Goal: Complete application form: Complete application form

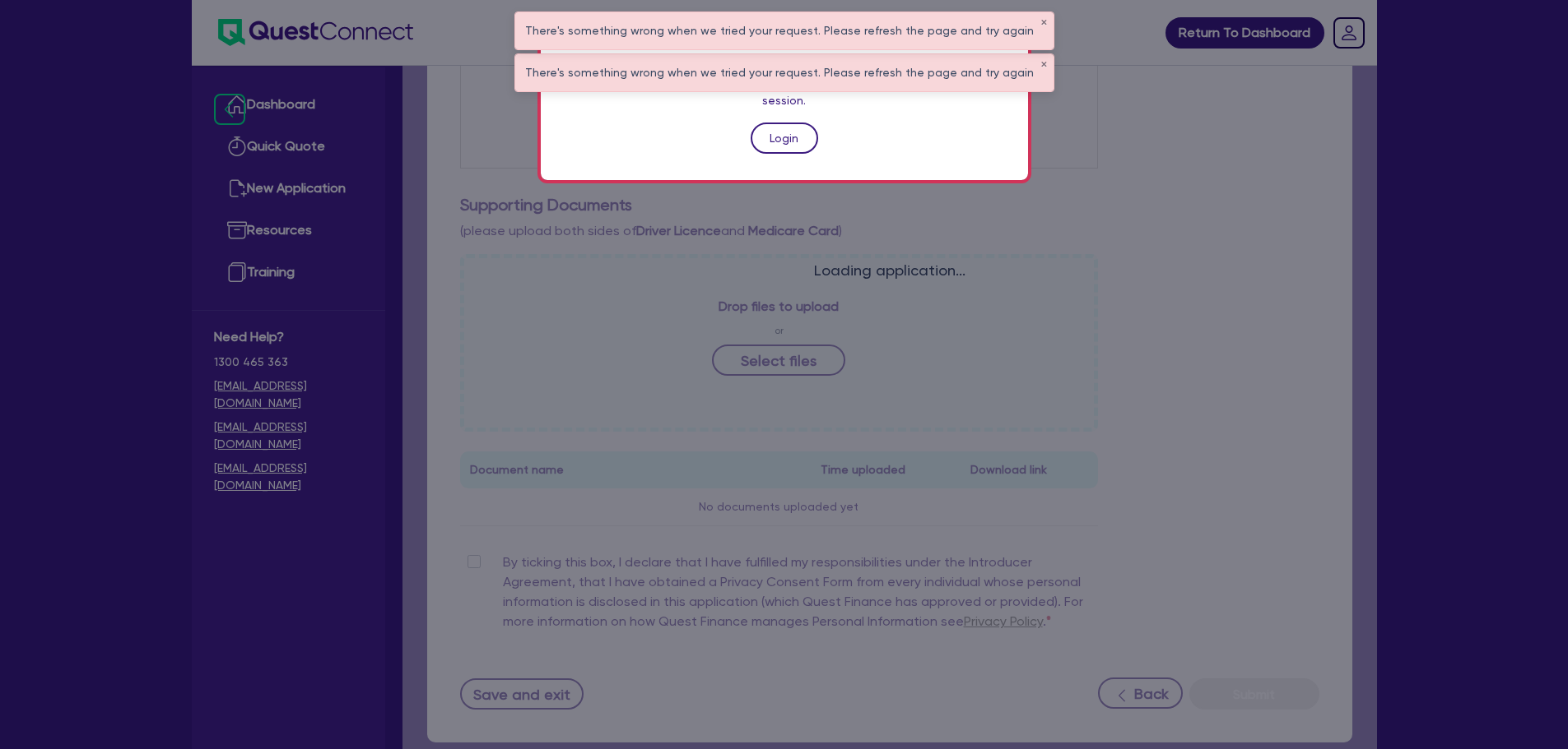
click at [786, 123] on link "Login" at bounding box center [784, 138] width 68 height 31
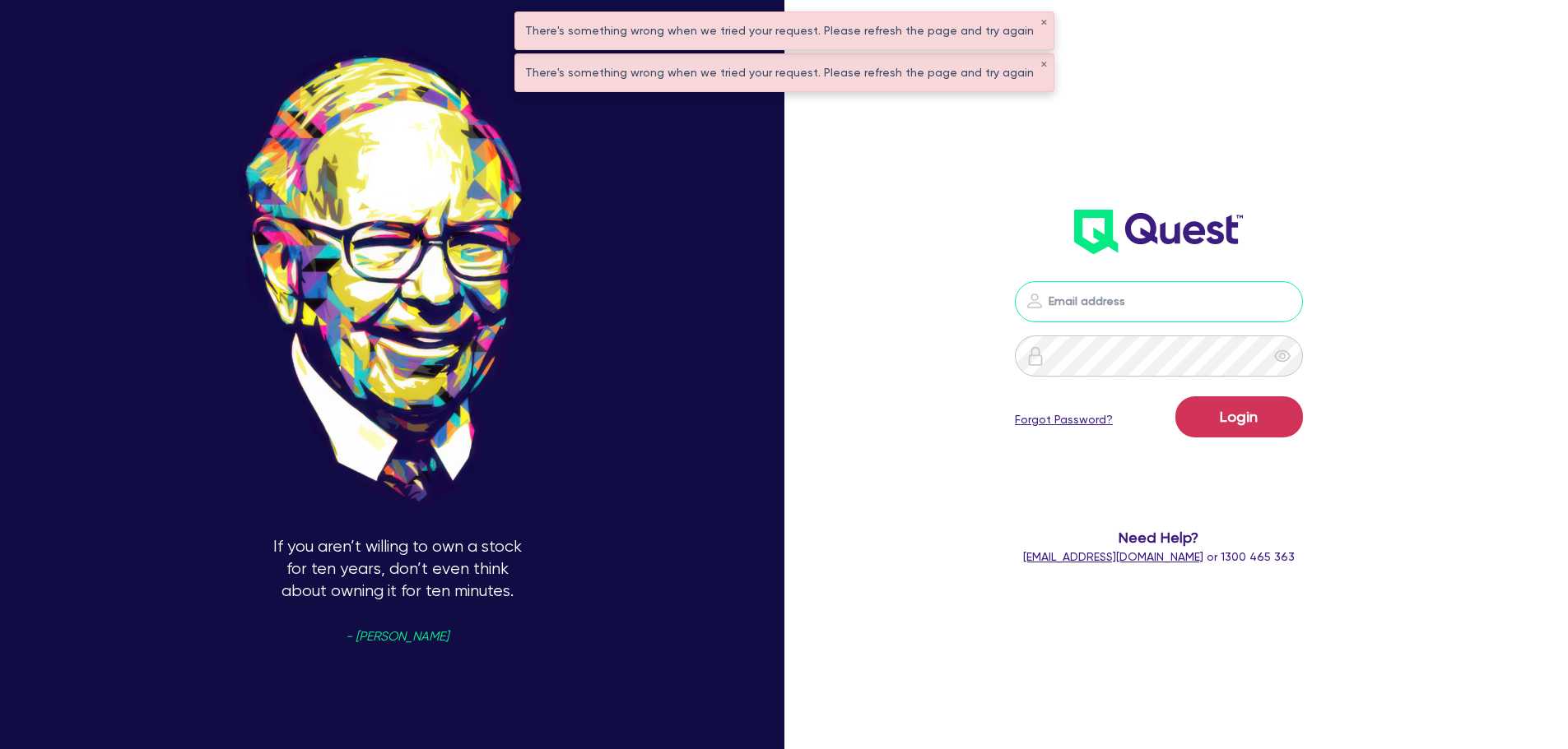
type input "jonah.faigen@quest.finance"
click at [1214, 405] on button "Login" at bounding box center [1238, 417] width 127 height 42
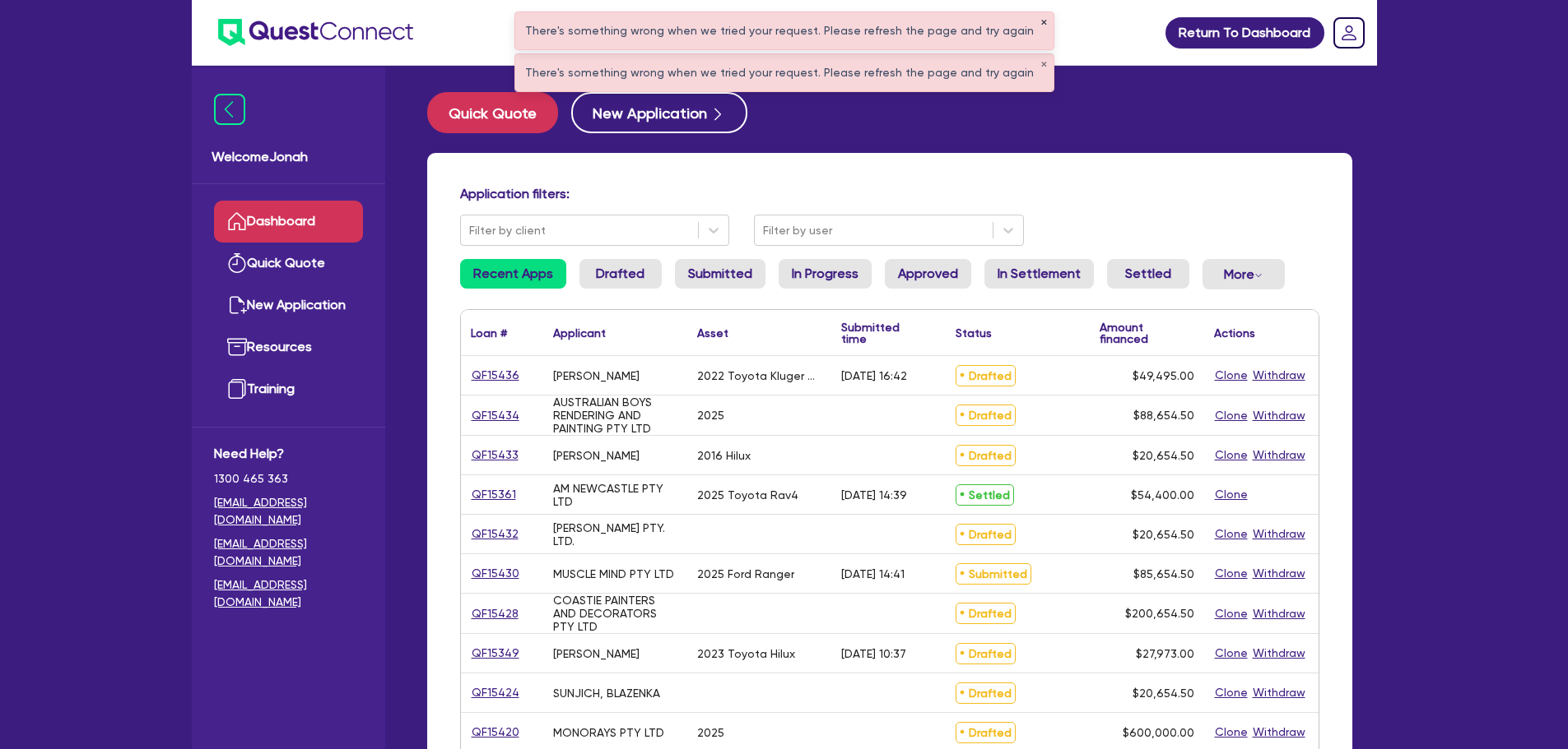
click at [1040, 23] on button "✕" at bounding box center [1043, 23] width 7 height 8
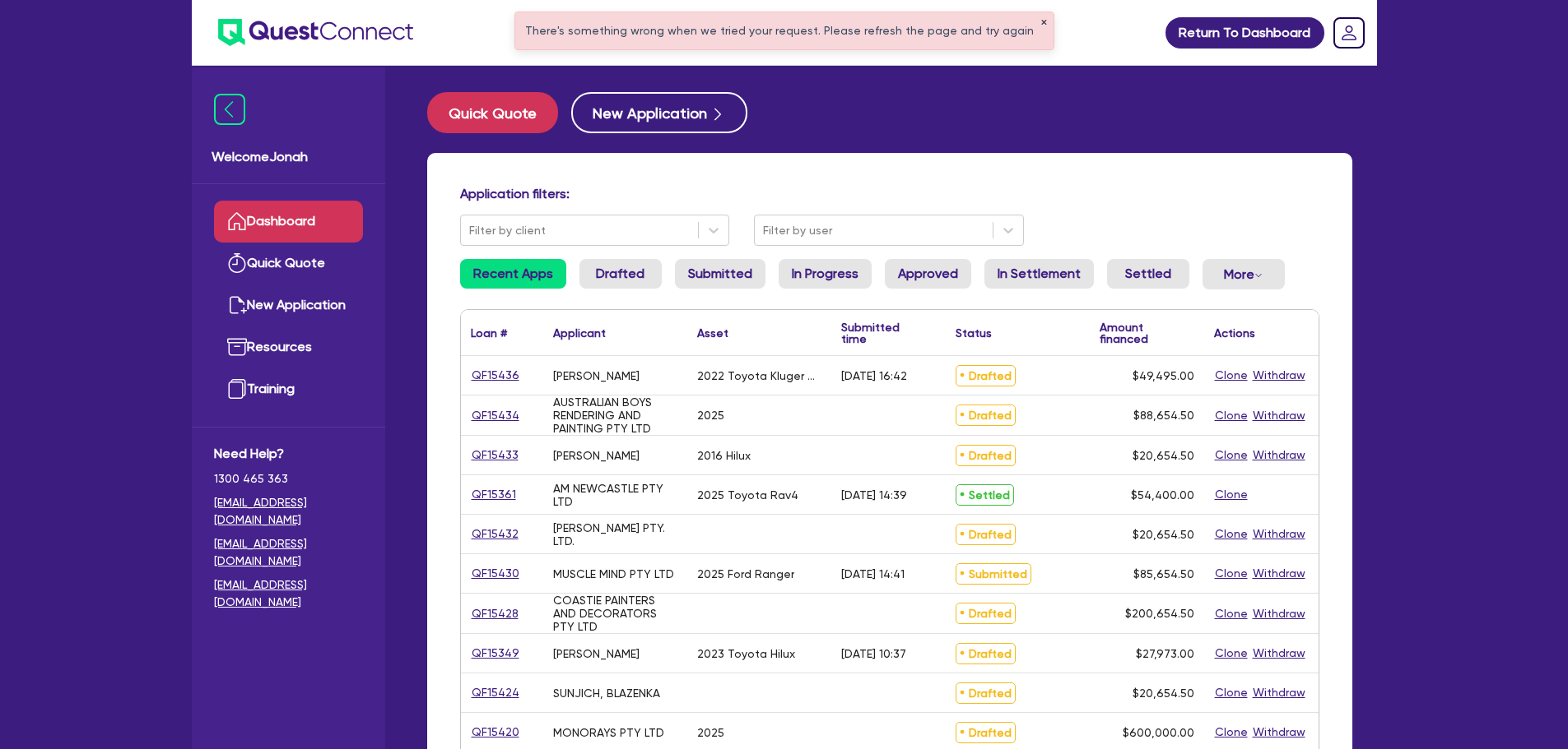
click at [1040, 22] on button "✕" at bounding box center [1043, 23] width 7 height 8
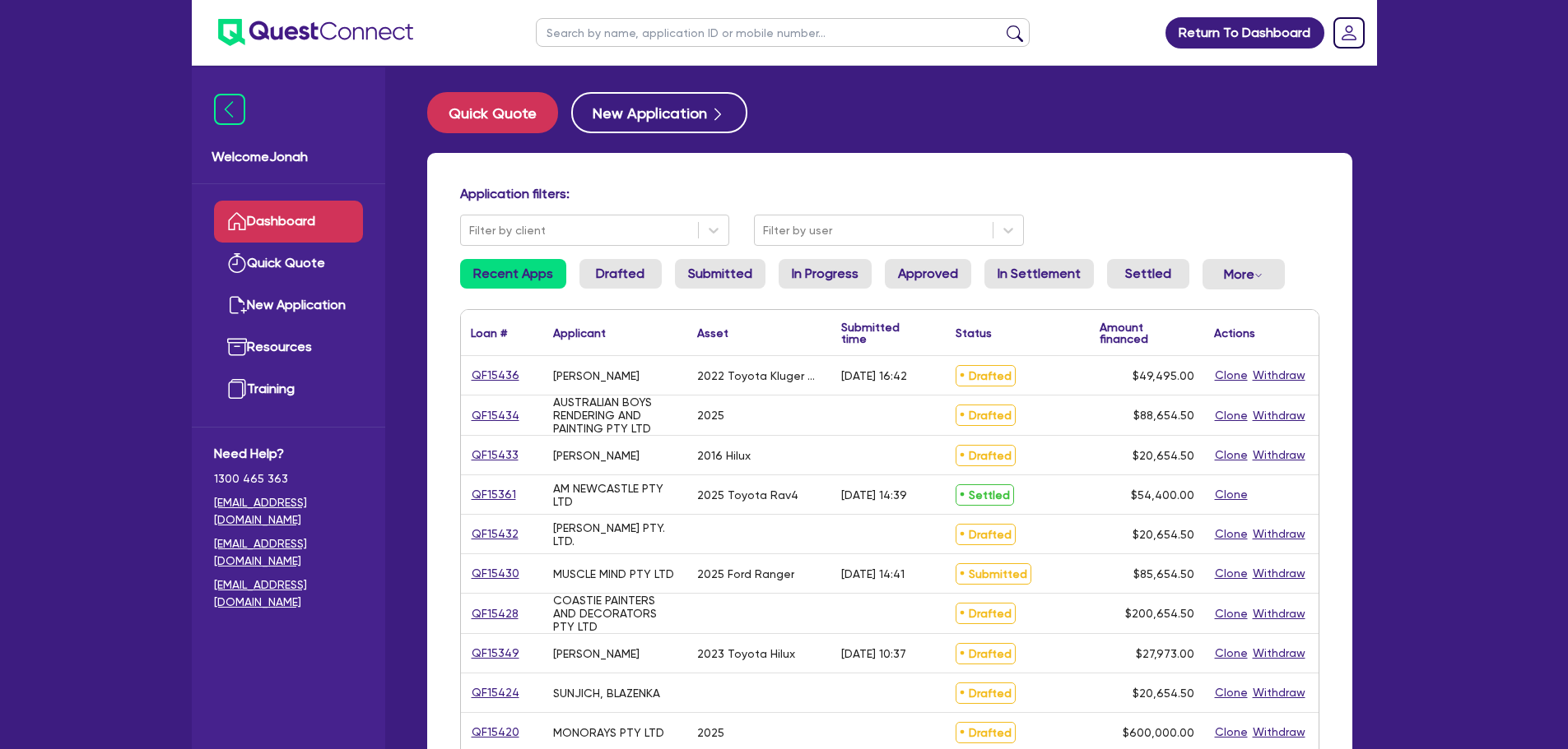
click at [654, 25] on input "text" at bounding box center [782, 32] width 494 height 29
click at [1015, 24] on input "Shayne Camilleri" at bounding box center [782, 32] width 494 height 29
click at [1013, 31] on button "submit" at bounding box center [1015, 36] width 26 height 23
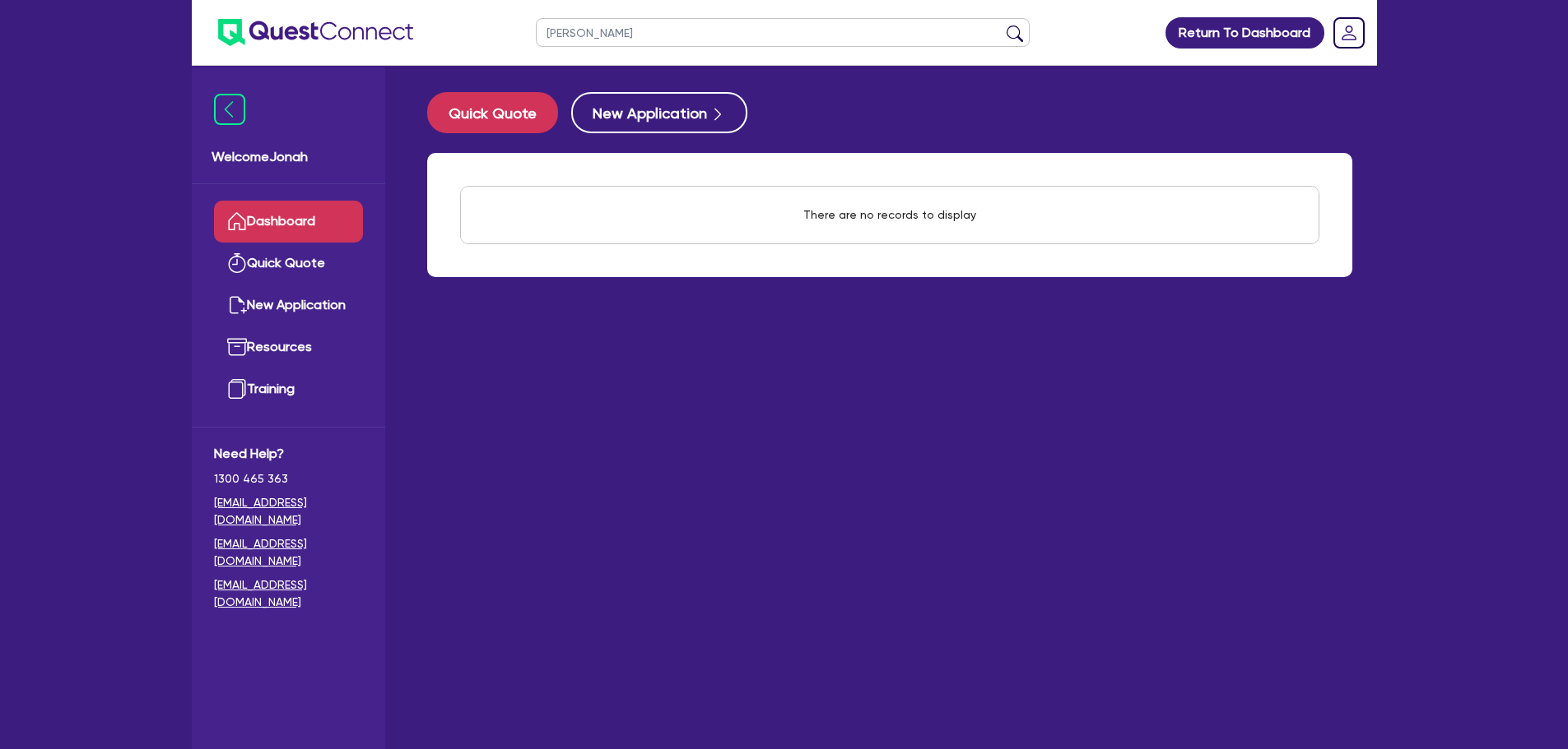
click at [597, 33] on input "Shayne Camilleri" at bounding box center [782, 32] width 494 height 29
drag, startPoint x: 587, startPoint y: 33, endPoint x: 564, endPoint y: 31, distance: 23.1
click at [564, 31] on input "Shayne Camilleri" at bounding box center [782, 32] width 494 height 29
click at [549, 36] on input "Camilleri" at bounding box center [782, 32] width 494 height 29
type input "Camilleri"
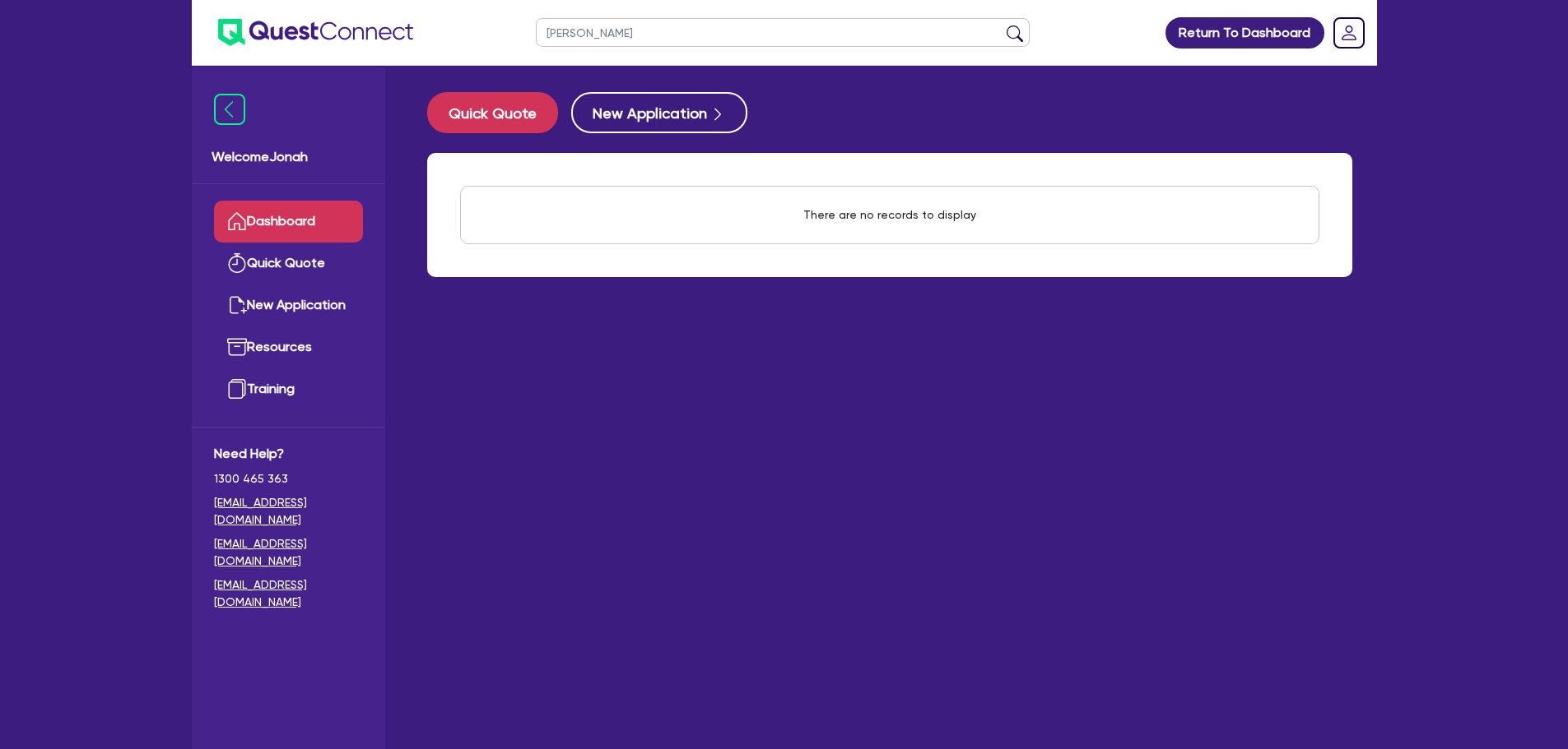
click at [1023, 28] on button "submit" at bounding box center [1015, 36] width 26 height 23
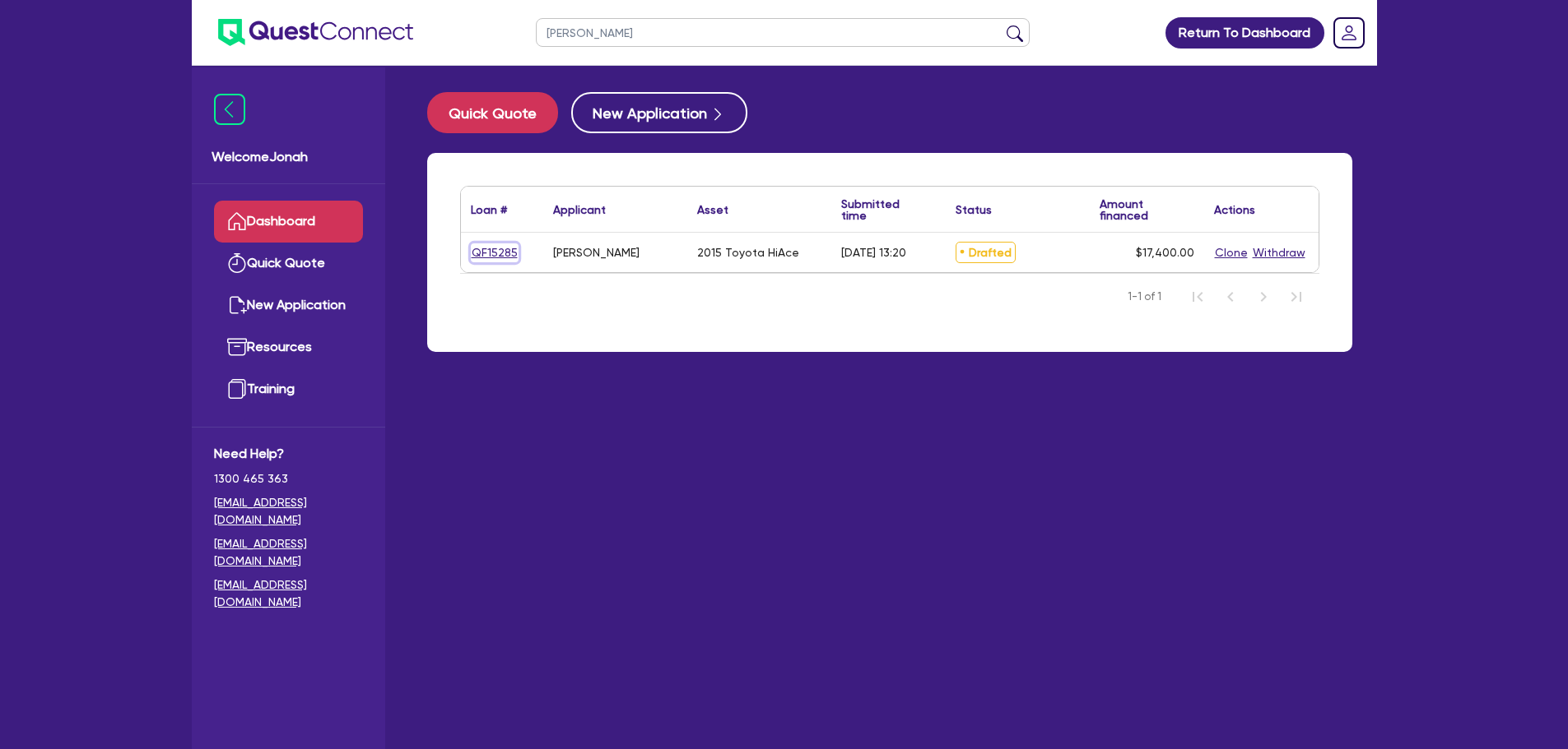
click at [501, 256] on link "QF15285" at bounding box center [494, 252] width 47 height 19
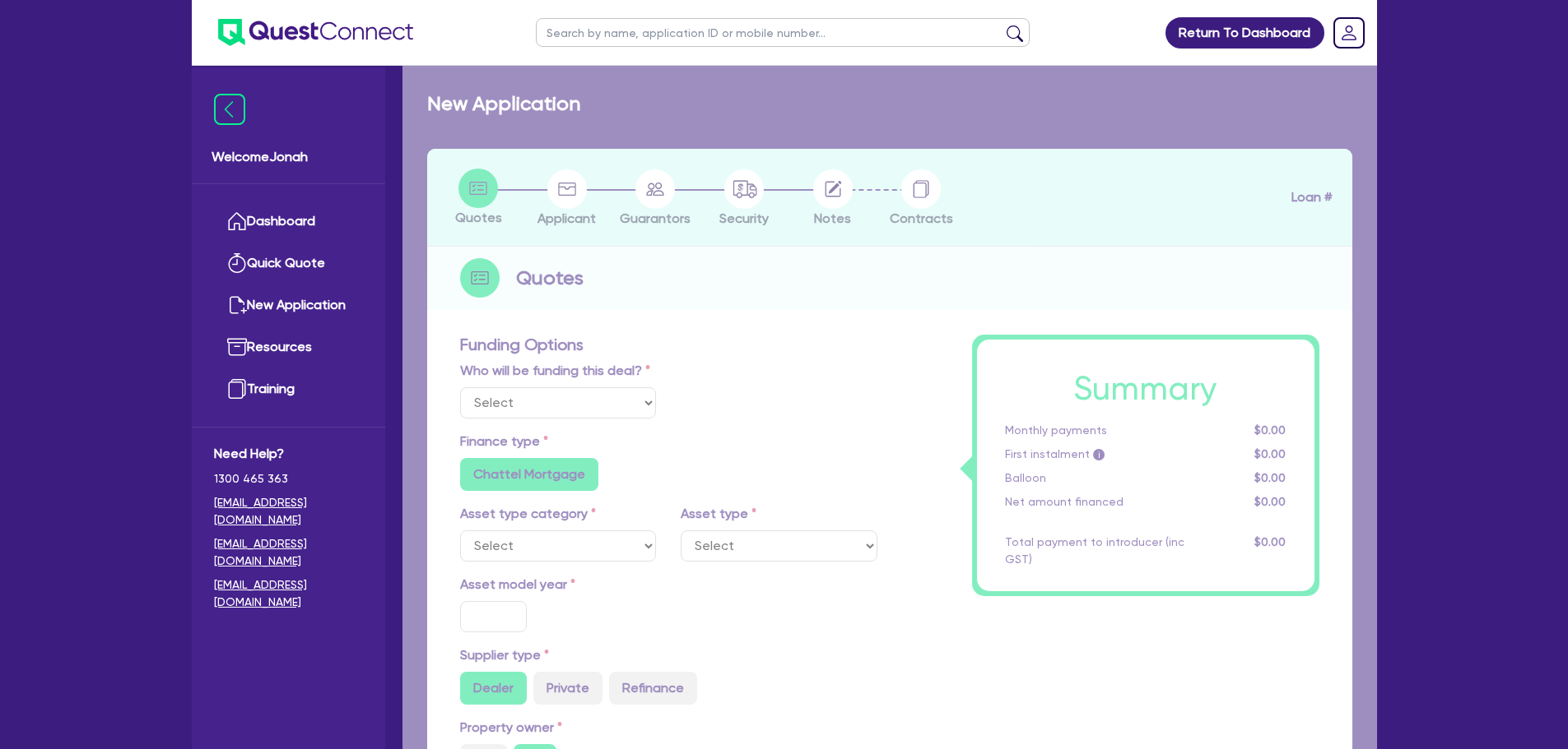
select select "Other"
select select "CARS_AND_LIGHT_TRUCKS"
type input "2015"
type input "20,000"
type input "4,000"
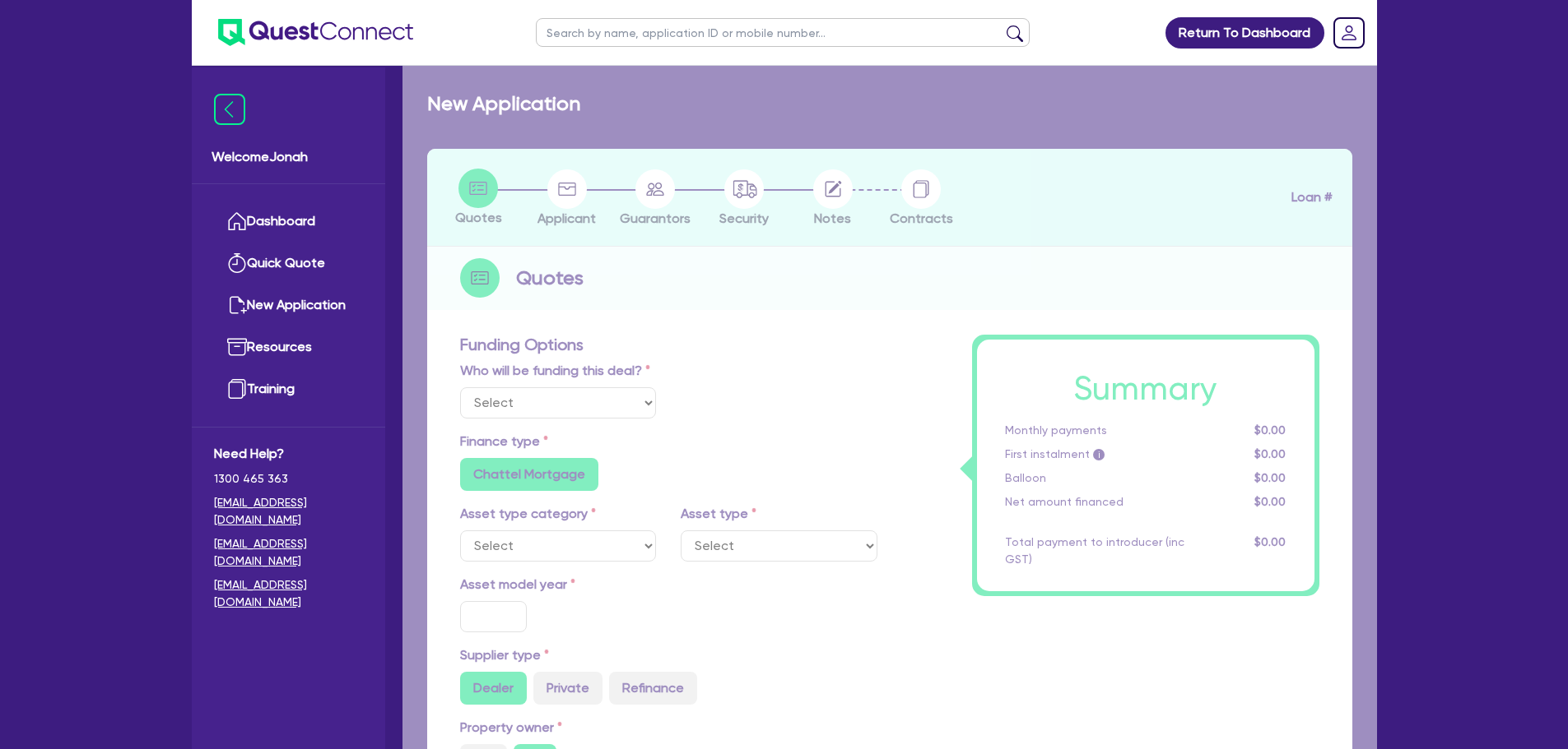
type input "7.27"
type input "1,264.98"
radio input "true"
type input "16.95"
type input "590"
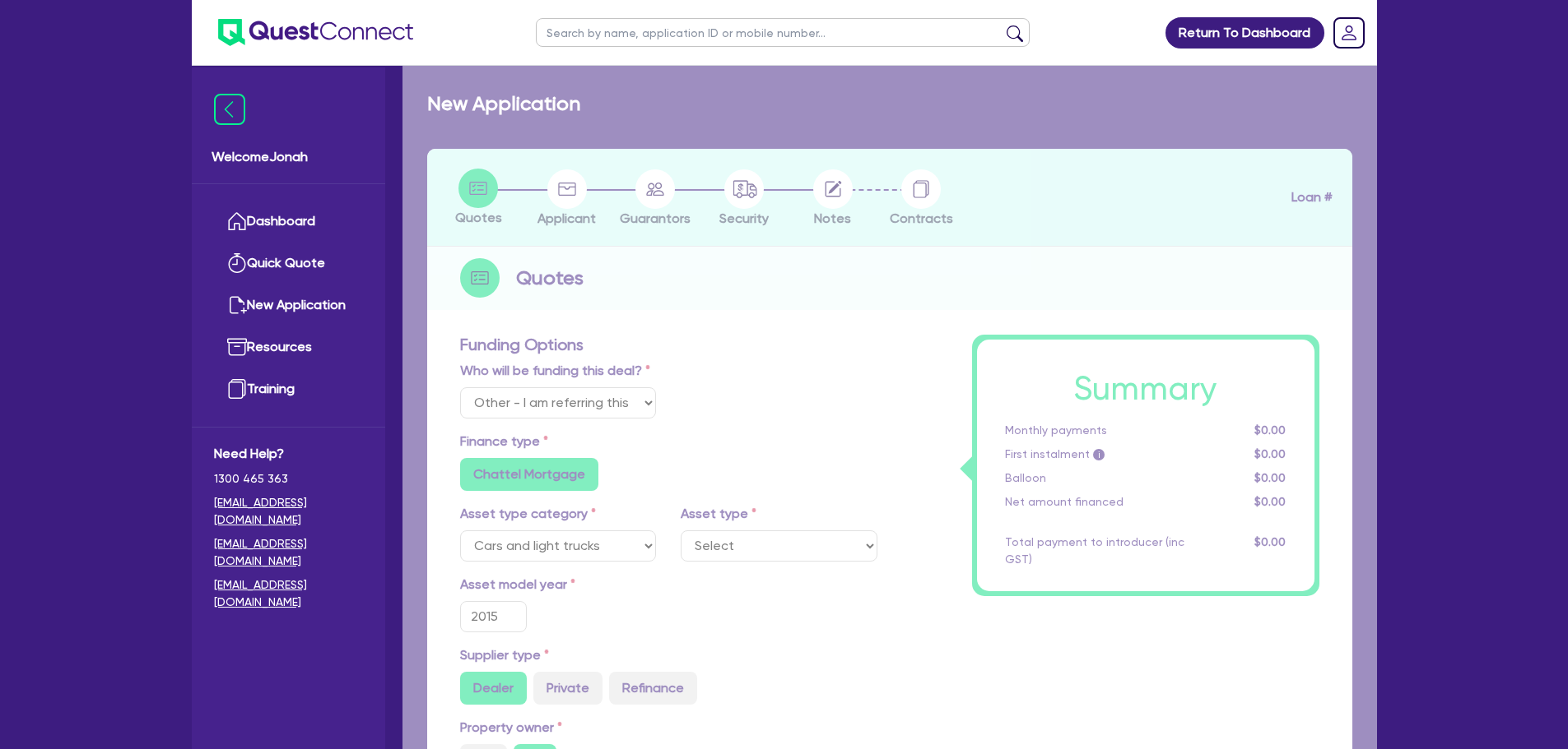
type input "1,272.73"
radio input "false"
radio input "true"
select select "VANS_AND_UTES"
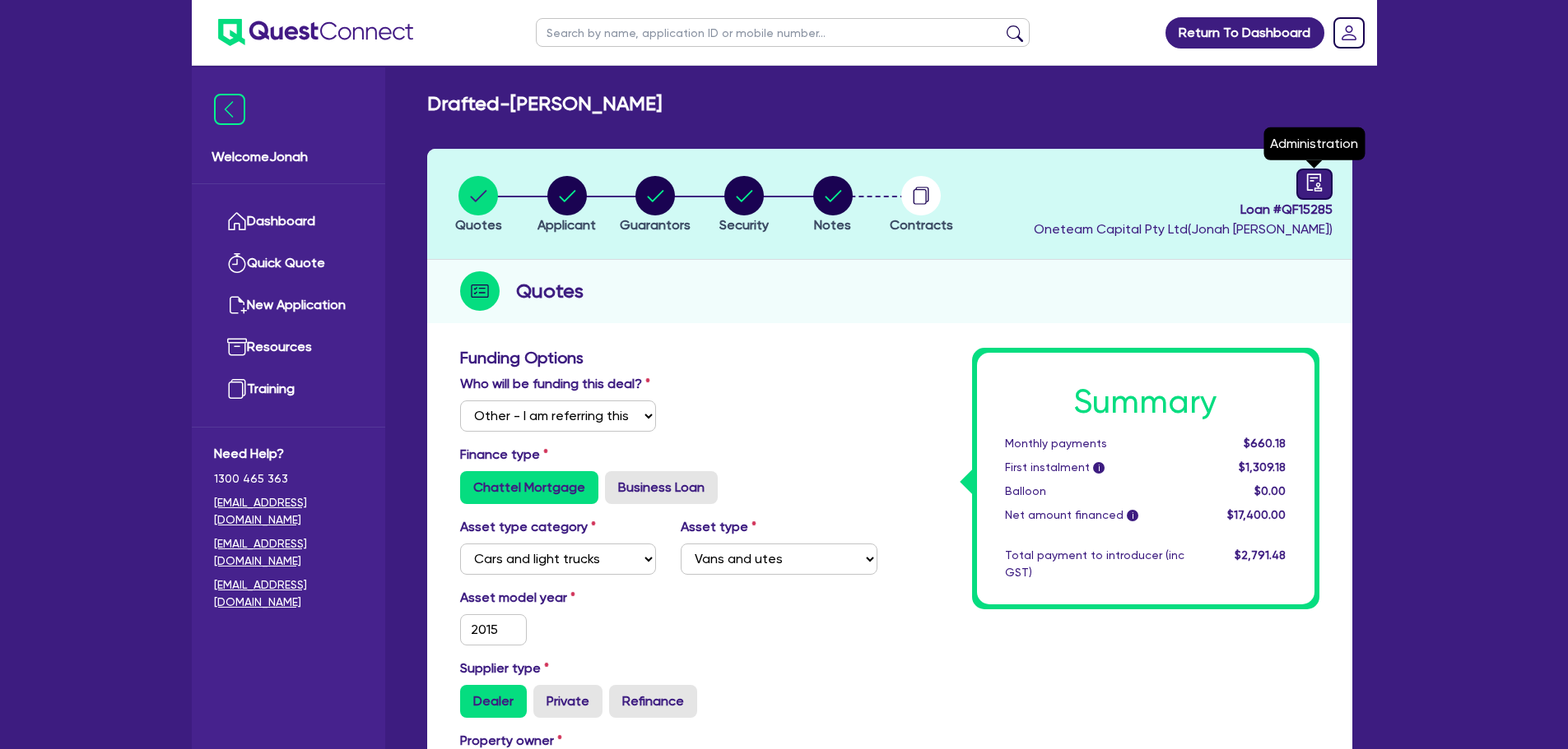
click at [1309, 184] on icon "audit" at bounding box center [1314, 182] width 18 height 18
select select "DRAFTED_AMENDED"
select select "Other"
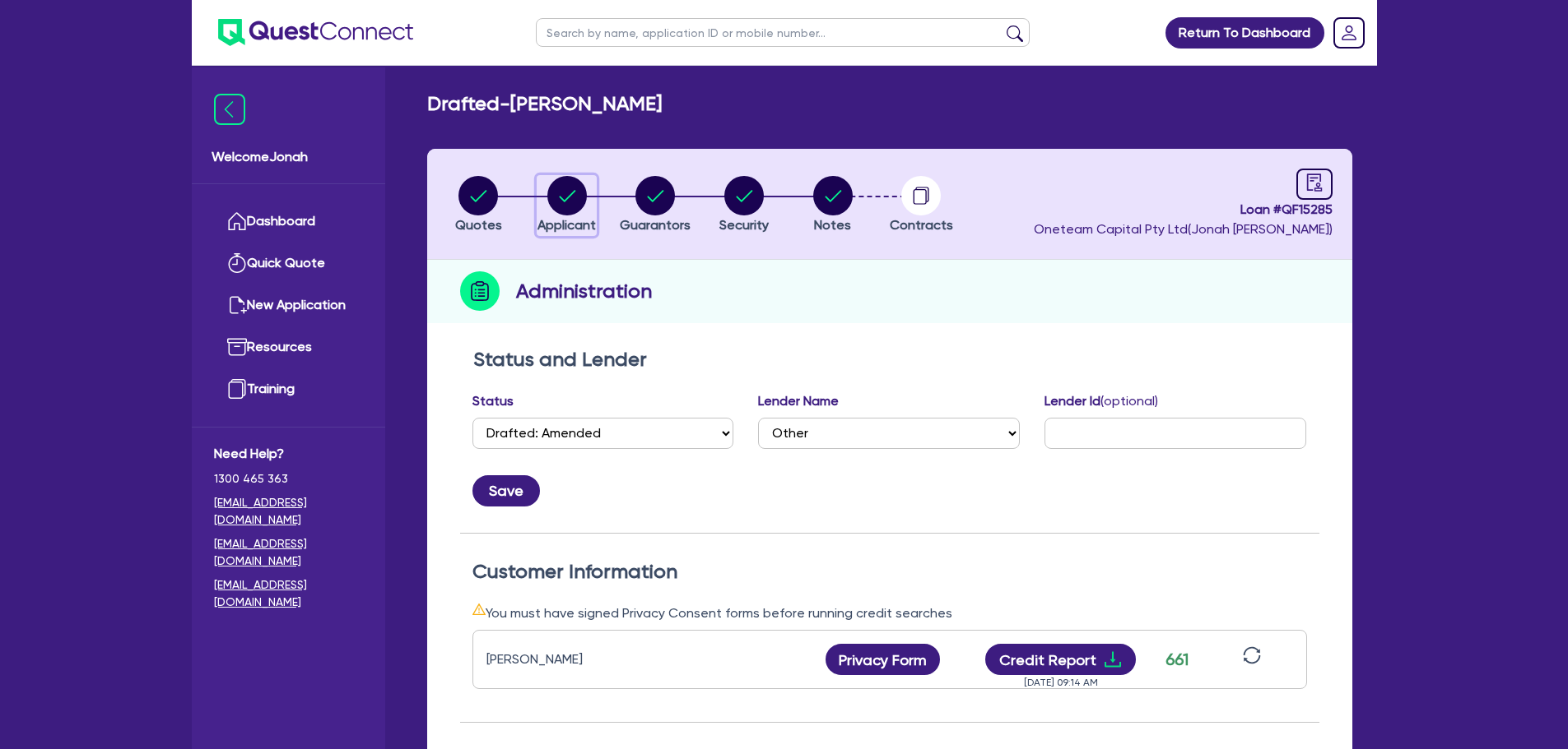
click at [558, 185] on circle "button" at bounding box center [567, 196] width 40 height 40
select select "SOLE_TRADER"
select select "ARTS_RECREATION"
select select "SPORTS_CLUB"
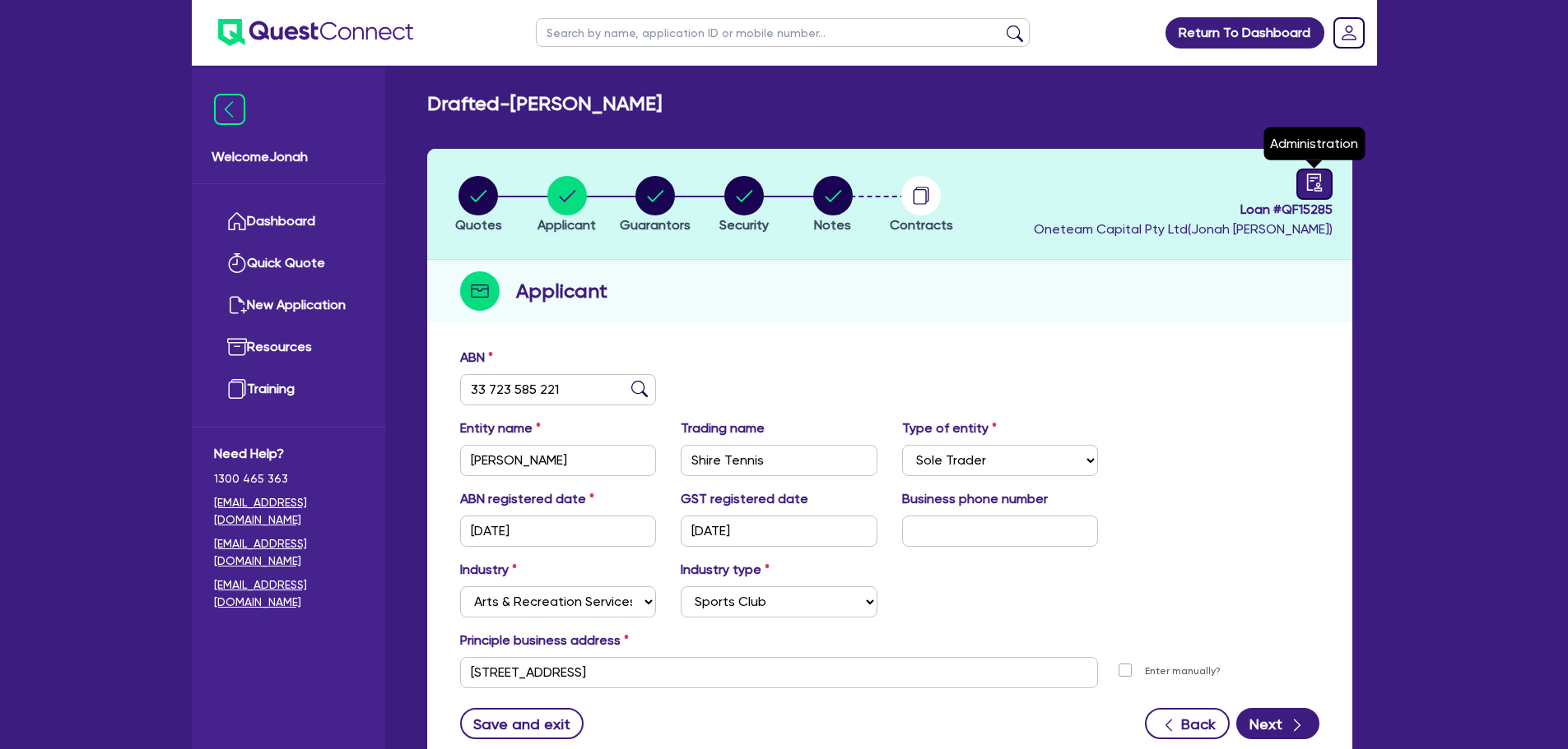
click at [1307, 198] on div at bounding box center [1314, 184] width 36 height 31
select select "DRAFTED_AMENDED"
select select "Other"
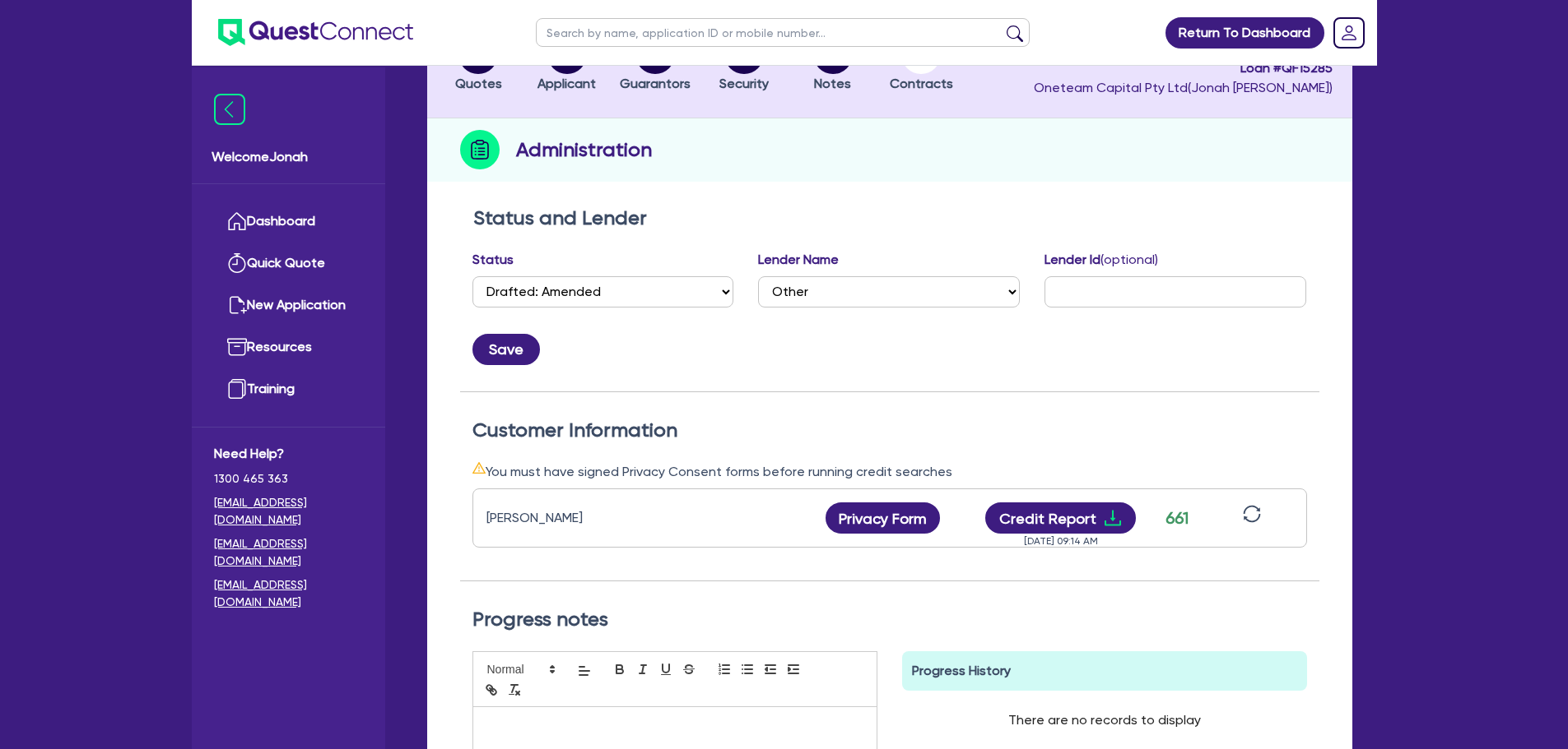
scroll to position [164, 0]
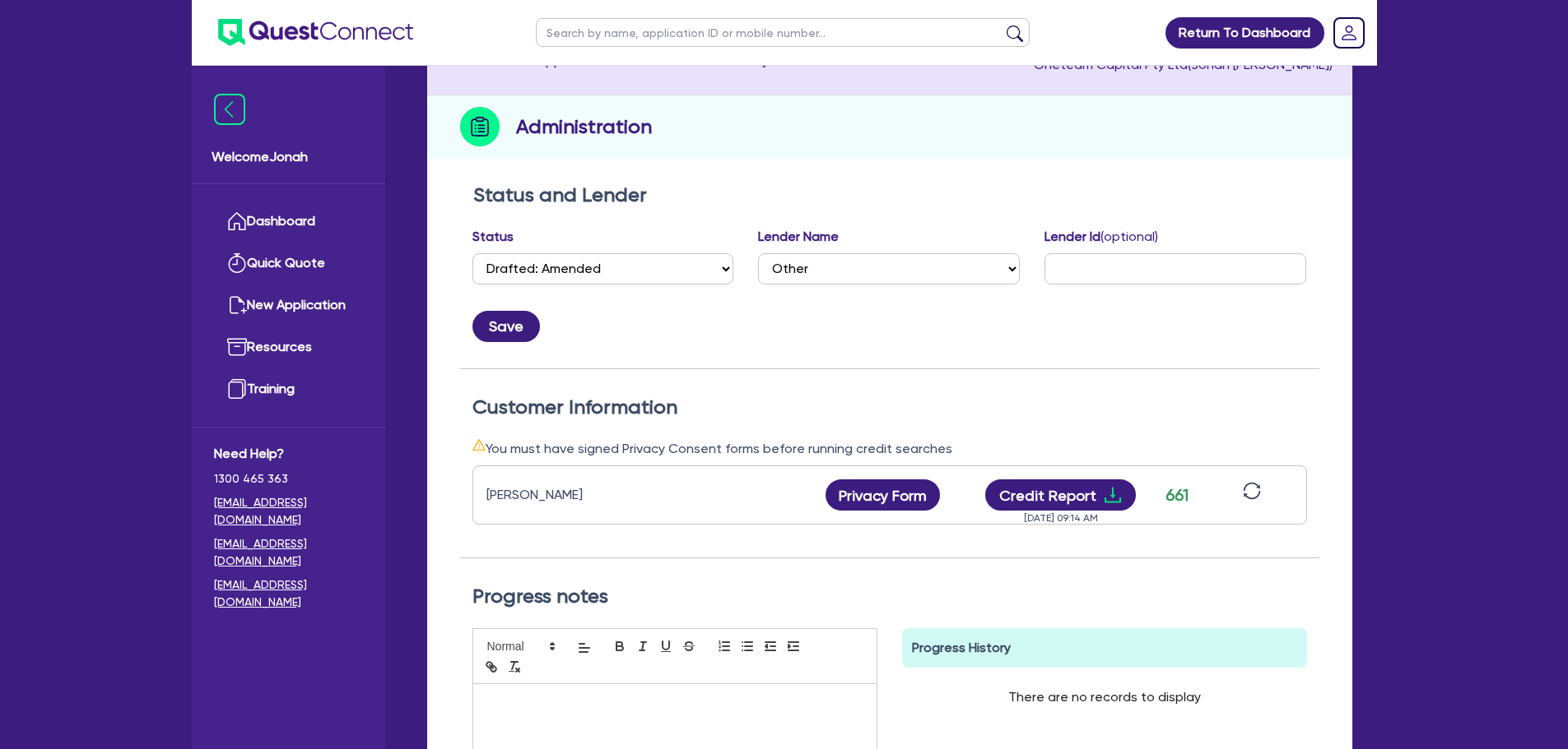
click at [575, 499] on div "Shayne Denison Camilleri" at bounding box center [589, 495] width 206 height 19
click at [672, 504] on div "Shayne Denison Camilleri" at bounding box center [589, 495] width 206 height 19
click at [850, 209] on div "Status and Lender Status Select Quoted Drafted: New Drafted: Amended Submitted:…" at bounding box center [890, 276] width 859 height 186
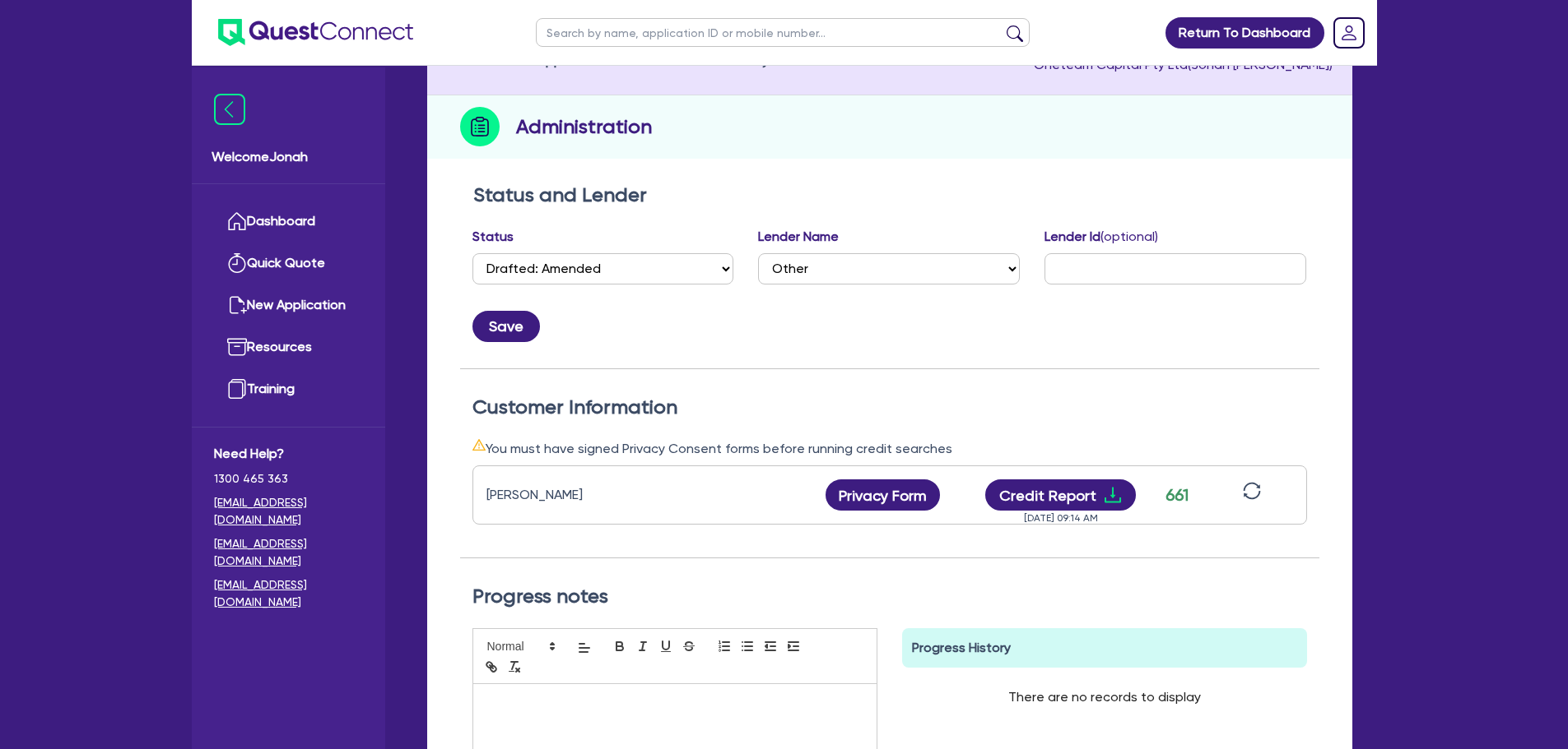
click at [572, 126] on h2 "Administration" at bounding box center [584, 126] width 136 height 30
drag, startPoint x: 659, startPoint y: 151, endPoint x: 658, endPoint y: 161, distance: 10.0
click at [660, 151] on div "Administration" at bounding box center [889, 127] width 925 height 64
click at [614, 197] on h2 "Status and Lender" at bounding box center [889, 196] width 833 height 24
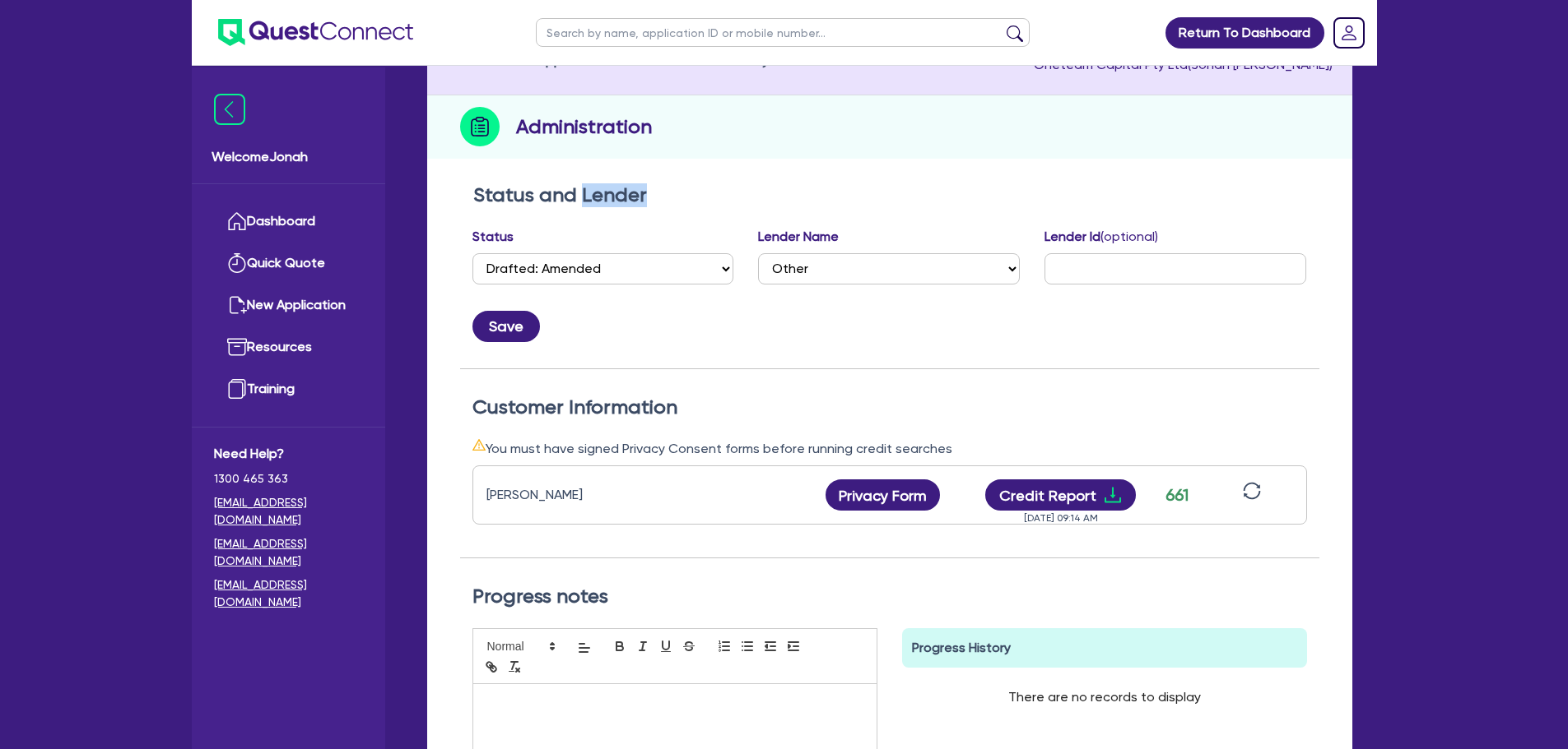
click at [614, 197] on h2 "Status and Lender" at bounding box center [889, 196] width 833 height 24
click at [653, 147] on div "Administration" at bounding box center [889, 127] width 925 height 64
click at [624, 126] on h2 "Administration" at bounding box center [584, 126] width 136 height 30
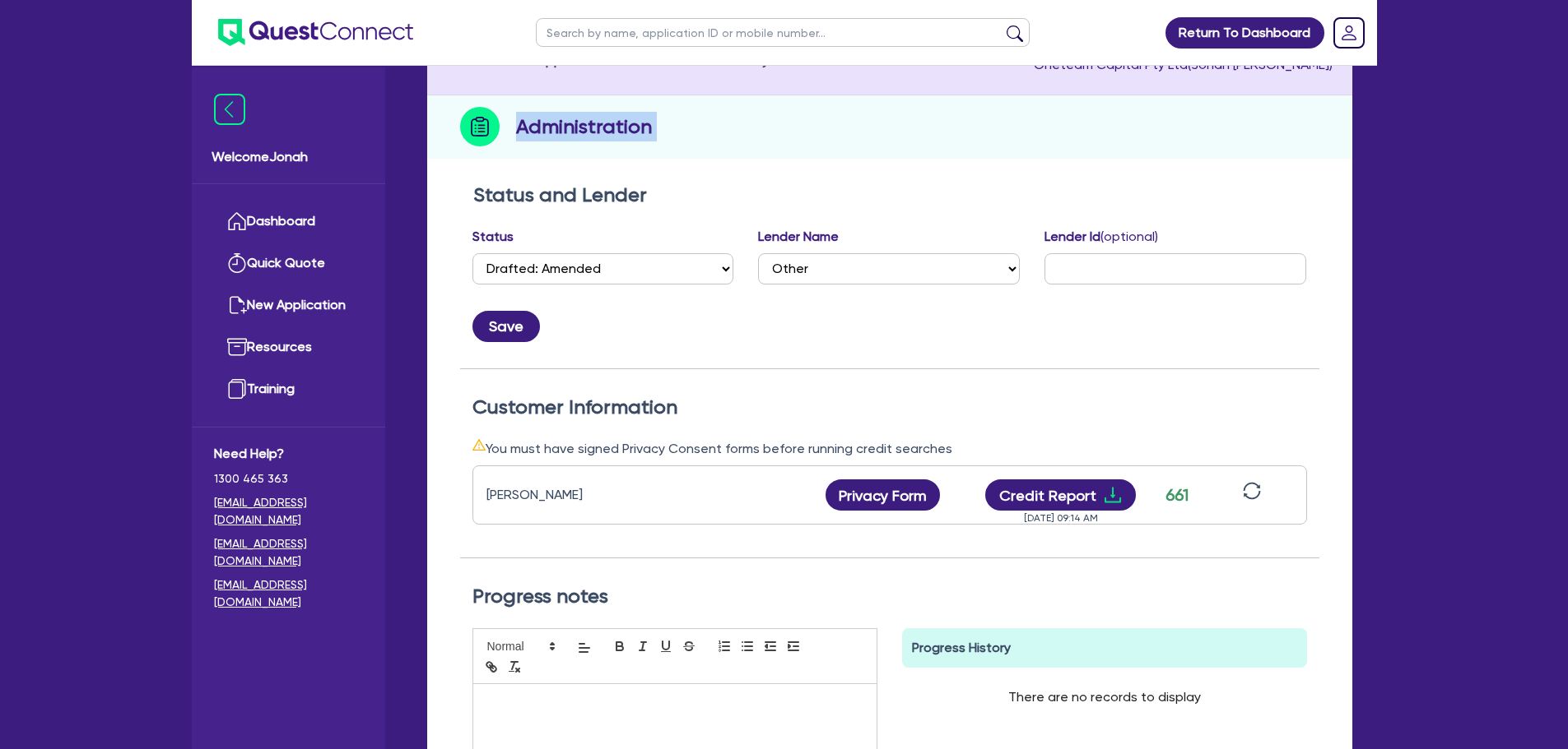
click at [624, 126] on h2 "Administration" at bounding box center [584, 126] width 136 height 30
click at [664, 131] on div "Administration" at bounding box center [889, 127] width 925 height 64
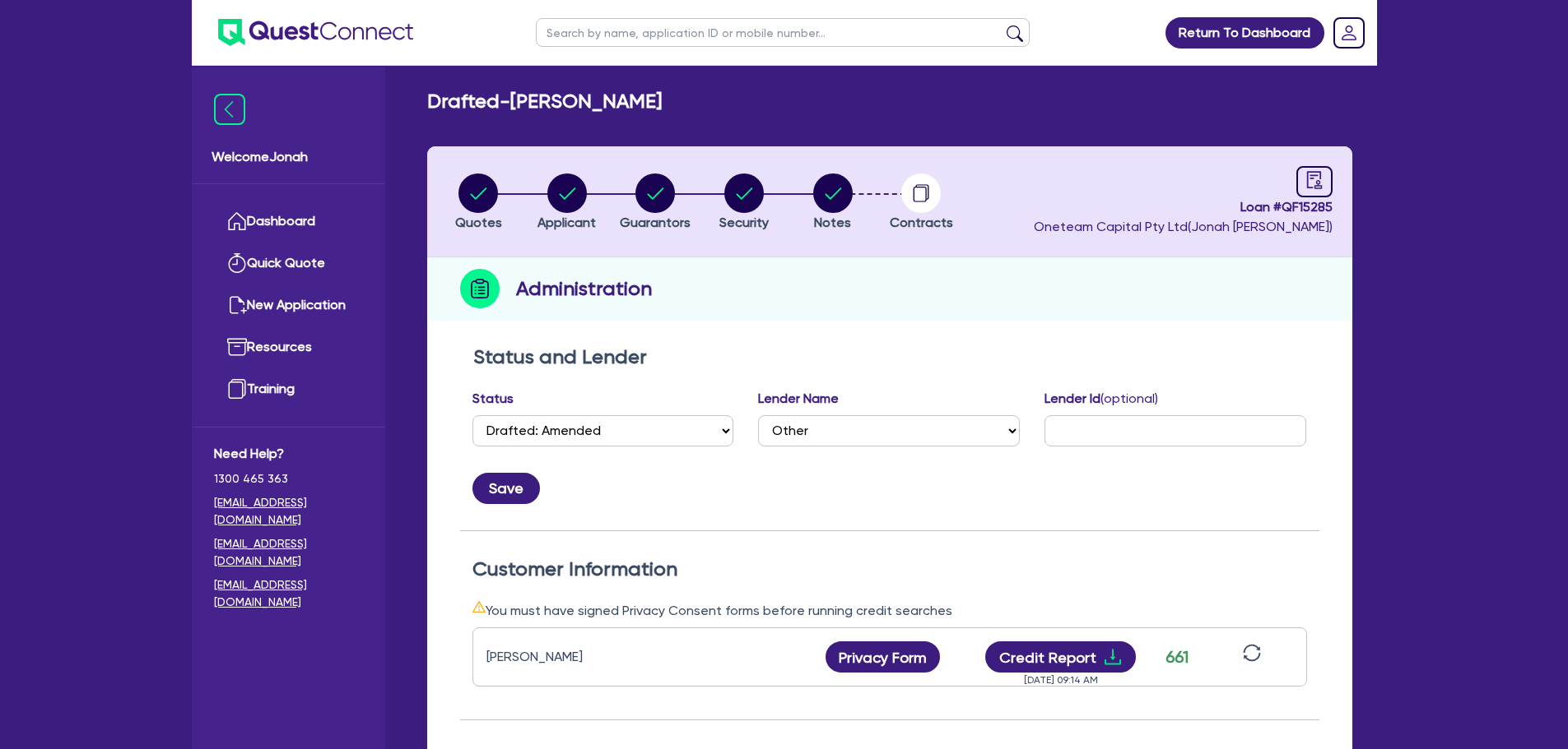
scroll to position [0, 0]
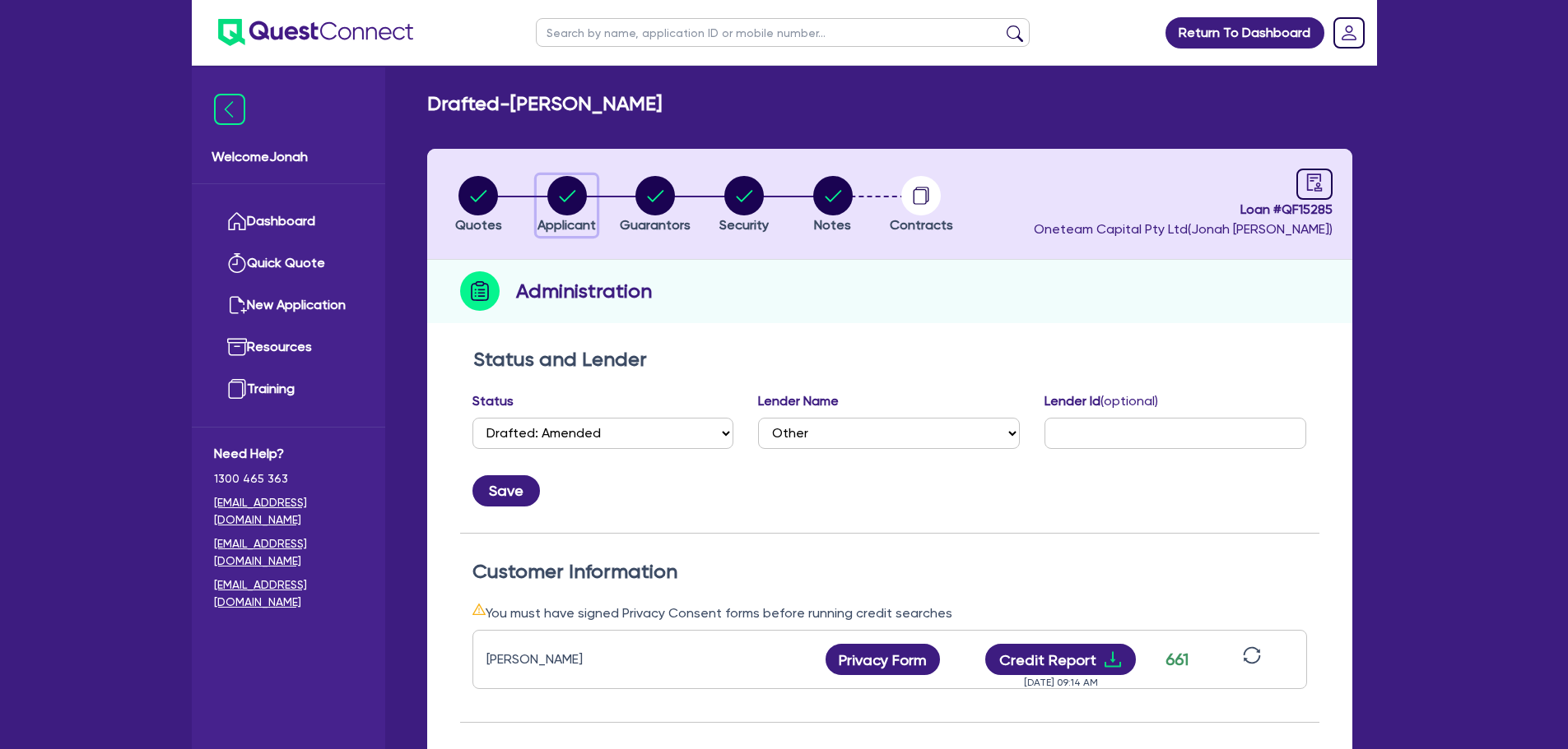
click at [582, 201] on circle "button" at bounding box center [567, 196] width 40 height 40
select select "SOLE_TRADER"
select select "ARTS_RECREATION"
select select "SPORTS_CLUB"
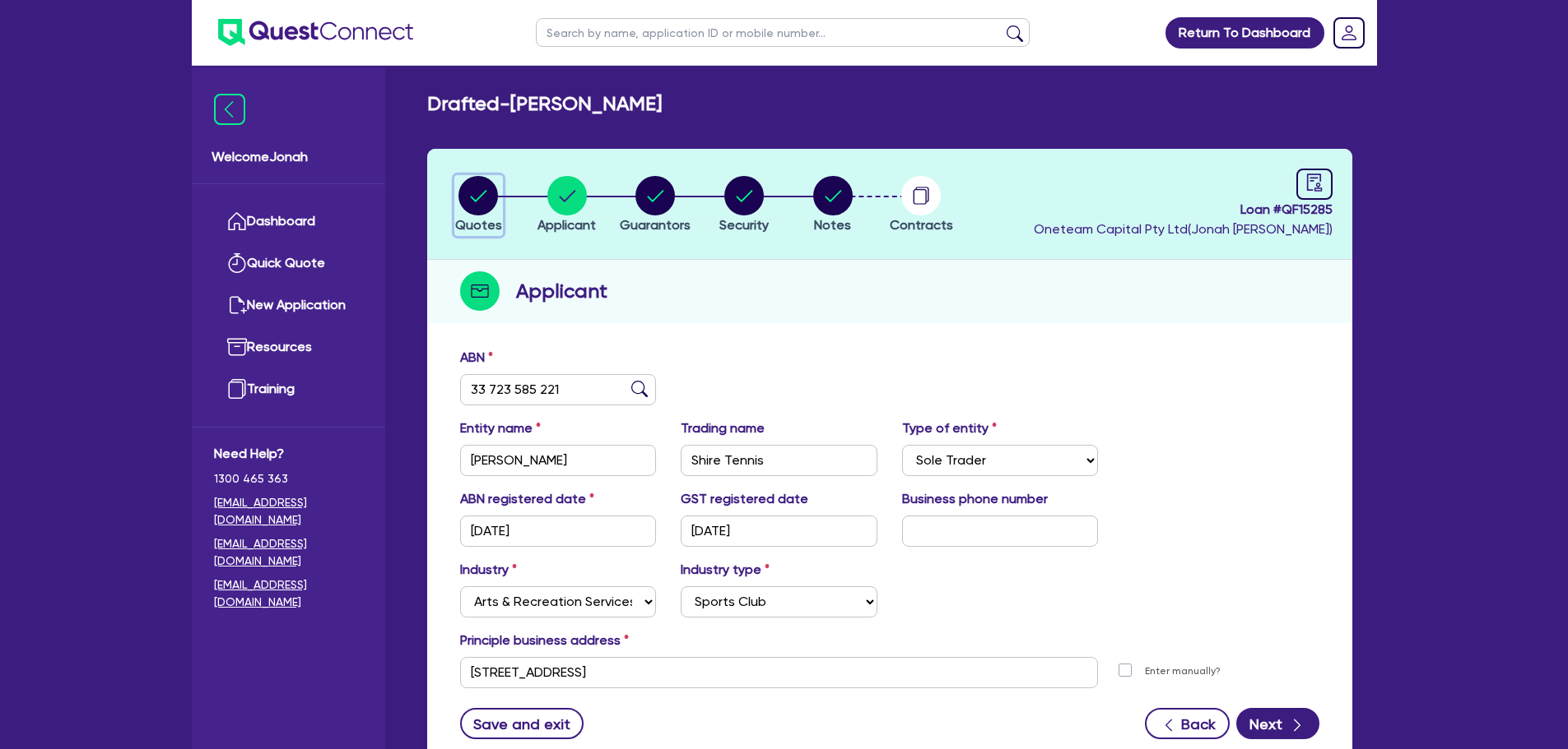
click at [473, 198] on icon "button" at bounding box center [478, 196] width 16 height 12
select select "Other"
select select "CARS_AND_LIGHT_TRUCKS"
select select "VANS_AND_UTES"
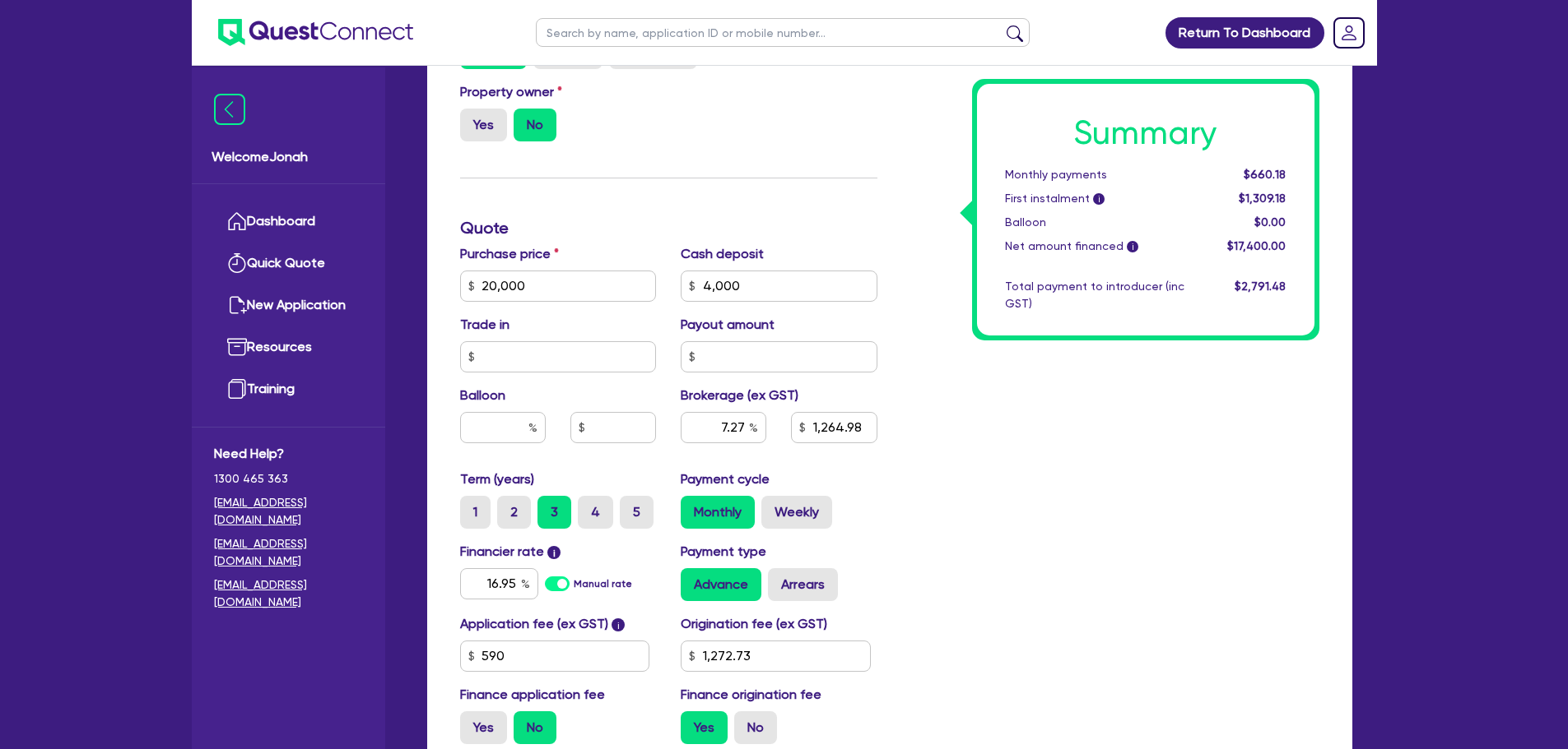
scroll to position [658, 0]
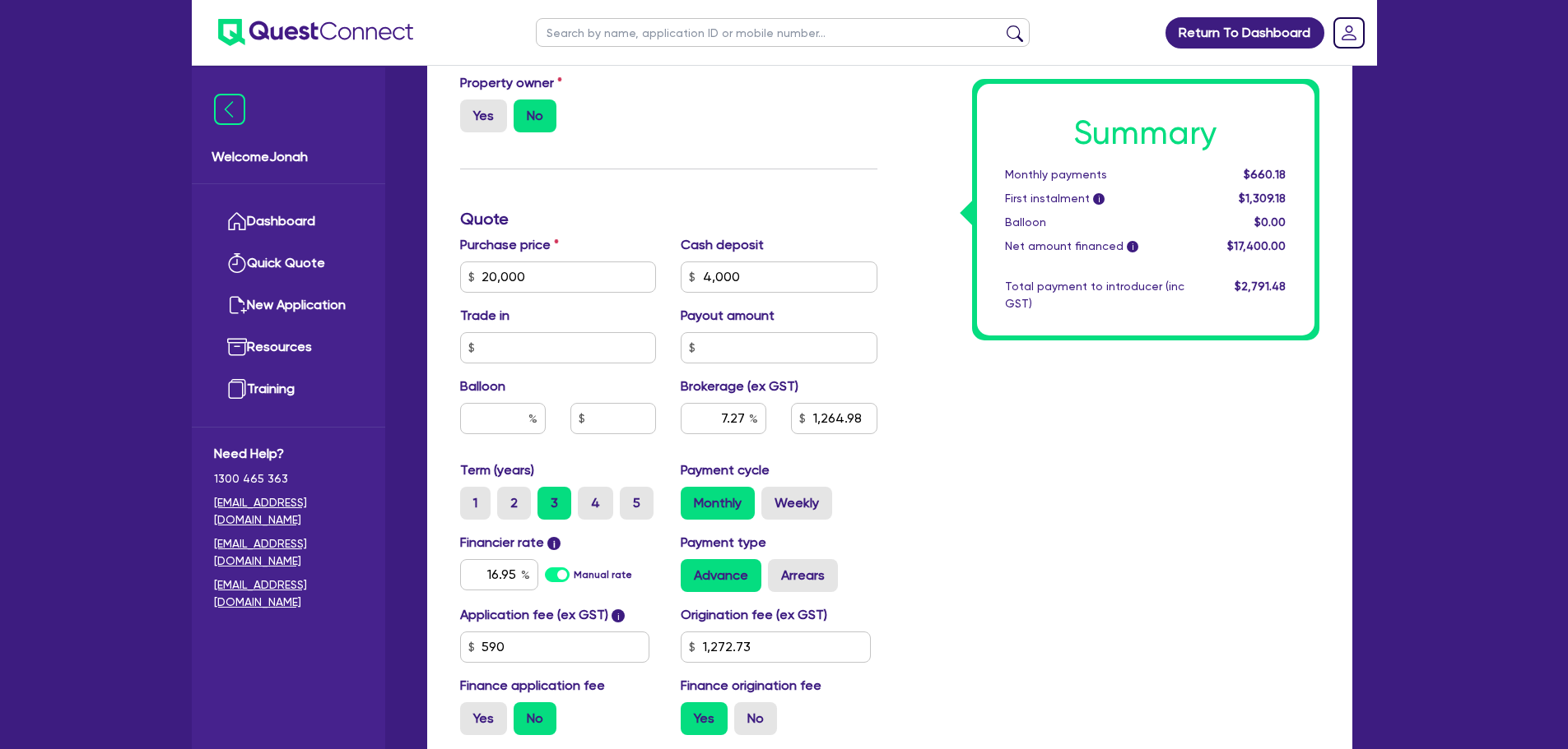
click at [623, 364] on div "Purchase price 20,000 Cash deposit 4,000 Trade in Payout amount Balloon Brokera…" at bounding box center [668, 348] width 442 height 225
click at [623, 358] on input "text" at bounding box center [559, 347] width 197 height 31
type input "20,000"
type input "4,000"
type input "5"
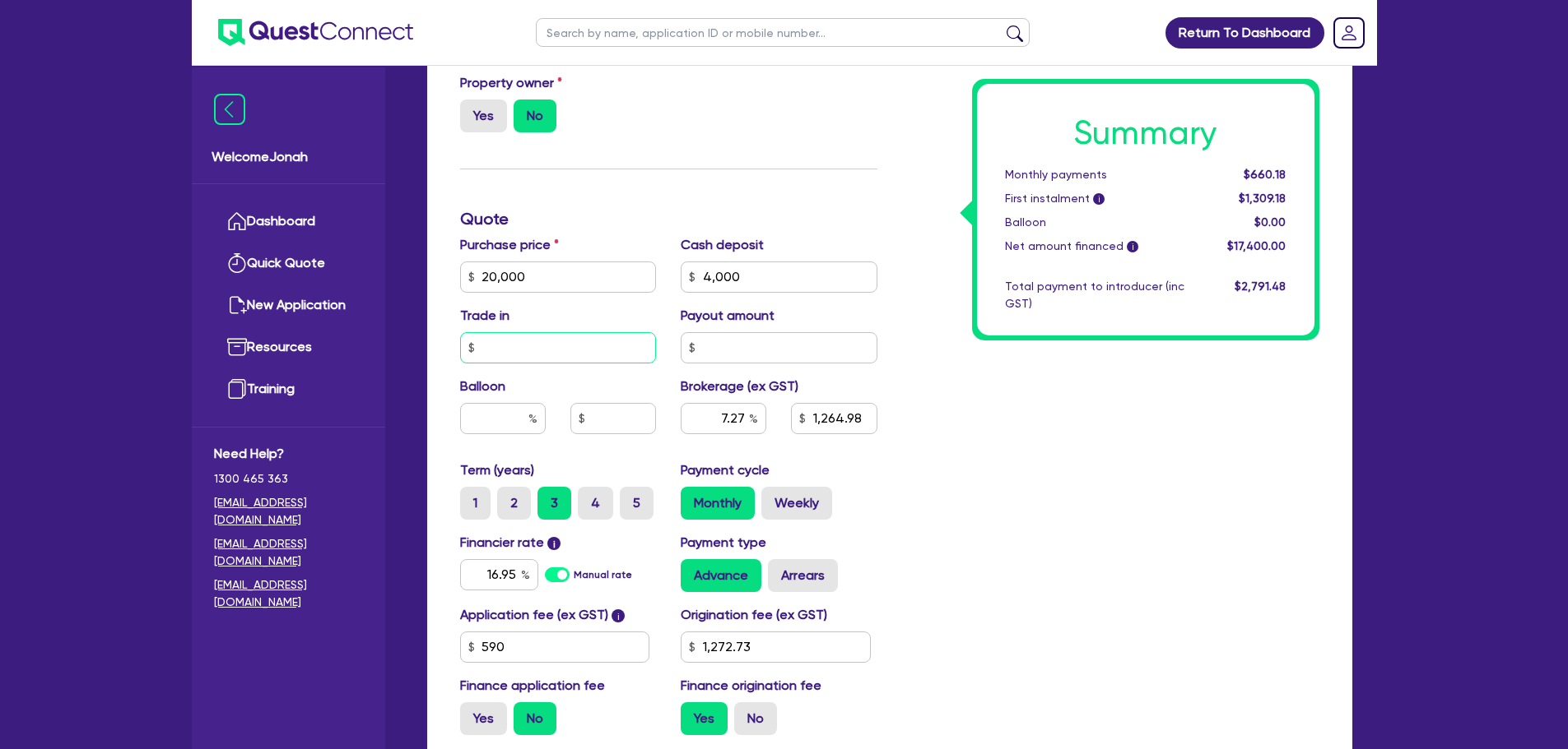
type input "1,264.98"
type input "1,272.73"
type input "20,000"
type input "4,000"
type input "50"
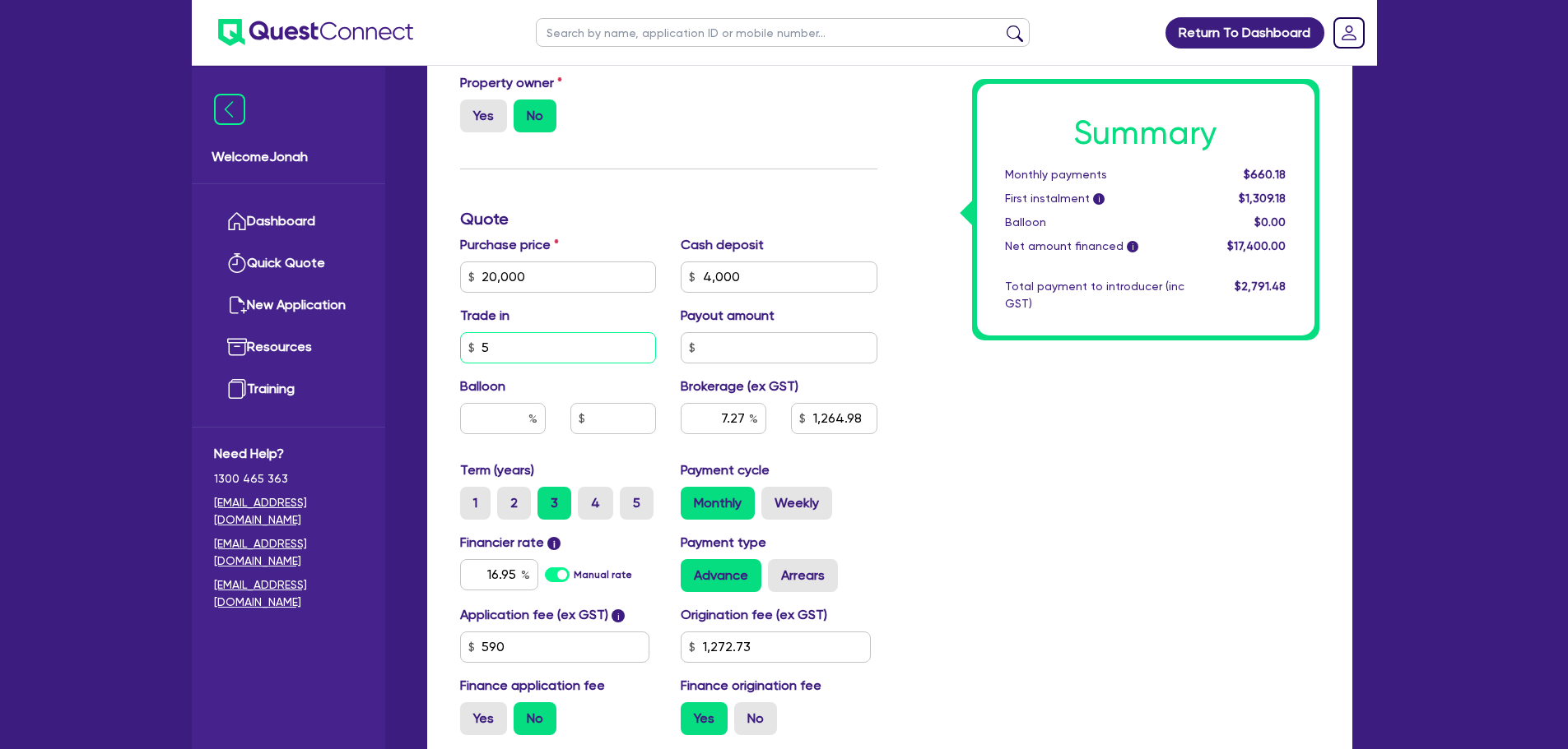
type input "1,264.98"
type input "1,272.73"
type input "20,000"
type input "4,000"
type input "500"
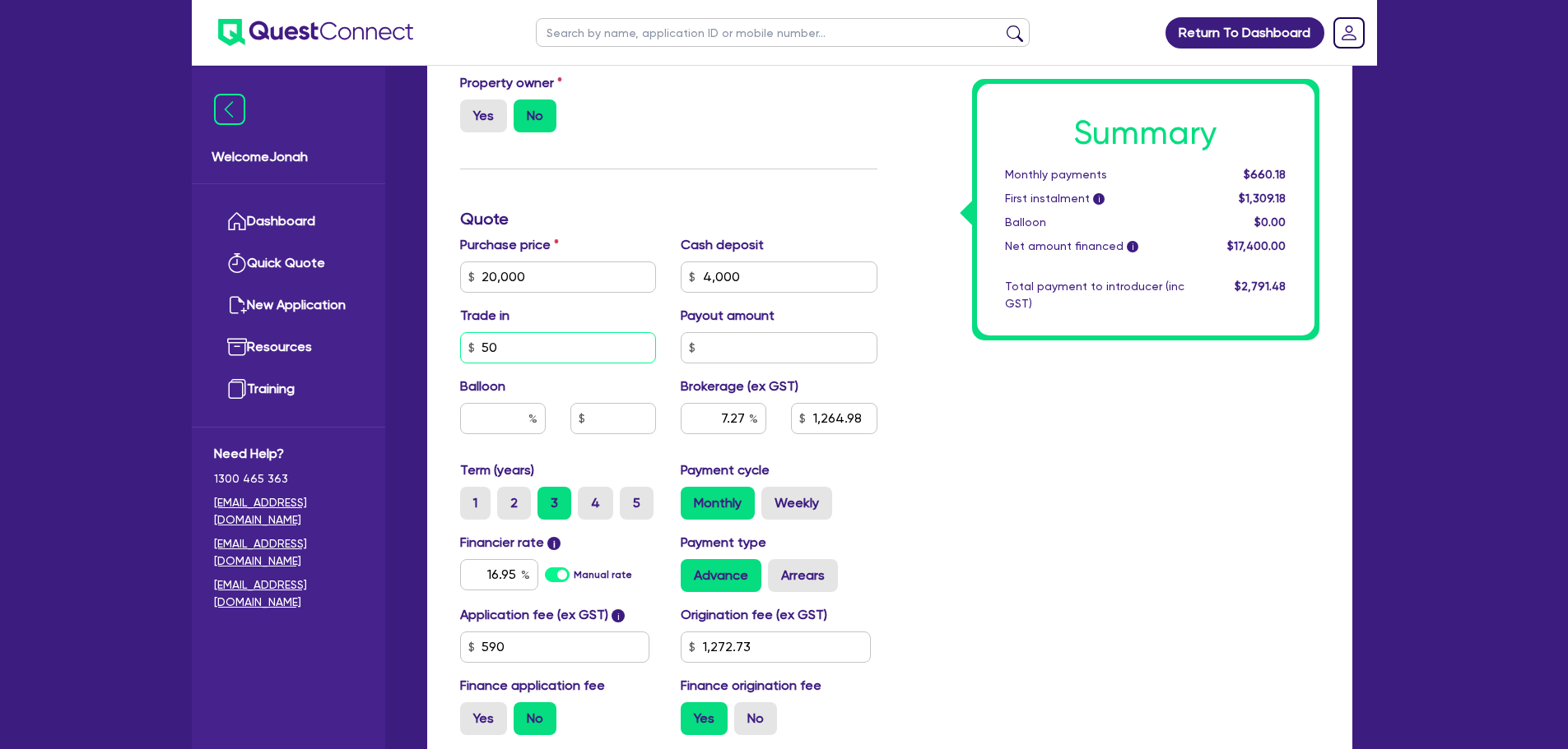
type input "1,264.98"
type input "1,272.73"
type input "20,000"
type input "4,000"
type input "5,000"
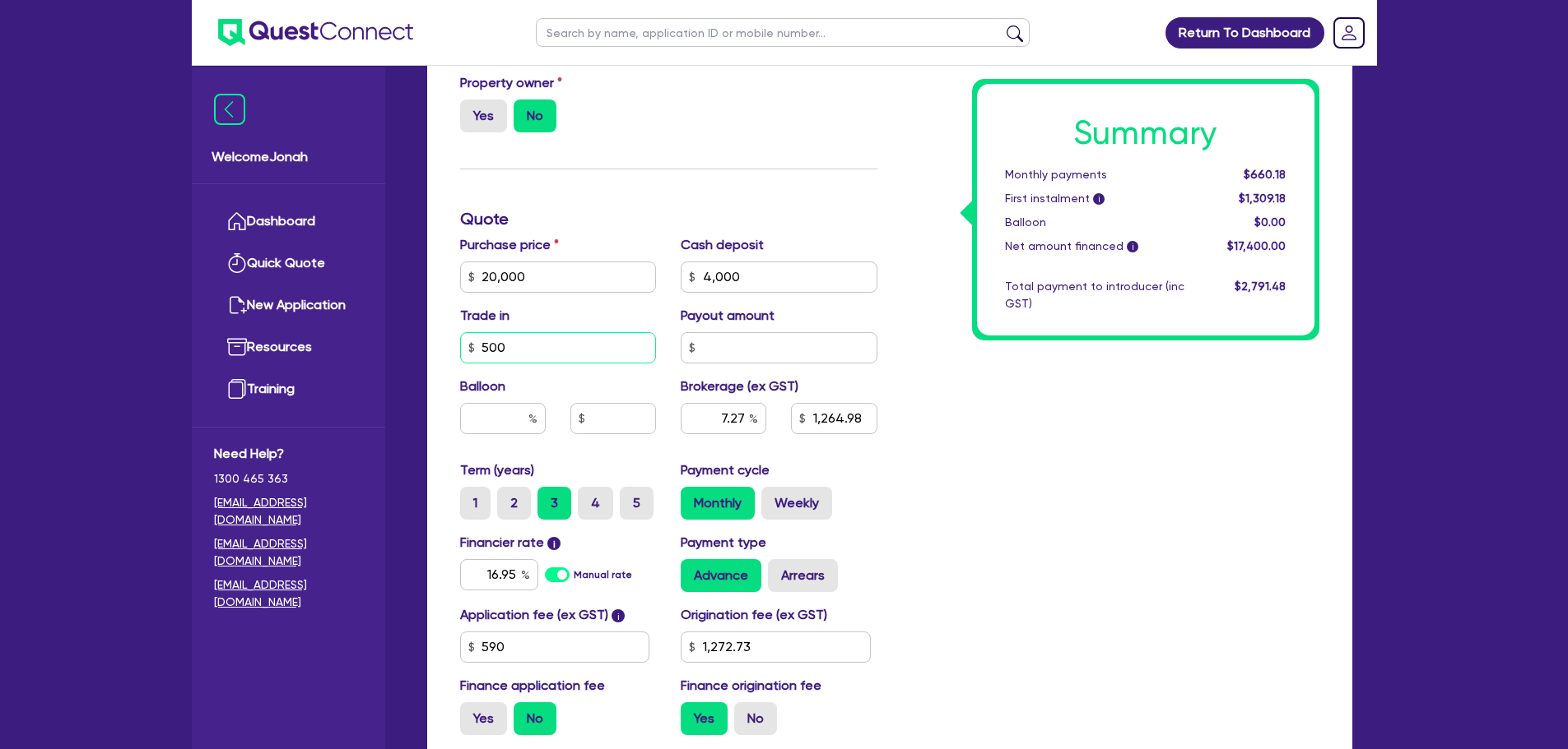
type input "1,264.98"
type input "1,272.73"
type input "5,000"
type input "20,000"
type input "4,000"
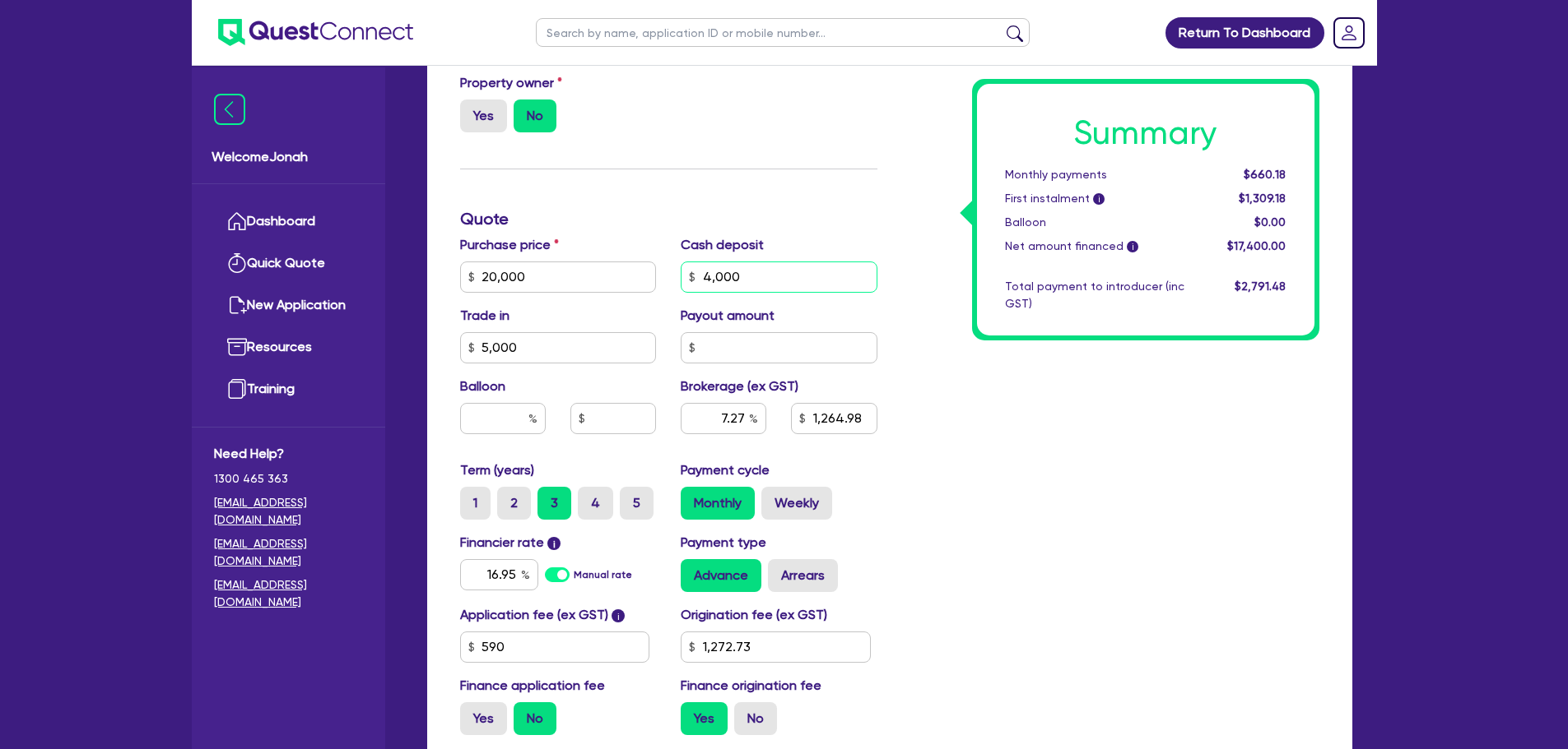
type input "1,264.98"
type input "1,272.73"
click at [707, 286] on input "4,000" at bounding box center [779, 277] width 197 height 31
type input "20,000"
type input "4,000"
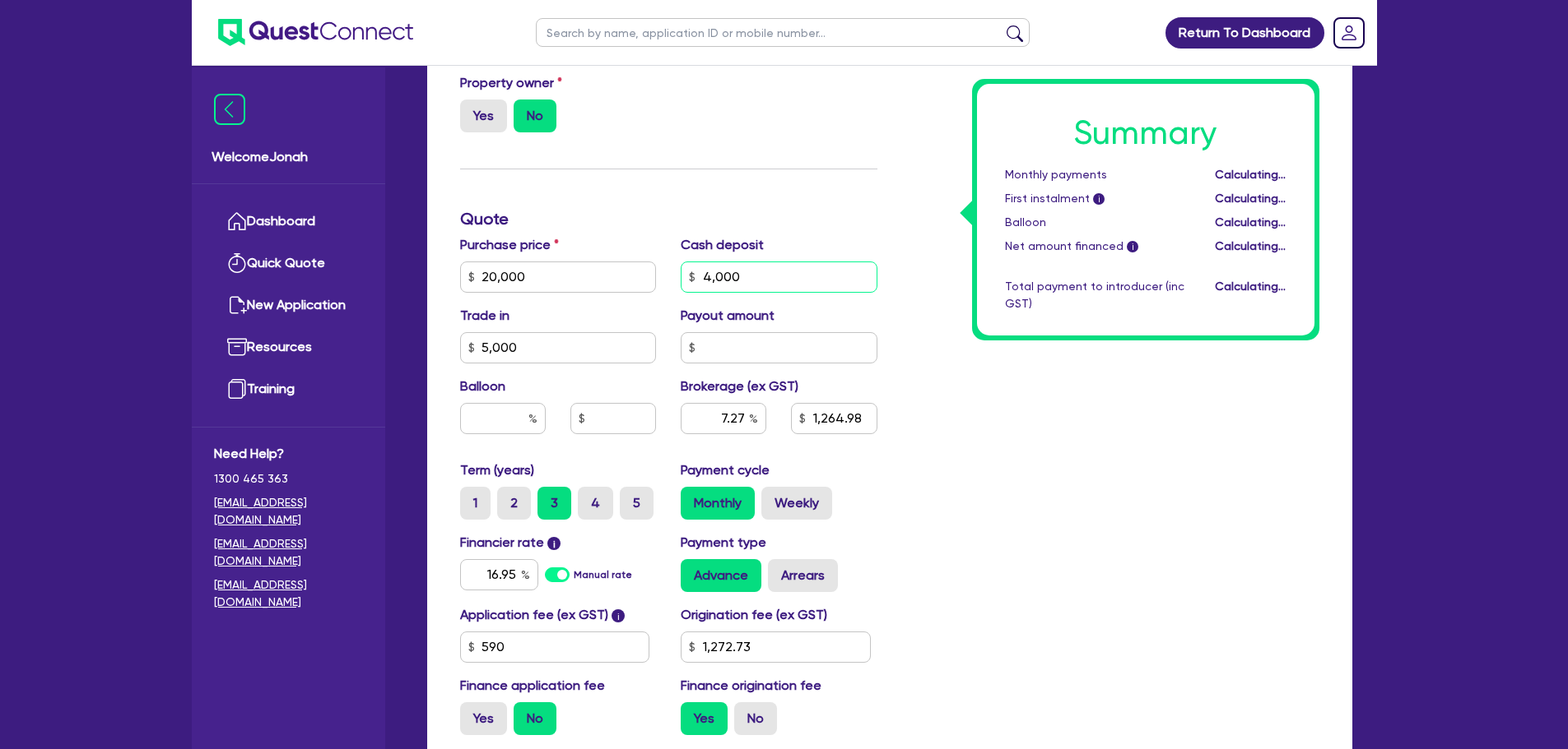
type input "901.48"
type input "1,272.73"
click at [714, 273] on input "4,000" at bounding box center [779, 277] width 197 height 31
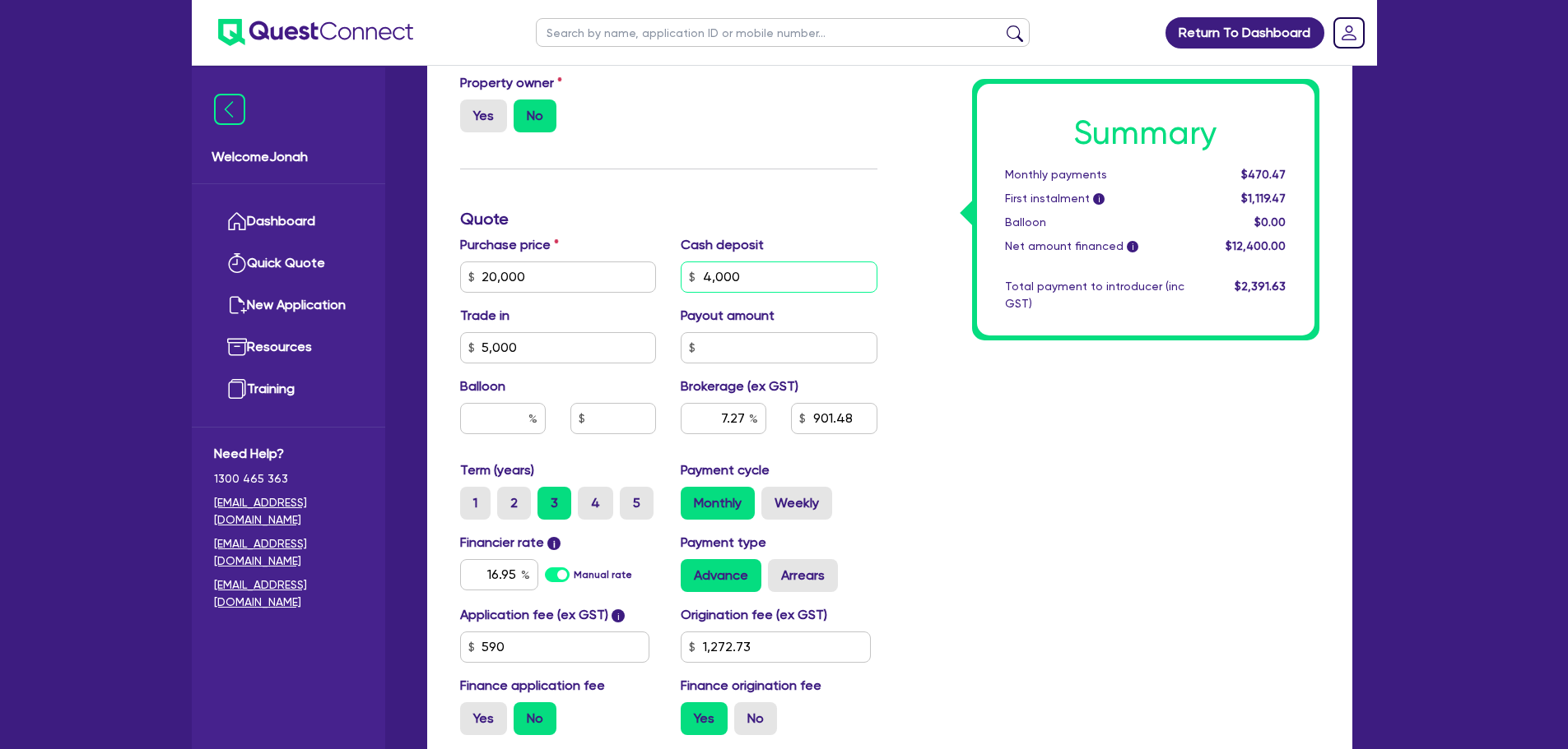
type input "20,000"
type input "1"
type input "1,272.73"
type input "20,000"
type input "10"
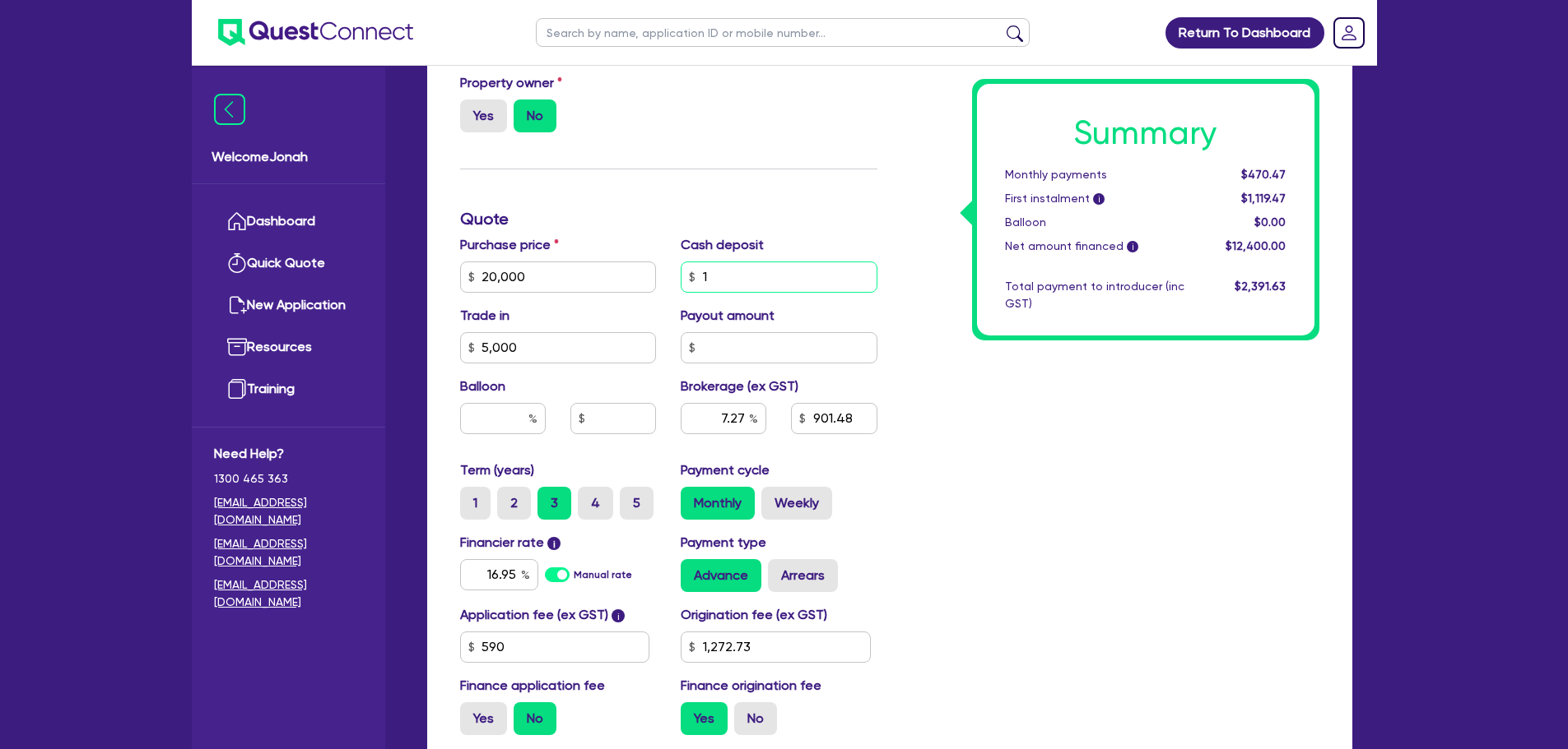
type input "1,272.73"
type input "20,000"
type input "100"
type input "1,272.73"
type input "20,000"
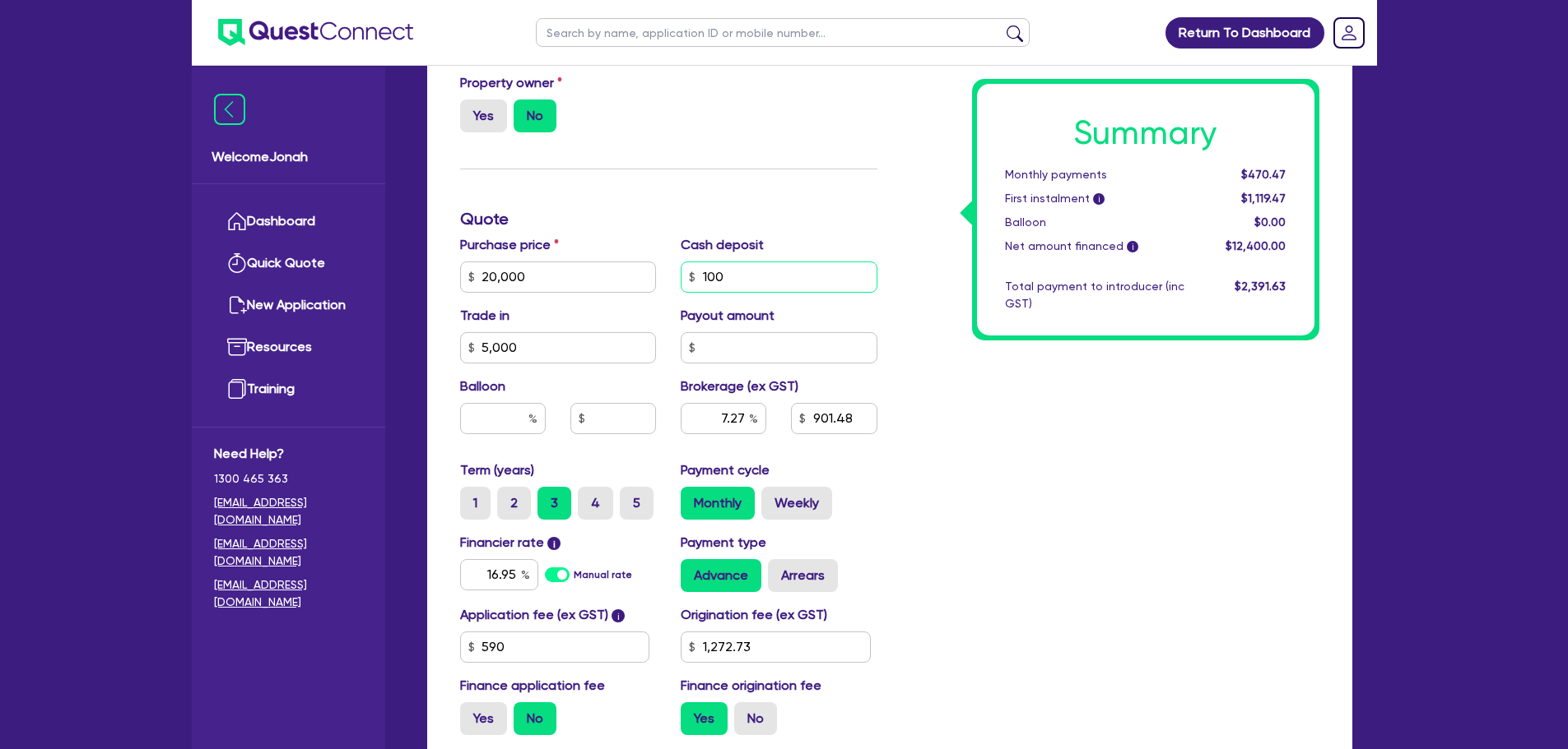
type input "1,000"
type input "1,272.73"
type input "1,000"
type input "20,000"
type input "1,272.73"
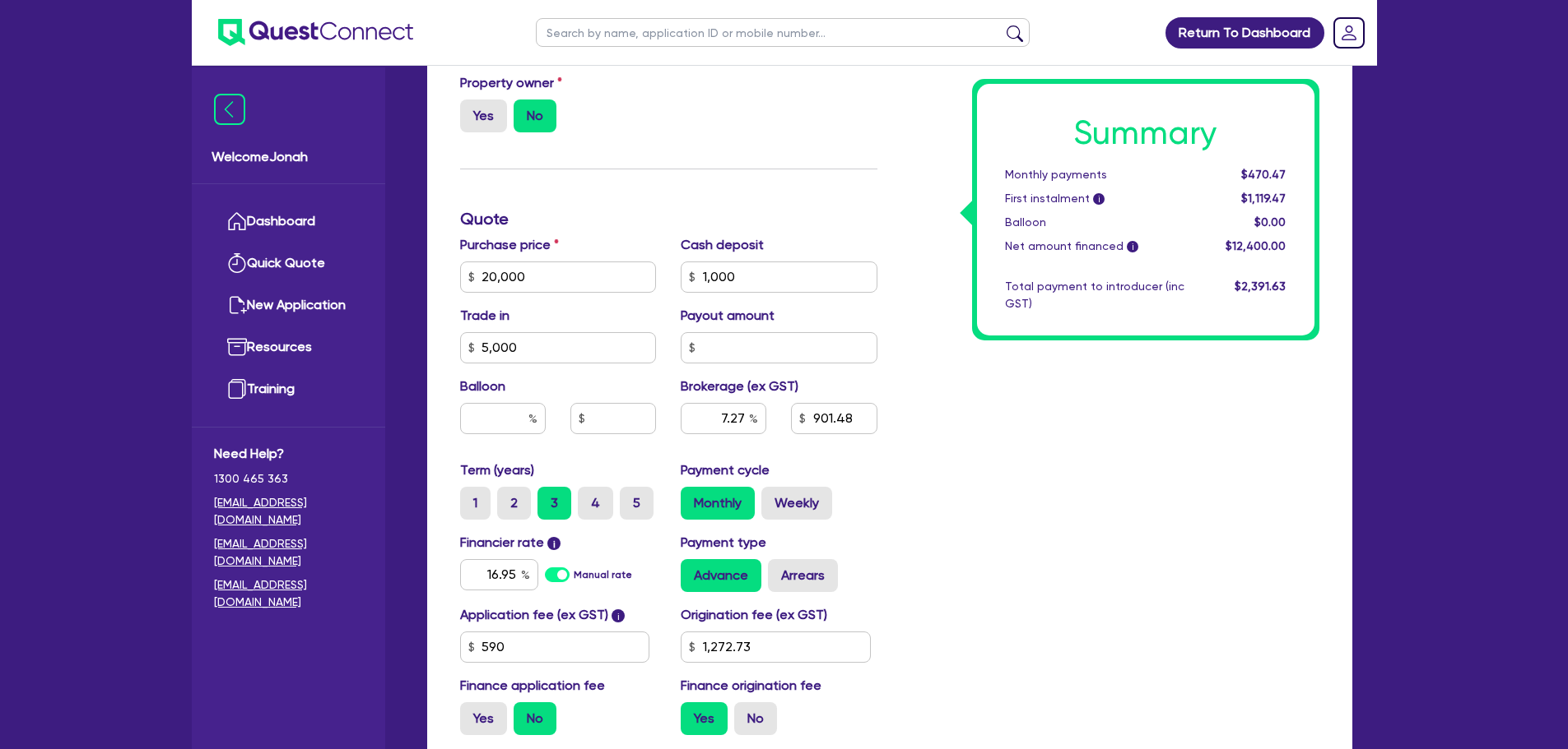
click at [997, 503] on div "Summary Monthly payments $470.47 First instalment i $1,119.47 Balloon $0.00 Net…" at bounding box center [1110, 219] width 442 height 1059
type input "20,000"
type input "1,119.58"
type input "1,272.73"
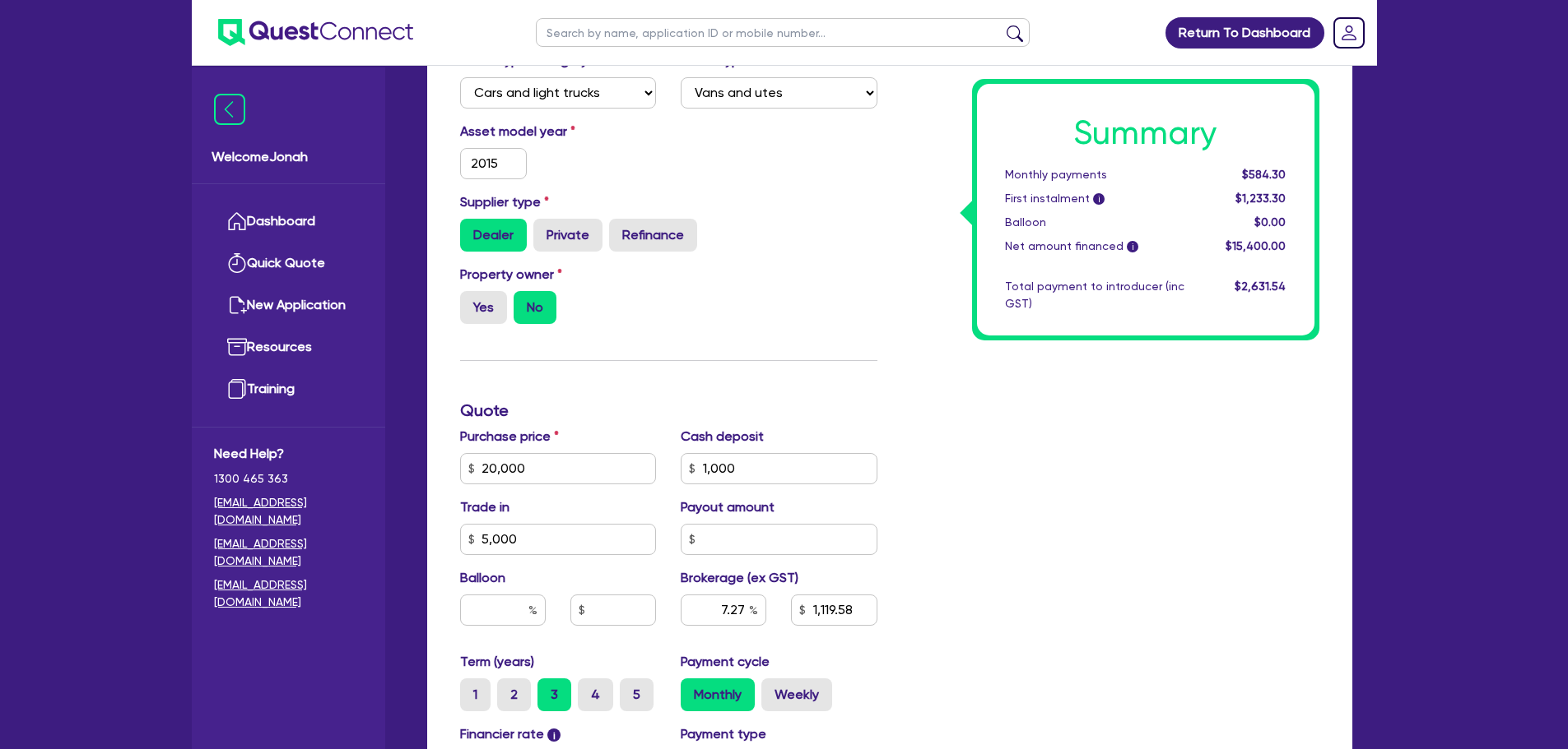
scroll to position [513, 0]
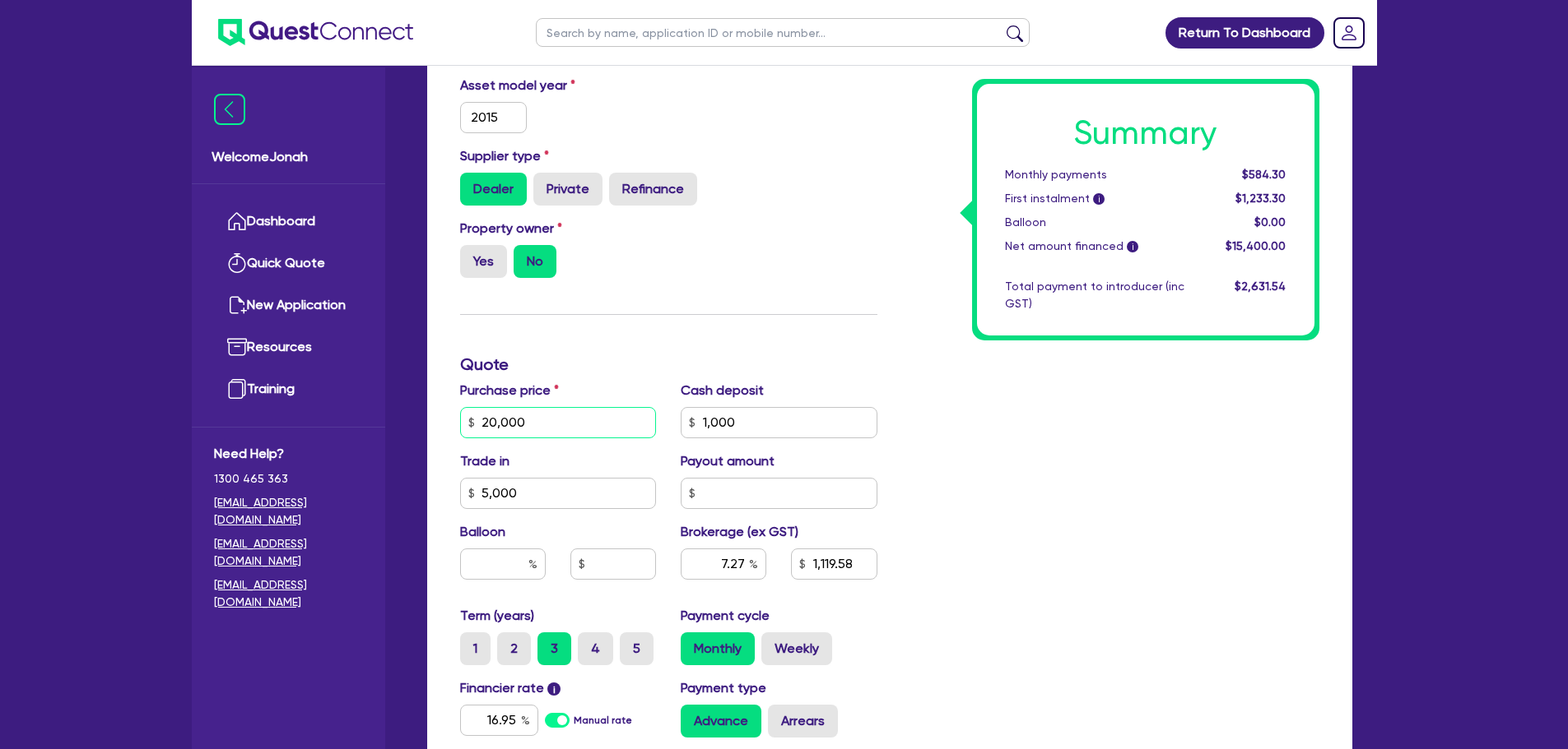
click at [498, 420] on input "20,000" at bounding box center [559, 423] width 197 height 31
click at [492, 427] on input "20,000" at bounding box center [559, 423] width 197 height 31
click at [498, 424] on input "20,000" at bounding box center [559, 423] width 197 height 31
click at [497, 423] on input "20,000" at bounding box center [559, 423] width 197 height 31
type input "2,000"
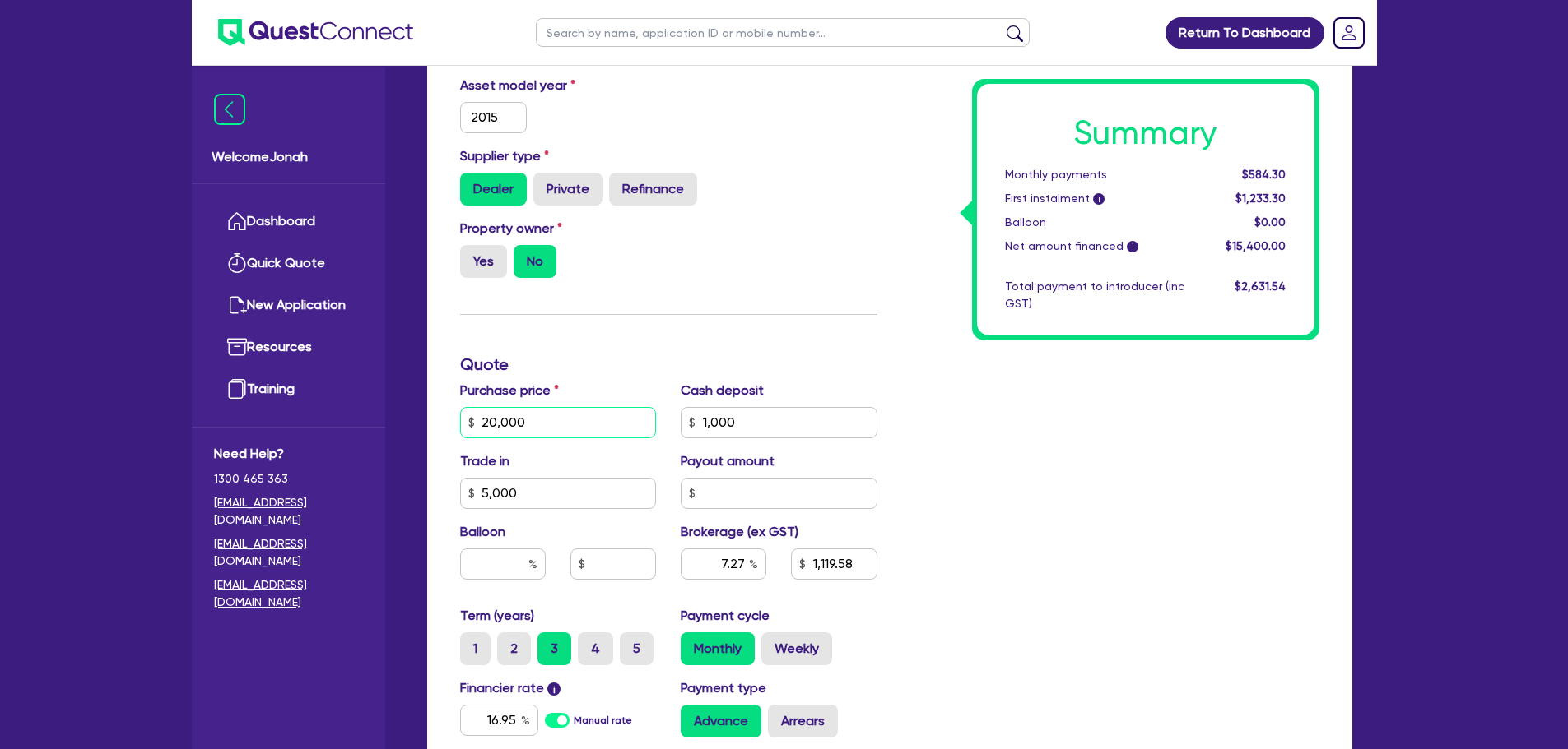
type input "1,119.58"
type input "1,272.73"
type input "25,000"
type input "1,119.58"
type input "1,272.73"
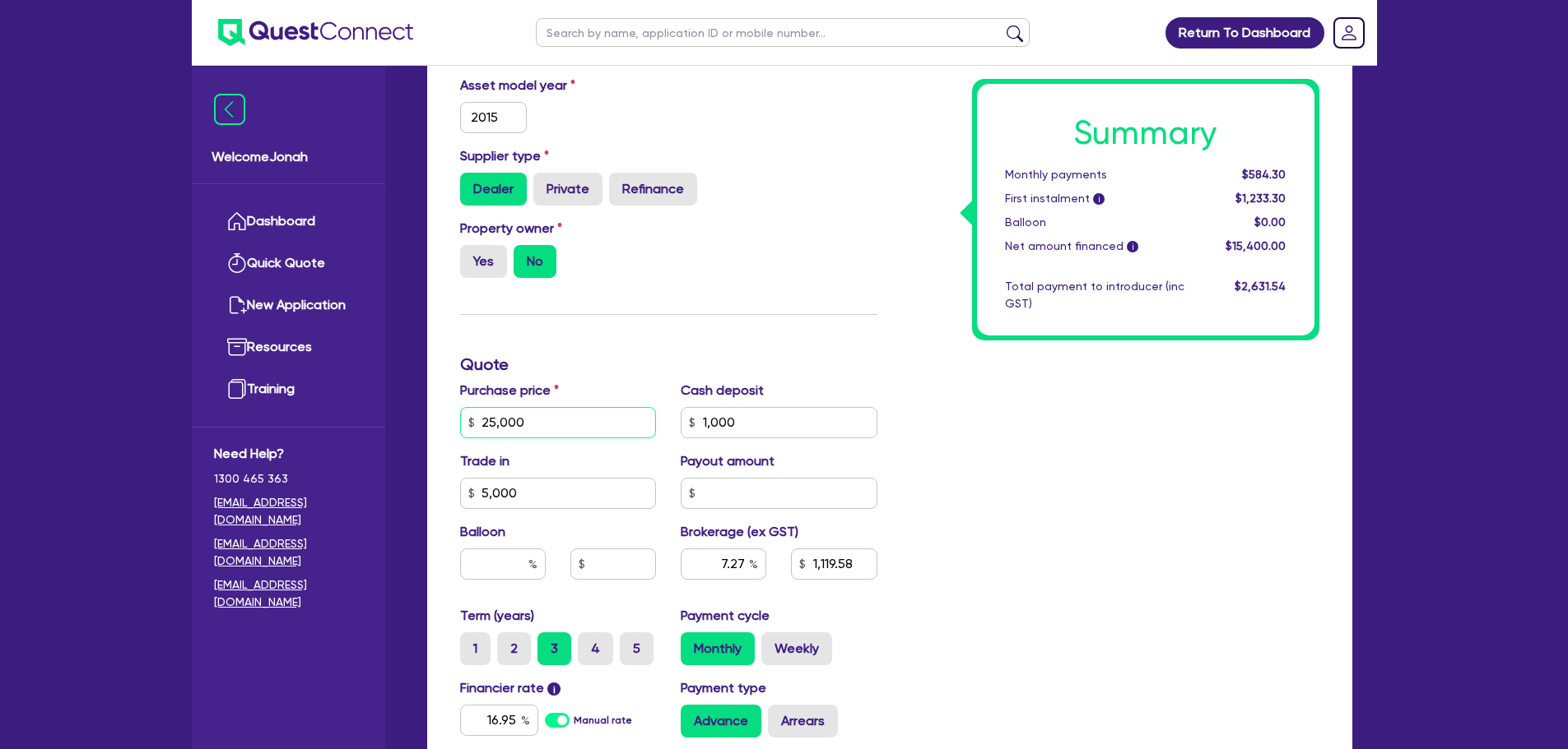
type input "25,000"
type input "1,119.58"
type input "1,272.73"
type input "1,483.08"
type input "1,272.73"
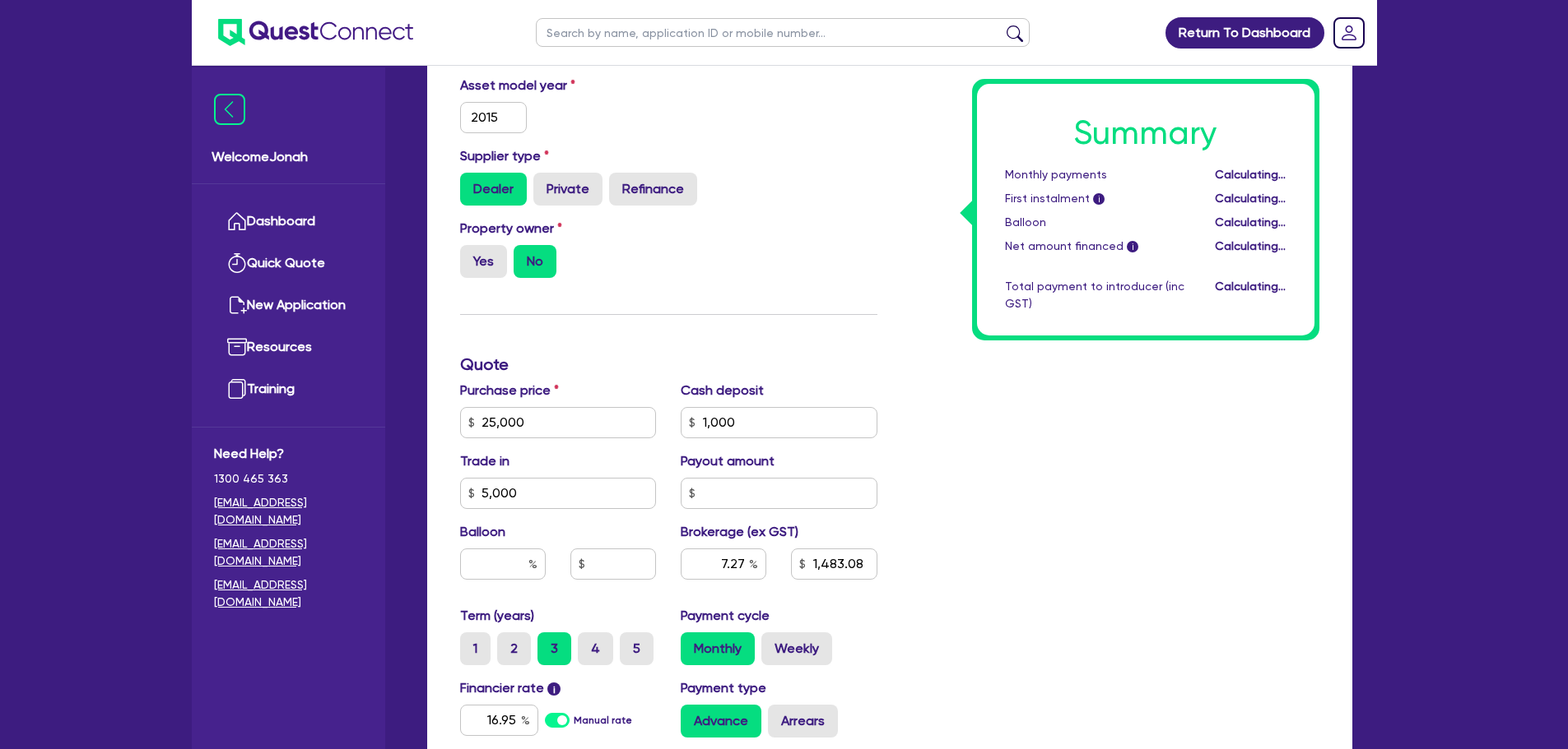
click at [1065, 405] on div "Summary Monthly payments Calculating... First instalment i Calculating... Ballo…" at bounding box center [1110, 365] width 442 height 1059
click at [709, 425] on input "1,000" at bounding box center [779, 423] width 197 height 31
type input "000"
type input "1,483.08"
type input "1,272.73"
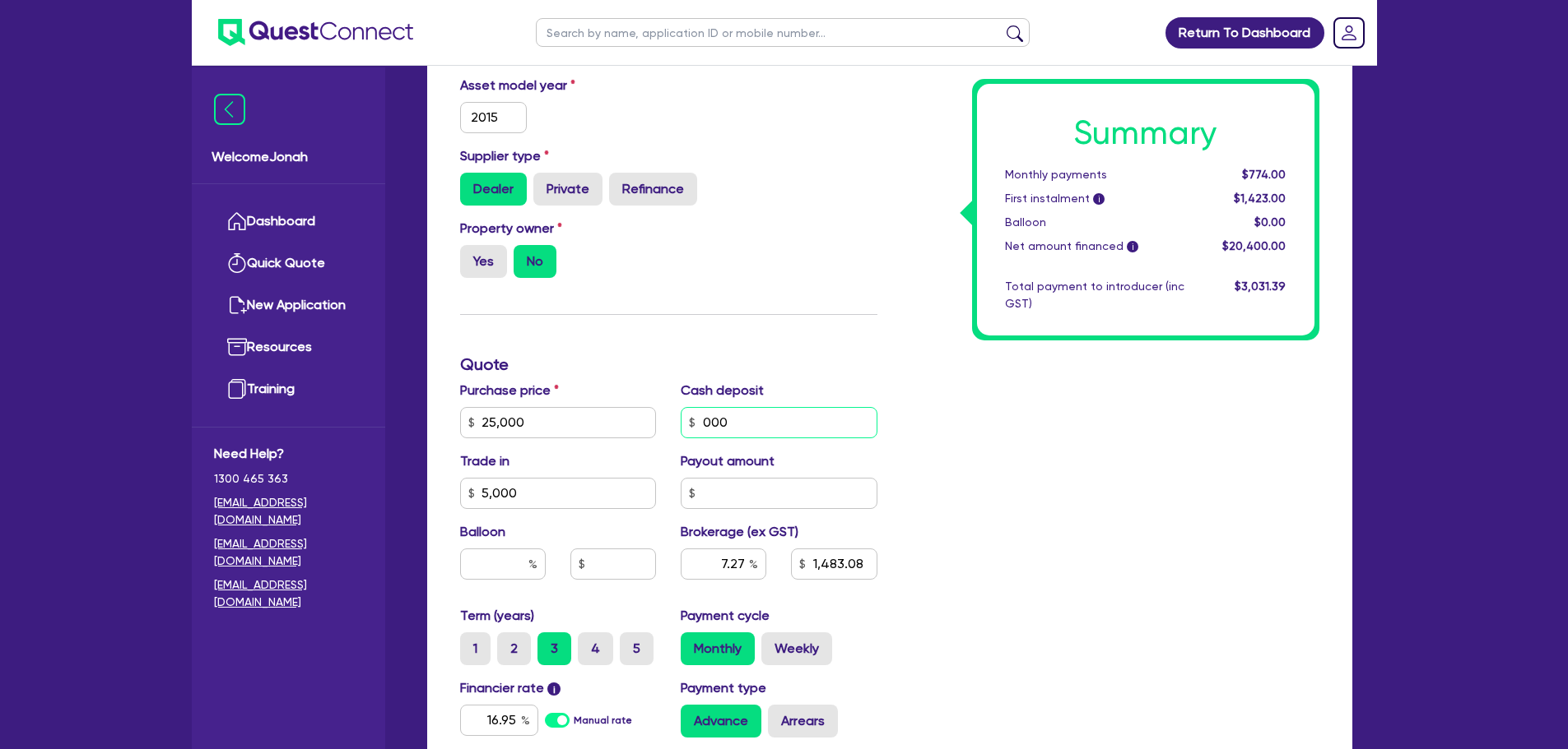
type input "3,000"
type input "1,483.08"
type input "1,272.73"
type input "3,000"
type input "1,483.08"
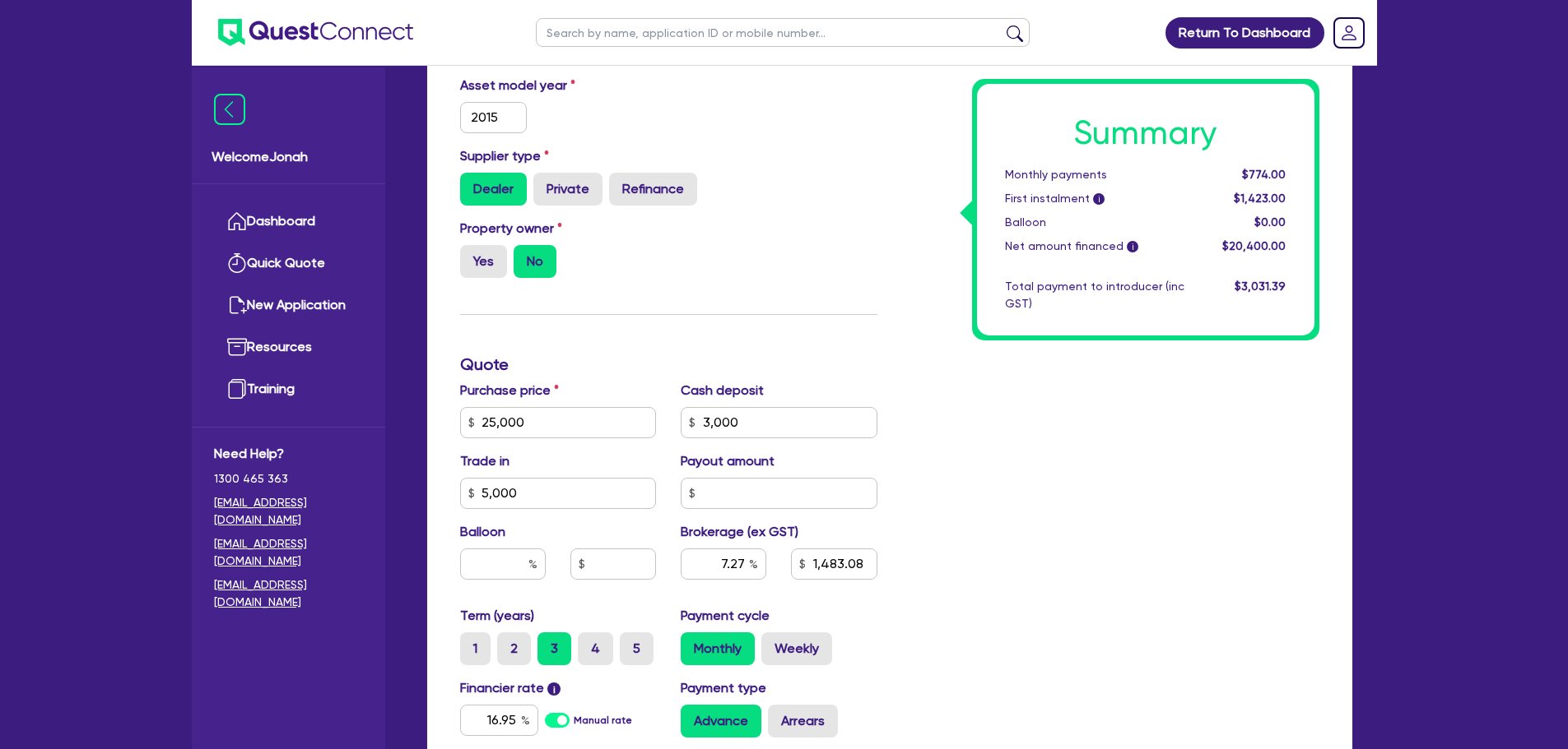
type input "1,272.73"
click at [1130, 527] on div "Summary Monthly payments Calculating... First instalment i Calculating... Ballo…" at bounding box center [1110, 365] width 442 height 1059
type input "1,337.68"
type input "1,272.73"
click at [494, 430] on input "25,000" at bounding box center [559, 423] width 197 height 31
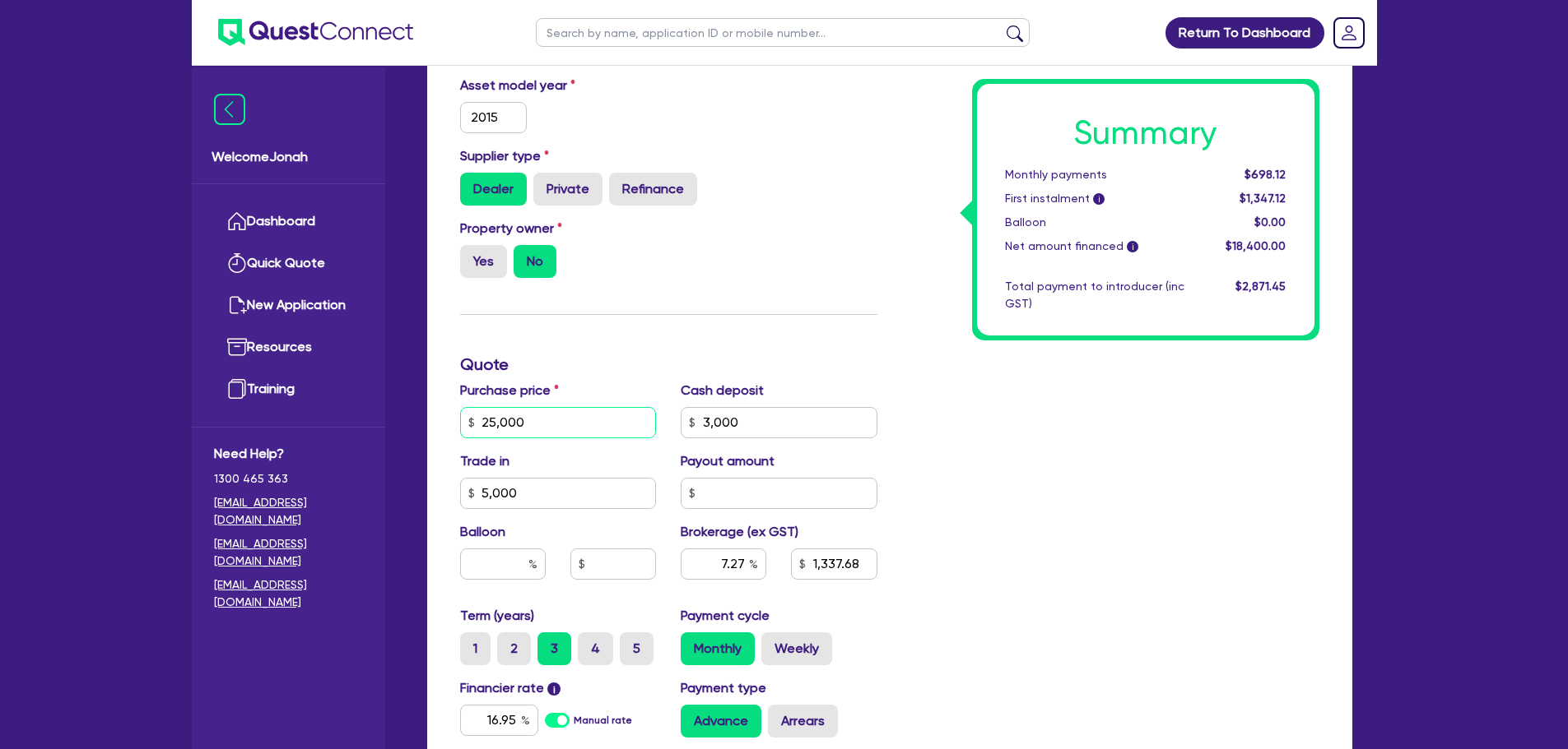
type input "2,000"
type input "1,337.68"
type input "1,272.73"
type input "20,000"
type input "1,337.68"
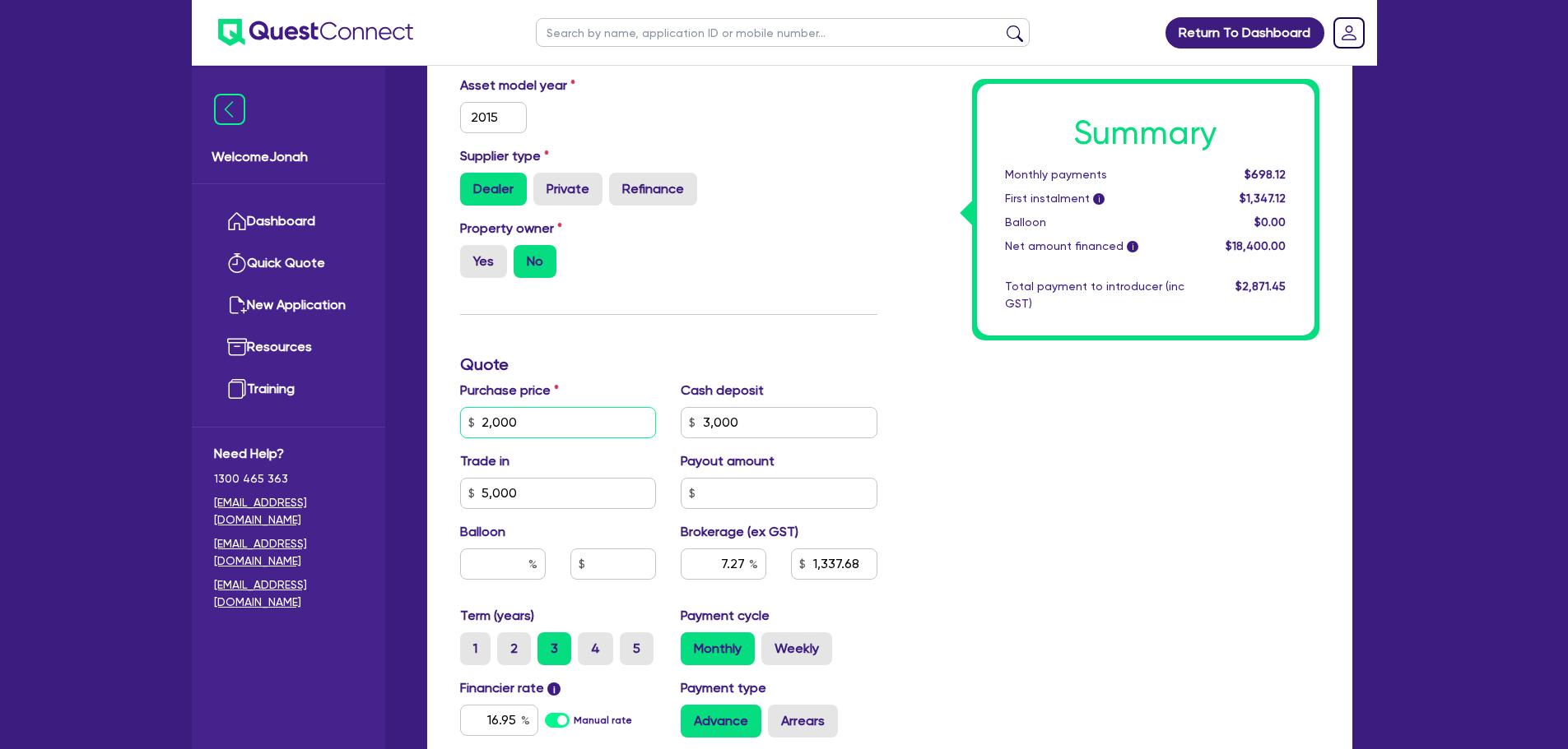
type input "1,272.73"
type input "20,000"
type input "1,337.68"
type input "1,272.73"
click at [922, 478] on div "Summary Monthly payments $698.12 First instalment i $1,347.12 Balloon $0.00 Net…" at bounding box center [1110, 365] width 442 height 1059
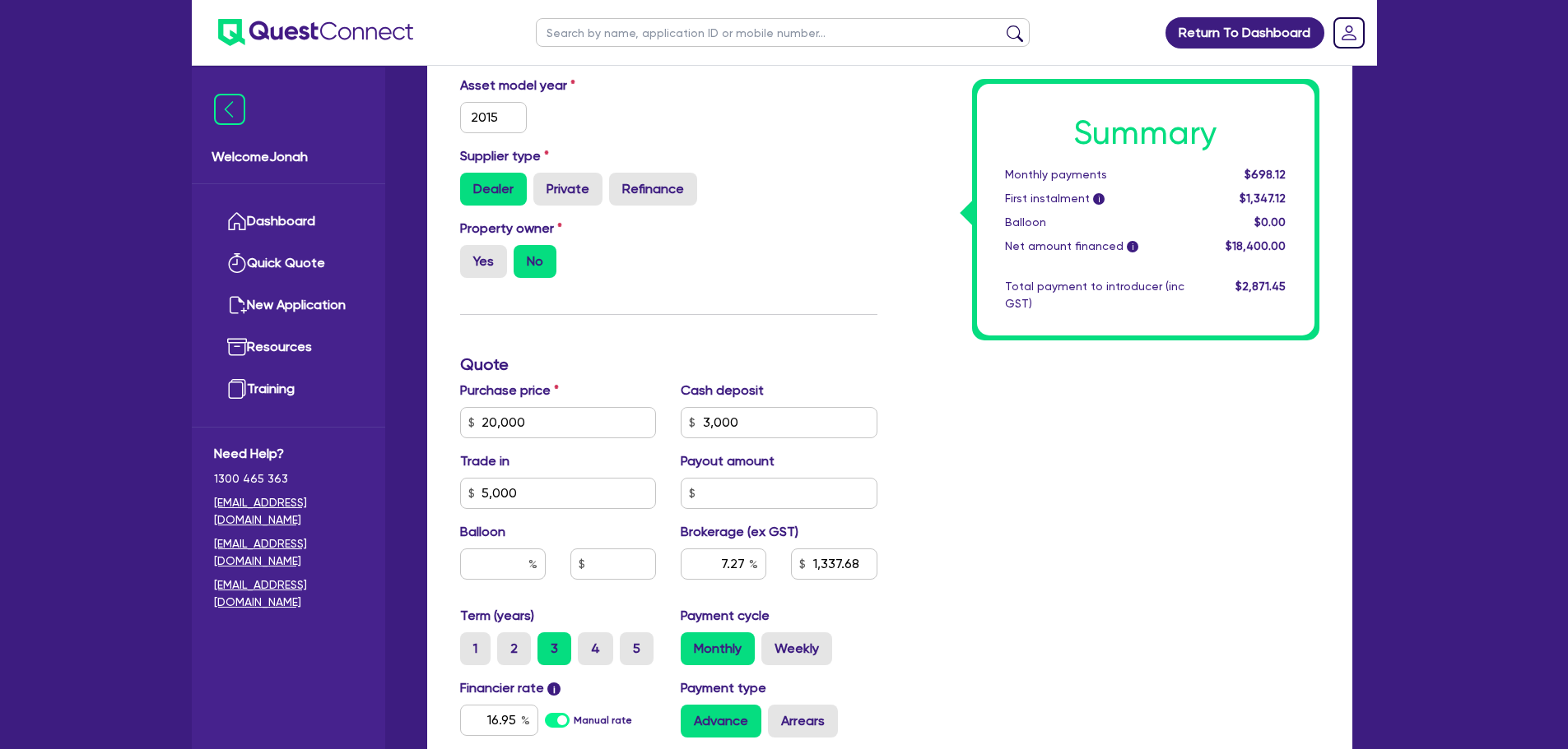
type input "974.18"
type input "1,272.73"
click at [707, 423] on input "3,000" at bounding box center [779, 423] width 197 height 31
type input "000"
type input "1,272.73"
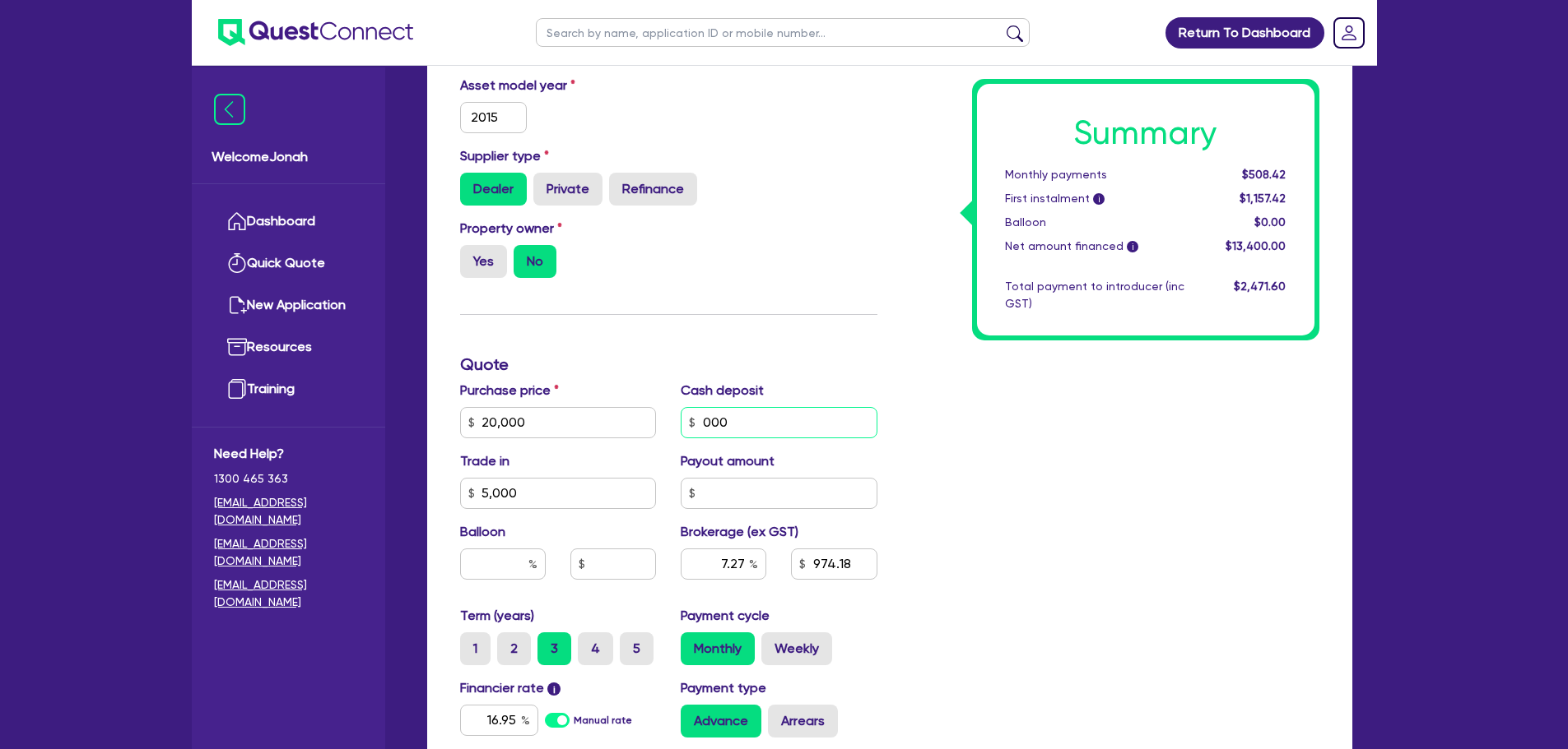
type input "1,000"
type input "1,272.73"
type input "1,000"
type input "1,272.73"
click at [1230, 491] on div "Summary Monthly payments $508.42 First instalment i $1,157.42 Balloon $0.00 Net…" at bounding box center [1110, 365] width 442 height 1059
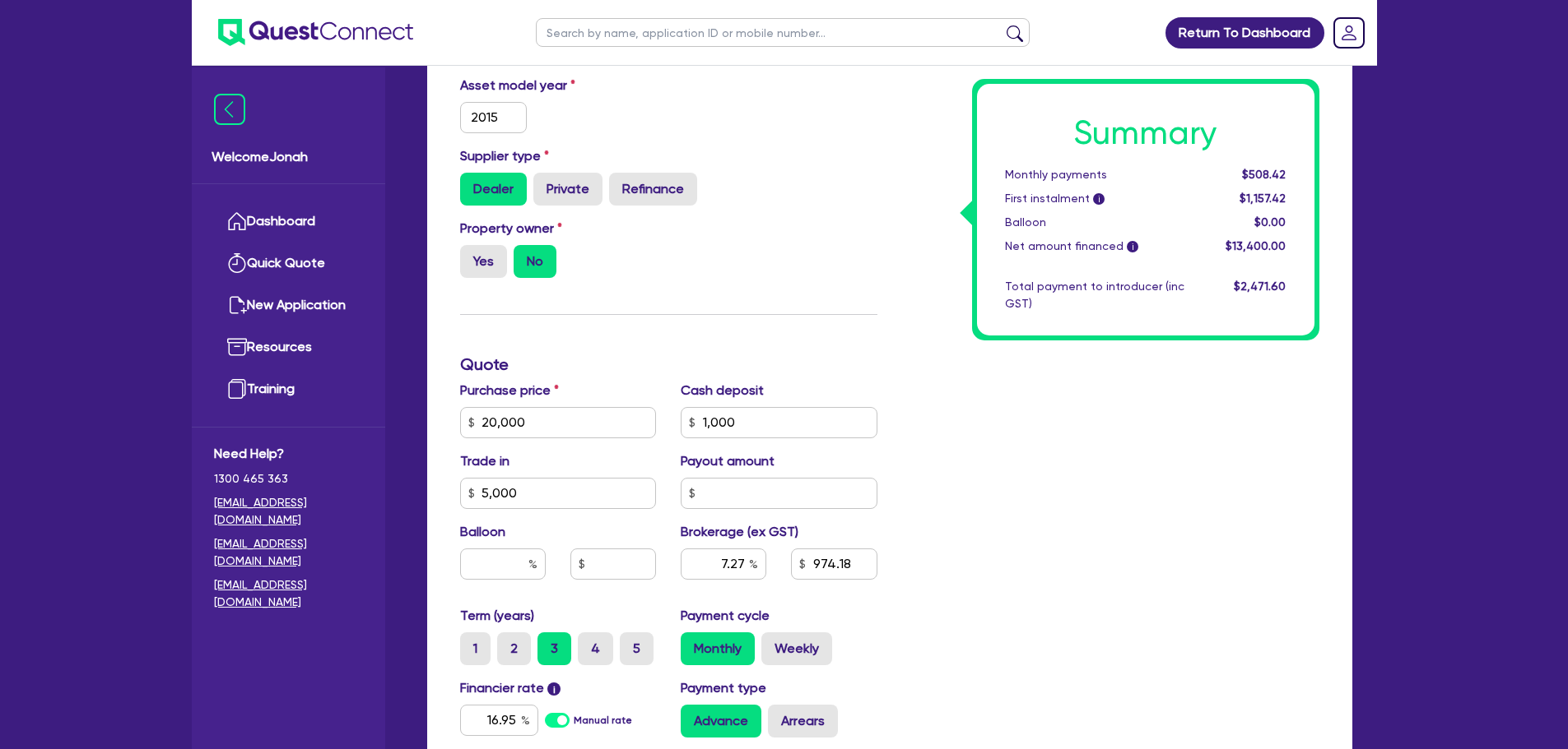
type input "1,119.58"
type input "1,272.73"
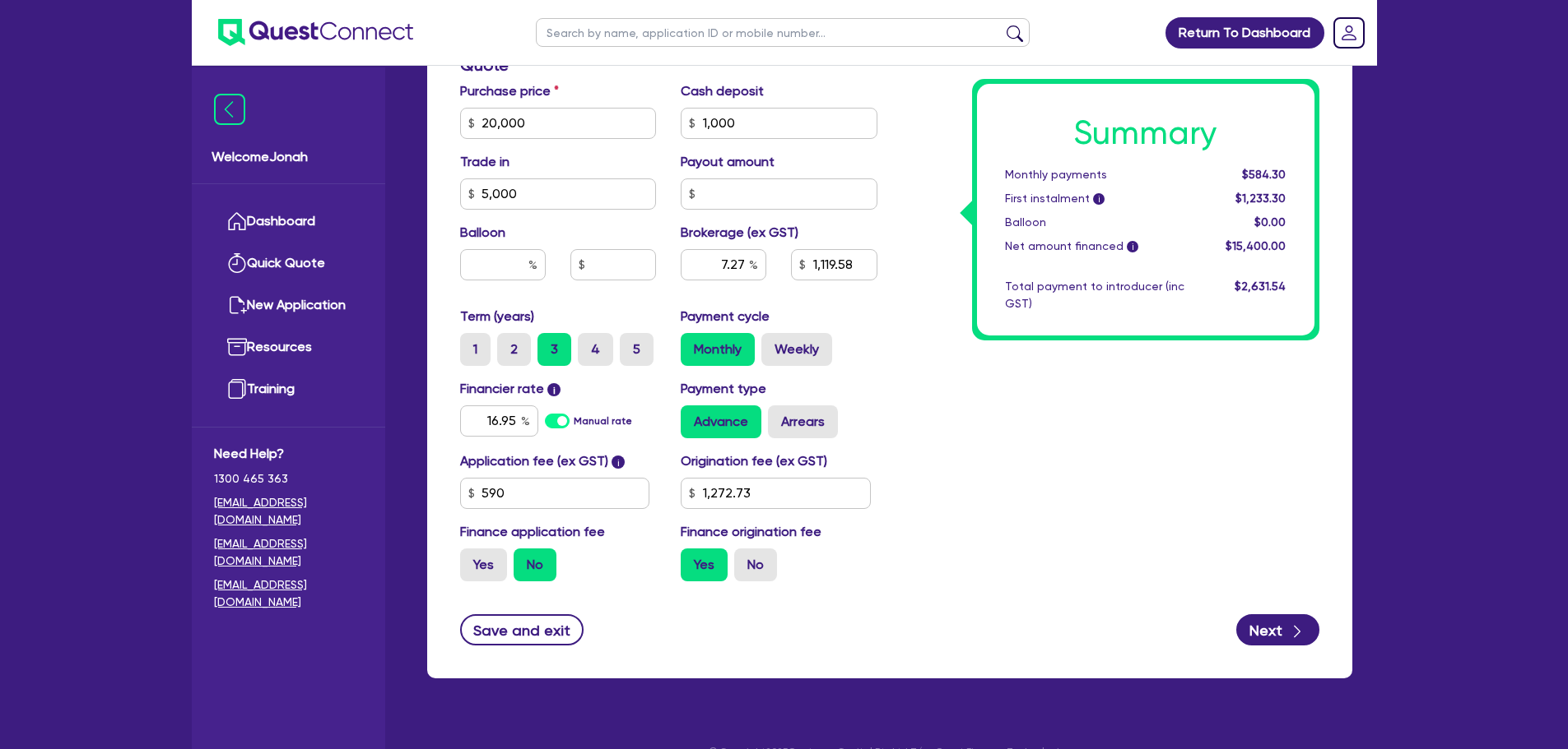
scroll to position [759, 0]
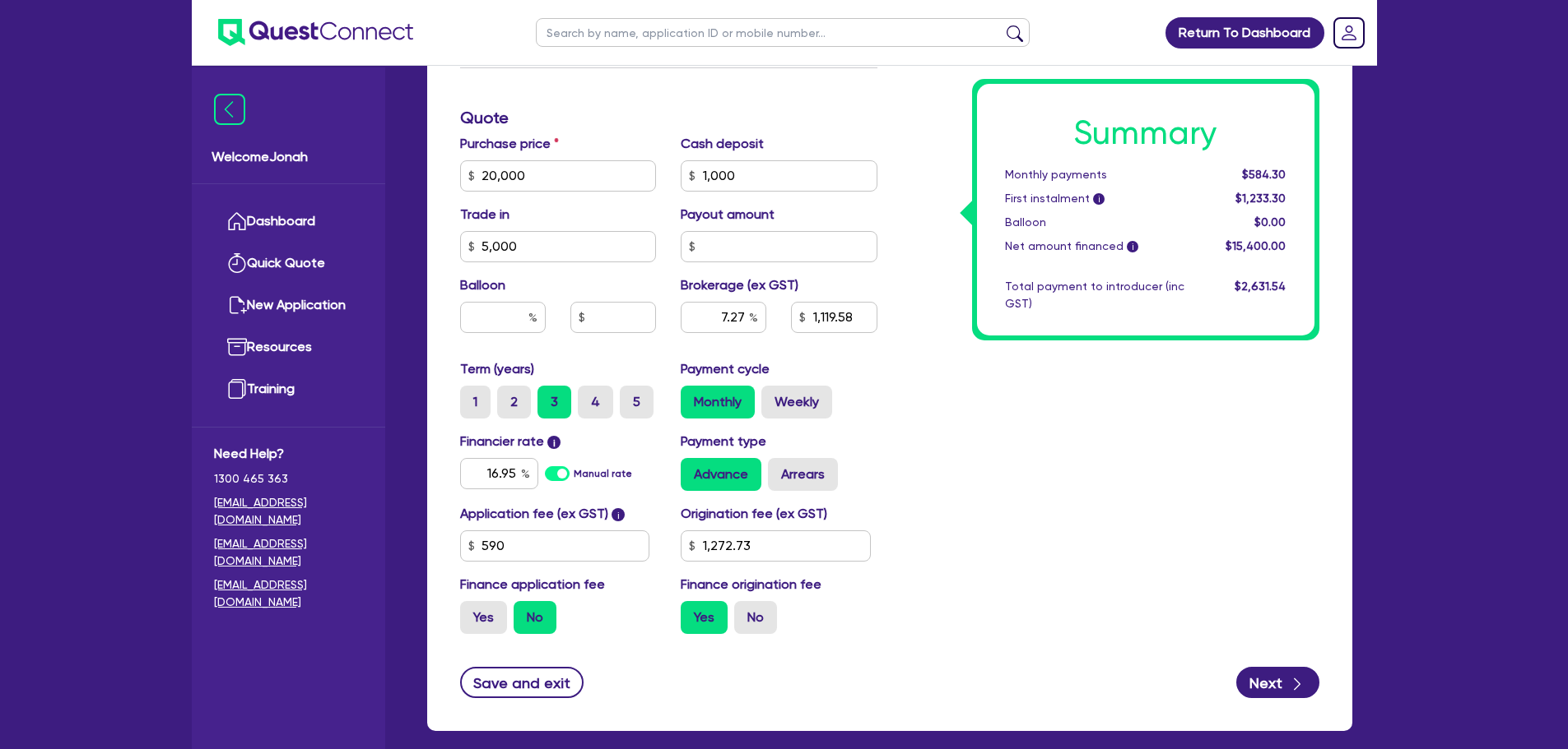
click at [1042, 413] on div "Summary Monthly payments $584.30 First instalment i $1,233.30 Balloon $0.00 Net…" at bounding box center [1110, 119] width 442 height 1059
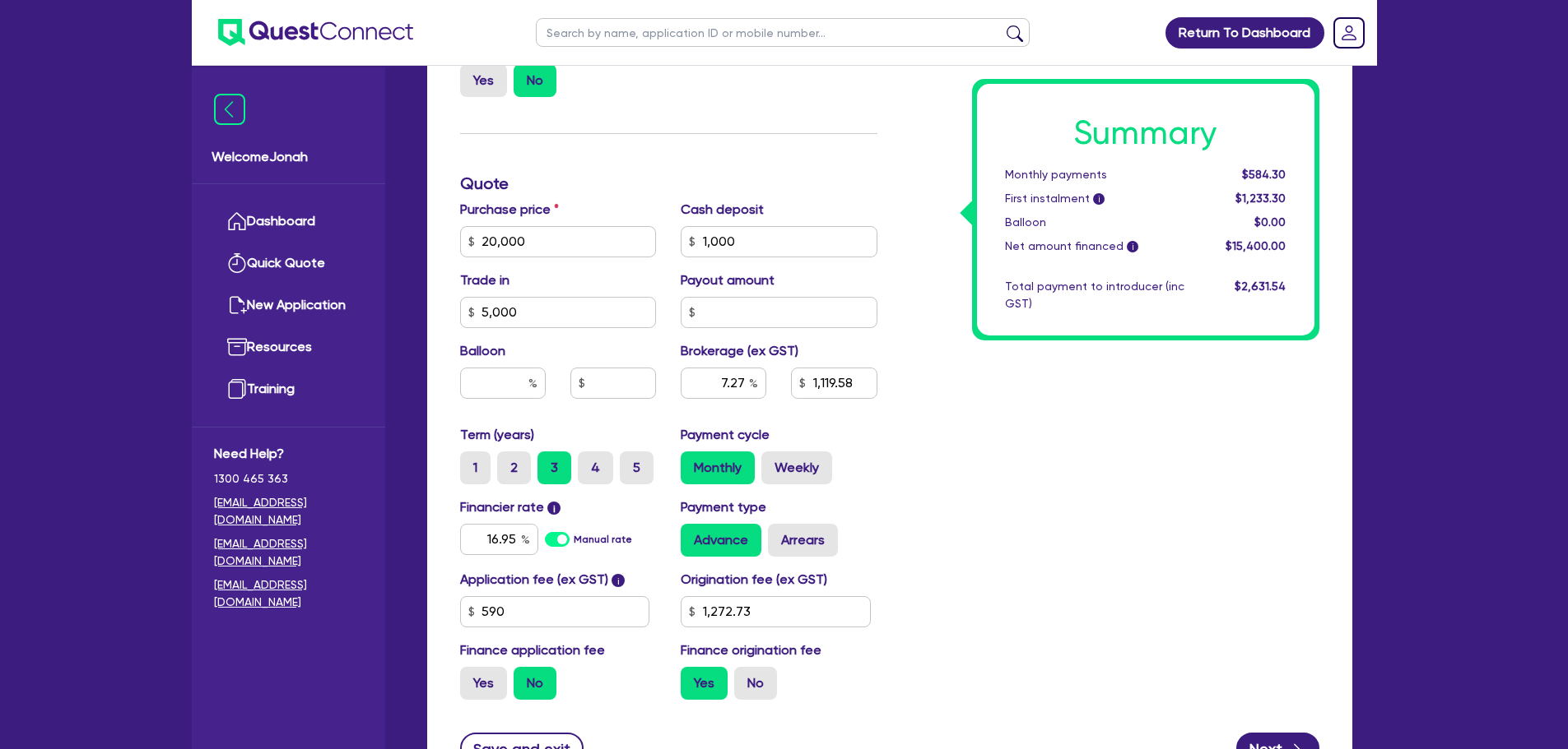
scroll to position [841, 0]
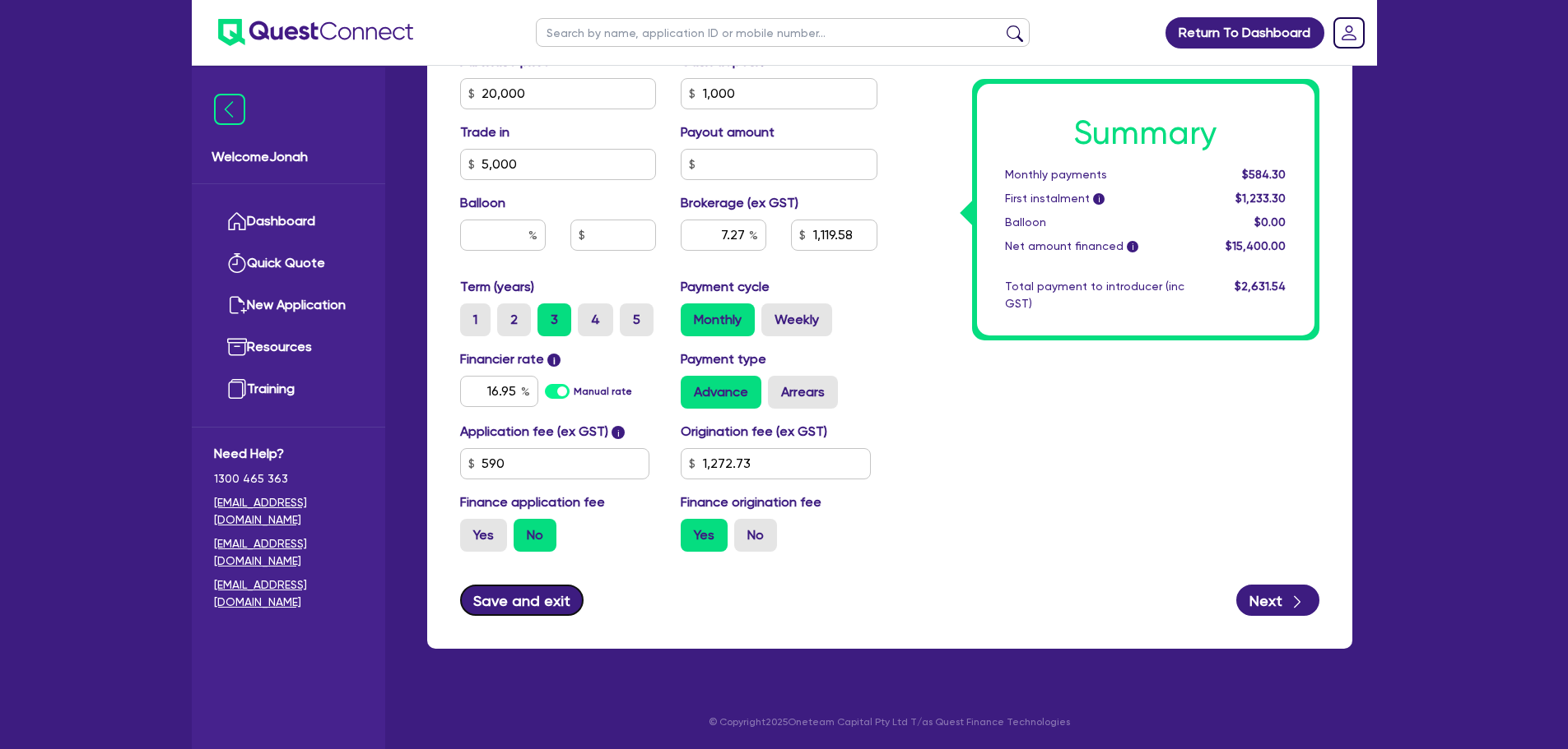
click at [495, 596] on button "Save and exit" at bounding box center [522, 600] width 125 height 31
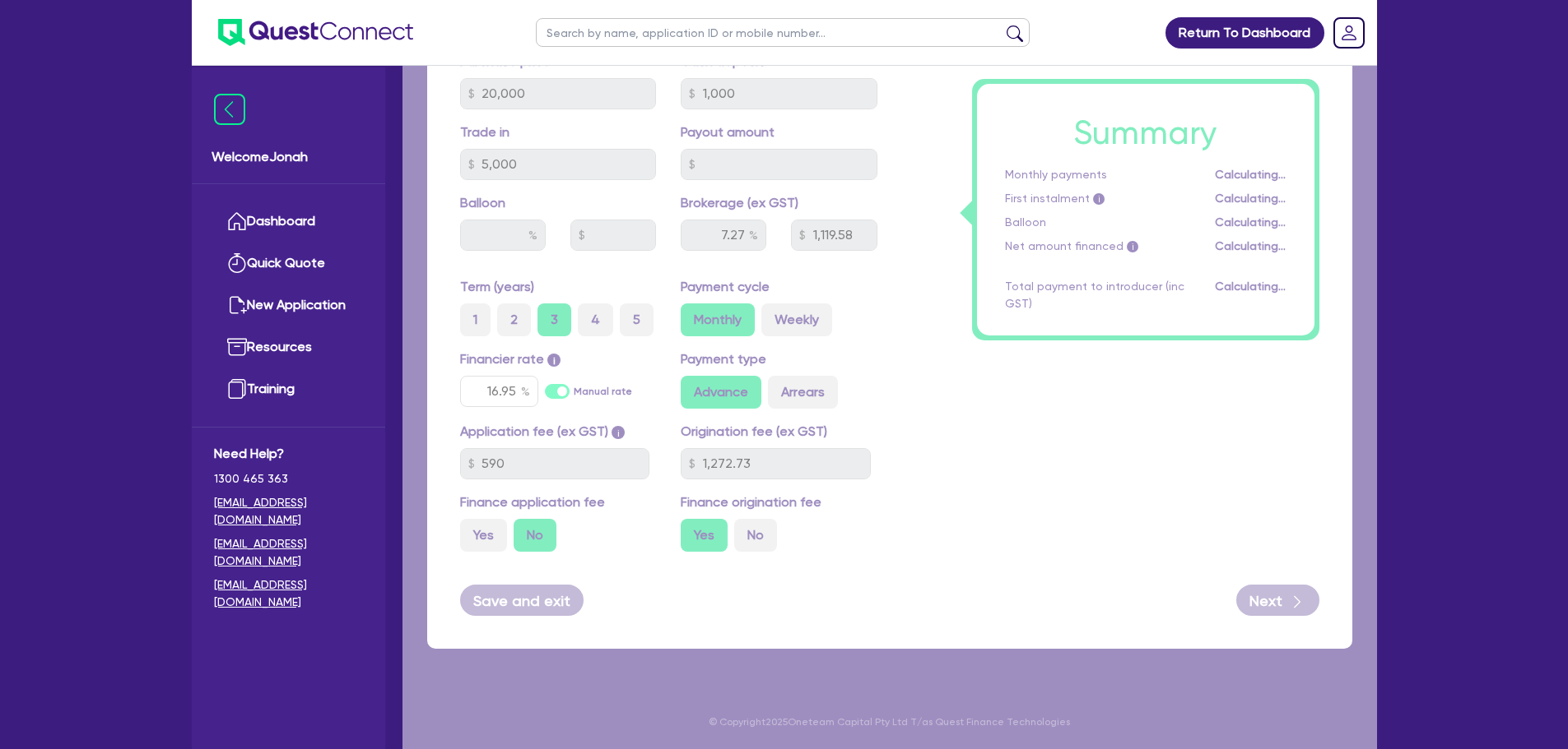
type input "1,119.58"
type input "1,272.73"
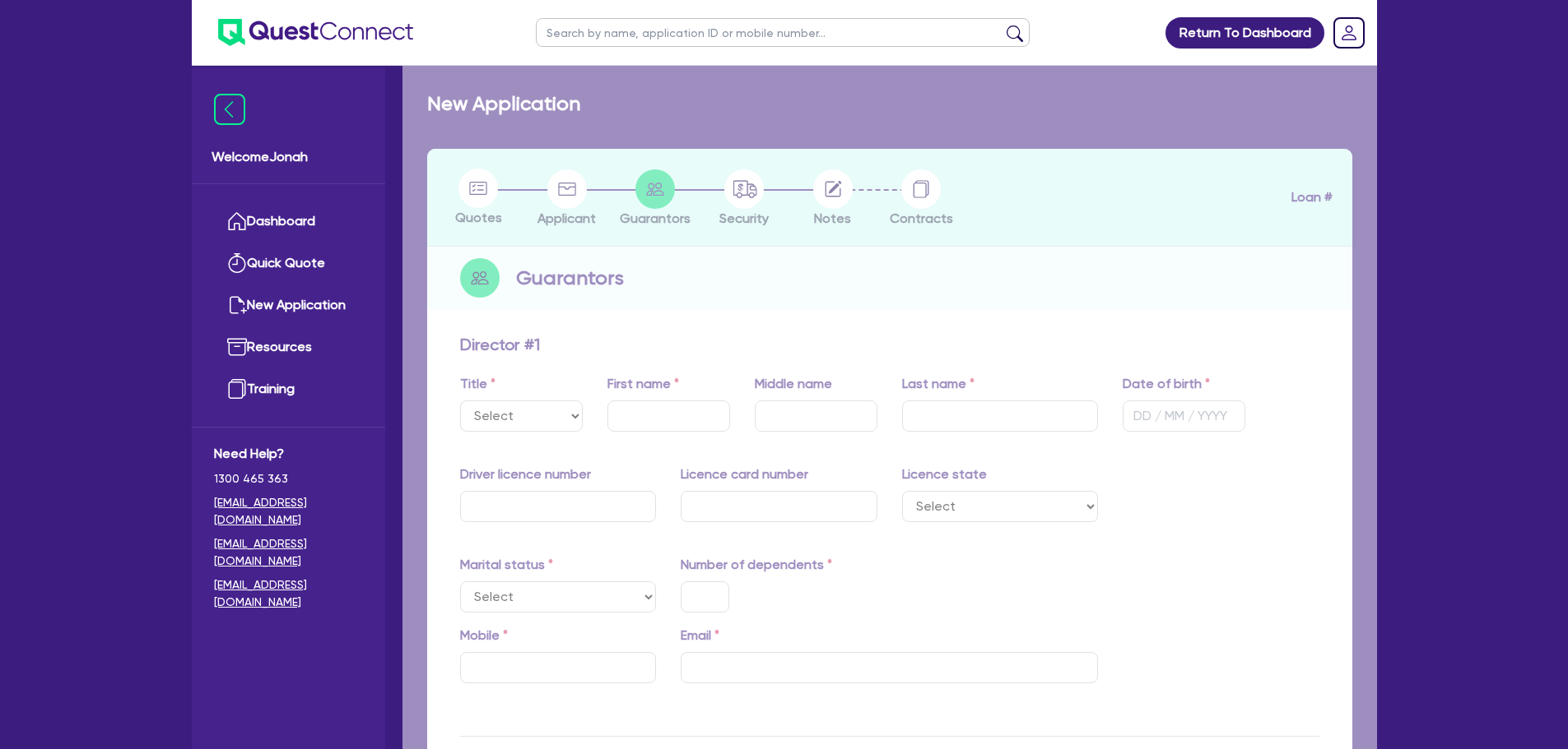
select select "MR"
type input "[PERSON_NAME]"
type input "[DATE]"
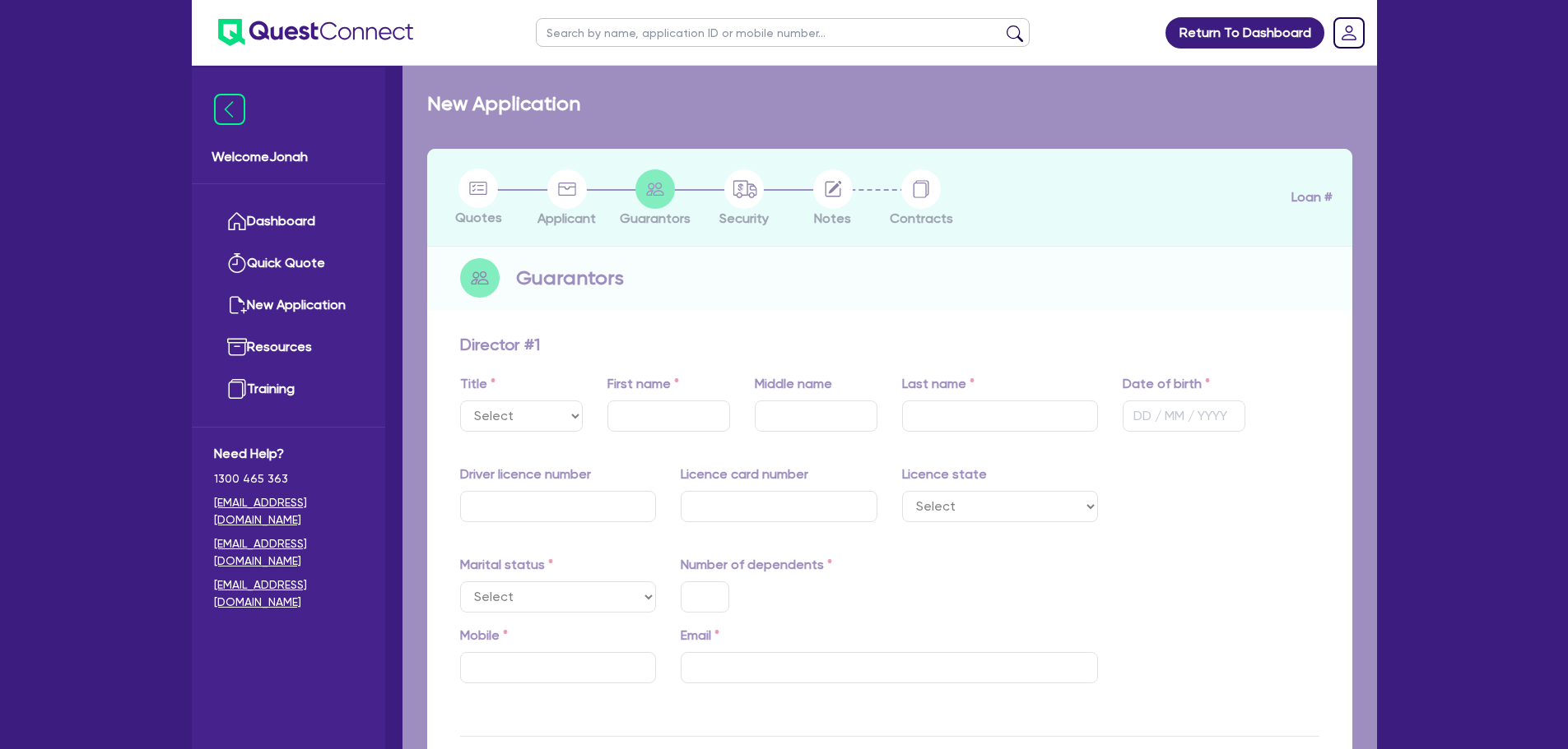
type input "8376AT"
type input "2051069126"
select select "[GEOGRAPHIC_DATA]"
select select "MARRIED"
type input "0"
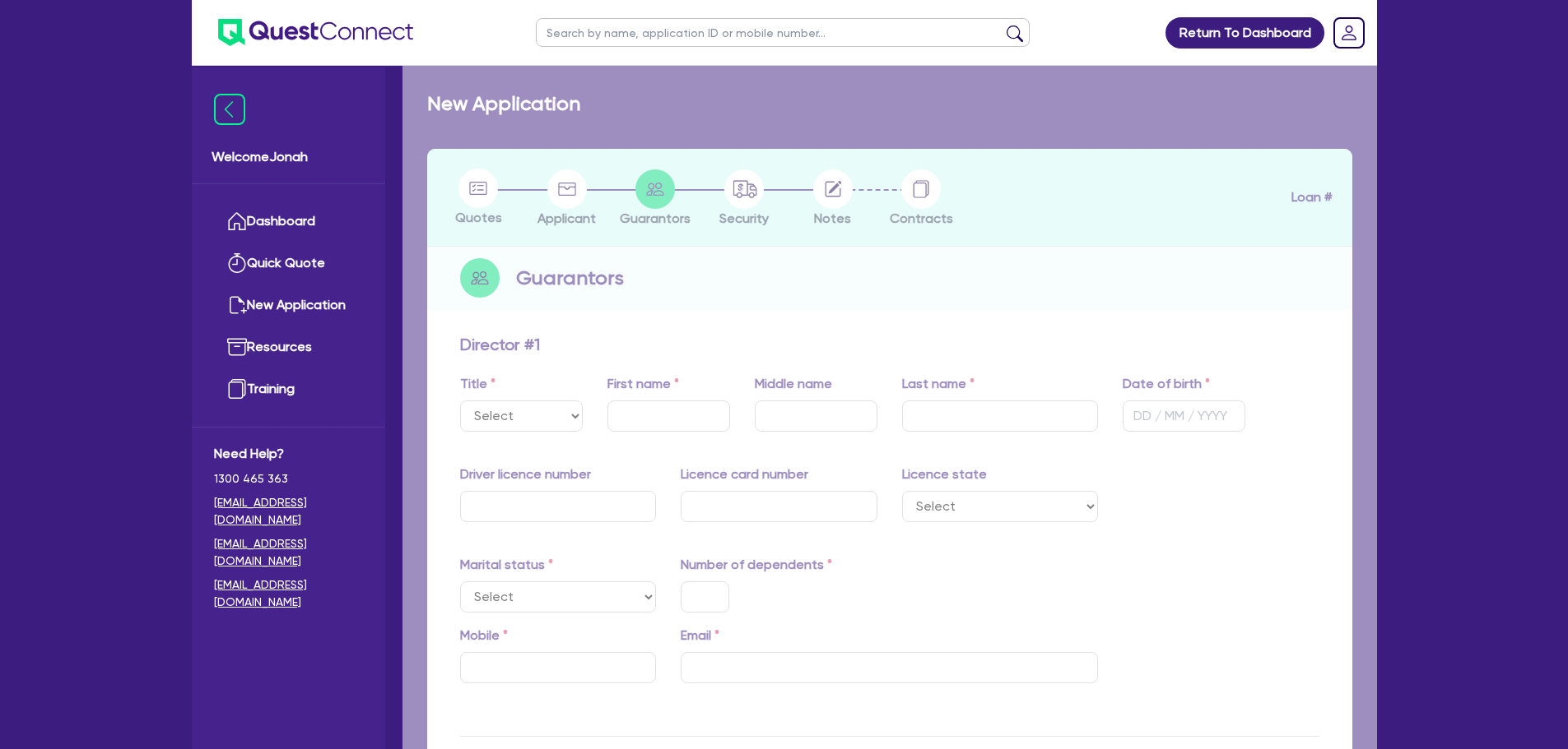
type input "0427 881 230"
type input "[EMAIL_ADDRESS][DOMAIN_NAME]"
radio input "true"
select select "PROPERTY"
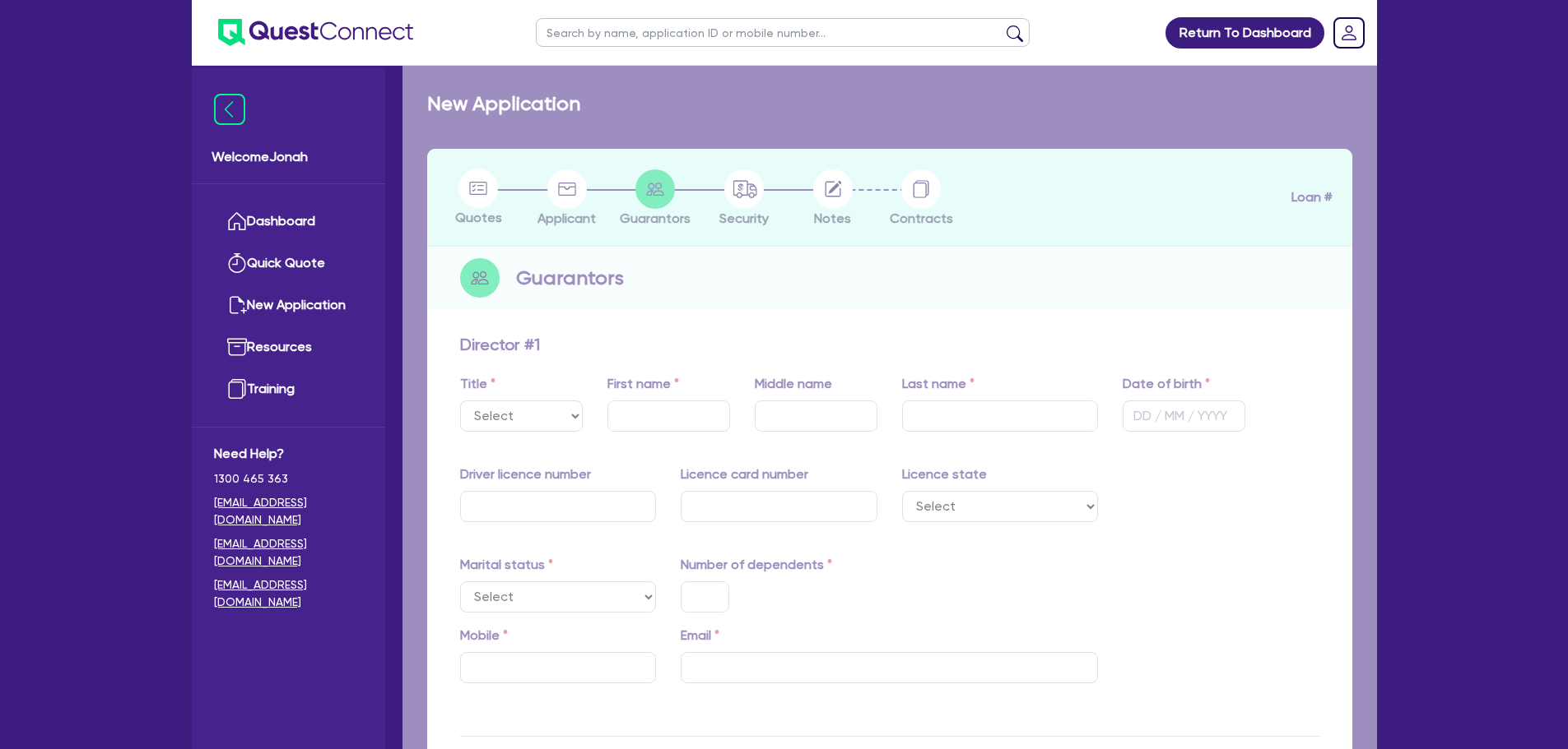
type input "2,000,000"
select select "VEHICLE_LOAN"
type input "MonkeyMe"
type input "25,000"
select select "VEHICLE"
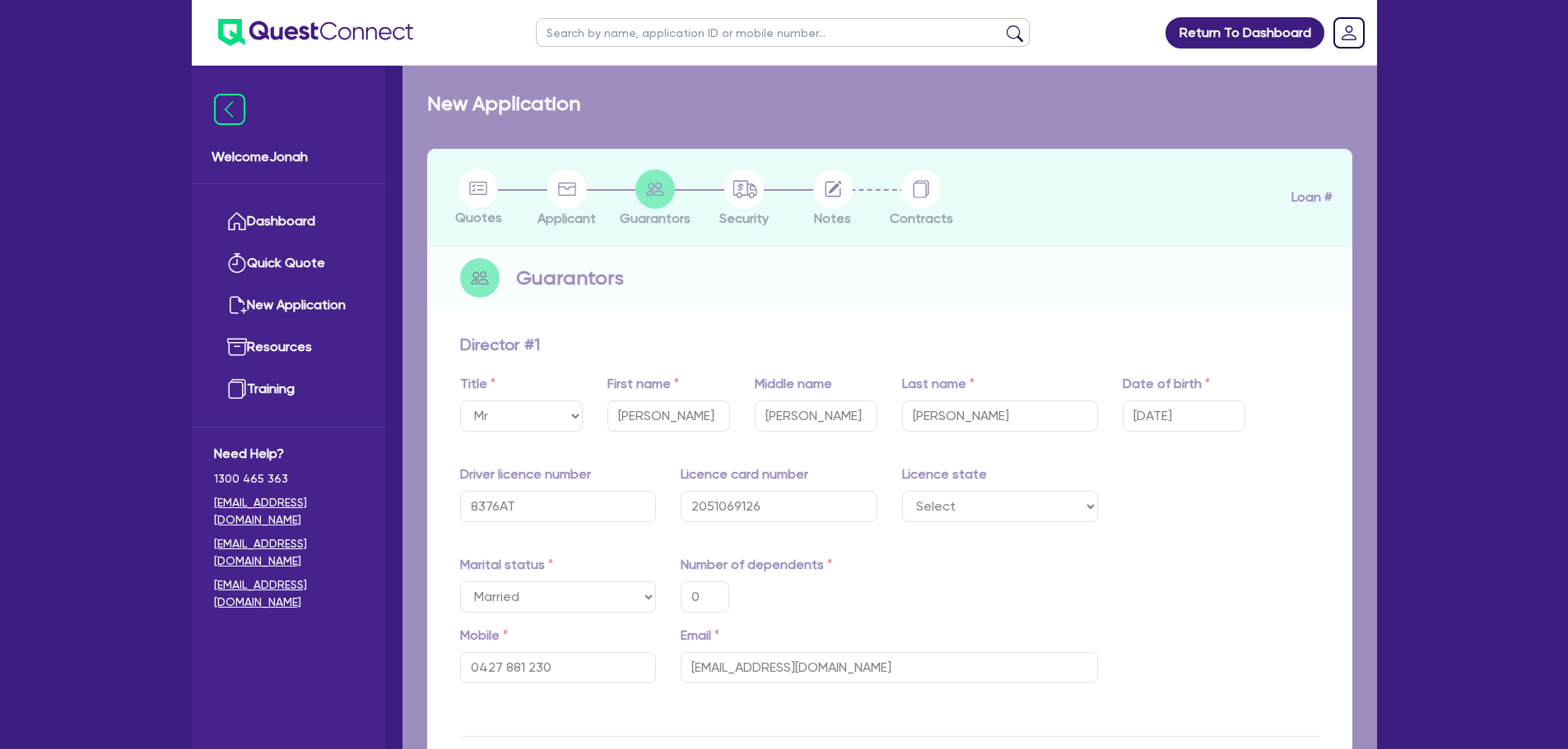
select select "VEHICLE"
select select "MORTGAGE"
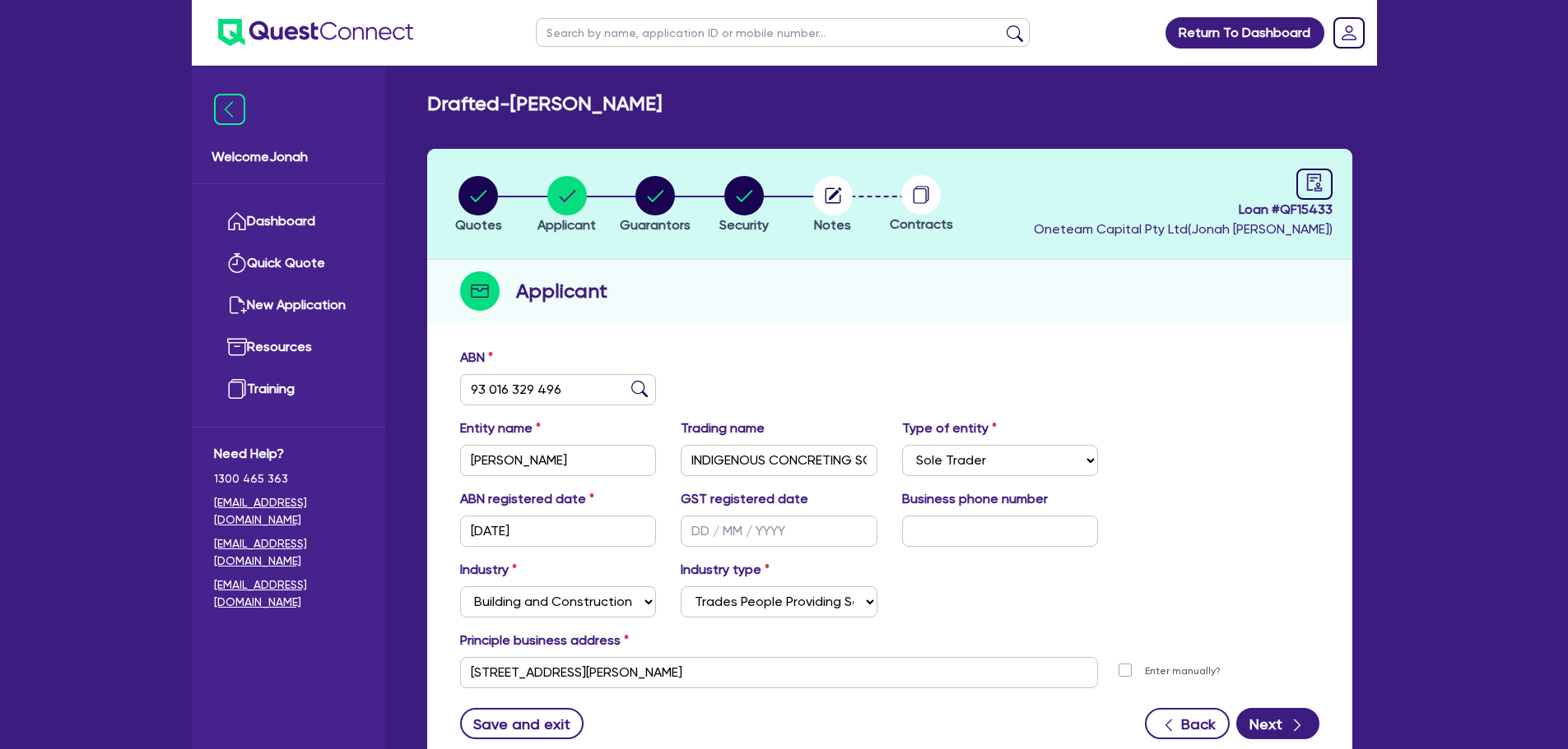
select select "SOLE_TRADER"
select select "BUILDING_CONSTRUCTION"
select select "TRADES_SERVICES_CONSUMERS"
click at [757, 204] on circle "button" at bounding box center [743, 196] width 40 height 40
select select "CARS_AND_LIGHT_TRUCKS"
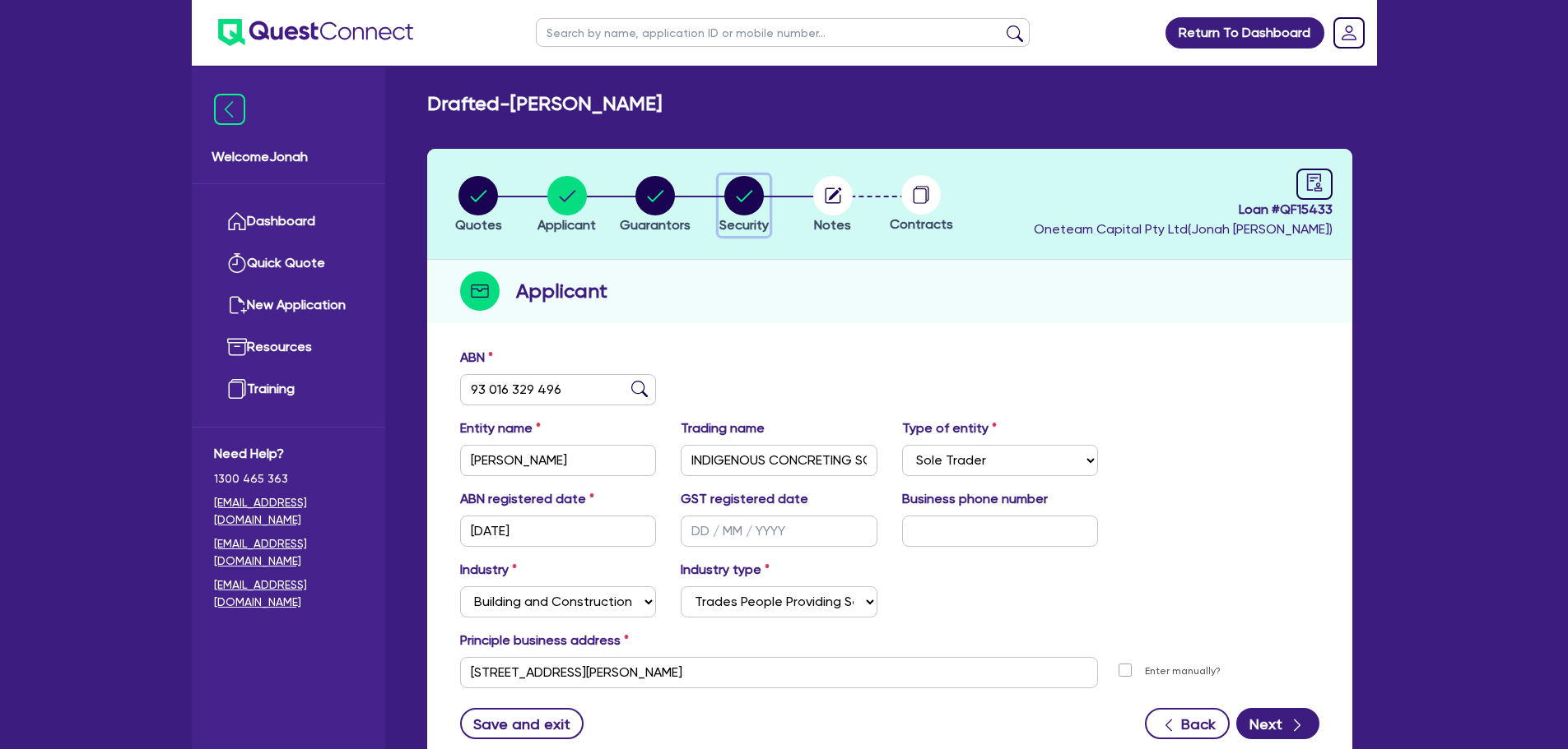
select select "VANS_AND_UTES"
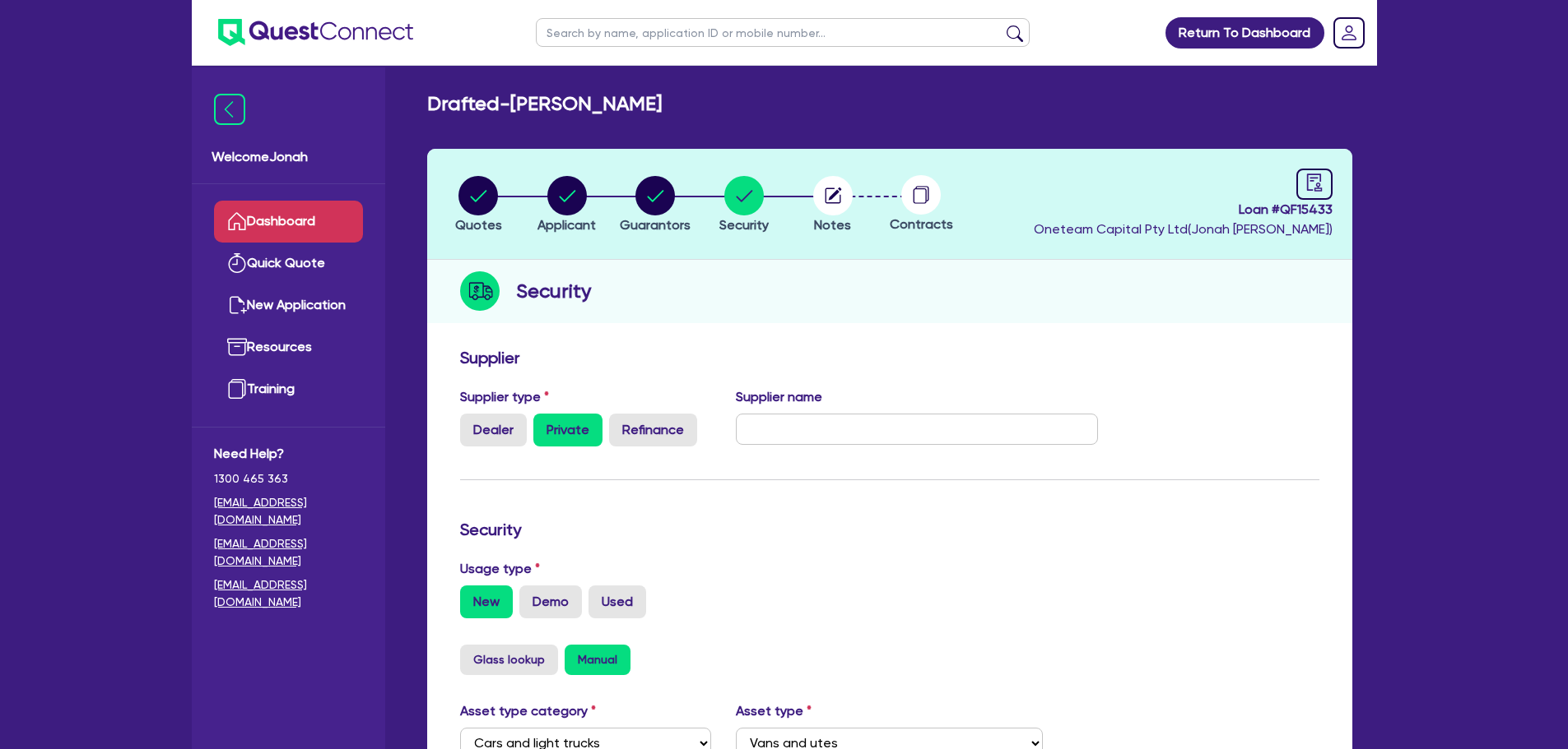
click at [300, 223] on link "Dashboard" at bounding box center [288, 222] width 149 height 42
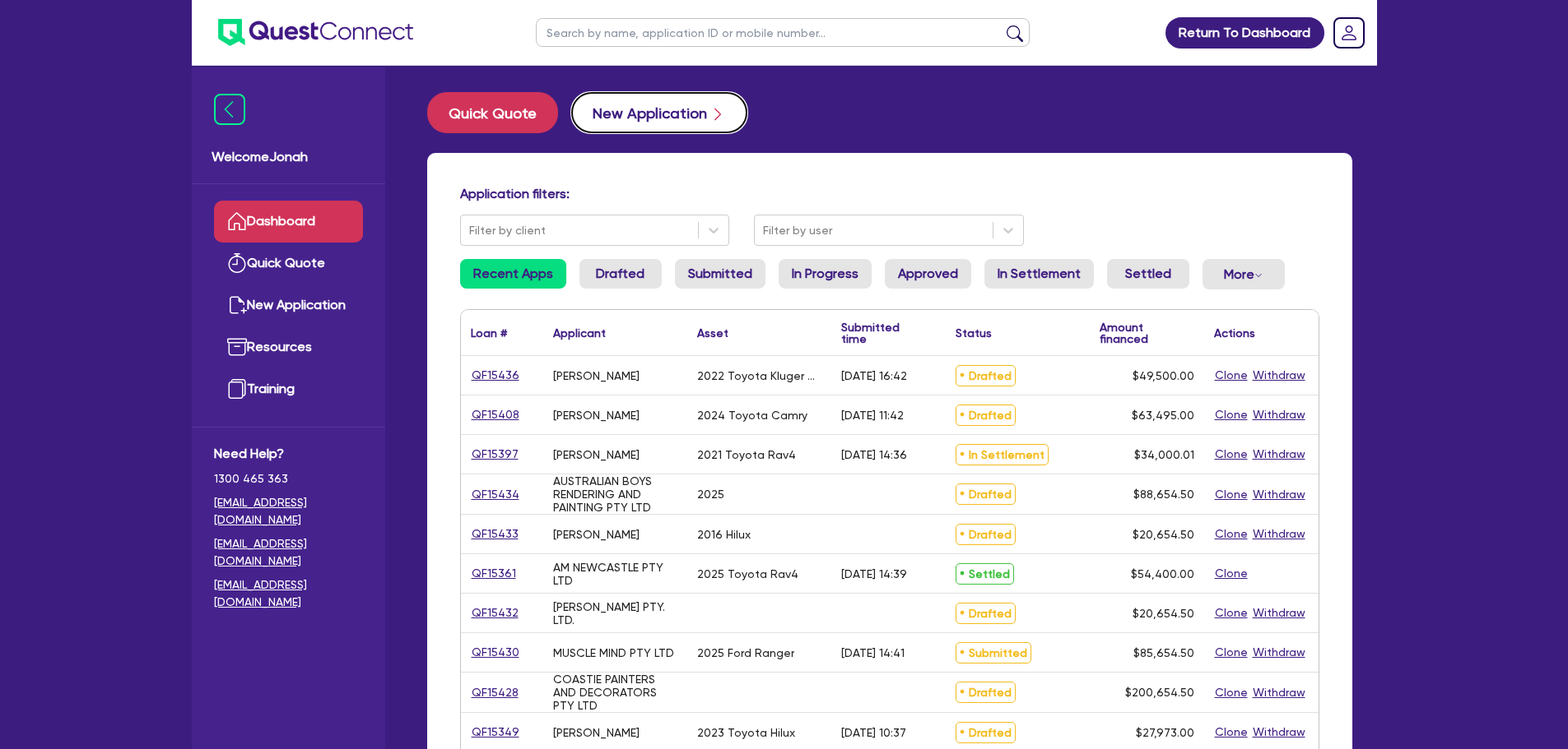
click at [684, 106] on button "New Application" at bounding box center [659, 113] width 176 height 42
select select "Other"
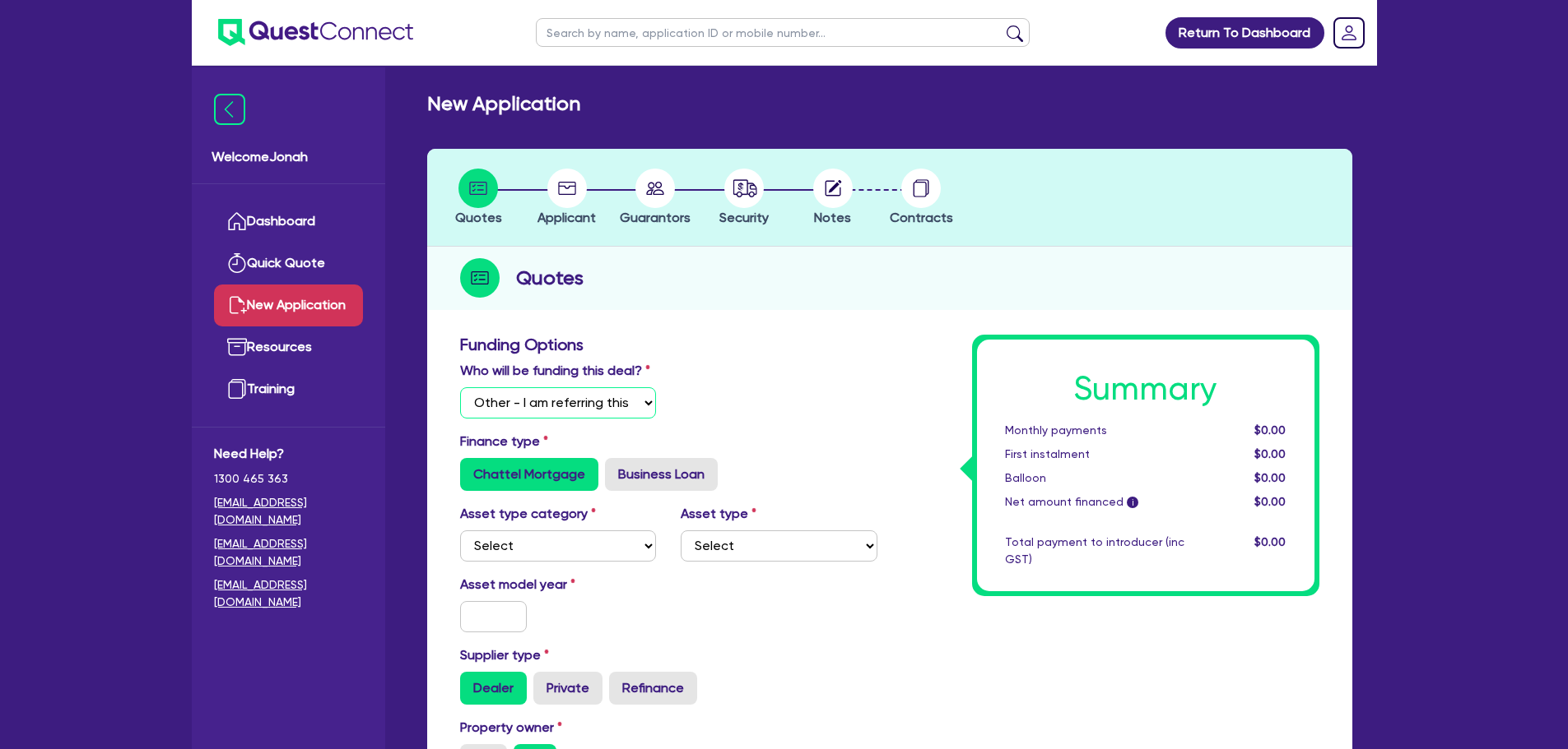
click at [598, 399] on select "Select I will fund 100% I will co-fund with Quest I want Quest to fund 100% Oth…" at bounding box center [559, 402] width 197 height 31
click at [460, 387] on select "Select I will fund 100% I will co-fund with Quest I want Quest to fund 100% Oth…" at bounding box center [559, 402] width 197 height 31
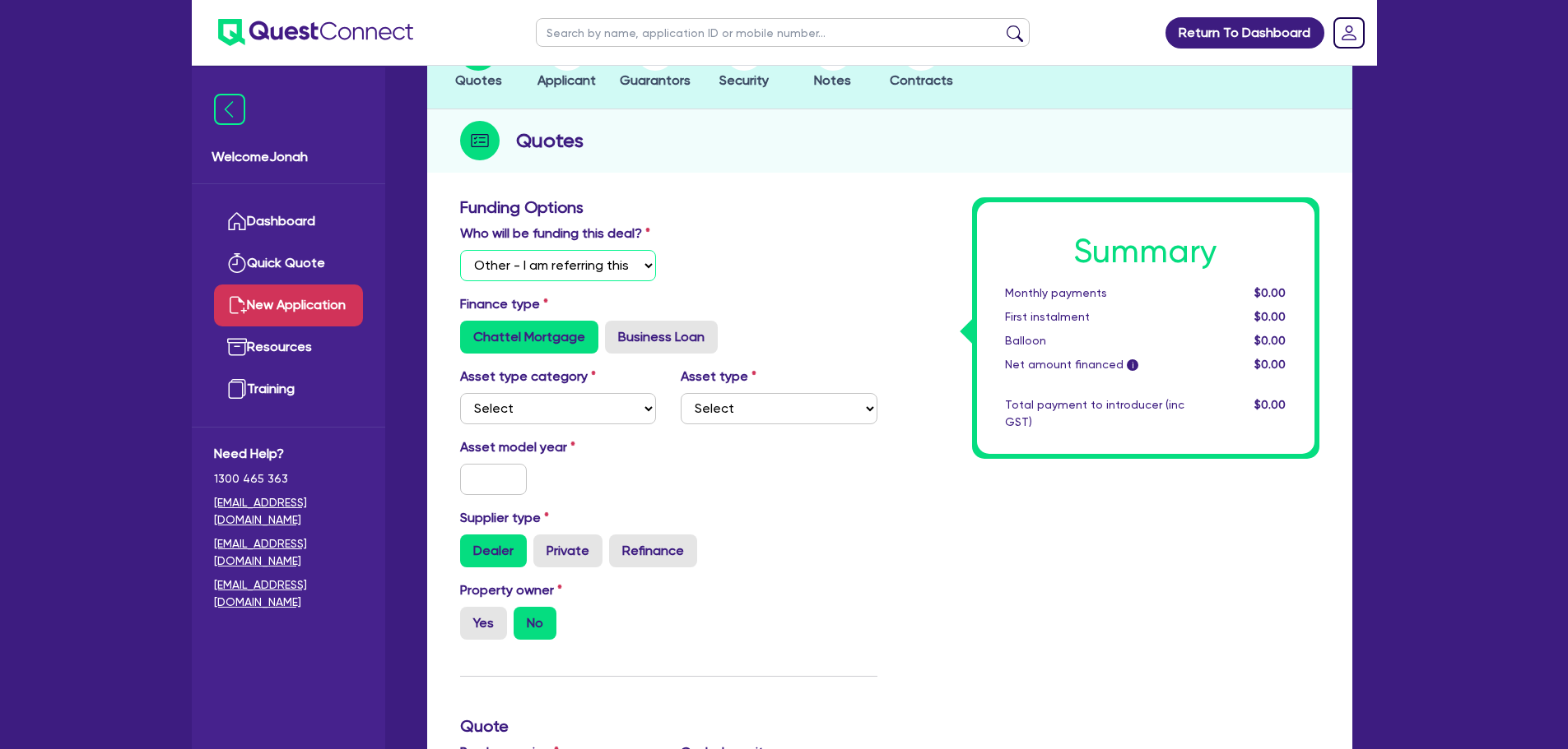
scroll to position [164, 0]
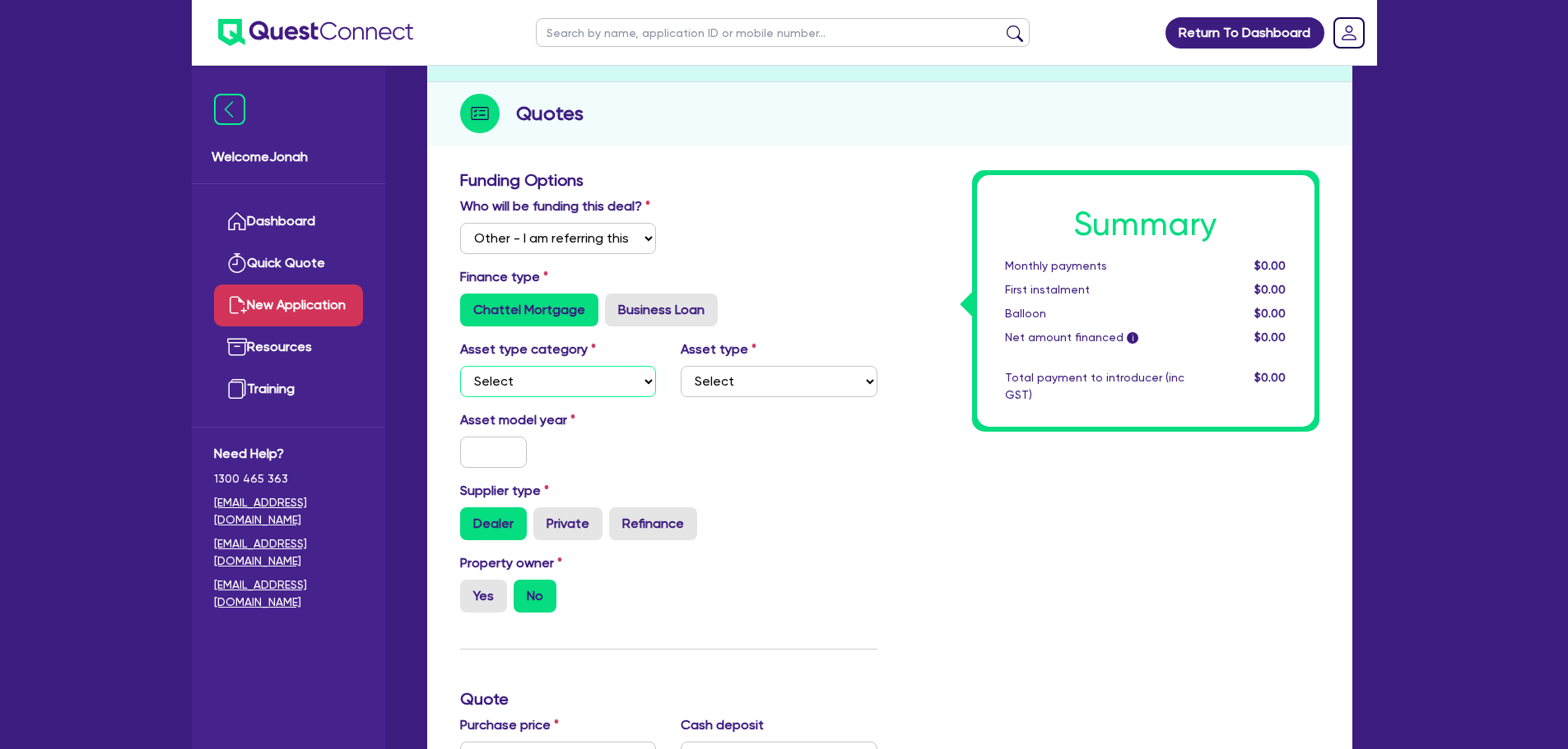
click at [596, 393] on select "Select Cars and light trucks Primary assets Secondary assets Tertiary assets" at bounding box center [559, 381] width 197 height 31
select select "PRIMARY_ASSETS"
click at [460, 366] on select "Select Cars and light trucks Primary assets Secondary assets Tertiary assets" at bounding box center [559, 381] width 197 height 31
click at [715, 387] on select "Select Heavy trucks over 4.5 tonne Trailers Bus and coaches Yellow goods and ex…" at bounding box center [779, 381] width 197 height 31
select select "HEAVY_TRUCKS"
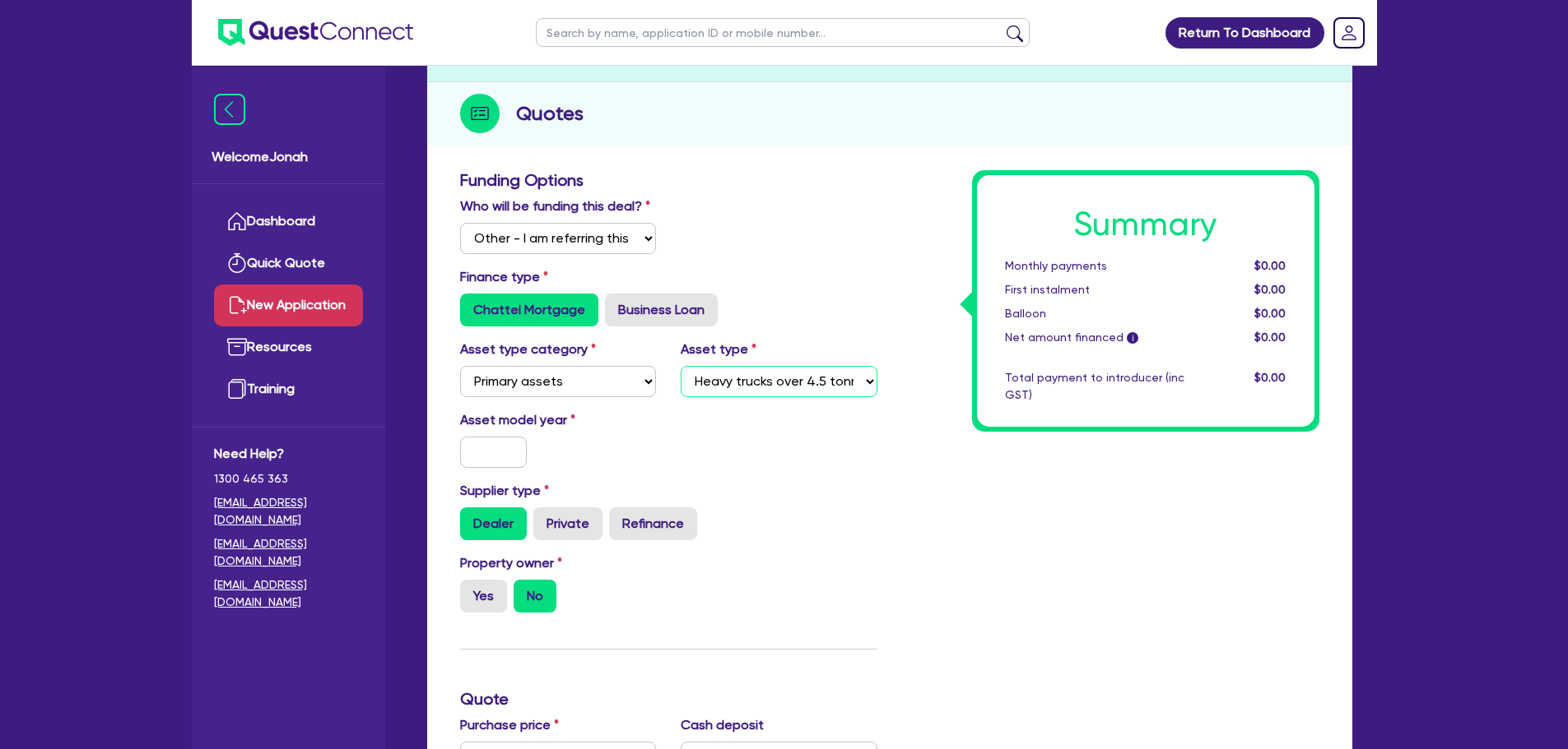
click at [681, 366] on select "Select Heavy trucks over 4.5 tonne Trailers Bus and coaches Yellow goods and ex…" at bounding box center [779, 381] width 197 height 31
click at [514, 454] on input "text" at bounding box center [494, 452] width 68 height 31
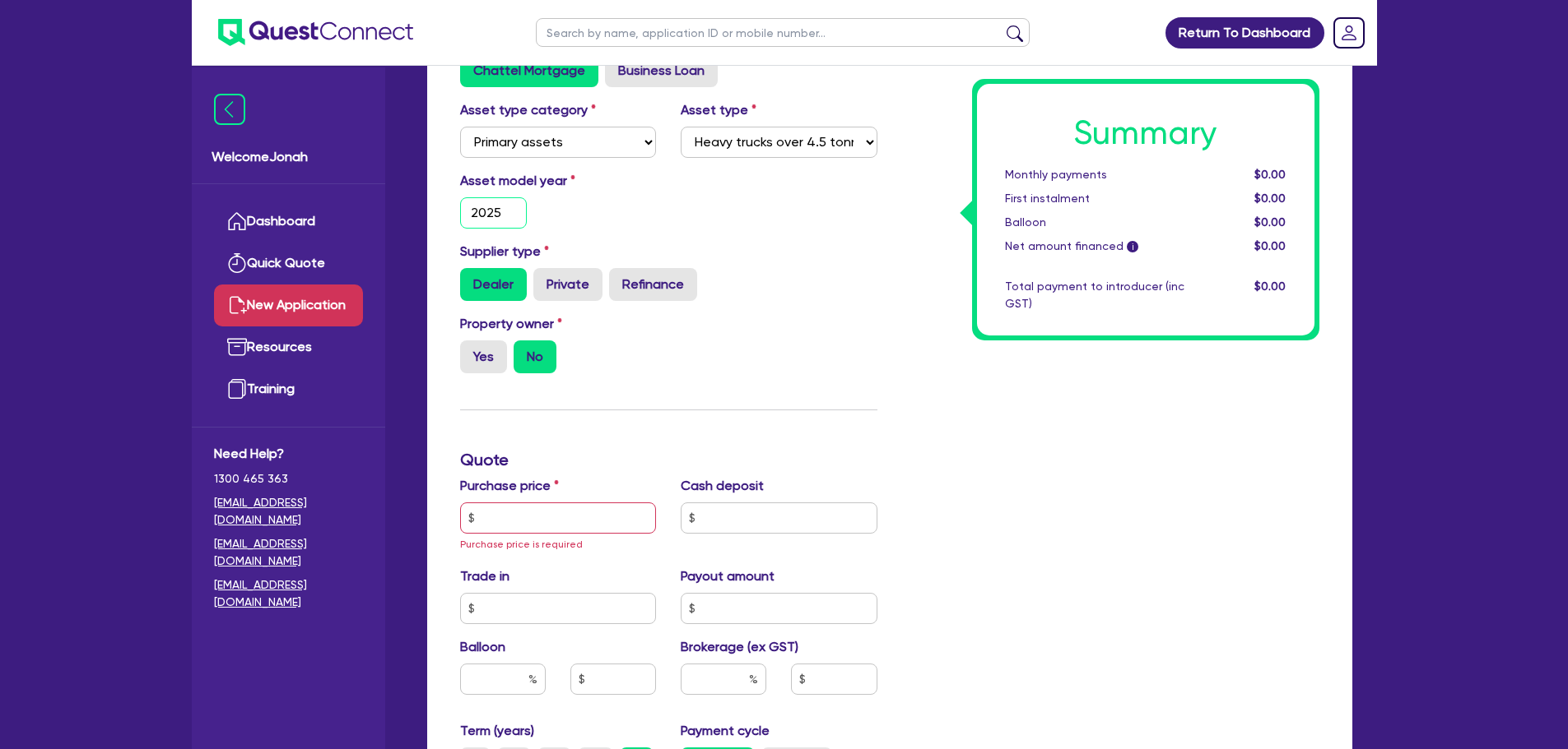
scroll to position [411, 0]
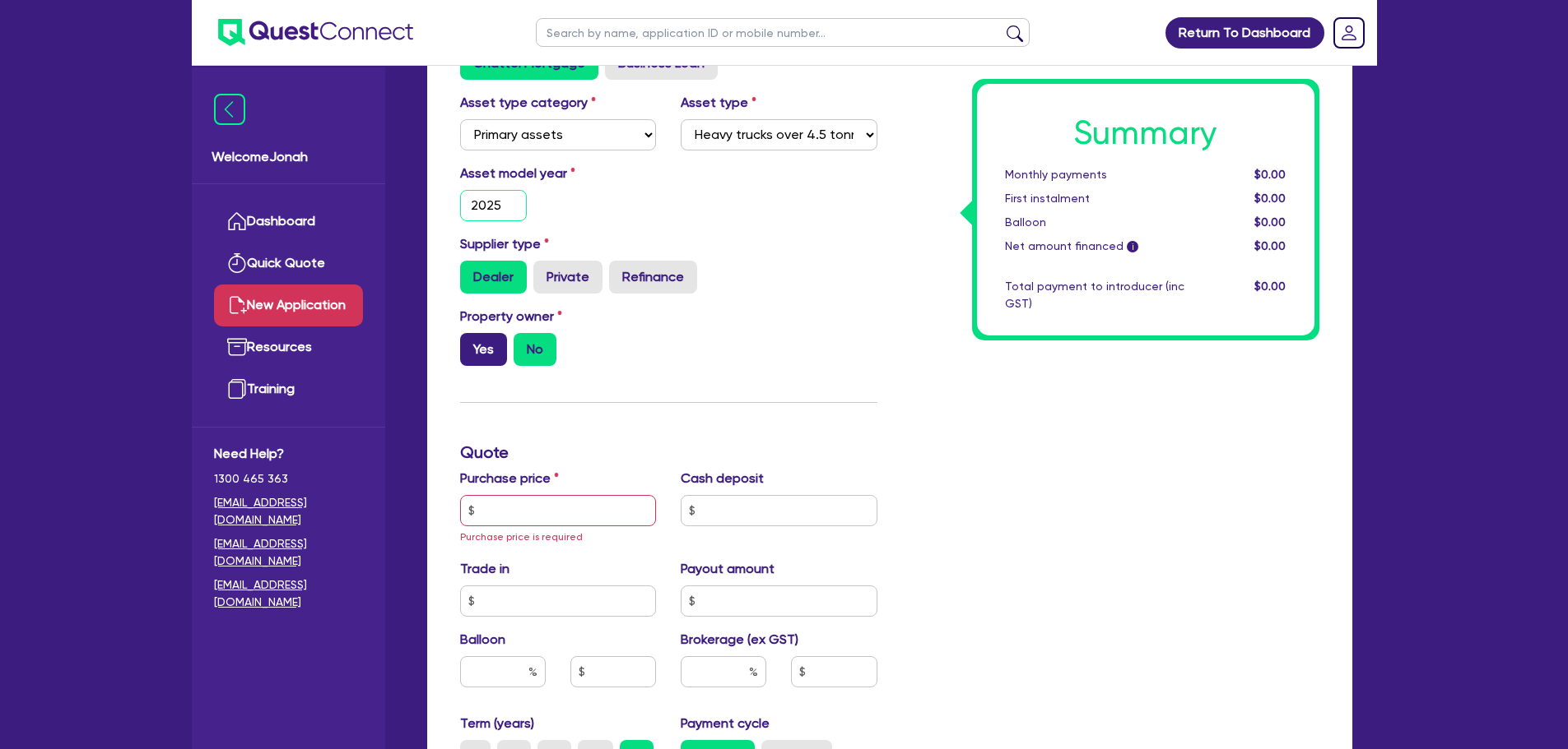
type input "2025"
click at [493, 354] on label "Yes" at bounding box center [483, 349] width 47 height 33
click at [470, 344] on input "Yes" at bounding box center [465, 338] width 11 height 11
radio input "true"
click at [518, 529] on div "Purchase price Purchase price is required" at bounding box center [558, 507] width 221 height 77
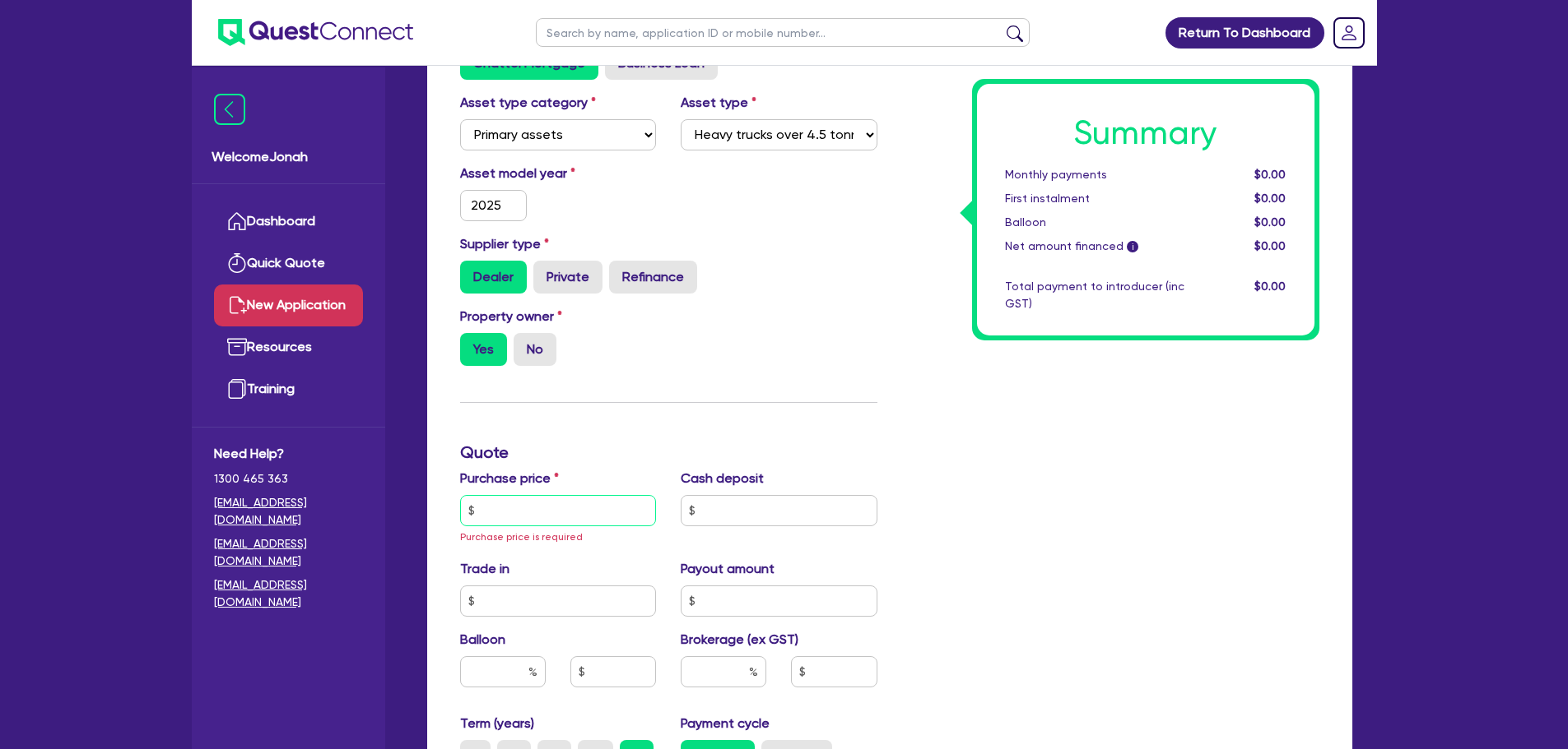
click at [520, 513] on input "text" at bounding box center [559, 510] width 197 height 31
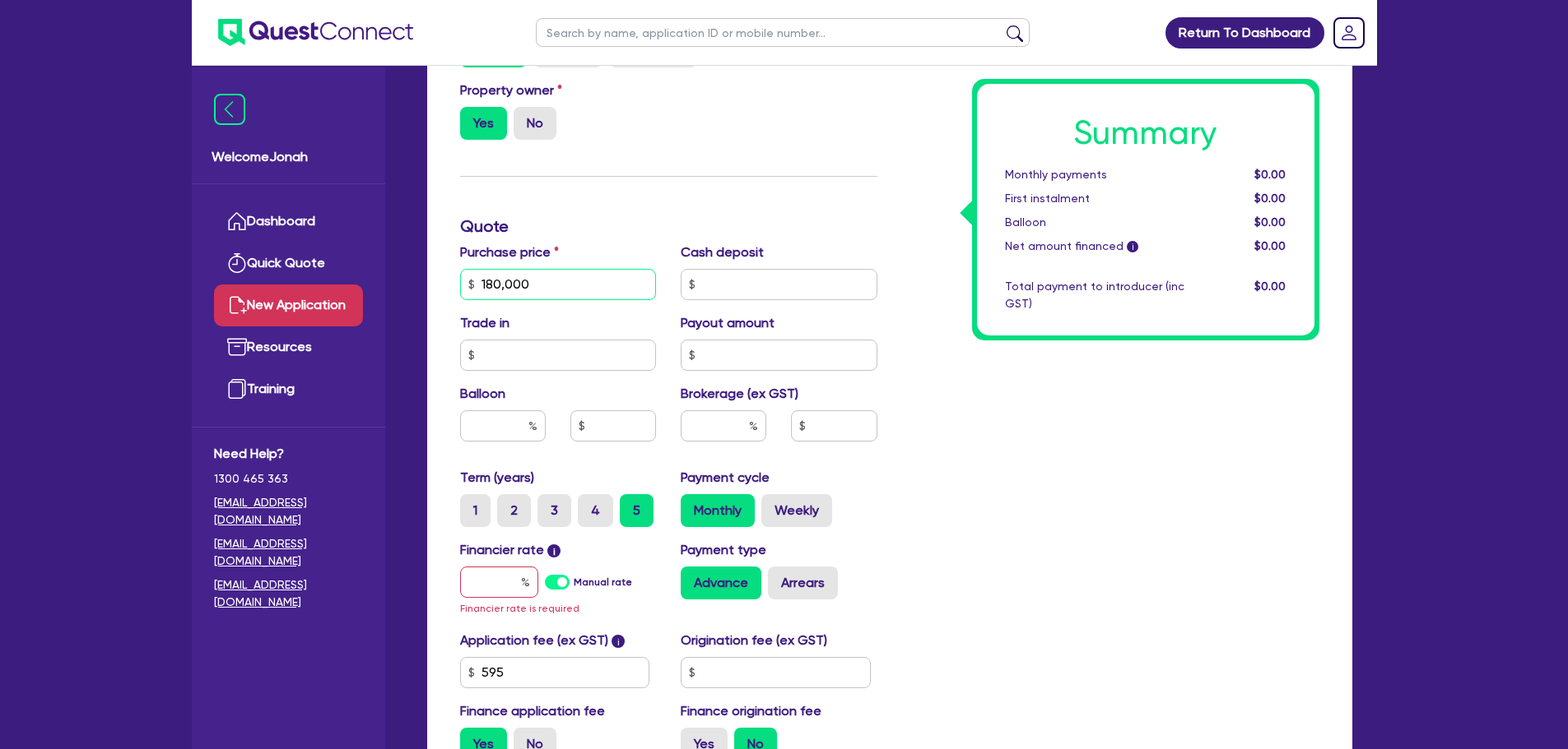
scroll to position [658, 0]
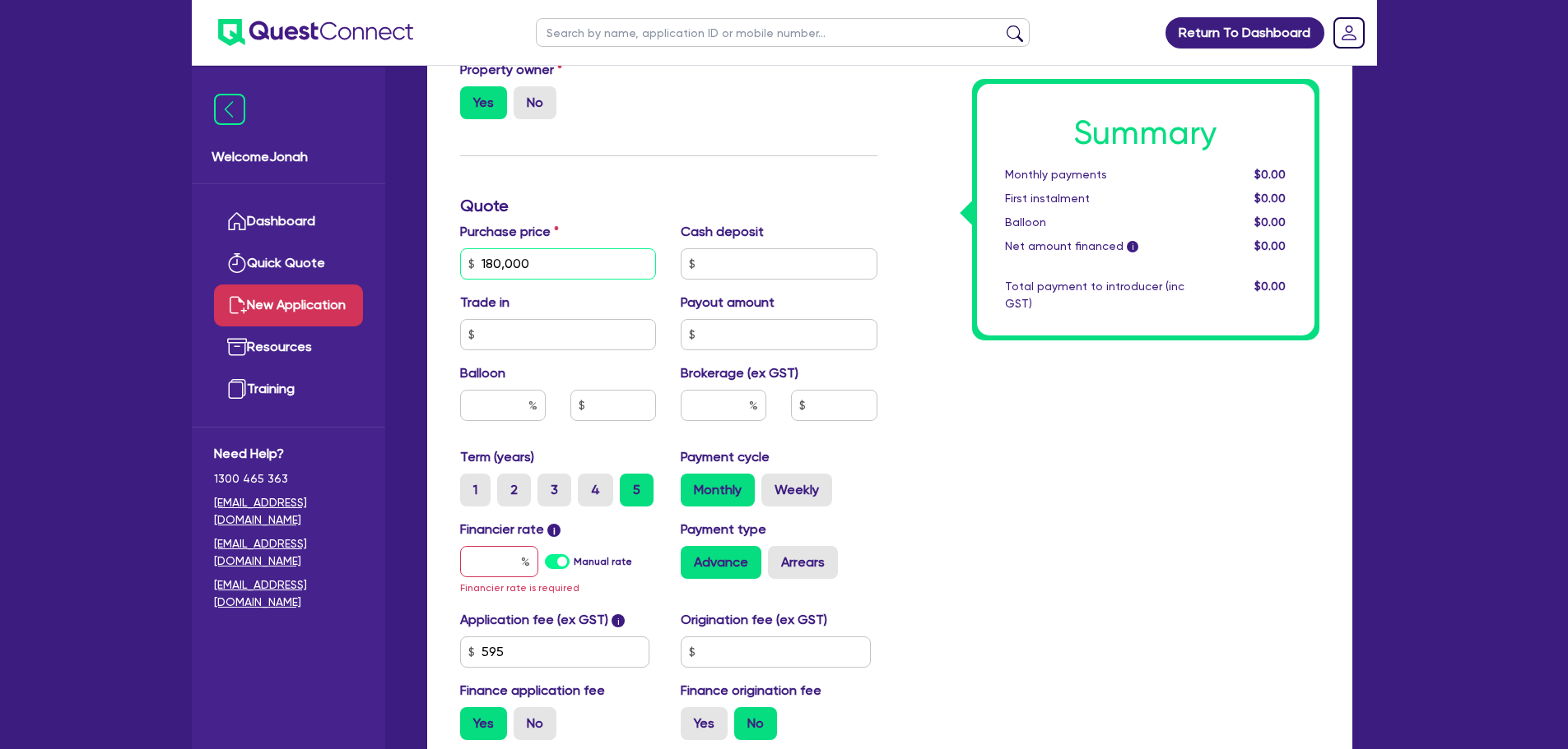
type input "180,000"
click at [498, 568] on input "text" at bounding box center [499, 562] width 78 height 31
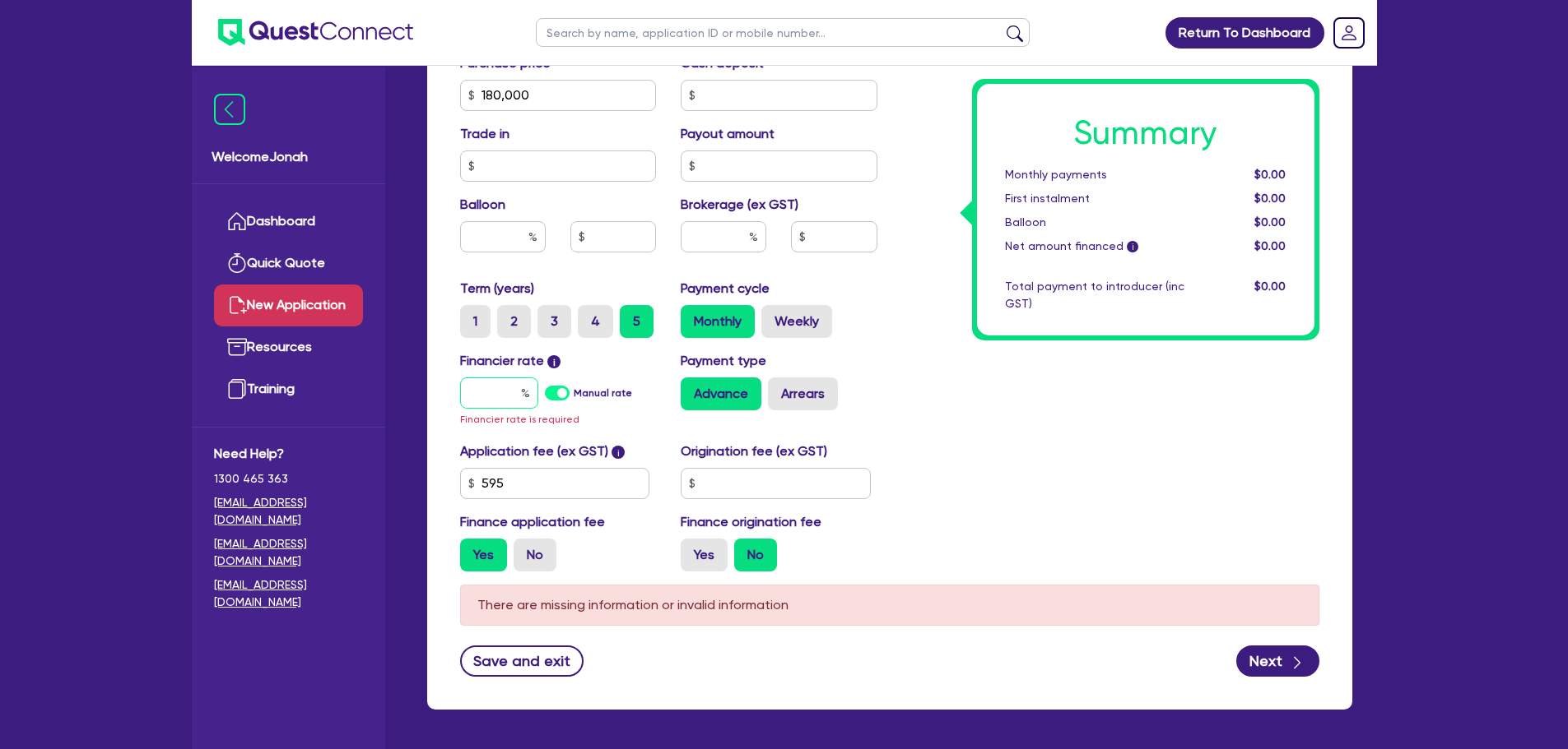
scroll to position [723, 0]
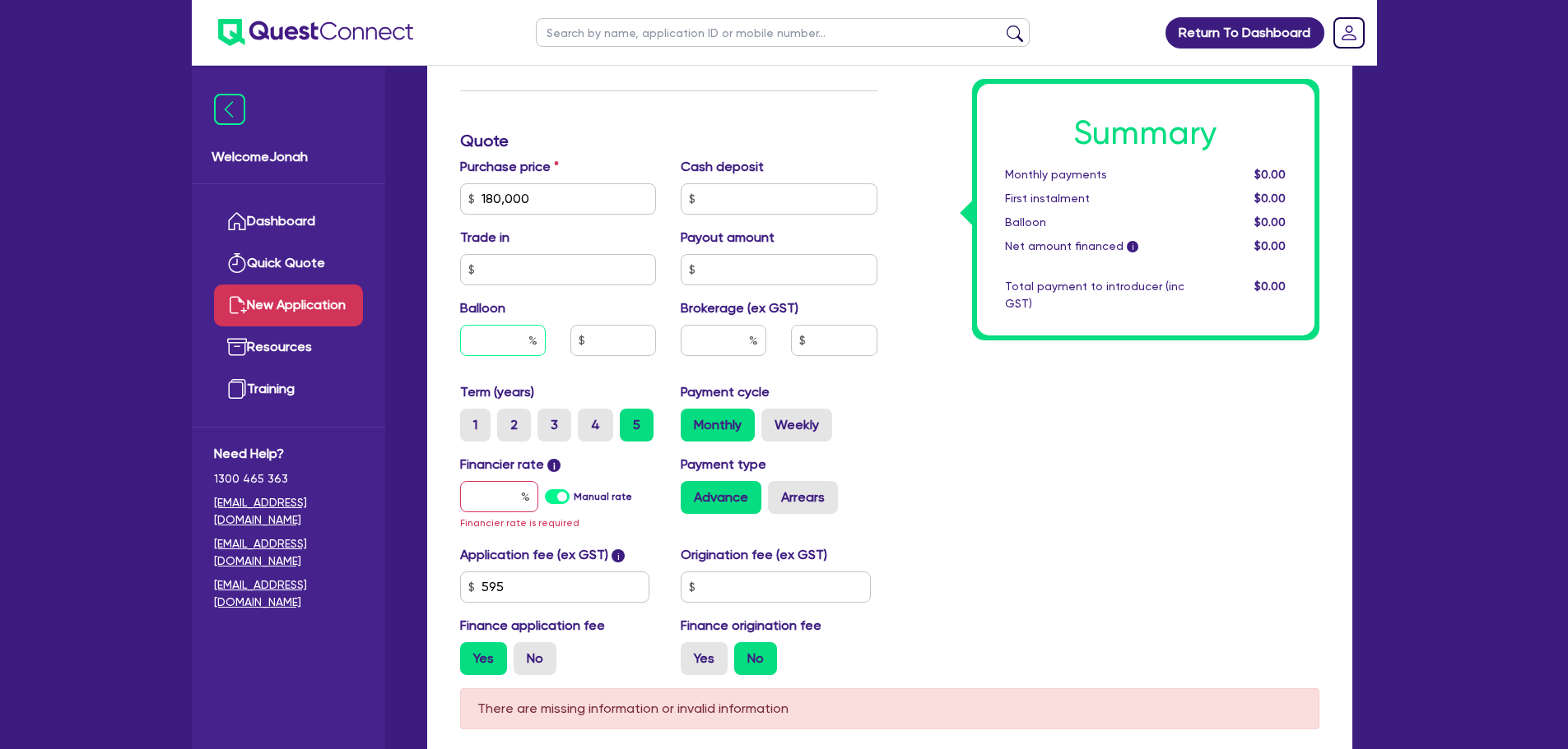
click at [489, 352] on input "text" at bounding box center [503, 341] width 86 height 31
type input "30"
click at [1197, 497] on div "Summary Monthly payments $0.00 First instalment $0.00 Balloon $0.00 Net amount …" at bounding box center [1110, 150] width 442 height 1077
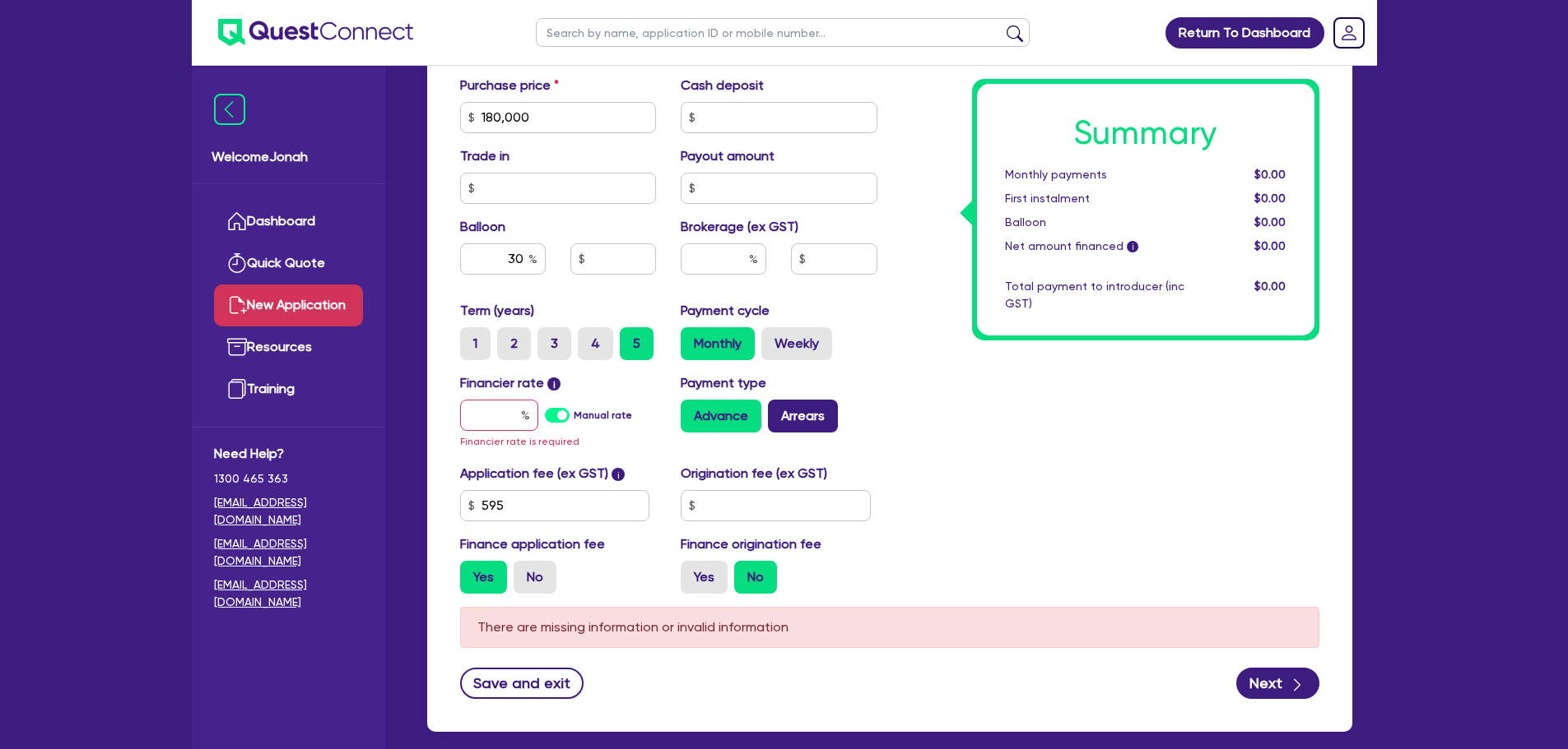
scroll to position [806, 0]
click at [707, 261] on input "text" at bounding box center [723, 258] width 86 height 31
type input "4"
click at [959, 419] on div "Summary Monthly payments $0.00 First instalment $0.00 Balloon $0.00 Net amount …" at bounding box center [1110, 68] width 442 height 1077
click at [501, 403] on input "text" at bounding box center [499, 414] width 78 height 31
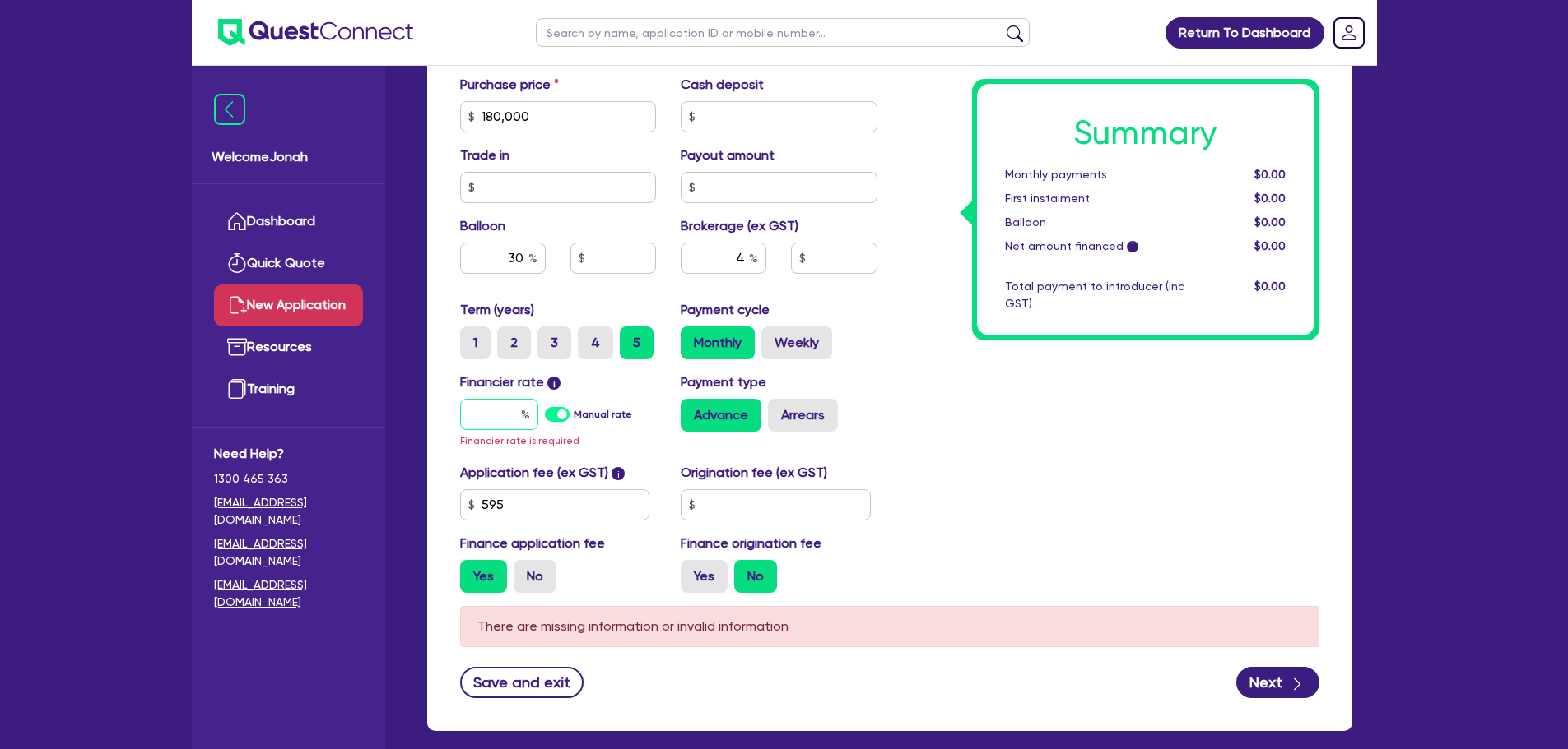
type input "7"
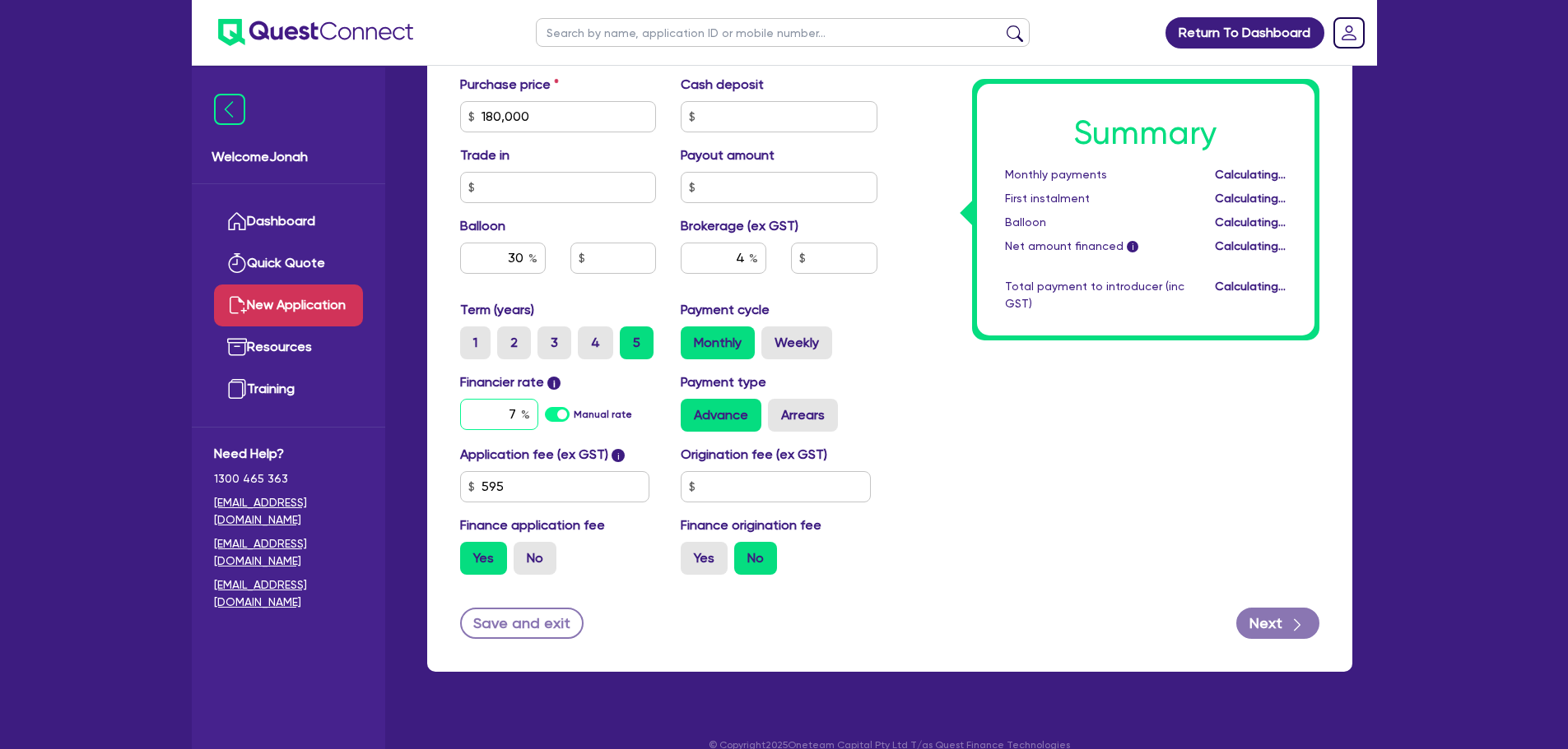
type input "54,000"
type input "7,226.18"
type input "7"
type input "54,000"
type input "7,226.18"
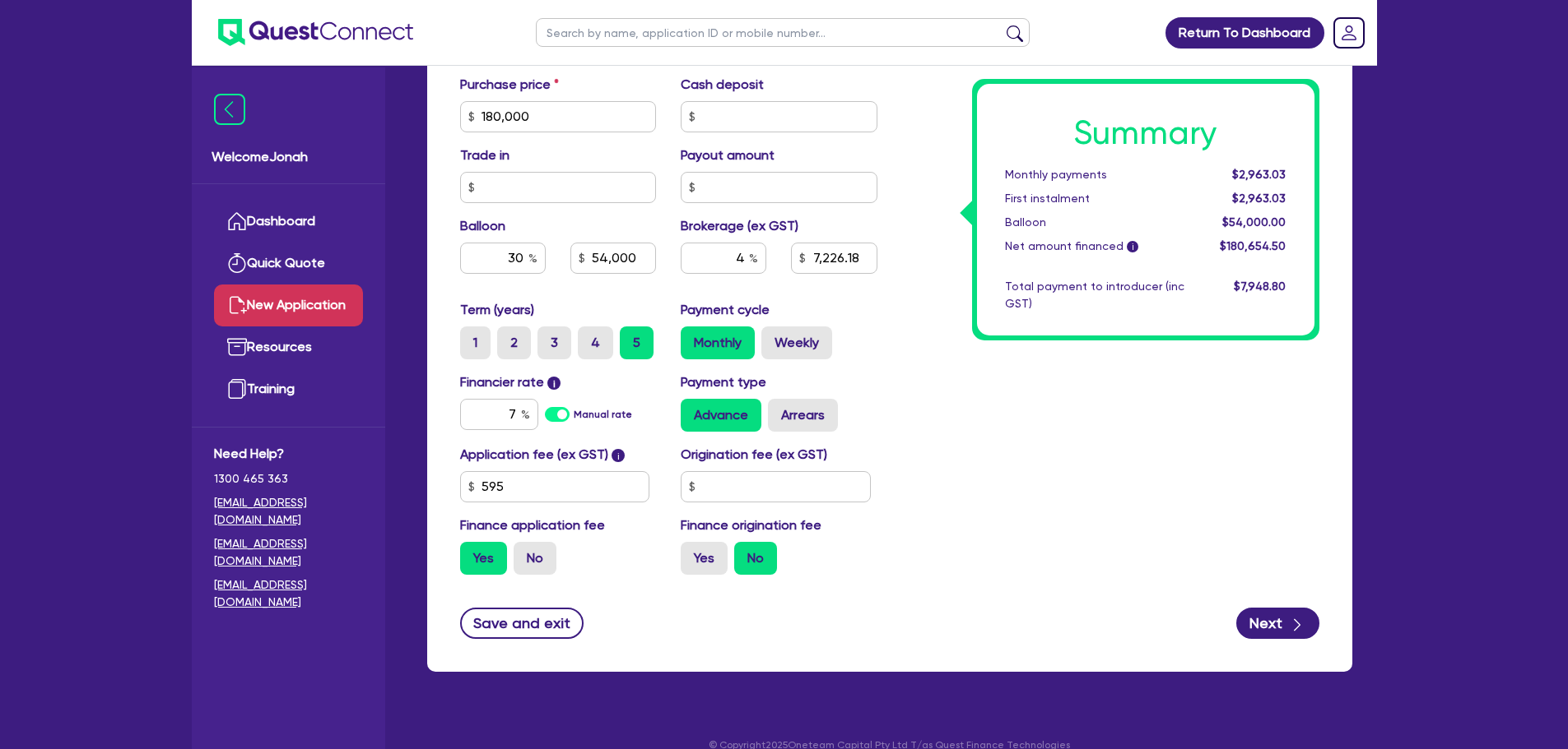
type input "54,000"
type input "7,226.18"
click at [1026, 552] on div "Summary Monthly payments $2,963.03 First instalment $2,963.03 Balloon $54,000.0…" at bounding box center [1110, 59] width 442 height 1059
click at [1286, 613] on button "Next" at bounding box center [1277, 624] width 83 height 31
type input "54,000"
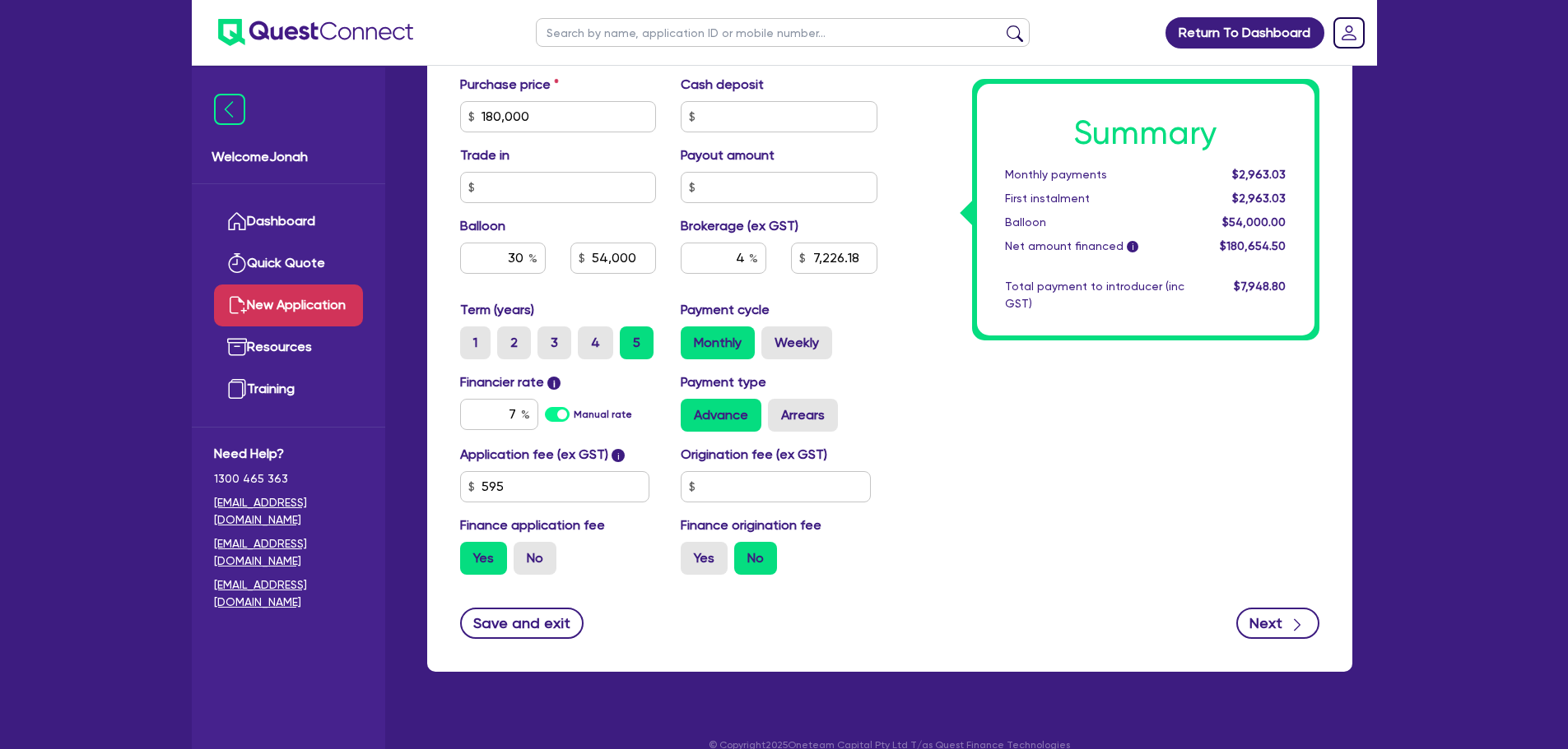
type input "7,226.18"
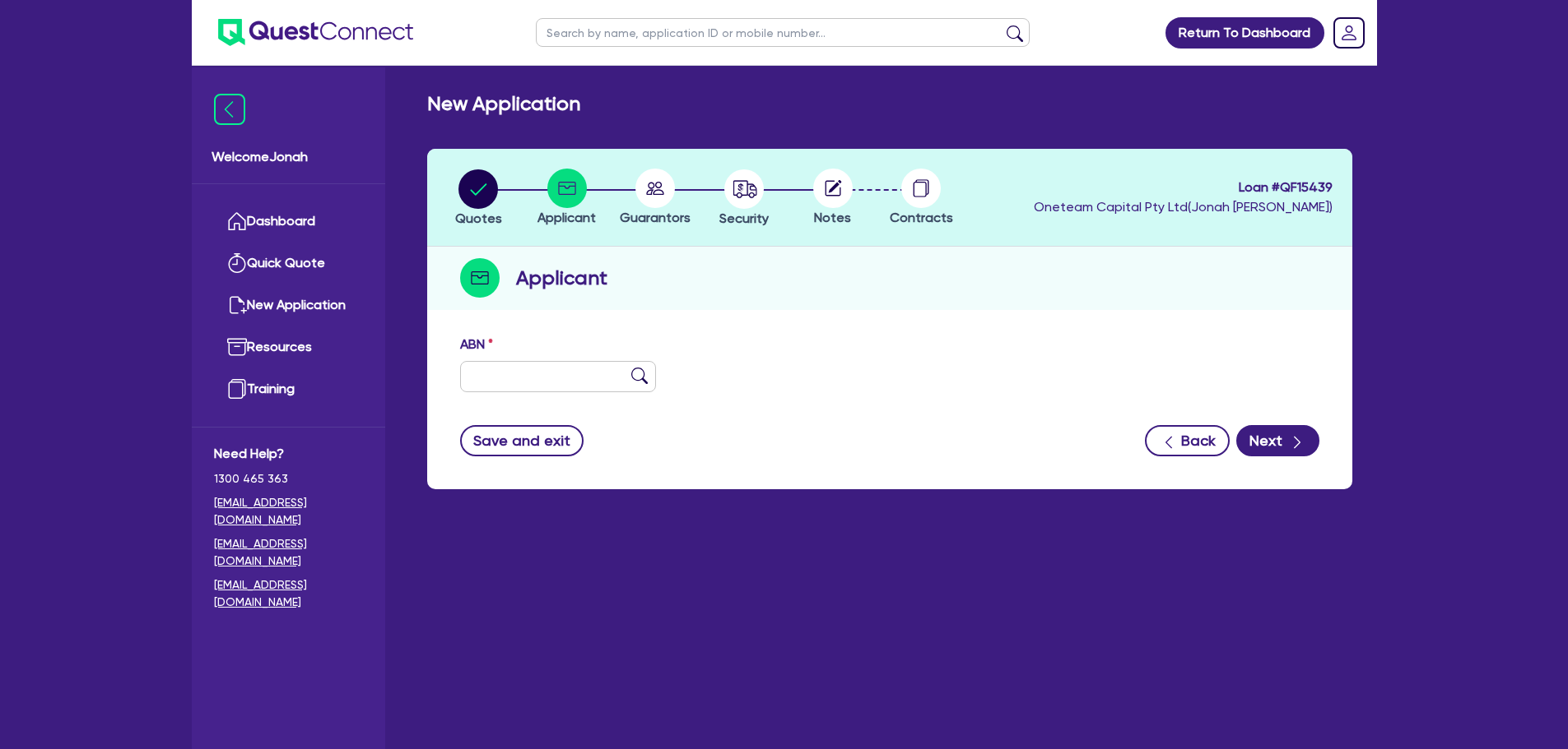
click at [460, 363] on div at bounding box center [559, 376] width 197 height 31
drag, startPoint x: 479, startPoint y: 370, endPoint x: 531, endPoint y: 369, distance: 52.0
click at [480, 370] on input "text" at bounding box center [559, 376] width 197 height 31
paste input "74 677 223 737"
type input "74 677 223 737"
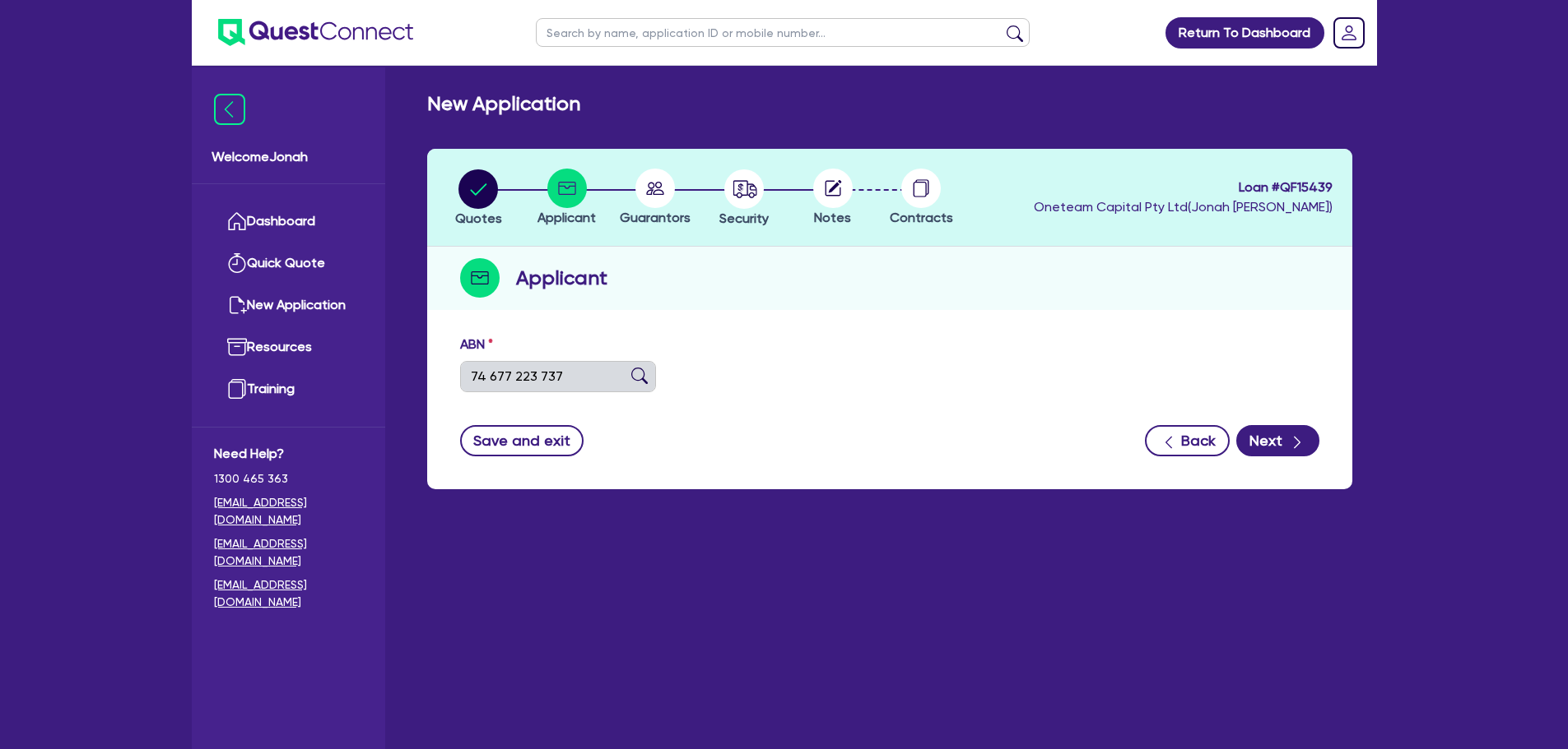
click at [642, 377] on img at bounding box center [639, 375] width 16 height 16
type input "PRECISION EXCAVATION SA PTY LTD"
type input "PRECISION EXCAVATION S.A"
select select "COMPANY"
type input "09/05/2024"
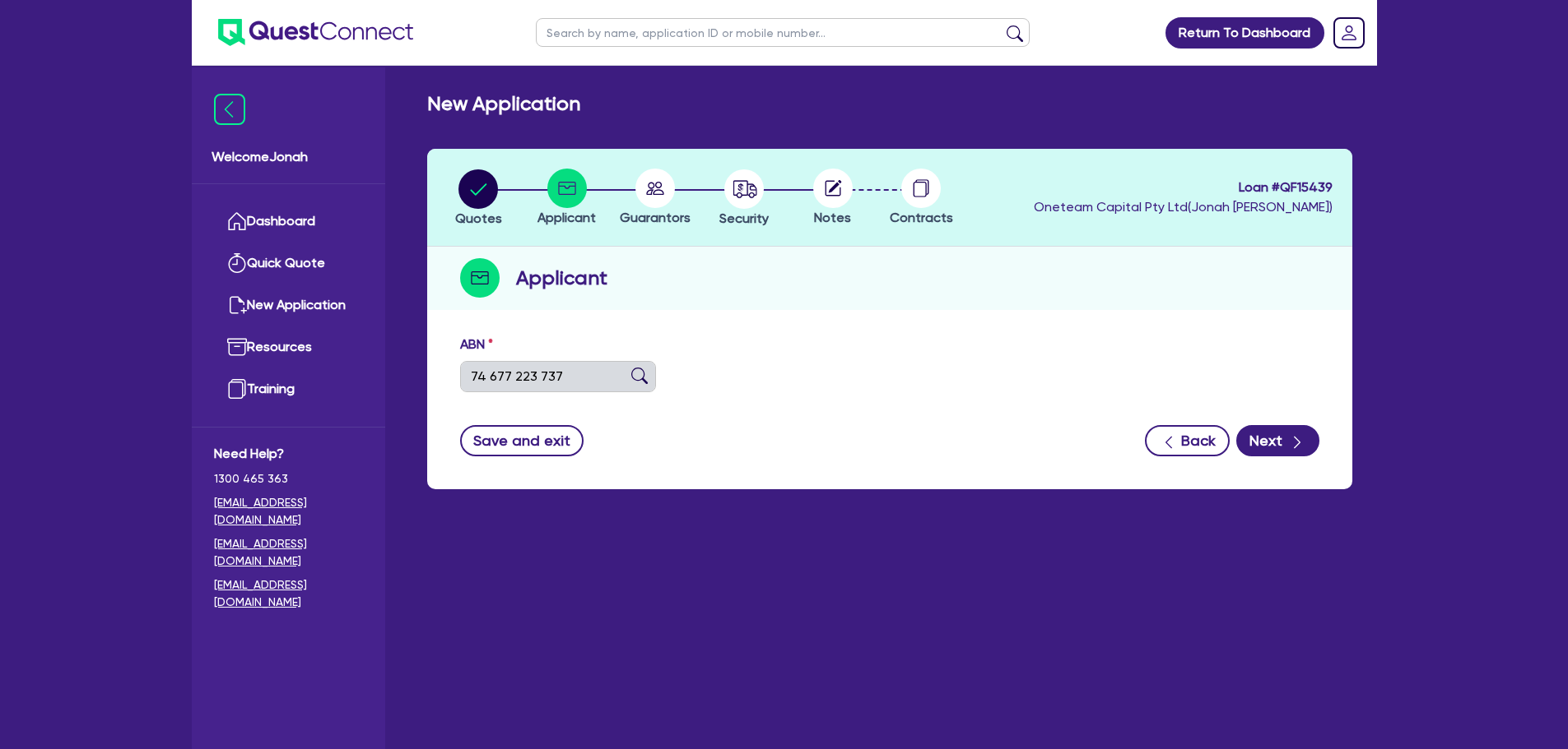
type input "10/05/2024"
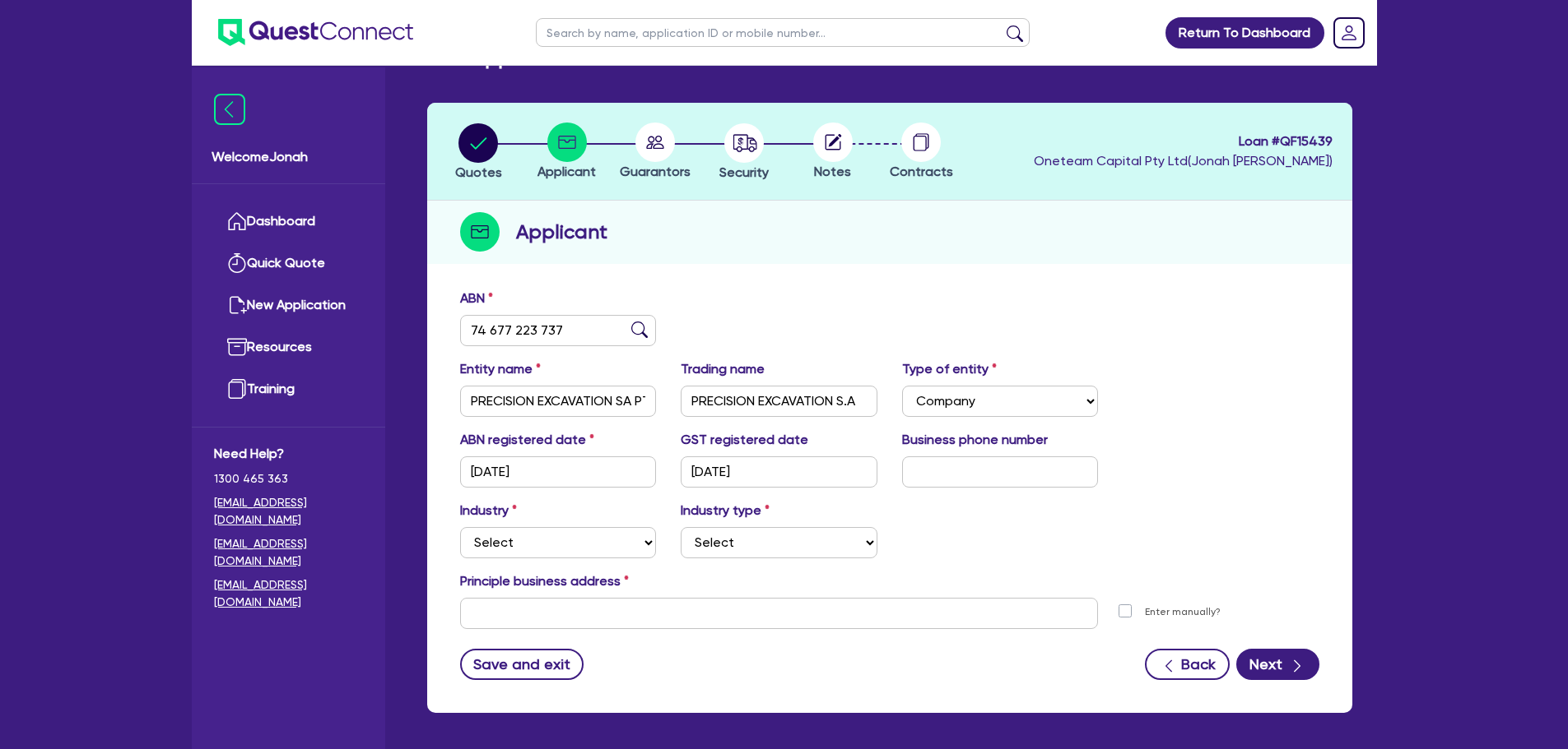
scroll to position [82, 0]
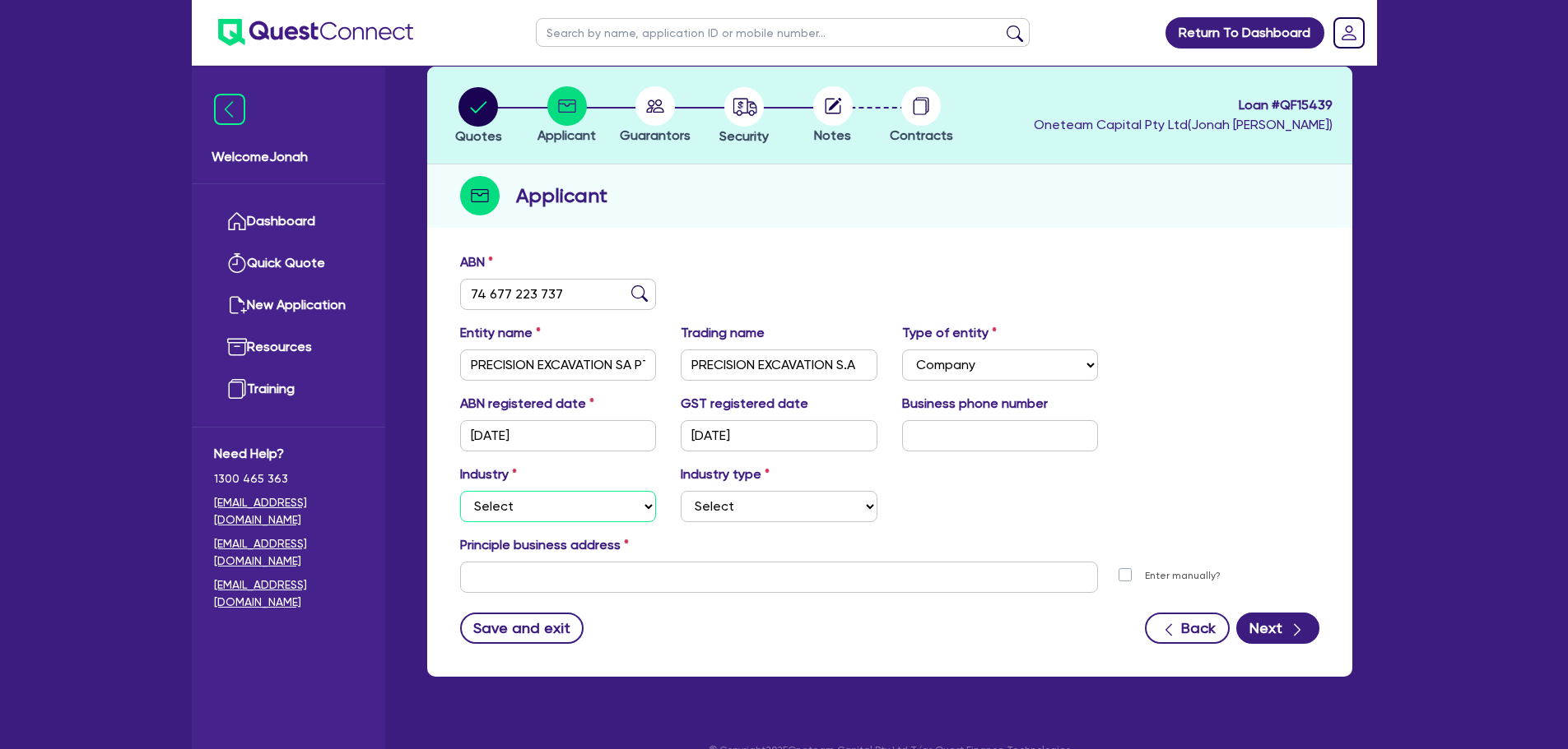
click at [575, 513] on select "Select Accomodation & Food Services Administrative & Support Services Agricultu…" at bounding box center [559, 507] width 197 height 31
click at [1113, 301] on div "ABN 74 677 223 737" at bounding box center [889, 287] width 884 height 70
drag, startPoint x: 1019, startPoint y: 252, endPoint x: 1020, endPoint y: 268, distance: 16.0
click at [1020, 252] on div "ABN 74 677 223 737" at bounding box center [889, 287] width 884 height 70
click at [615, 494] on select "Select Accomodation & Food Services Administrative & Support Services Agricultu…" at bounding box center [559, 507] width 197 height 31
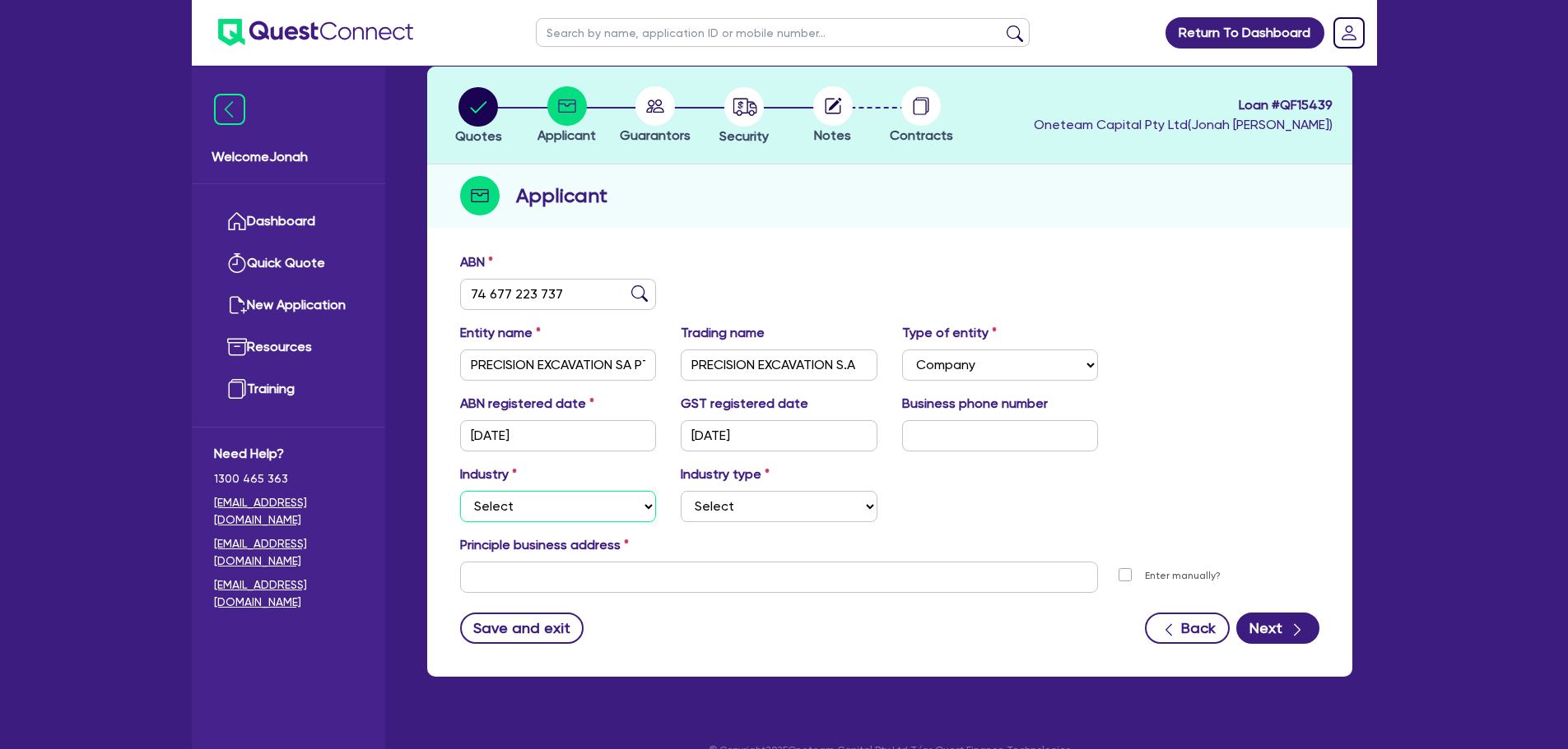
select select "BUILDING_CONSTRUCTION"
click at [460, 491] on select "Select Accomodation & Food Services Administrative & Support Services Agricultu…" at bounding box center [559, 507] width 197 height 31
click at [717, 503] on select "Select Trades People Providing Services Direct to Consumers Trades People Provi…" at bounding box center [779, 507] width 197 height 31
select select "TRADES_SERVICES_CONSUMERS"
click at [681, 491] on select "Select Trades People Providing Services Direct to Consumers Trades People Provi…" at bounding box center [779, 507] width 197 height 31
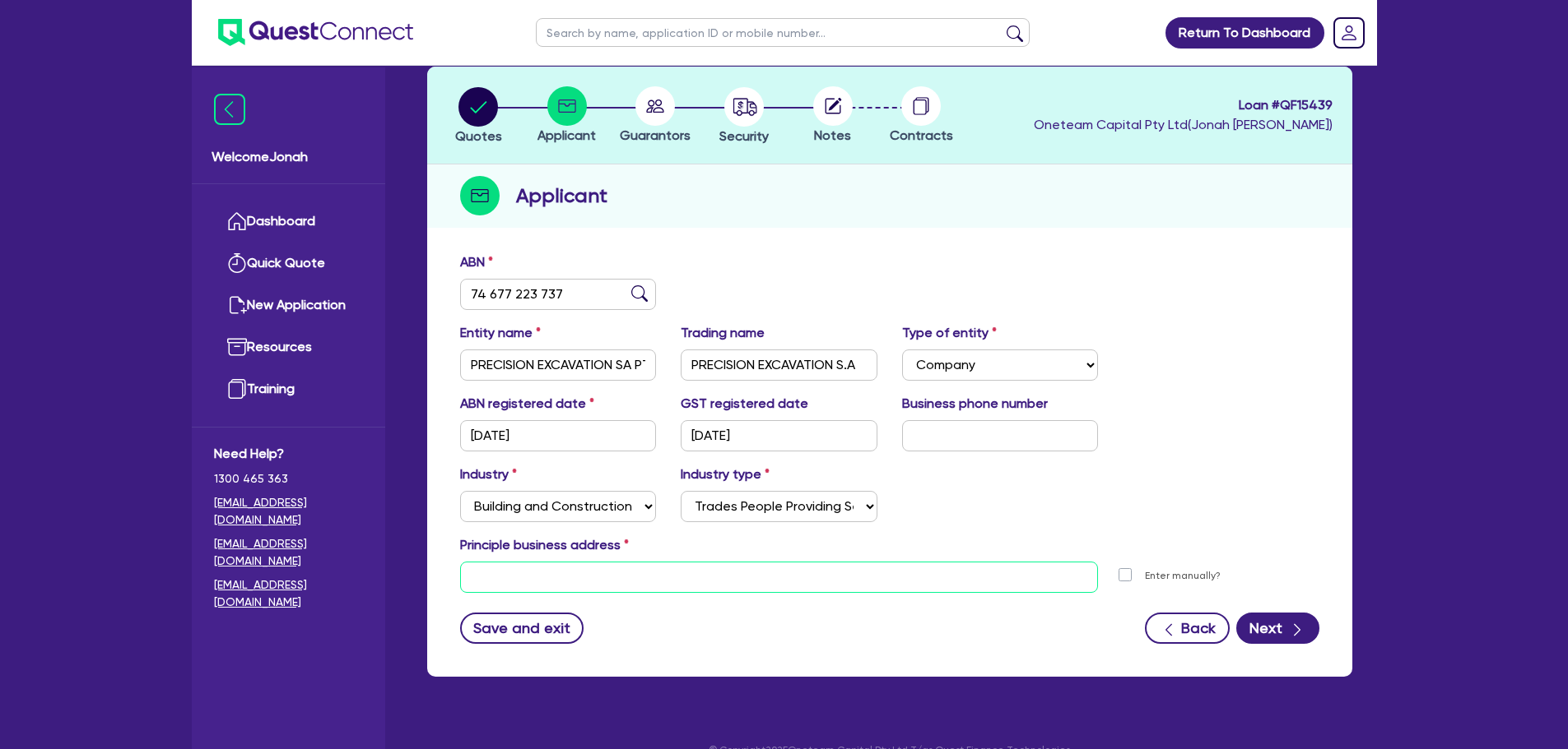
click at [620, 572] on input "text" at bounding box center [779, 577] width 638 height 31
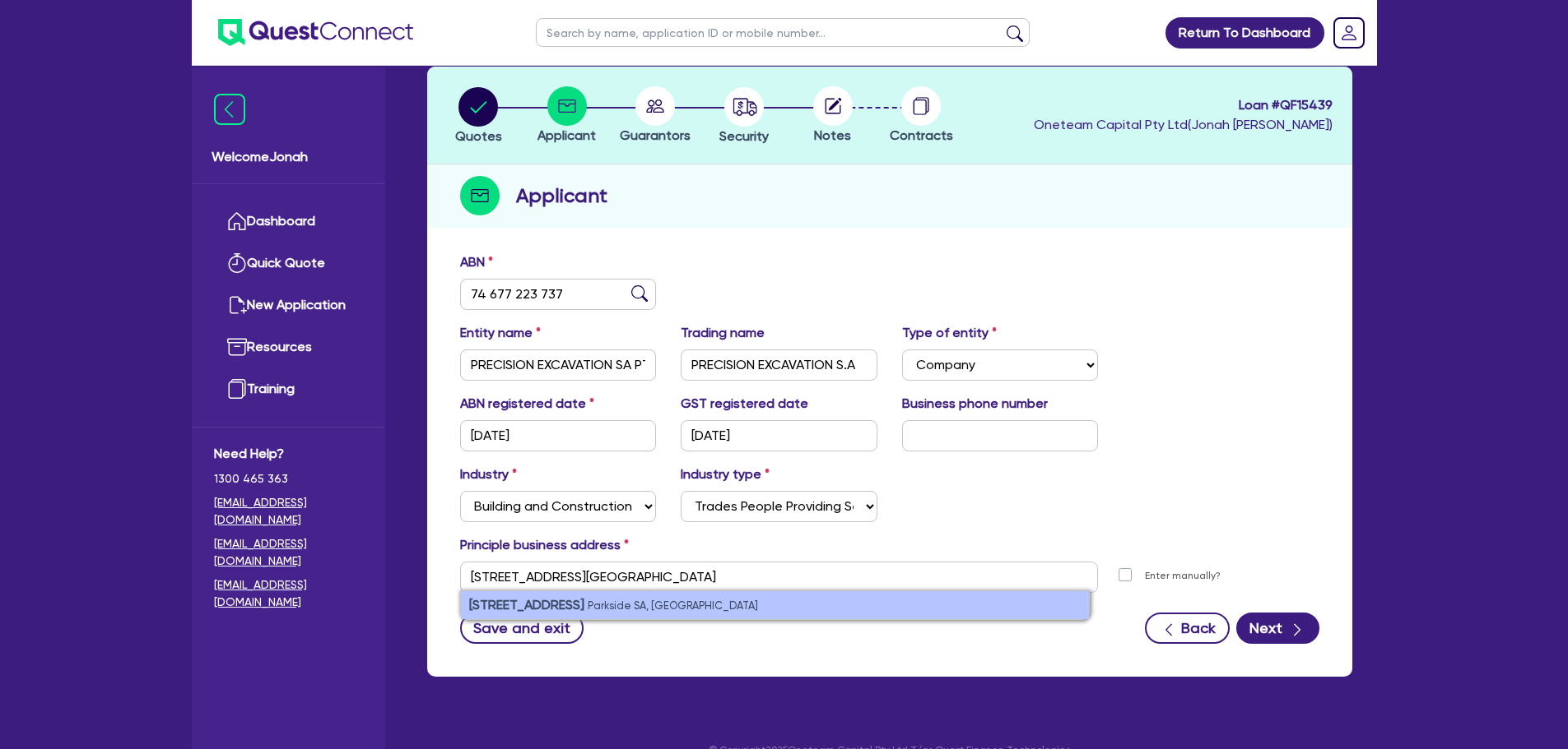
click at [657, 609] on small "Parkside SA, Australia" at bounding box center [672, 606] width 170 height 13
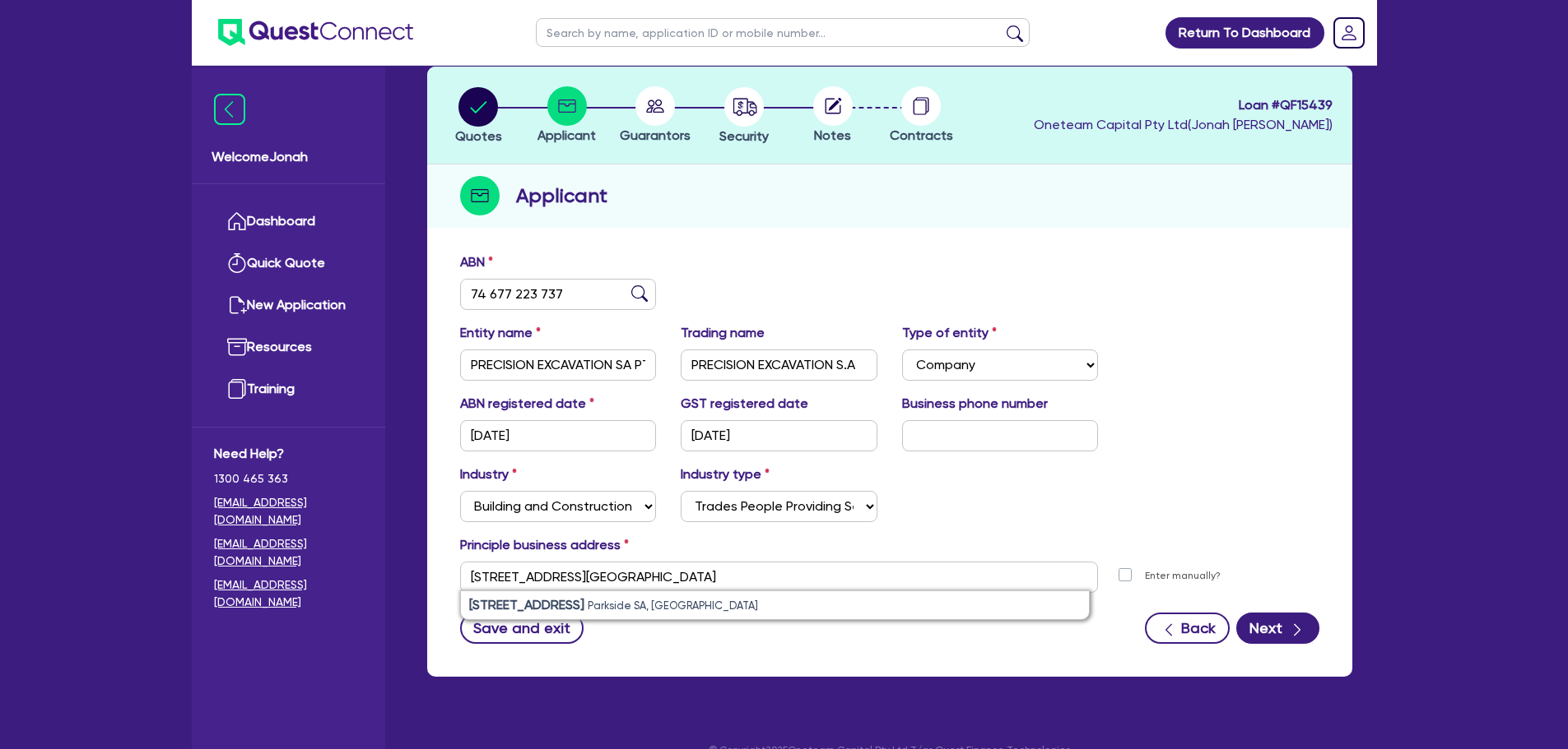
type input "116 Leicester St Parkside SA 5063"
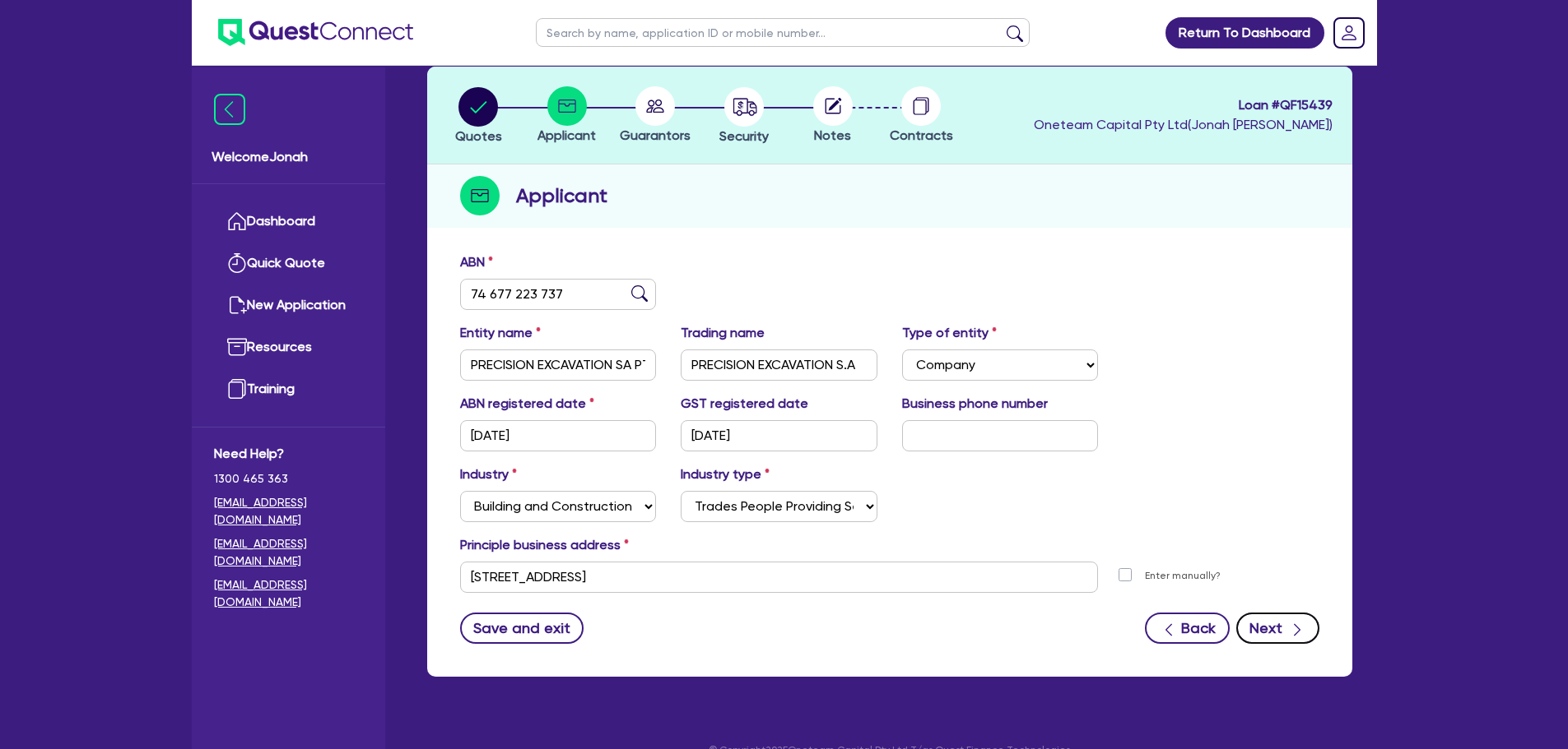
click at [1266, 634] on button "Next" at bounding box center [1277, 628] width 83 height 31
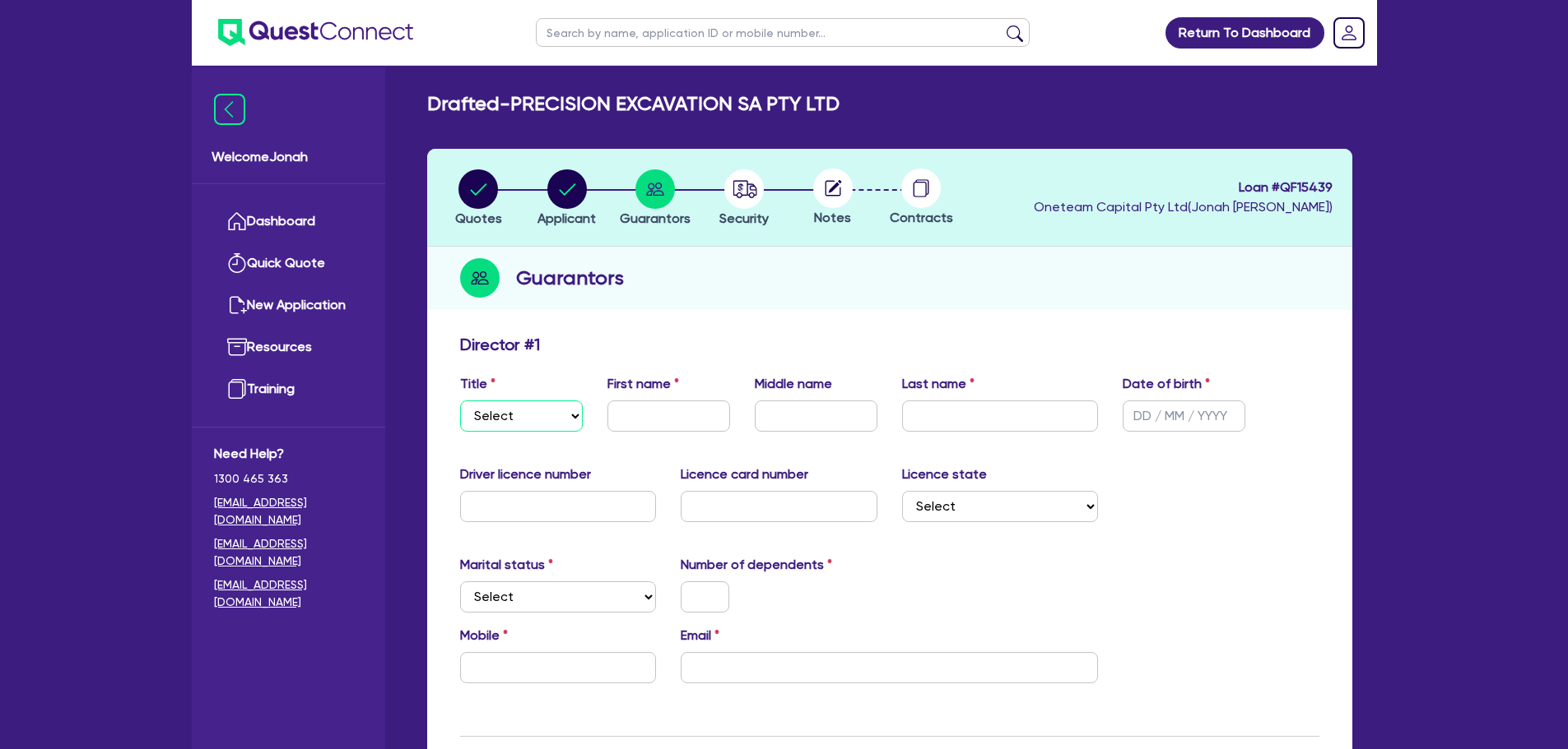
click at [534, 402] on select "Select Mr Mrs Ms Miss Dr" at bounding box center [521, 416] width 123 height 31
select select "MR"
click at [460, 401] on select "Select Mr Mrs Ms Miss Dr" at bounding box center [521, 416] width 123 height 31
click at [636, 409] on input "text" at bounding box center [669, 416] width 123 height 31
click at [641, 402] on input "text" at bounding box center [669, 416] width 123 height 31
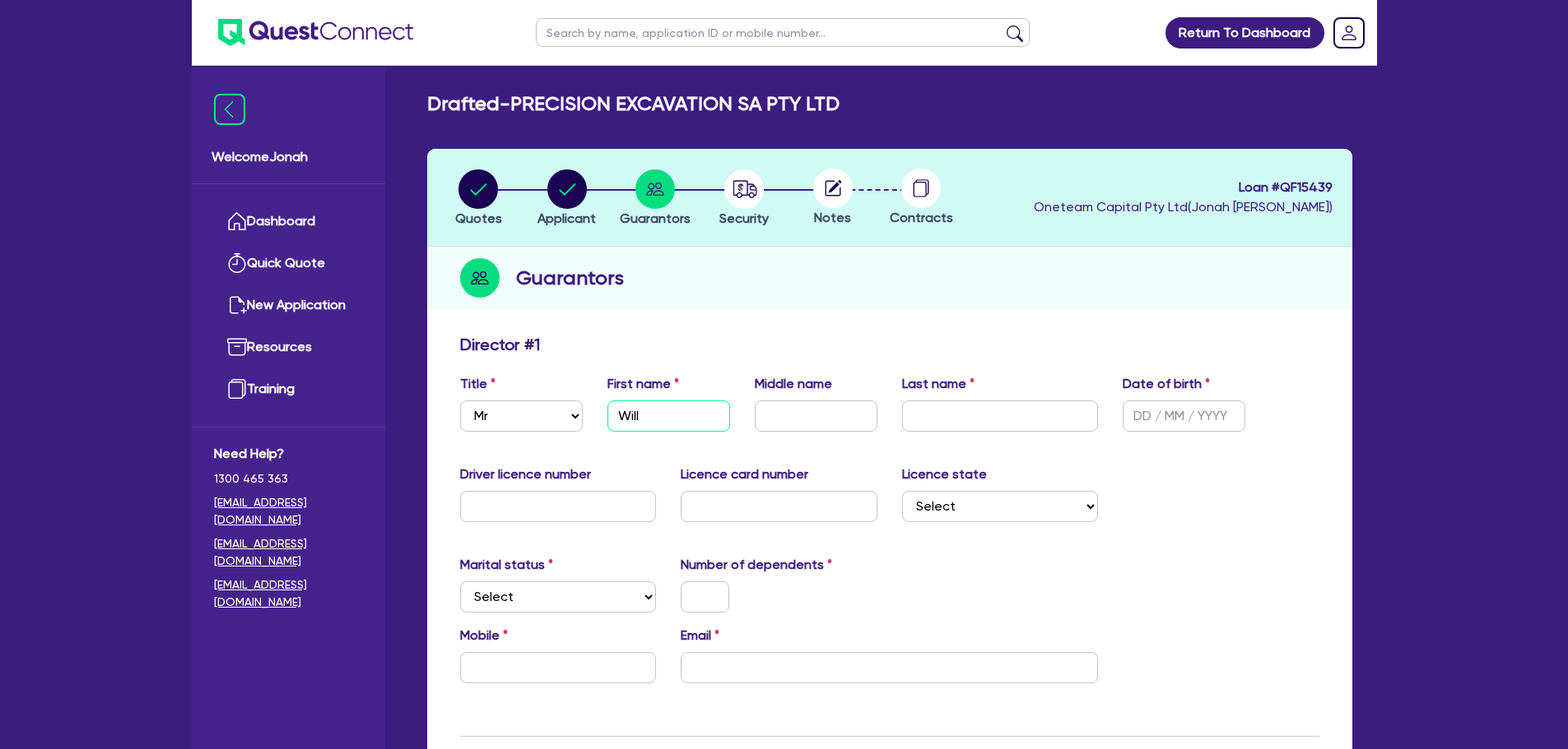
type input "Will"
type input "Angus"
type input "Sobels"
type input "31/12/2003"
click at [587, 501] on input "text" at bounding box center [559, 507] width 197 height 31
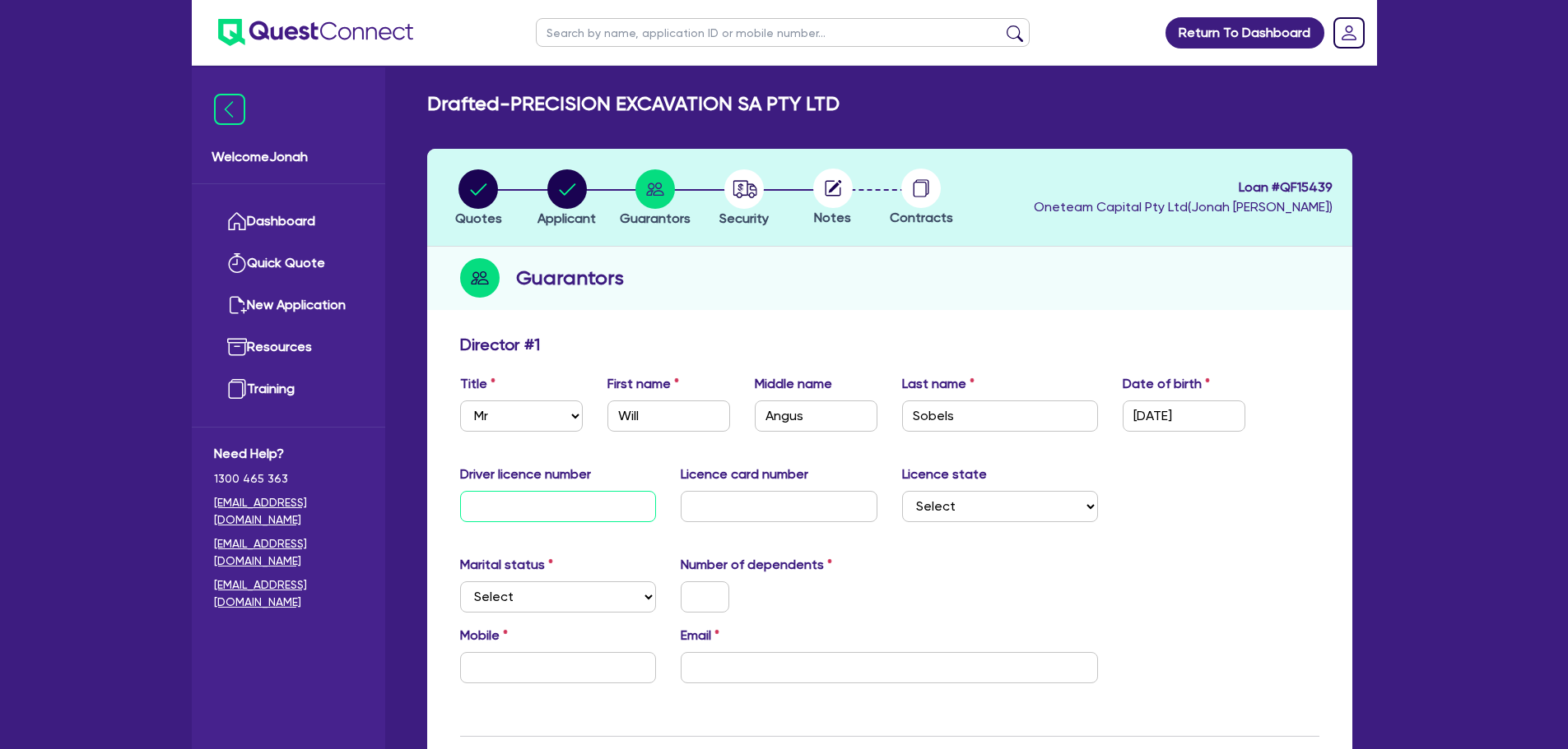
click at [542, 518] on input "text" at bounding box center [559, 507] width 197 height 31
type input "D03211979"
click at [695, 500] on input "text" at bounding box center [779, 507] width 197 height 31
type input "FW1095"
click at [974, 505] on select "Select NSW VIC QLD TAS ACT SA NT WA" at bounding box center [1000, 507] width 197 height 31
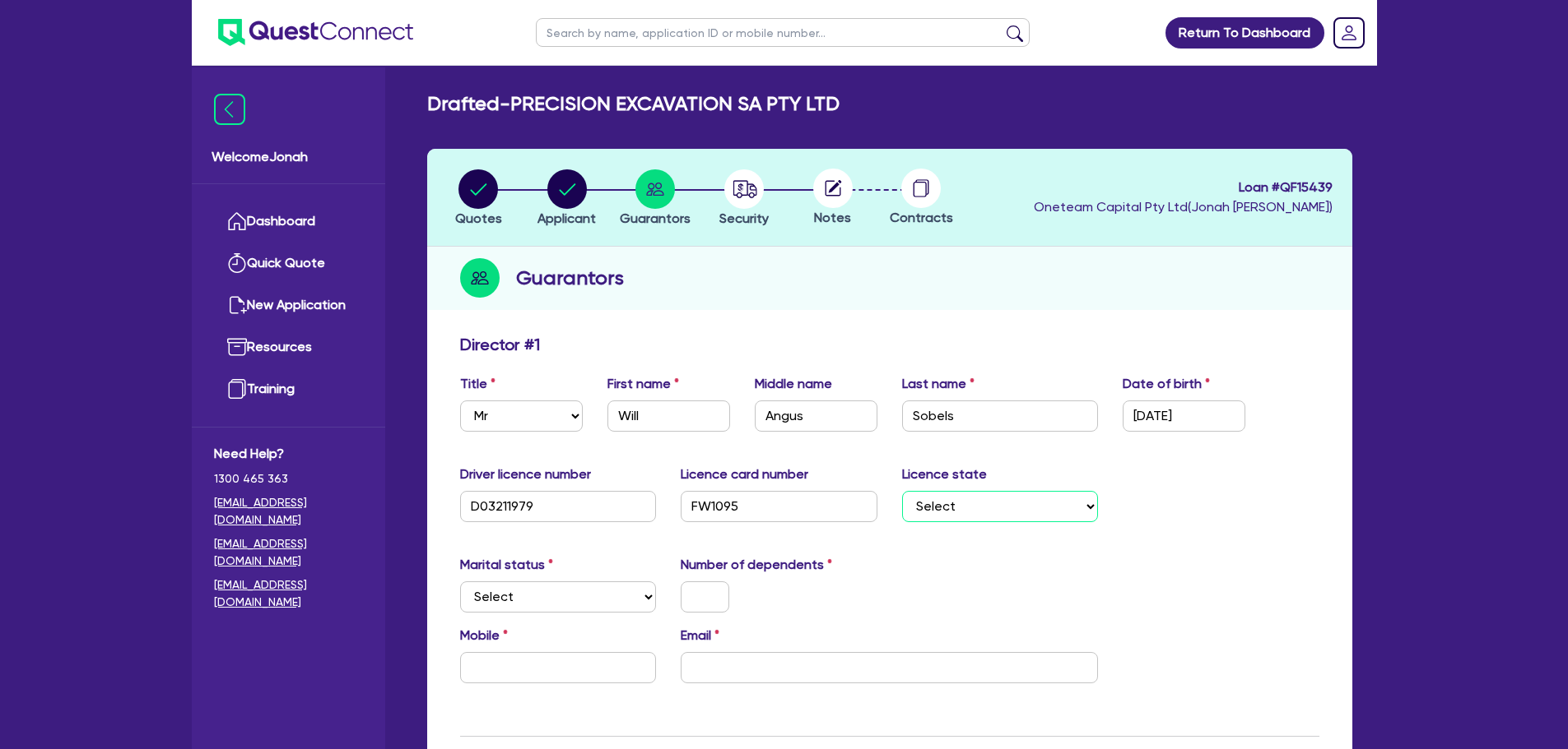
select select "SA"
click at [902, 491] on select "Select NSW VIC QLD TAS ACT SA NT WA" at bounding box center [1000, 507] width 197 height 31
click at [491, 606] on select "Select Single Married De Facto / Partner" at bounding box center [559, 596] width 197 height 31
select select "SINGLE"
click at [460, 581] on select "Select Single Married De Facto / Partner" at bounding box center [559, 596] width 197 height 31
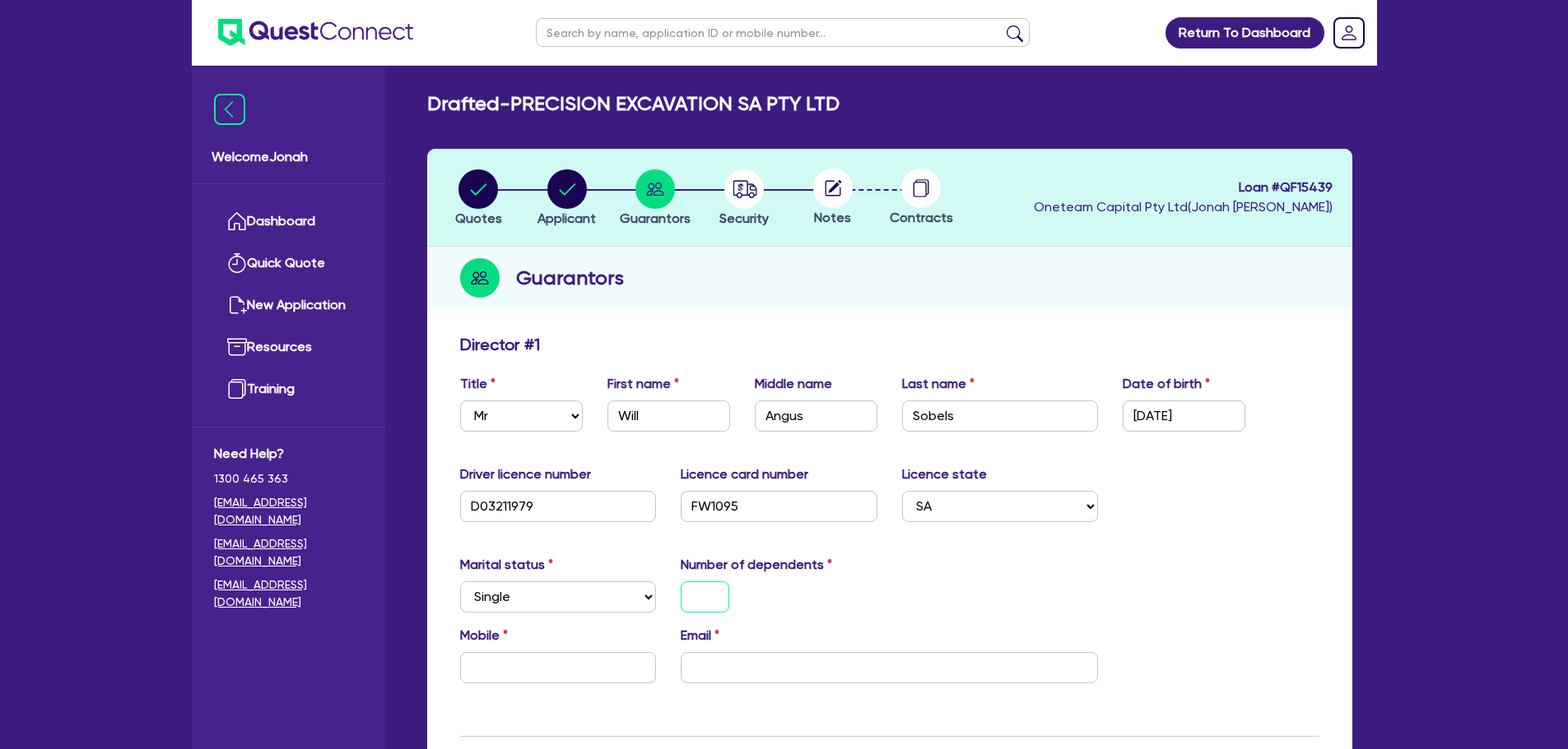
click at [706, 602] on input "text" at bounding box center [704, 596] width 48 height 31
click at [556, 667] on input "text" at bounding box center [559, 668] width 197 height 31
click at [502, 668] on input "text" at bounding box center [559, 668] width 197 height 31
paste input "0417 201 359"
type input "0"
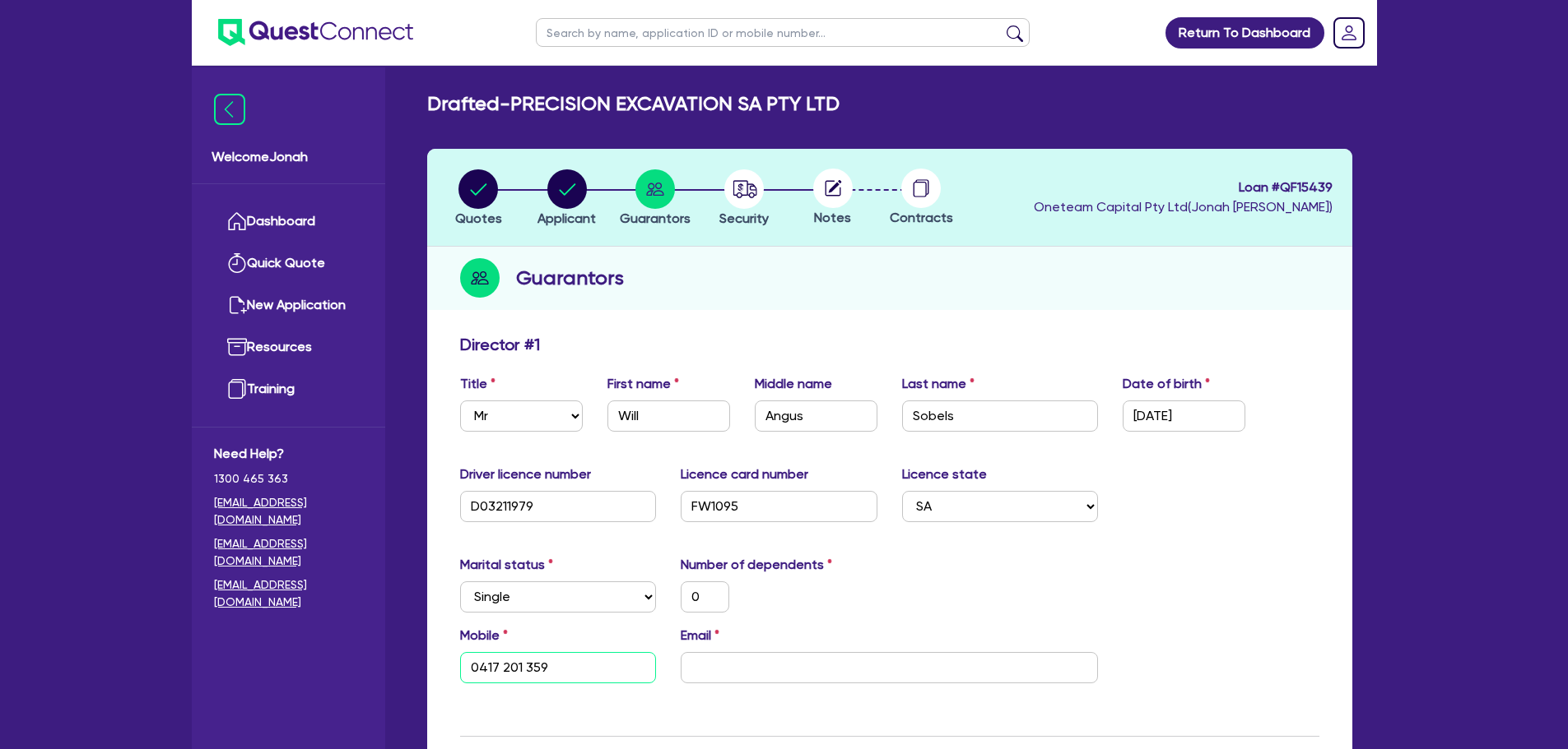
type input "0417 201 359"
click at [855, 670] on input "email" at bounding box center [889, 668] width 417 height 31
paste input "precision.excavationsa@gmail.com"
type input "0"
type input "0417 201 359"
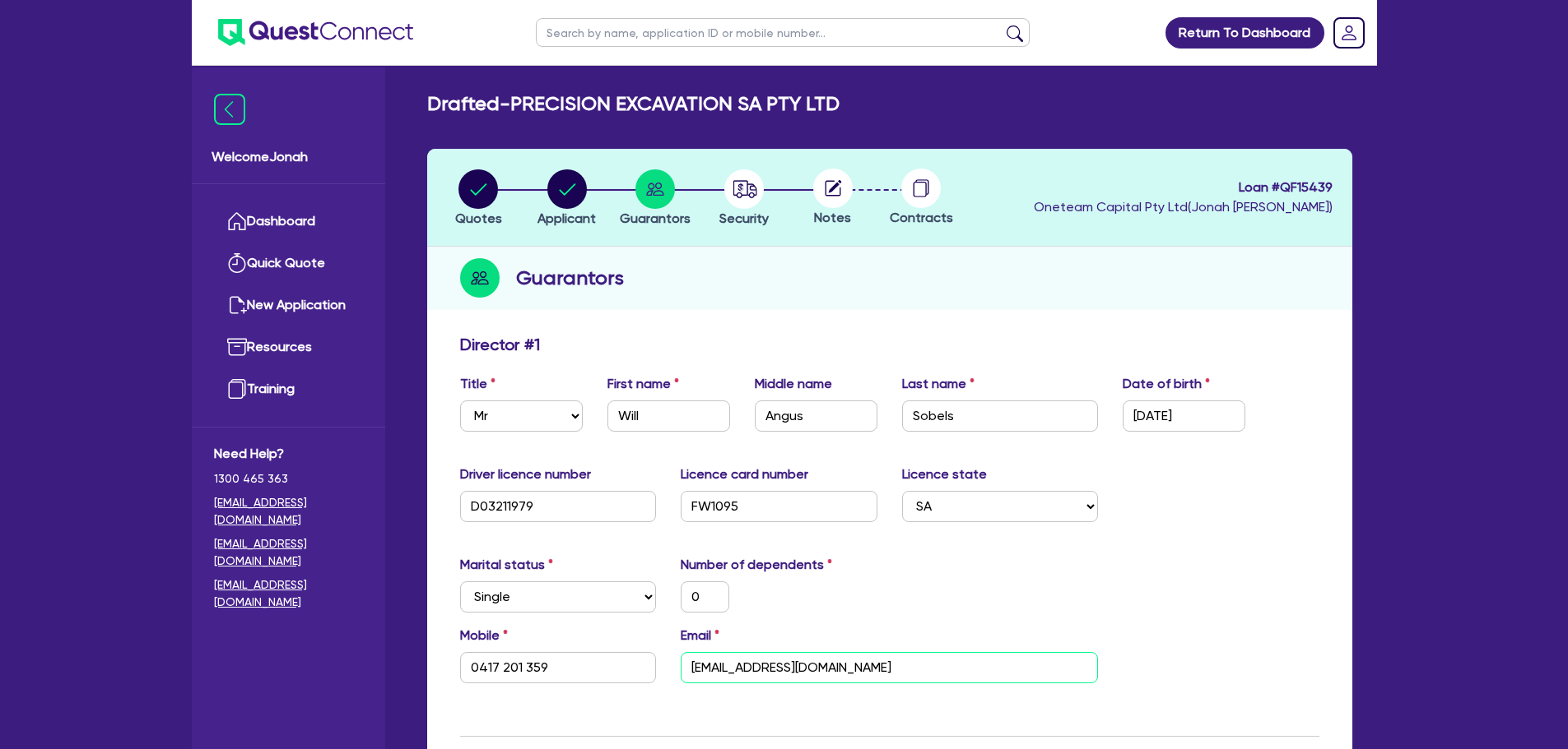
type input "precision.excavationsa@gmail.com"
click at [864, 593] on div "0" at bounding box center [778, 596] width 221 height 31
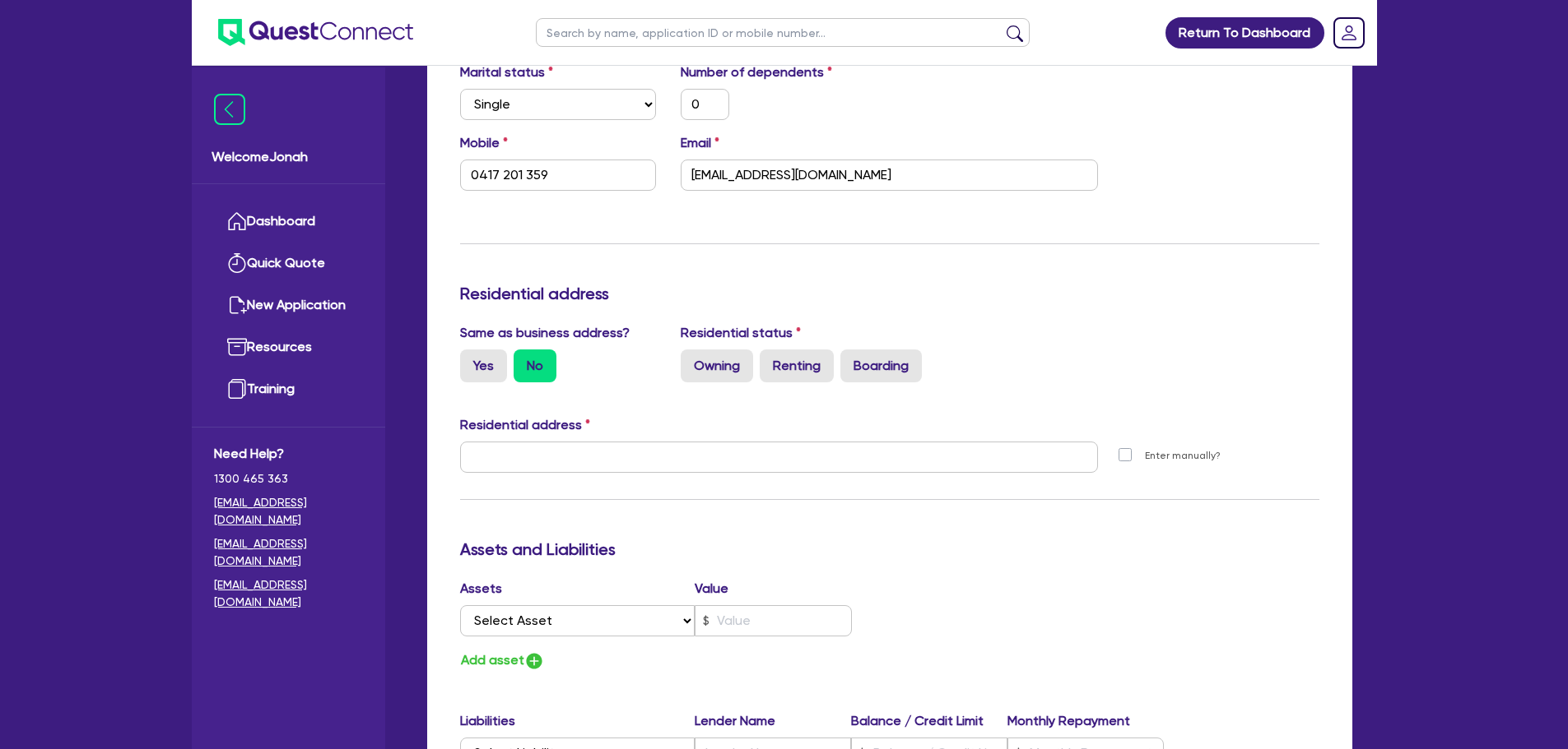
scroll to position [494, 0]
click at [479, 365] on label "Yes" at bounding box center [483, 365] width 47 height 33
click at [470, 359] on input "Yes" at bounding box center [465, 354] width 11 height 11
radio input "true"
type input "0"
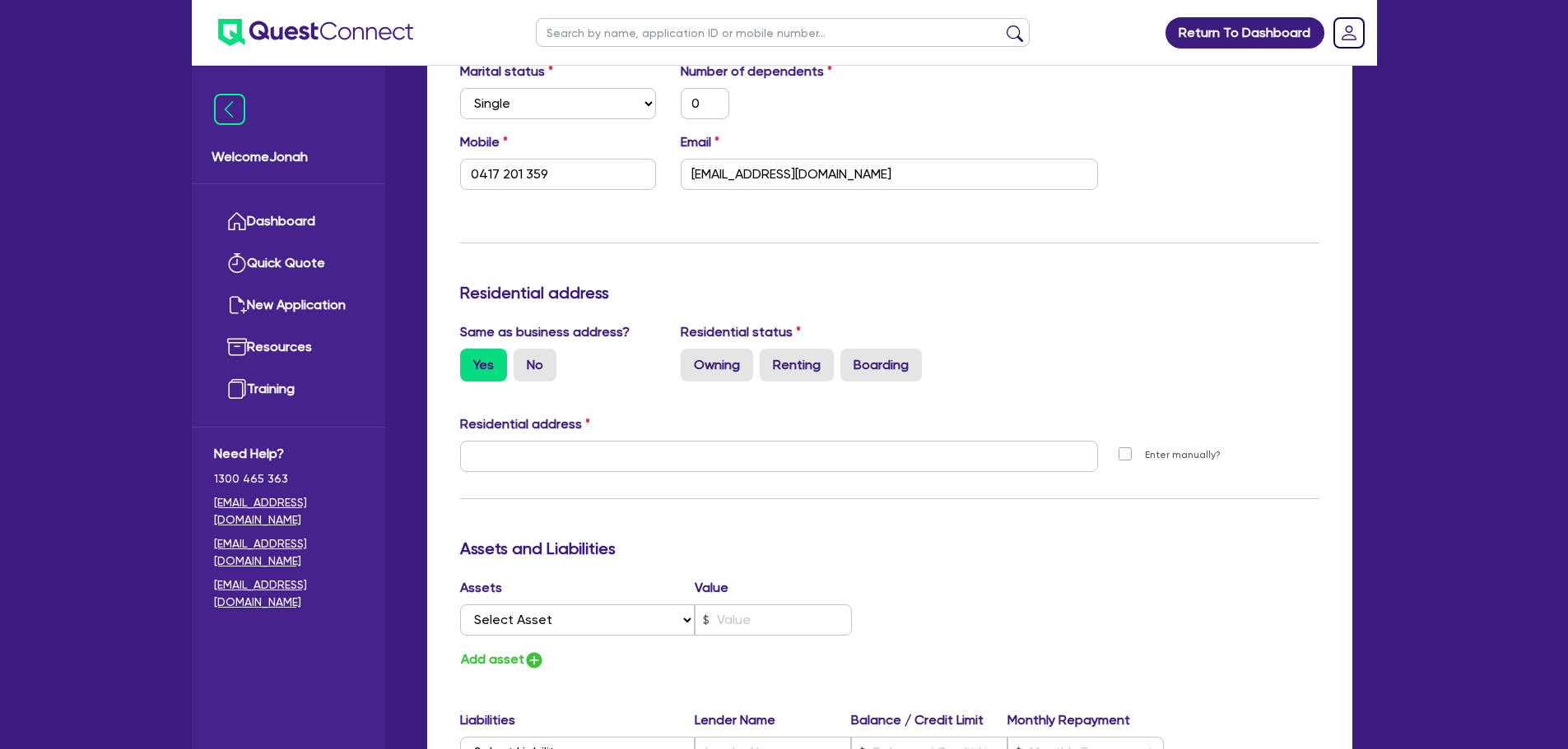
type input "0417 201 359"
type input "116 Leicester St Parkside SA 5063"
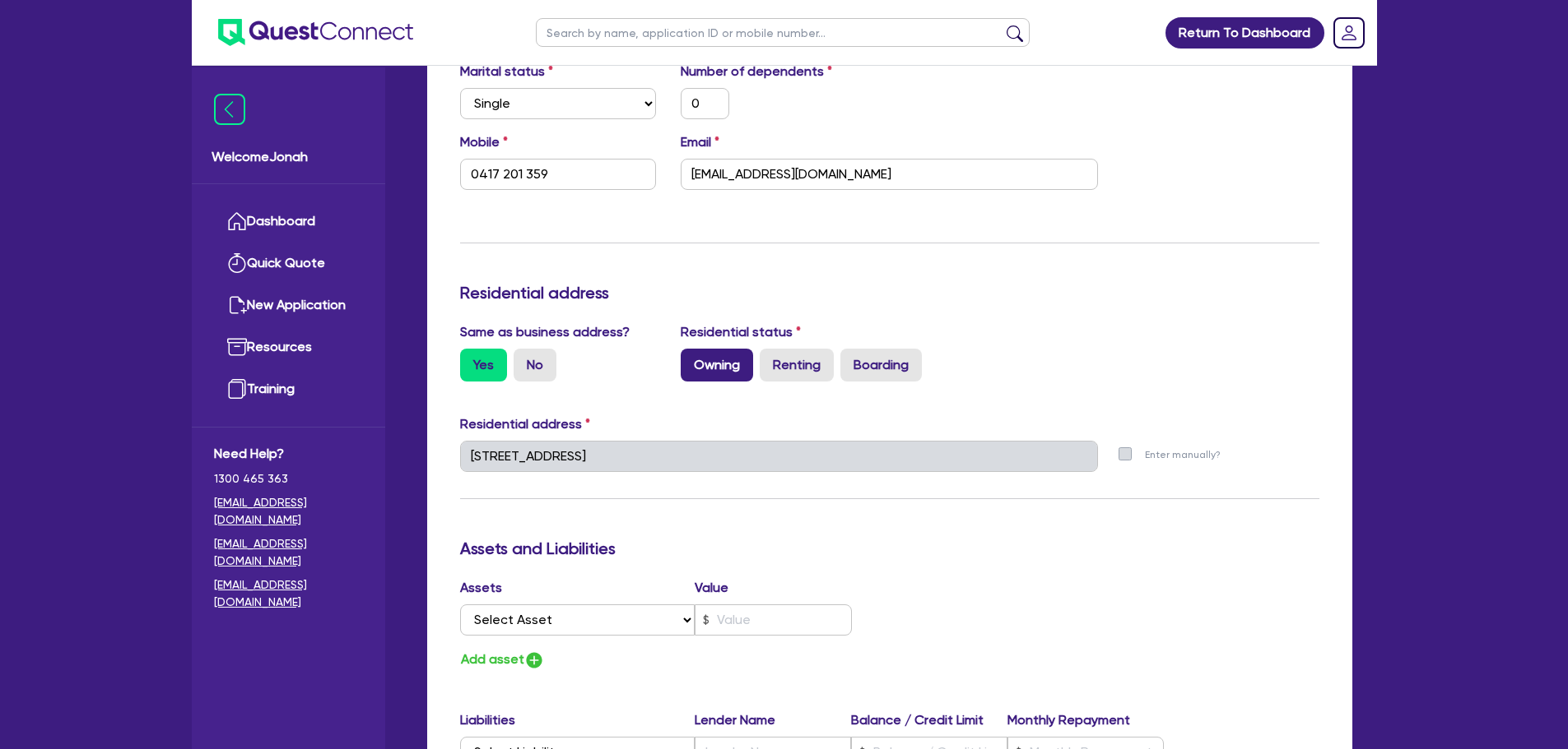
click at [709, 378] on label "Owning" at bounding box center [716, 365] width 72 height 33
click at [692, 359] on input "Owning" at bounding box center [686, 354] width 11 height 11
radio input "true"
type input "0"
type input "0417 201 359"
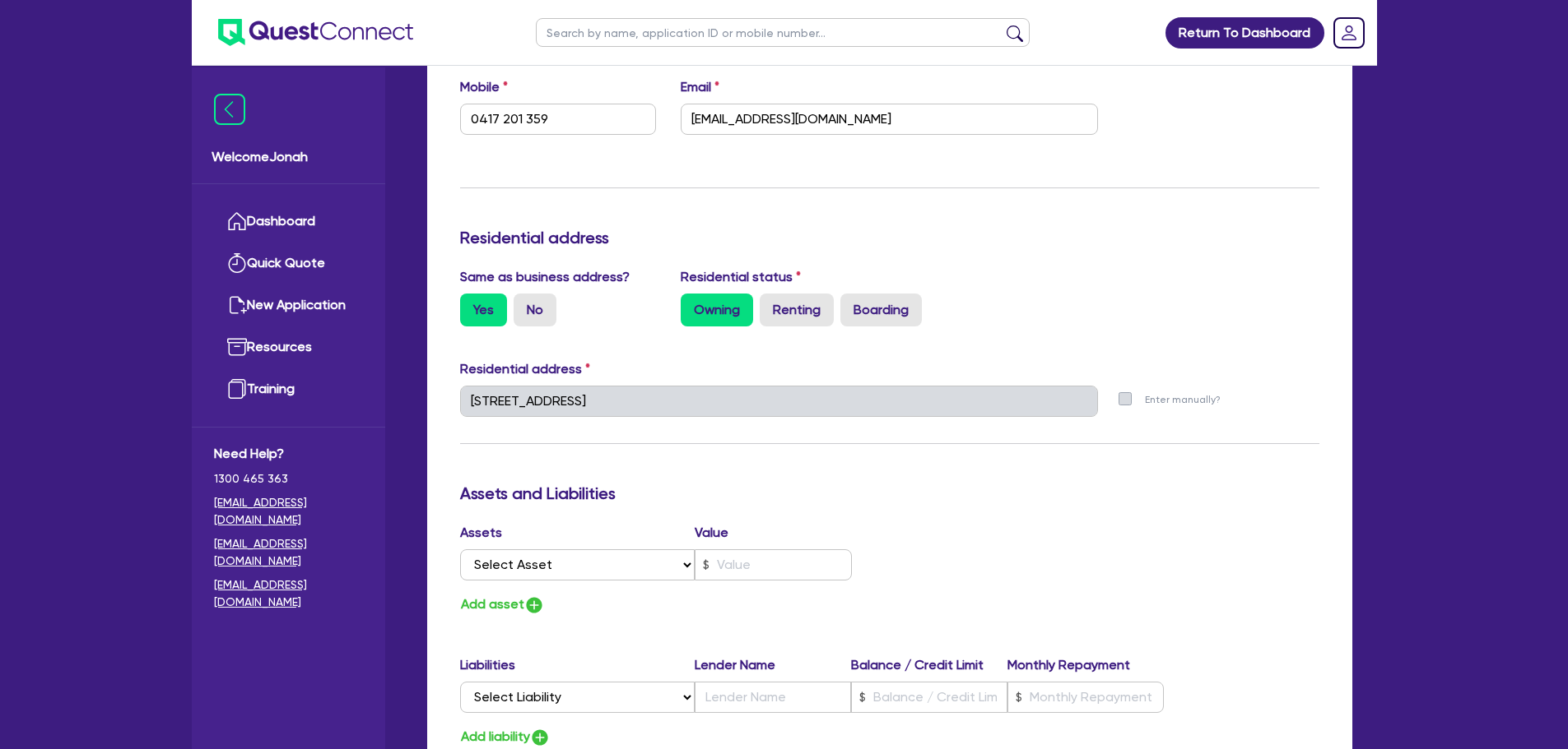
scroll to position [658, 0]
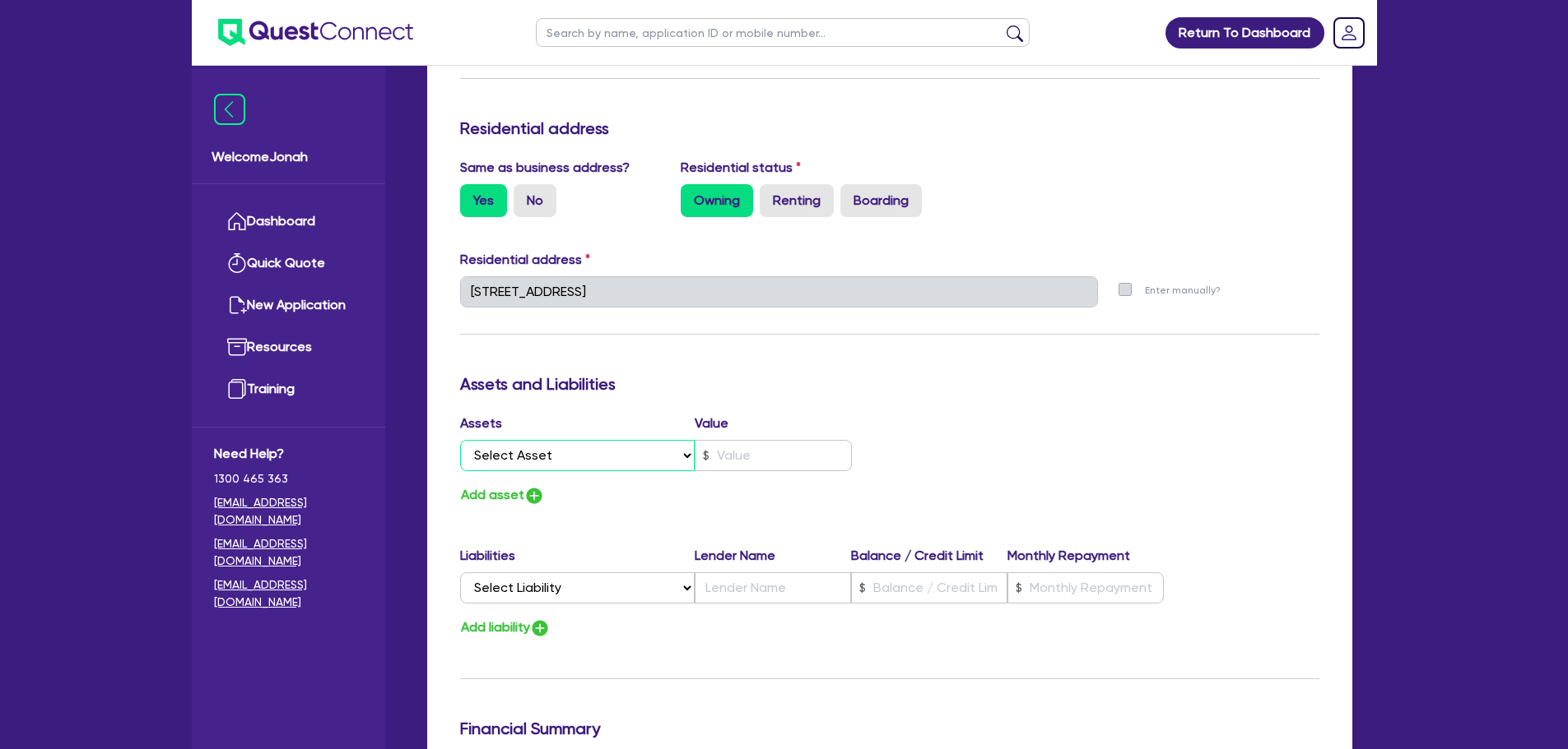
click at [644, 462] on select "Select Asset Cash Property Investment property Vehicle Truck Trailer Equipment …" at bounding box center [578, 455] width 236 height 31
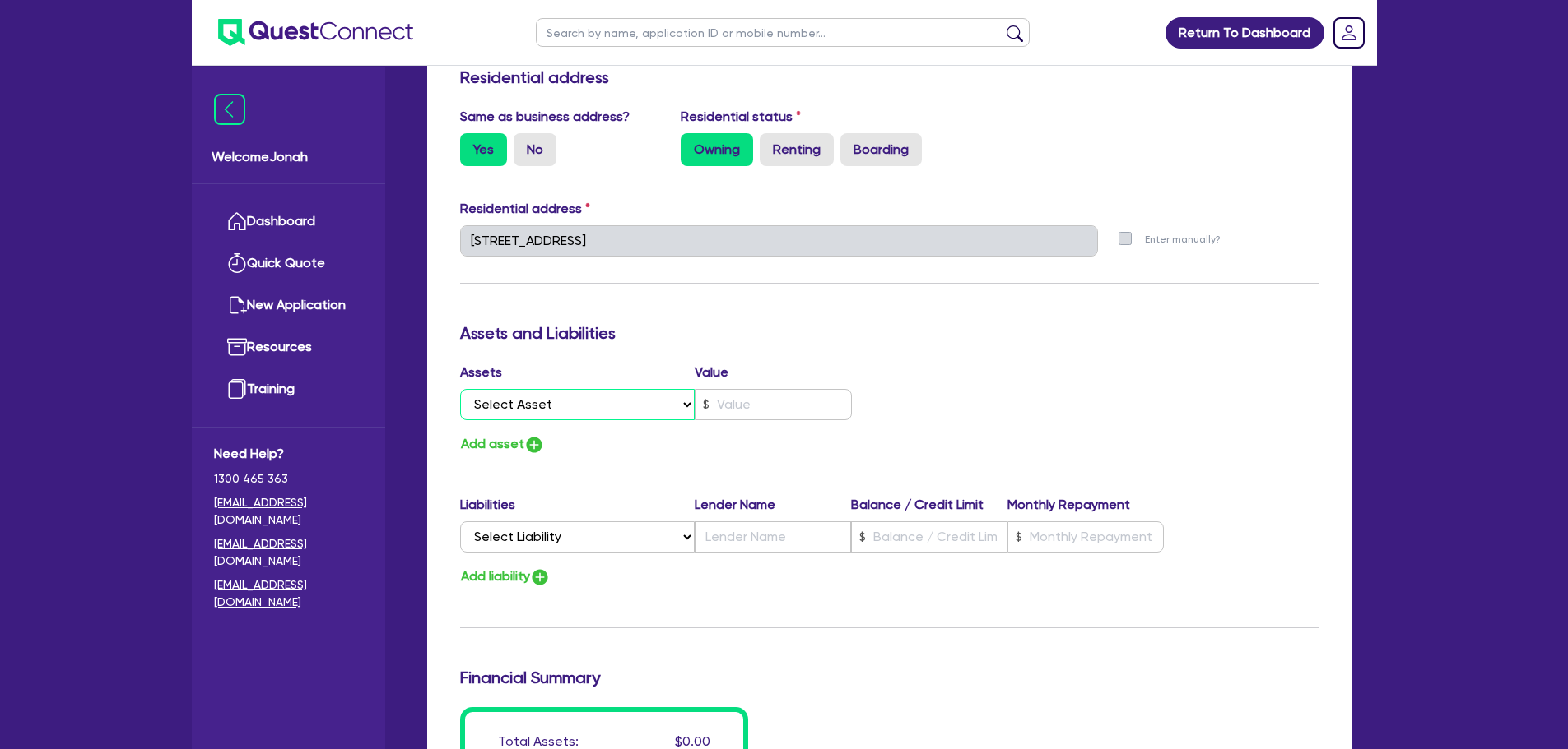
scroll to position [823, 0]
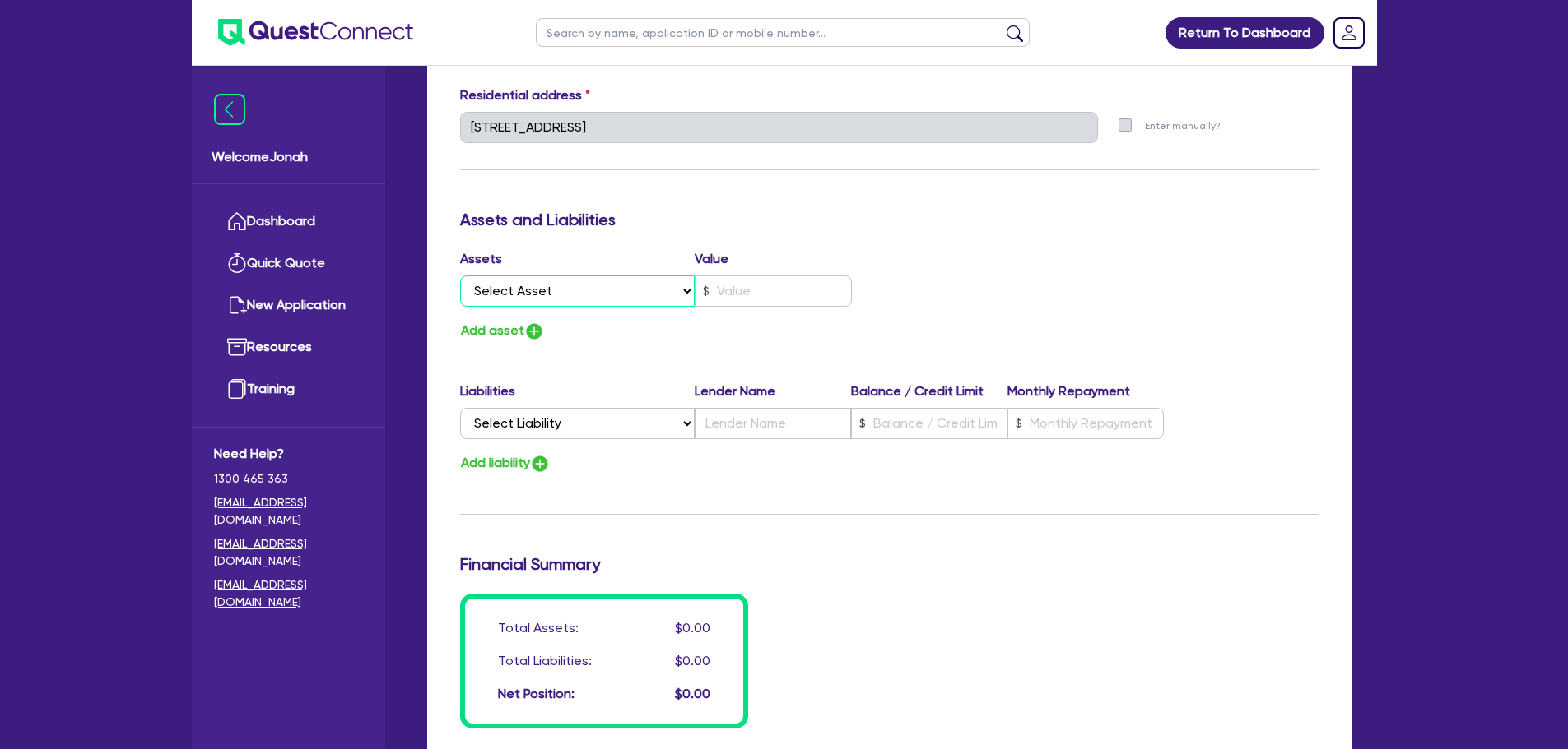
click at [557, 289] on select "Select Asset Cash Property Investment property Vehicle Truck Trailer Equipment …" at bounding box center [578, 291] width 236 height 31
select select "EQUIPMENT"
click at [460, 275] on select "Select Asset Cash Property Investment property Vehicle Truck Trailer Equipment …" at bounding box center [578, 291] width 236 height 31
type input "0"
type input "0417 201 359"
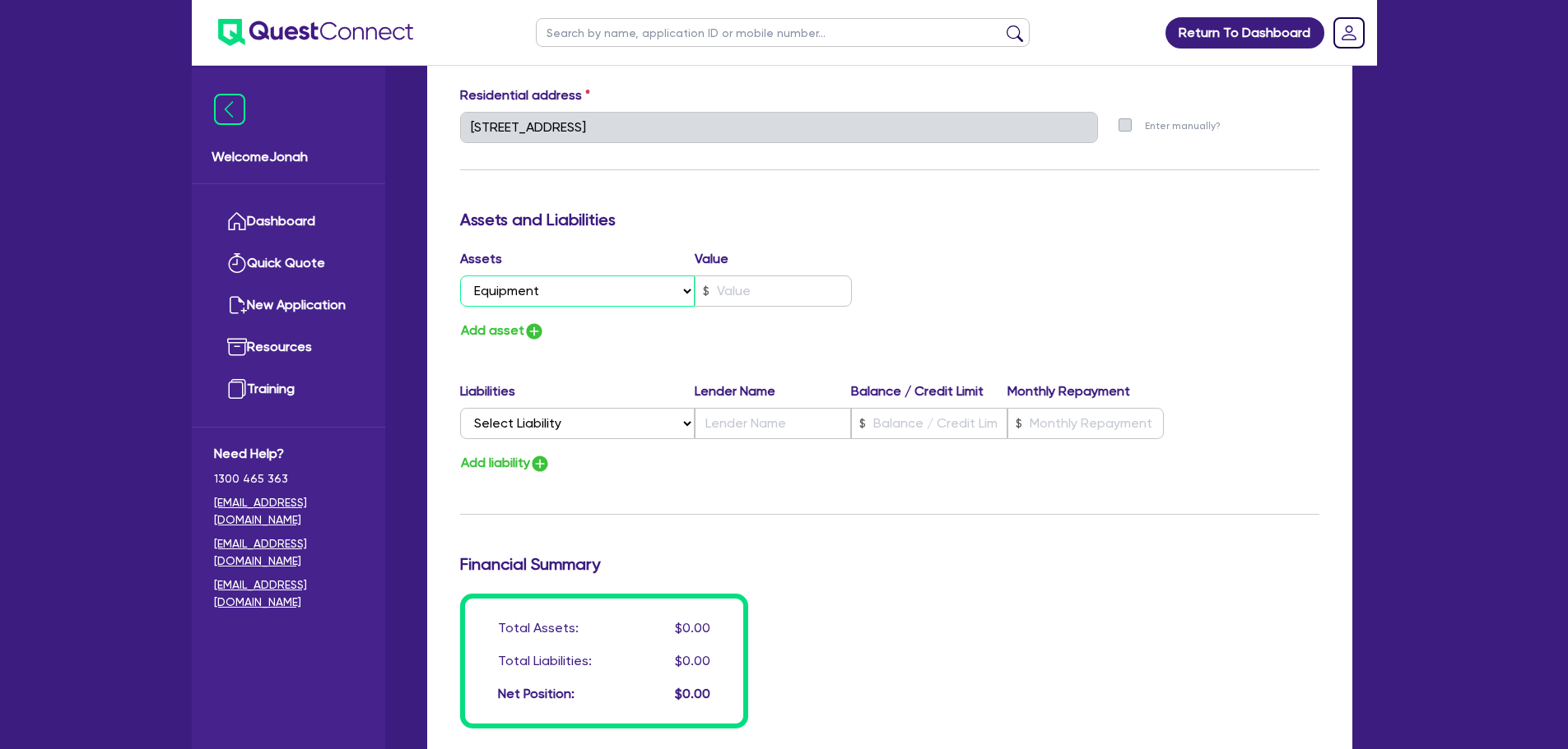
click at [553, 295] on select "Select Asset Cash Property Investment property Vehicle Truck Trailer Equipment …" at bounding box center [578, 291] width 236 height 31
click at [460, 275] on select "Select Asset Cash Property Investment property Vehicle Truck Trailer Equipment …" at bounding box center [578, 291] width 236 height 31
click at [751, 294] on input "text" at bounding box center [772, 291] width 157 height 31
type input "0"
type input "0417 201 359"
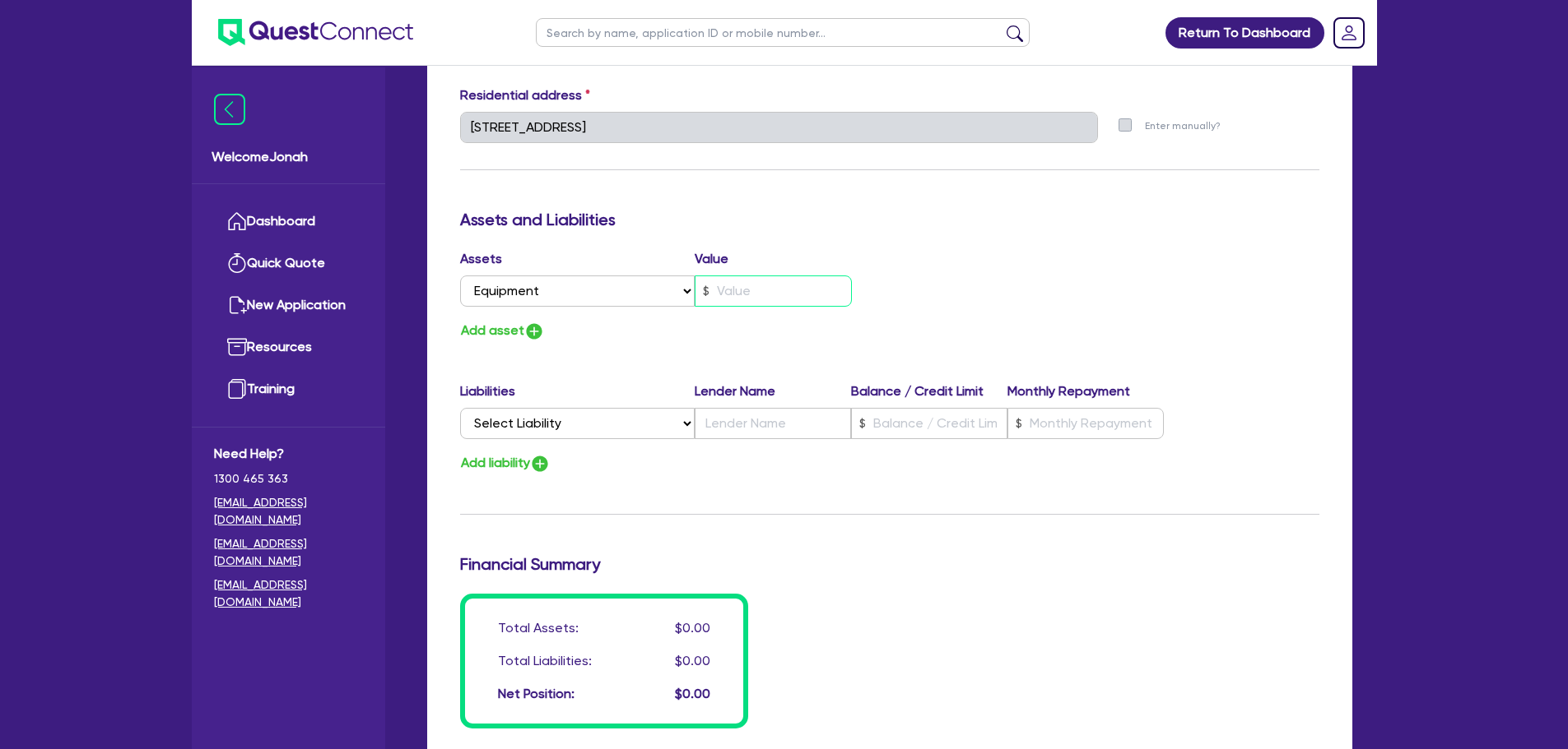
type input "1"
type input "0"
type input "0417 201 359"
type input "10"
type input "0"
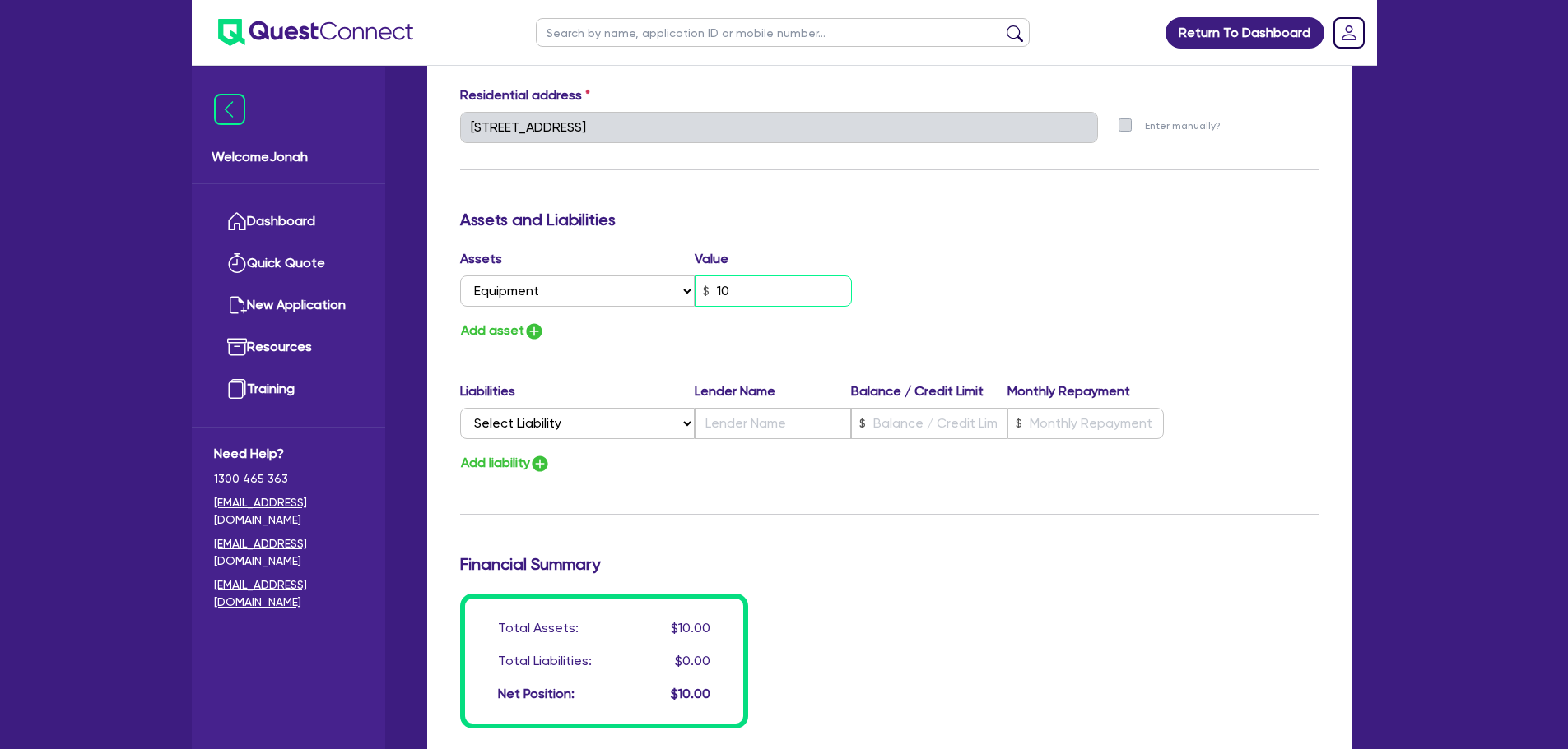
type input "0417 201 359"
type input "100"
type input "0"
type input "0417 201 359"
type input "1,000"
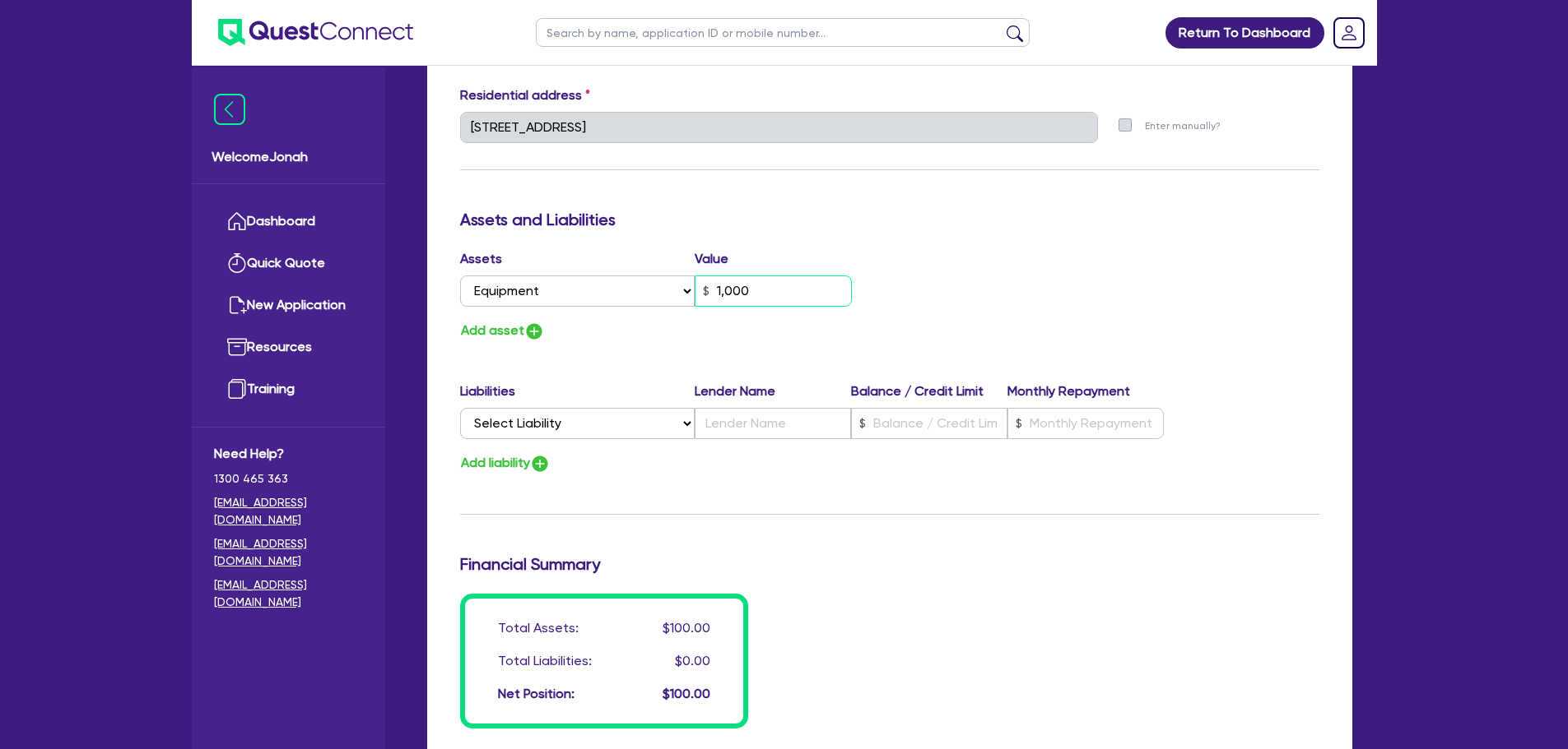
type input "0"
type input "0417 201 359"
type input "10,000"
type input "0"
type input "0417 201 359"
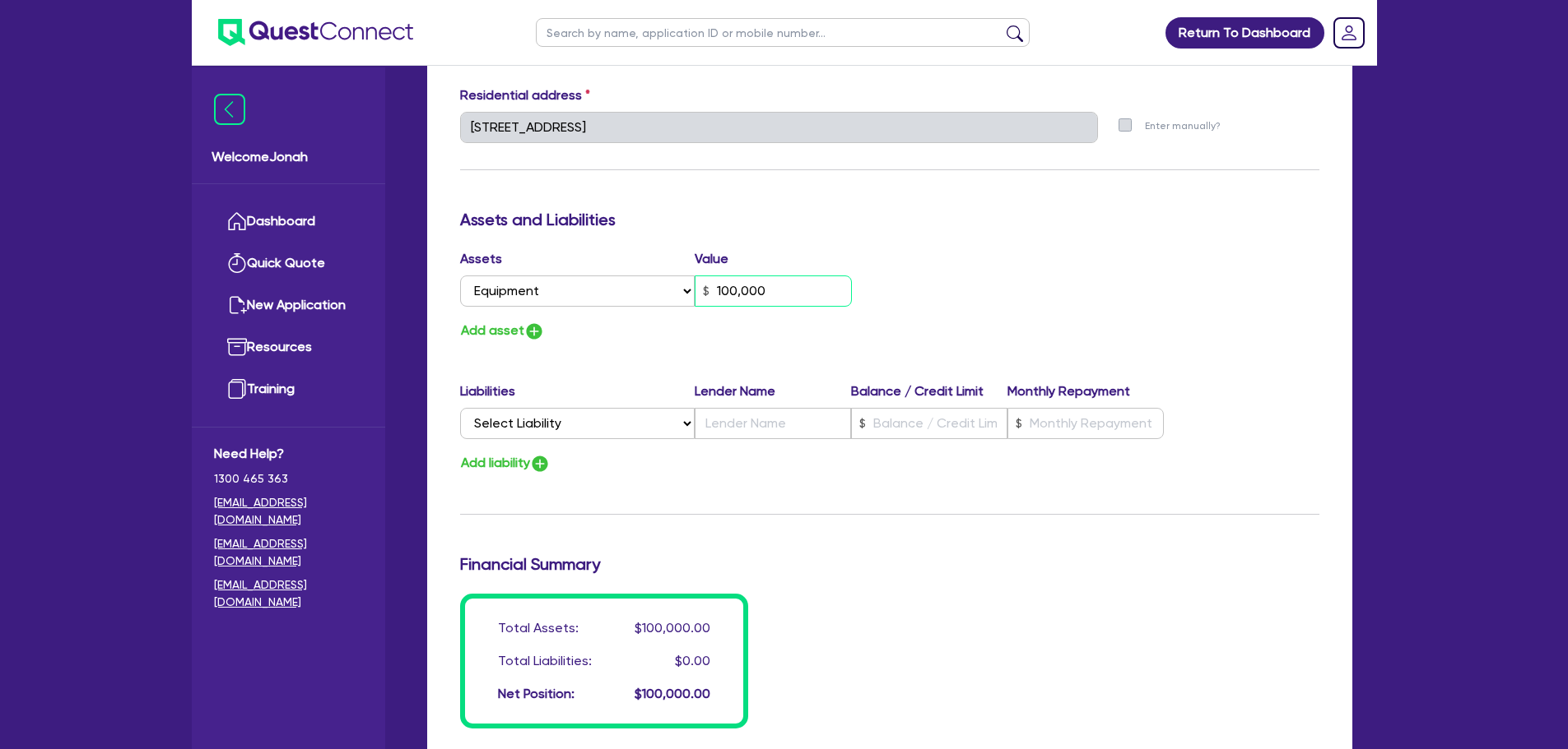
type input "100,000"
click at [523, 329] on button "Add asset" at bounding box center [503, 331] width 85 height 22
type input "0"
type input "0417 201 359"
type input "100,000"
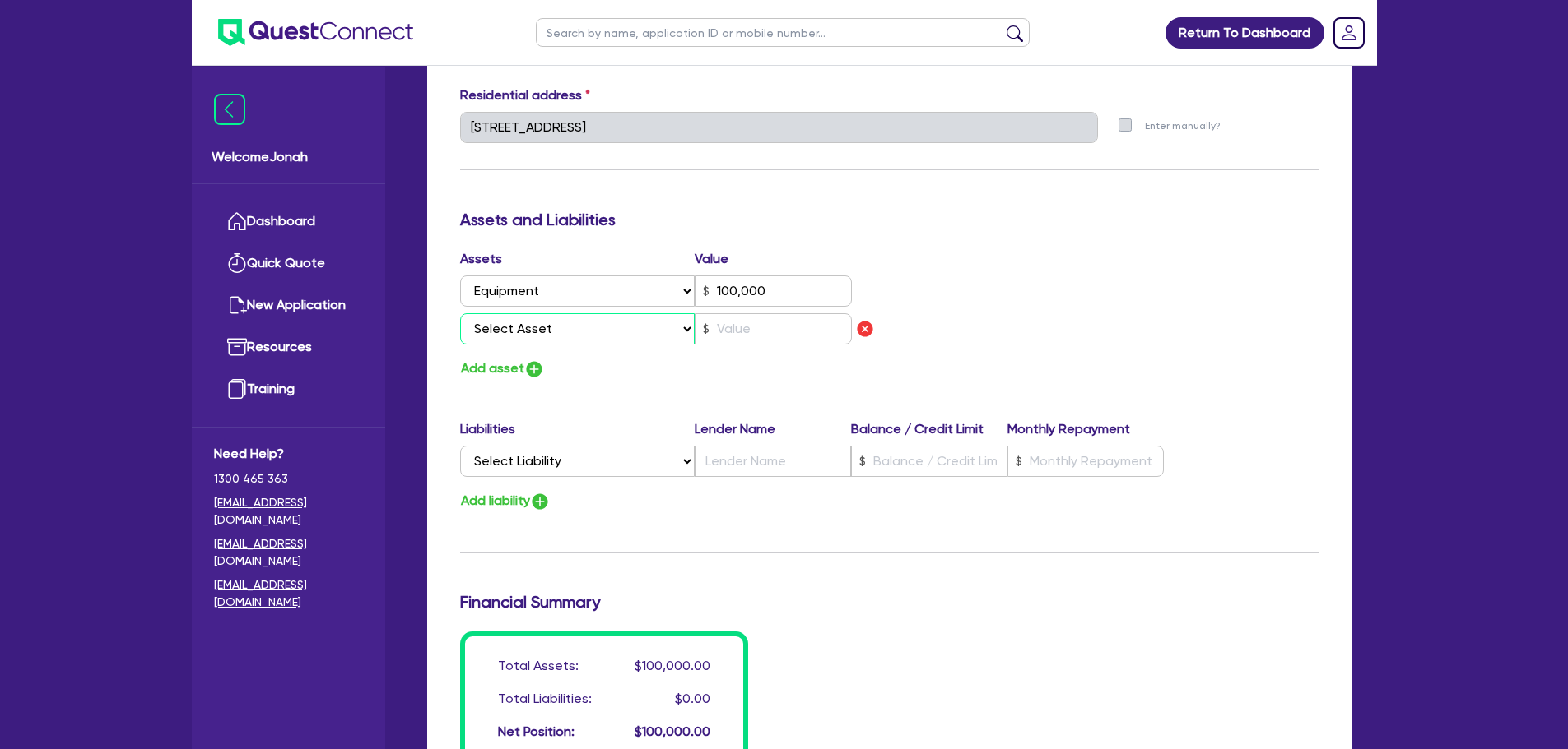
click at [522, 329] on select "Select Asset Cash Property Investment property Vehicle Truck Trailer Equipment …" at bounding box center [578, 329] width 236 height 31
select select "VEHICLE"
click at [460, 313] on select "Select Asset Cash Property Investment property Vehicle Truck Trailer Equipment …" at bounding box center [578, 329] width 236 height 31
type input "0"
type input "0417 201 359"
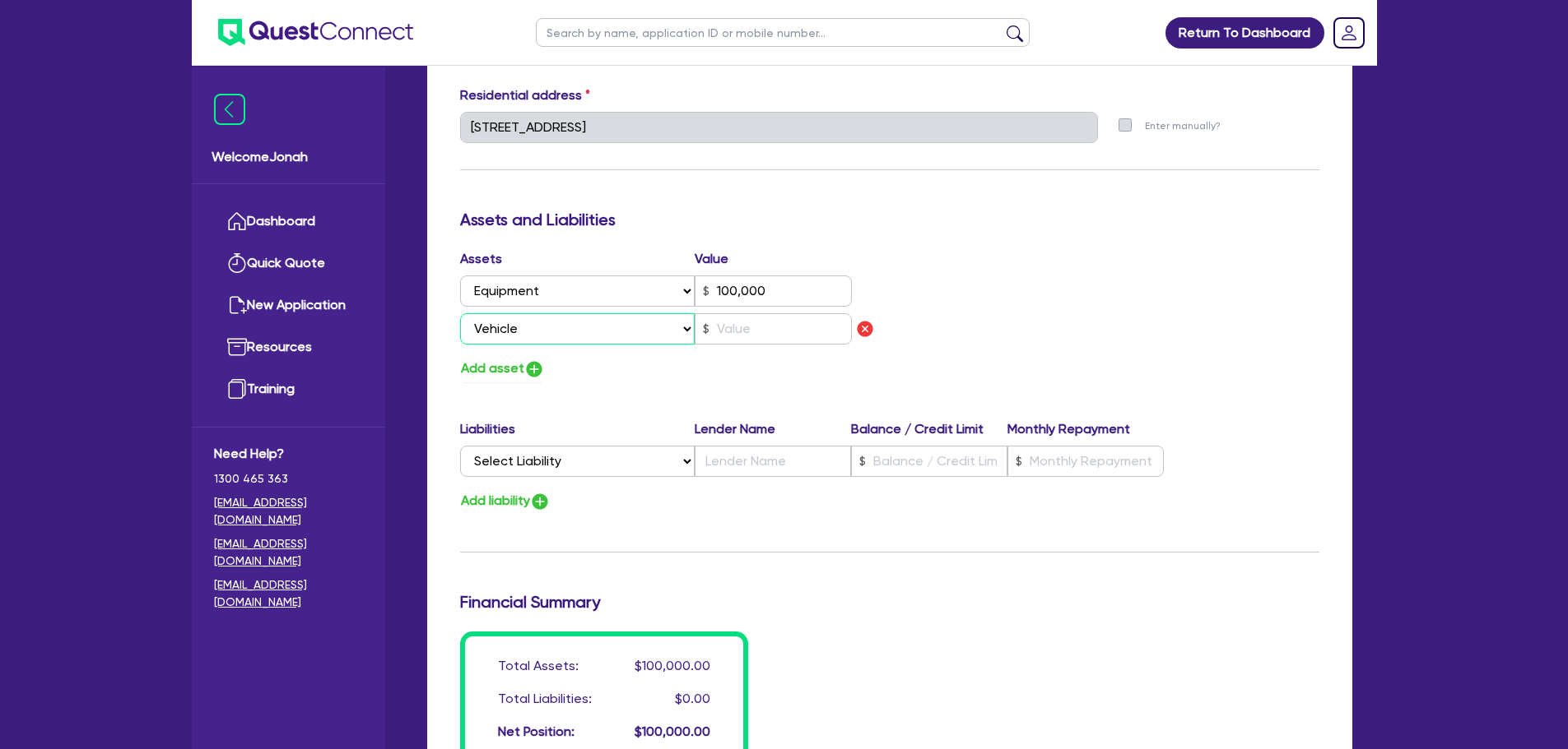
type input "100,000"
click at [758, 334] on input "text" at bounding box center [772, 329] width 157 height 31
type input "0"
type input "0417 201 359"
type input "100,000"
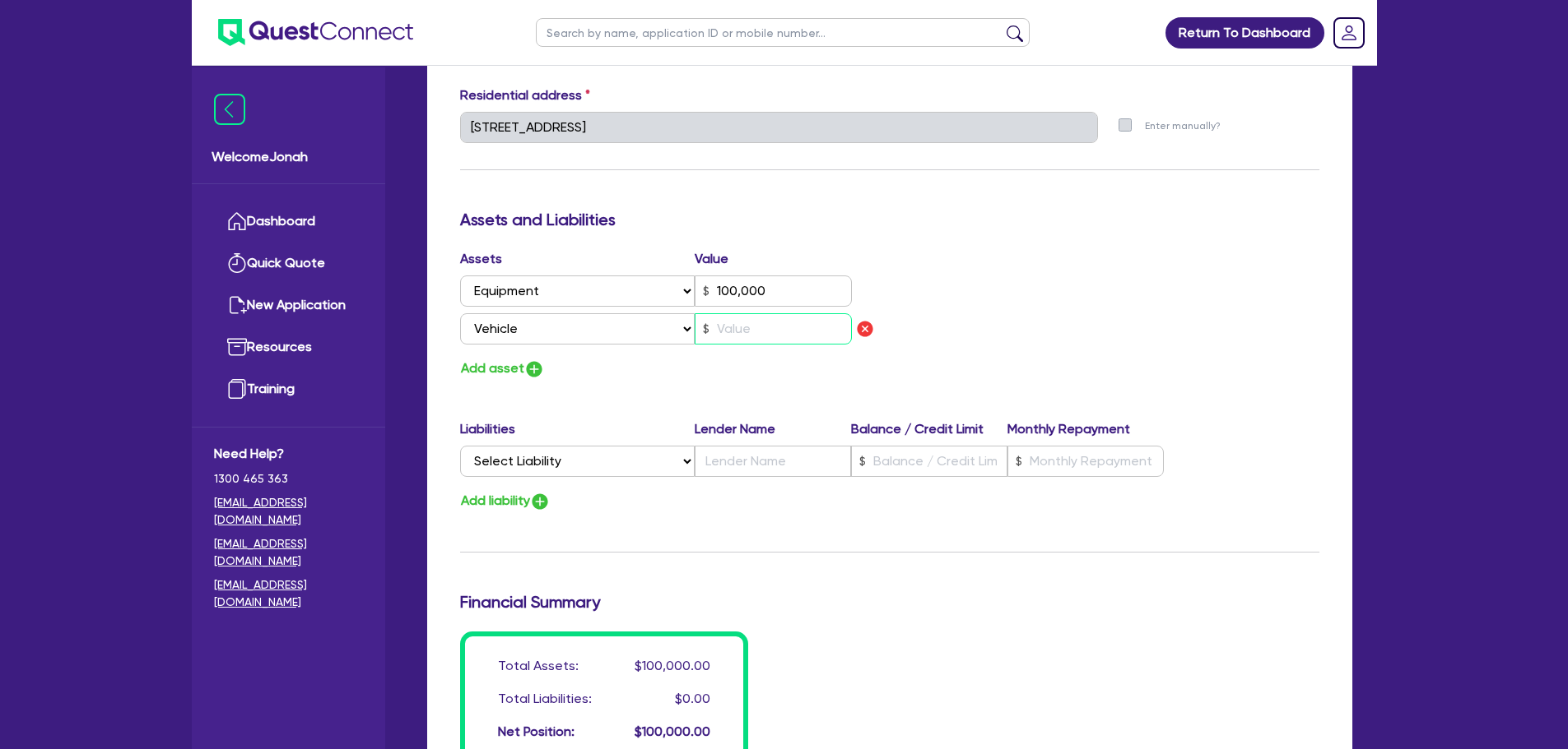
type input "4"
type input "0"
type input "0417 201 359"
type input "100,000"
type input "45"
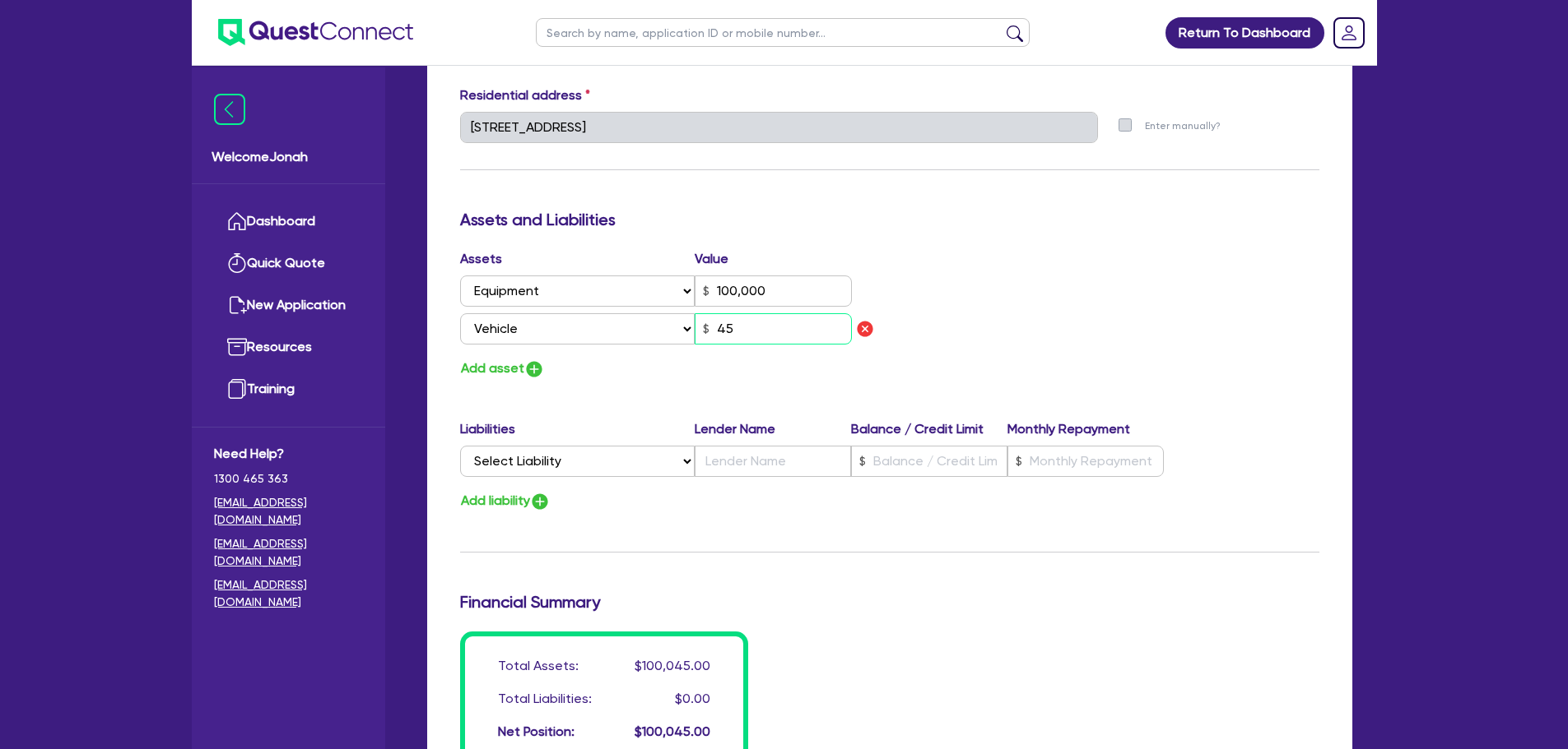
type input "0"
type input "0417 201 359"
type input "100,000"
type input "450"
type input "0"
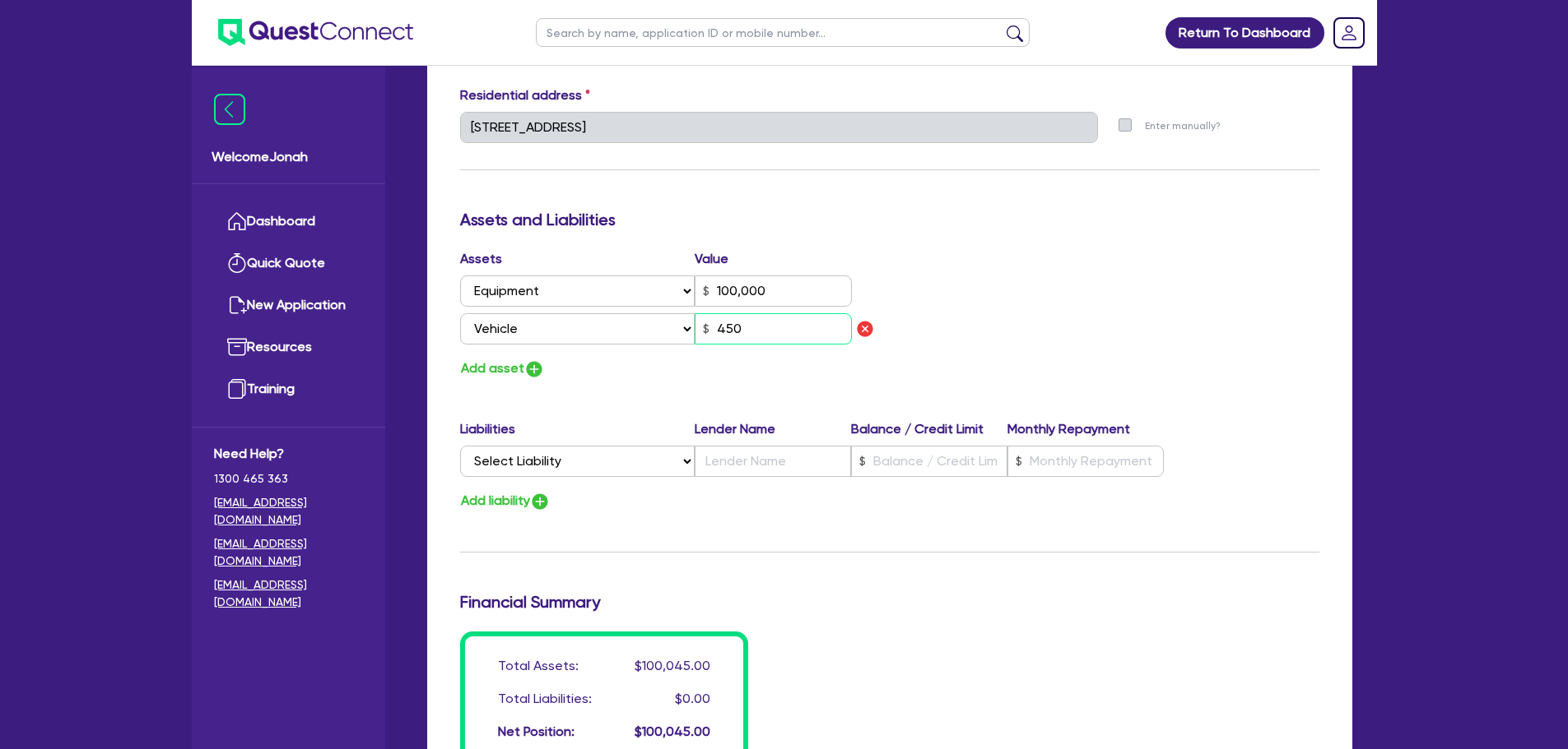
type input "0417 201 359"
type input "100,000"
type input "4,500"
type input "0"
type input "0417 201 359"
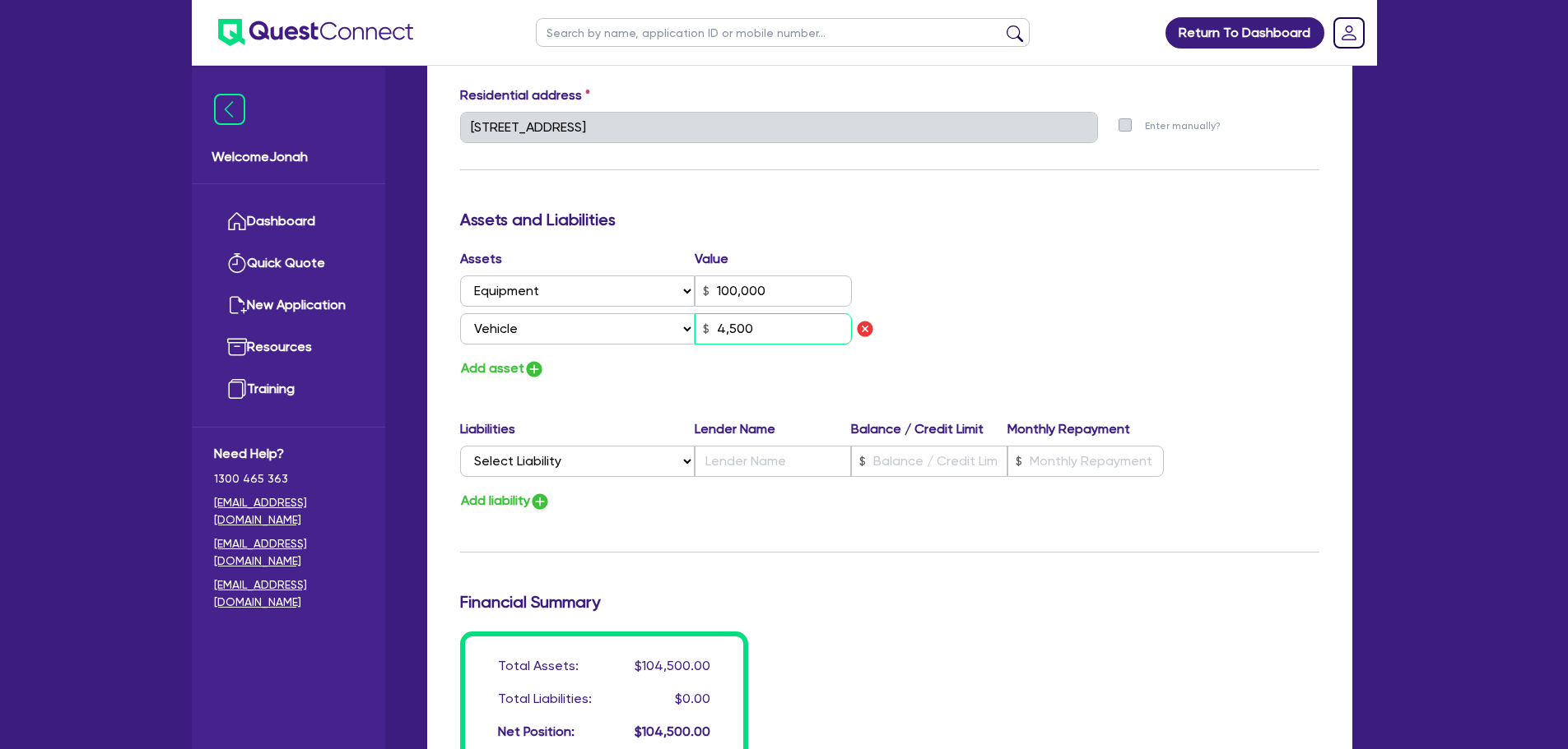
type input "100,000"
type input "45,000"
click at [482, 365] on button "Add asset" at bounding box center [503, 369] width 85 height 22
type input "0"
type input "0417 201 359"
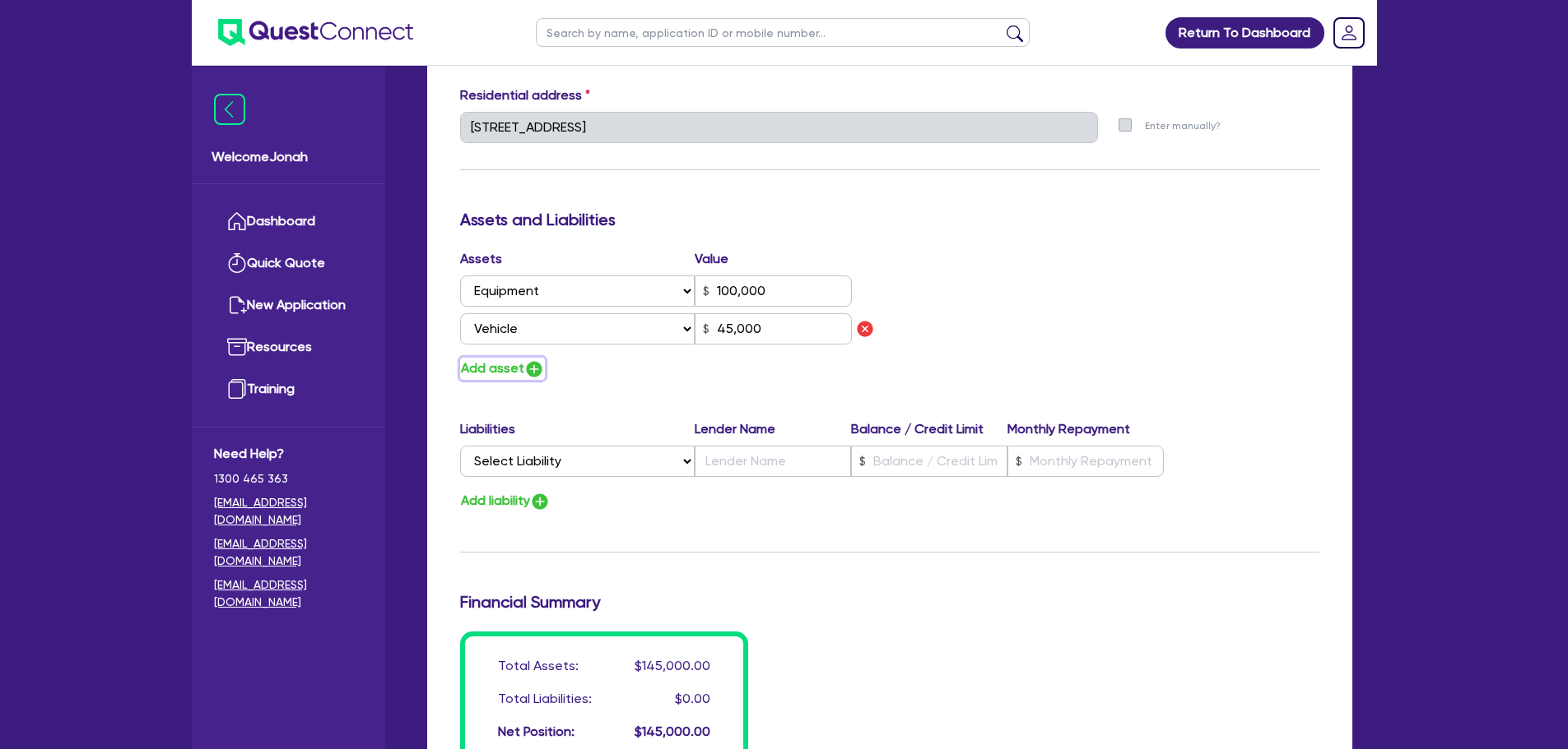
type input "100,000"
type input "45,000"
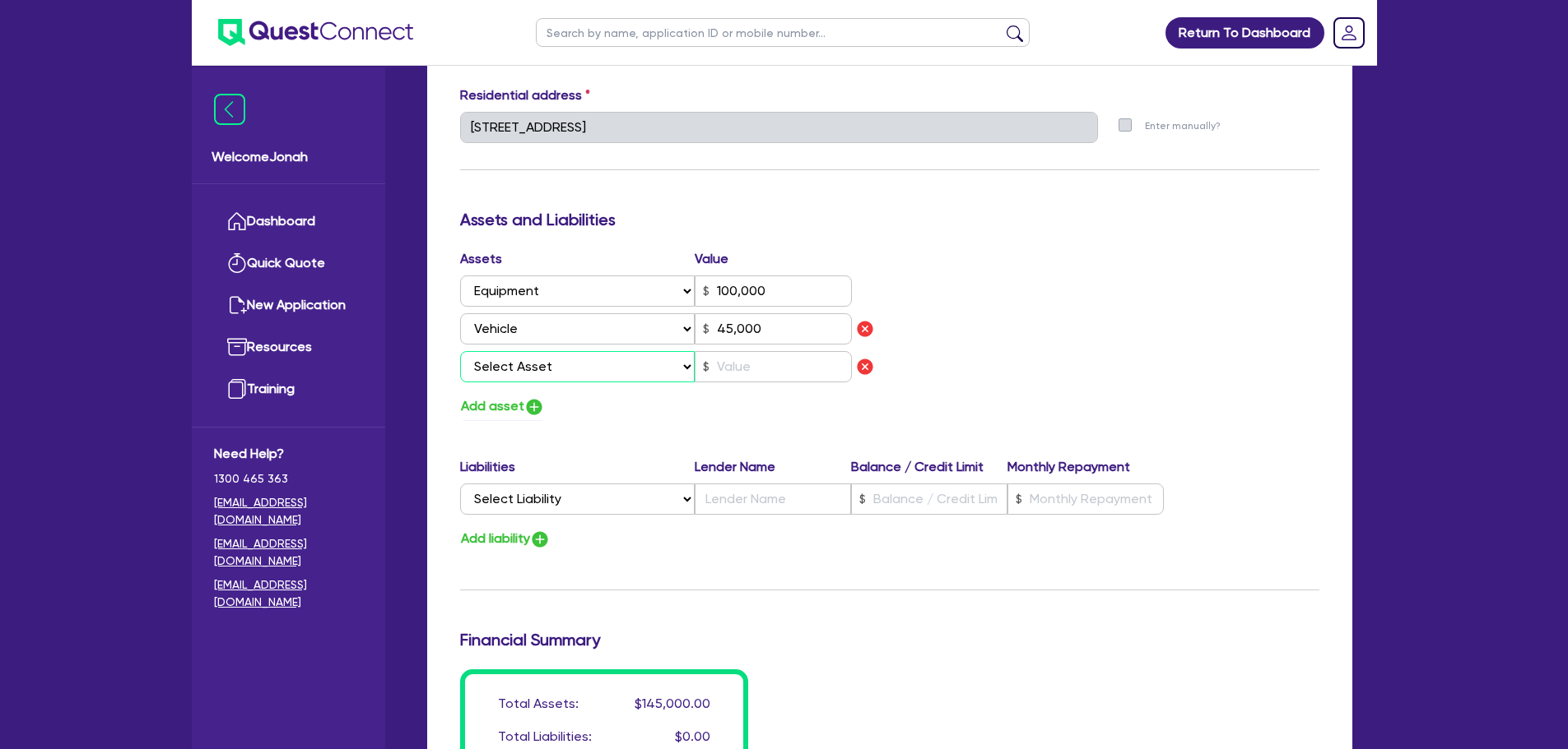
click at [510, 360] on select "Select Asset Cash Property Investment property Vehicle Truck Trailer Equipment …" at bounding box center [578, 367] width 236 height 31
select select "OTHER"
click at [460, 352] on select "Select Asset Cash Property Investment property Vehicle Truck Trailer Equipment …" at bounding box center [578, 367] width 236 height 31
type input "0"
type input "0417 201 359"
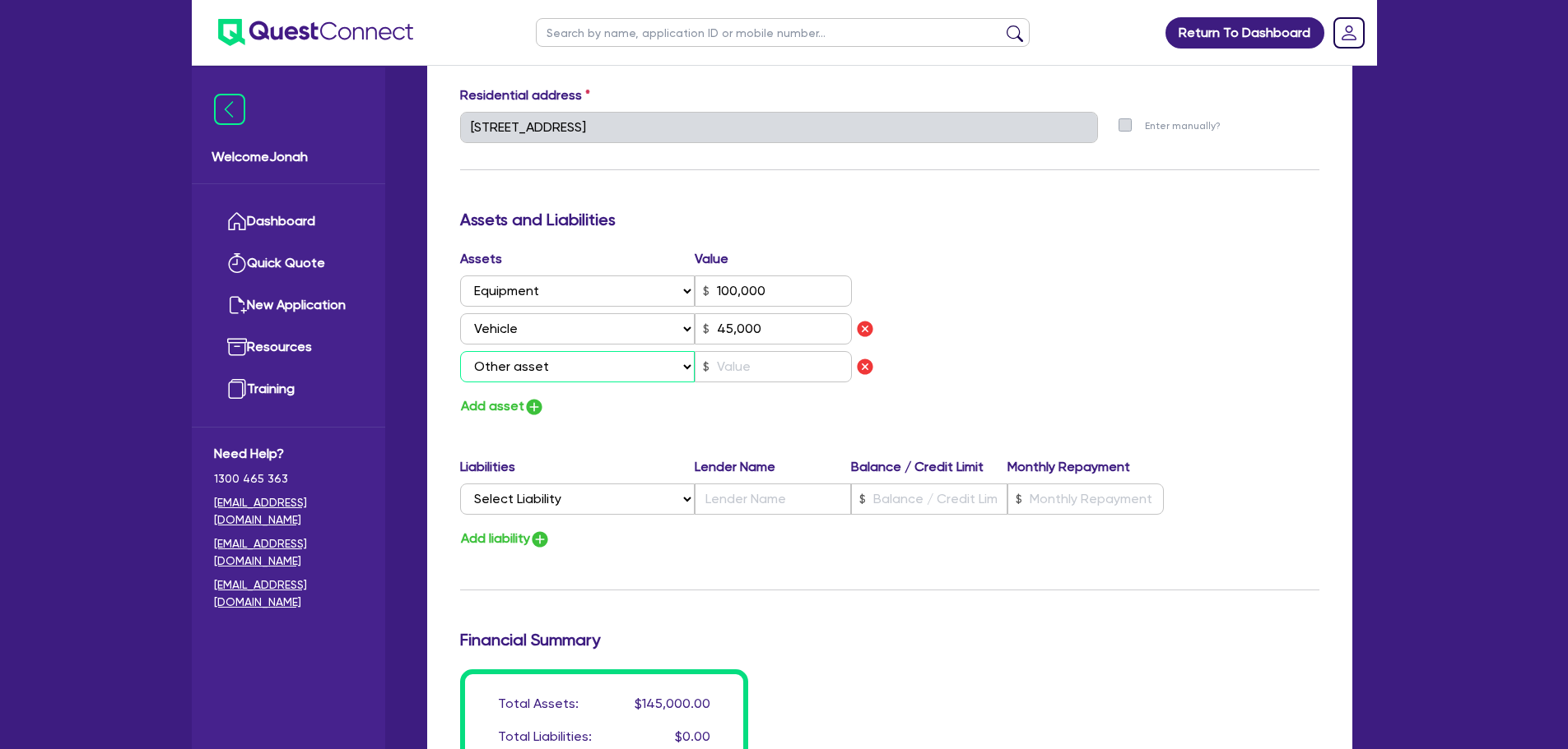
type input "100,000"
type input "45,000"
click at [747, 381] on input "text" at bounding box center [772, 367] width 157 height 31
type input "0"
type input "0417 201 359"
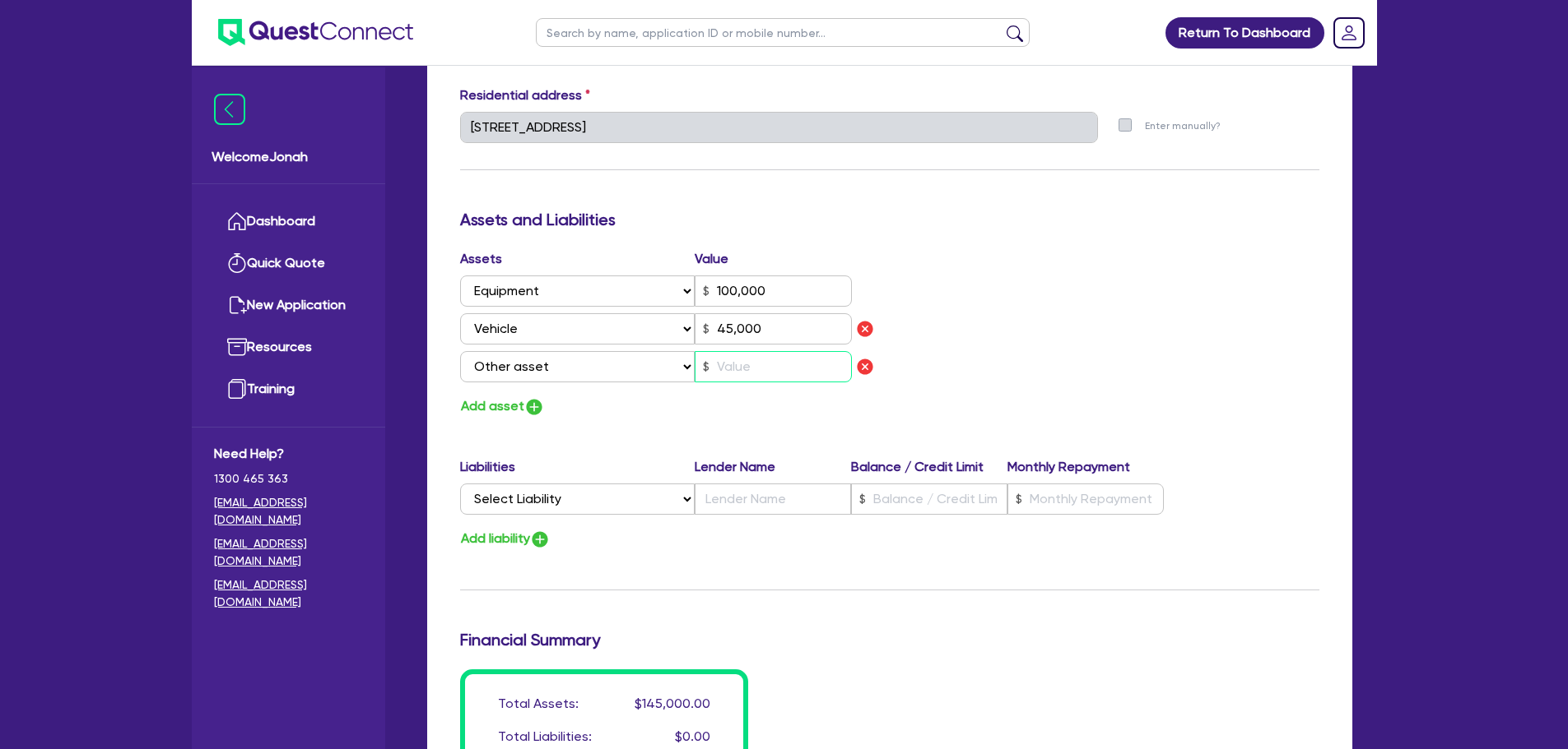
type input "100,000"
type input "45,000"
type input "5"
type input "0"
type input "0417 201 359"
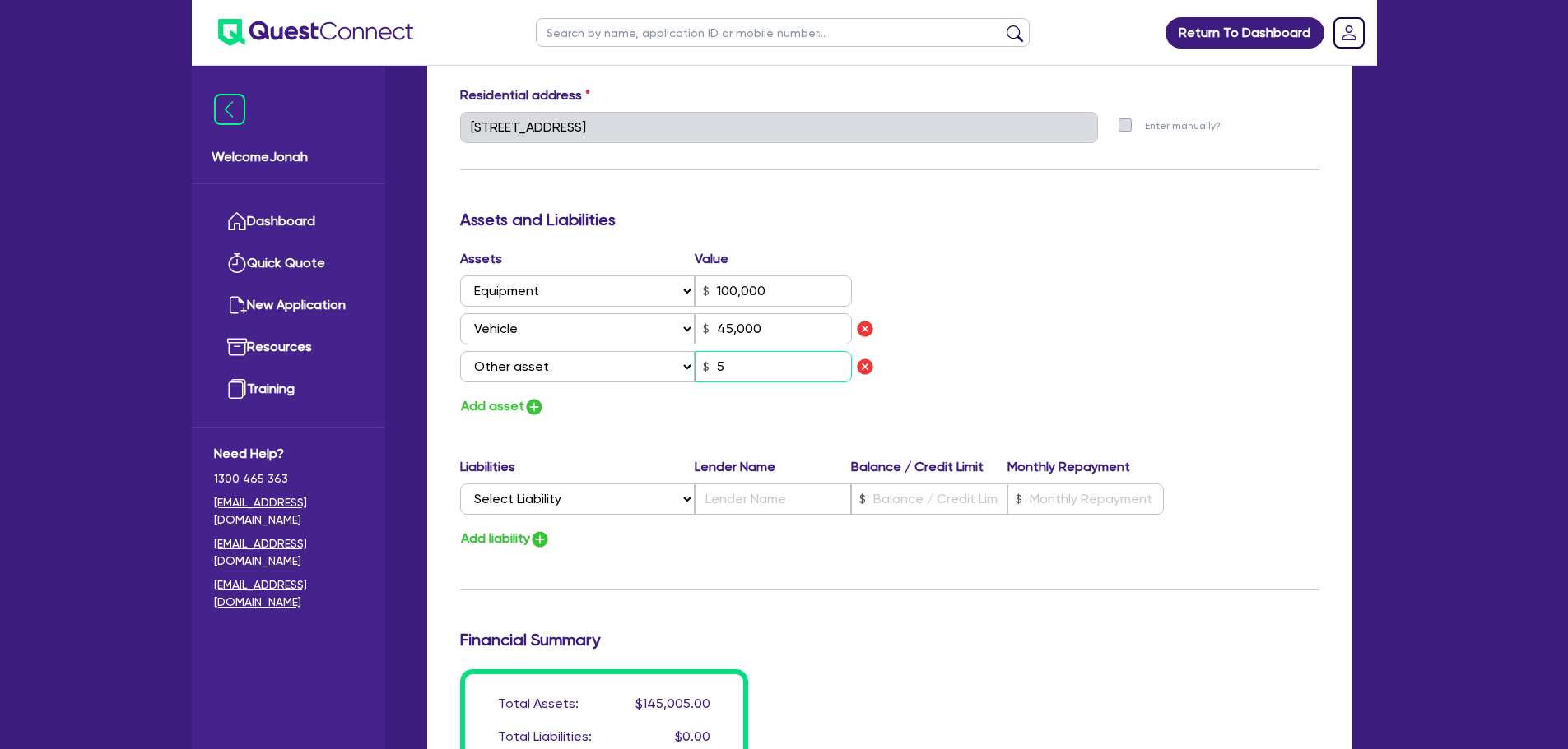
type input "100,000"
type input "45,000"
type input "50"
type input "0"
type input "0417 201 359"
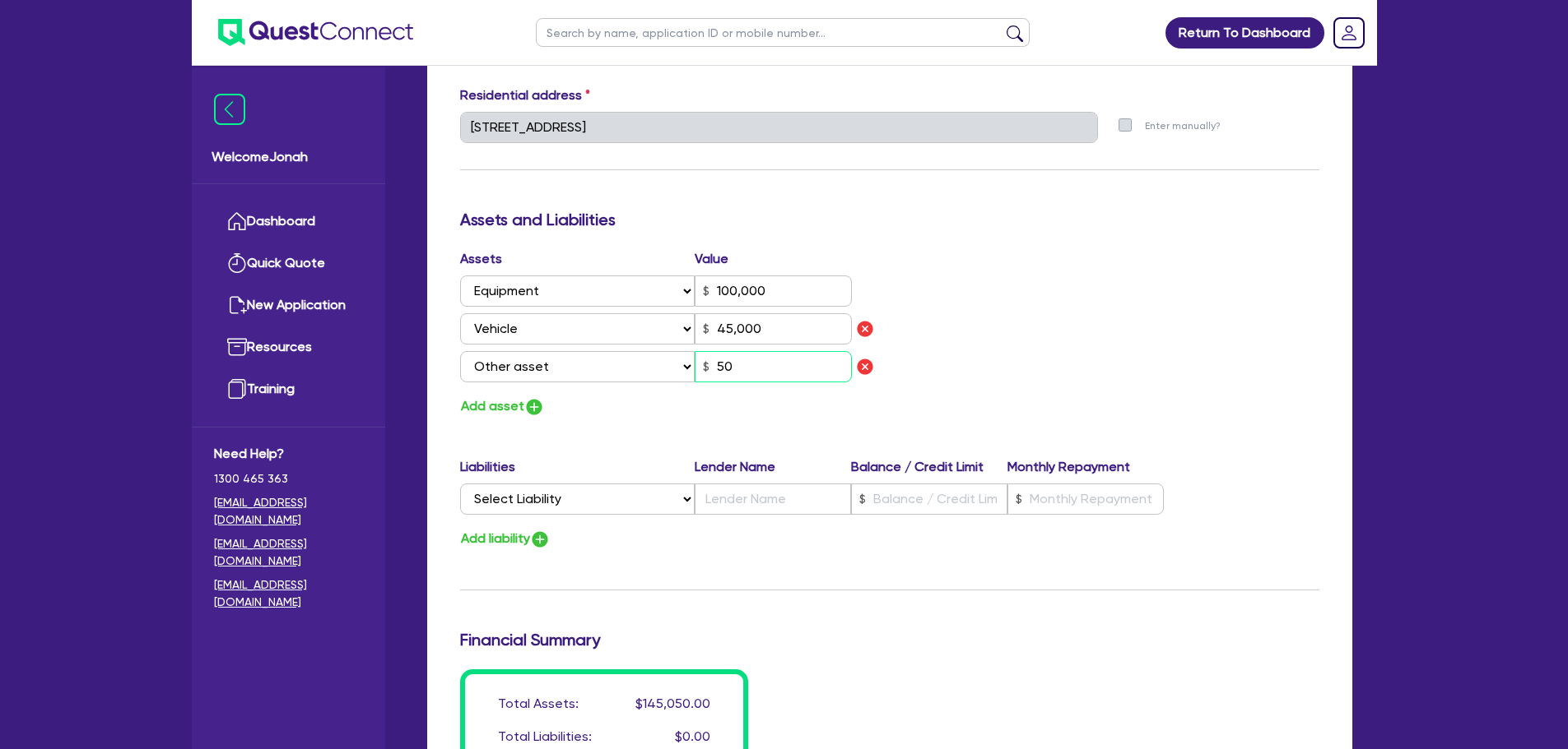
type input "100,000"
type input "45,000"
type input "500"
type input "0"
type input "0417 201 359"
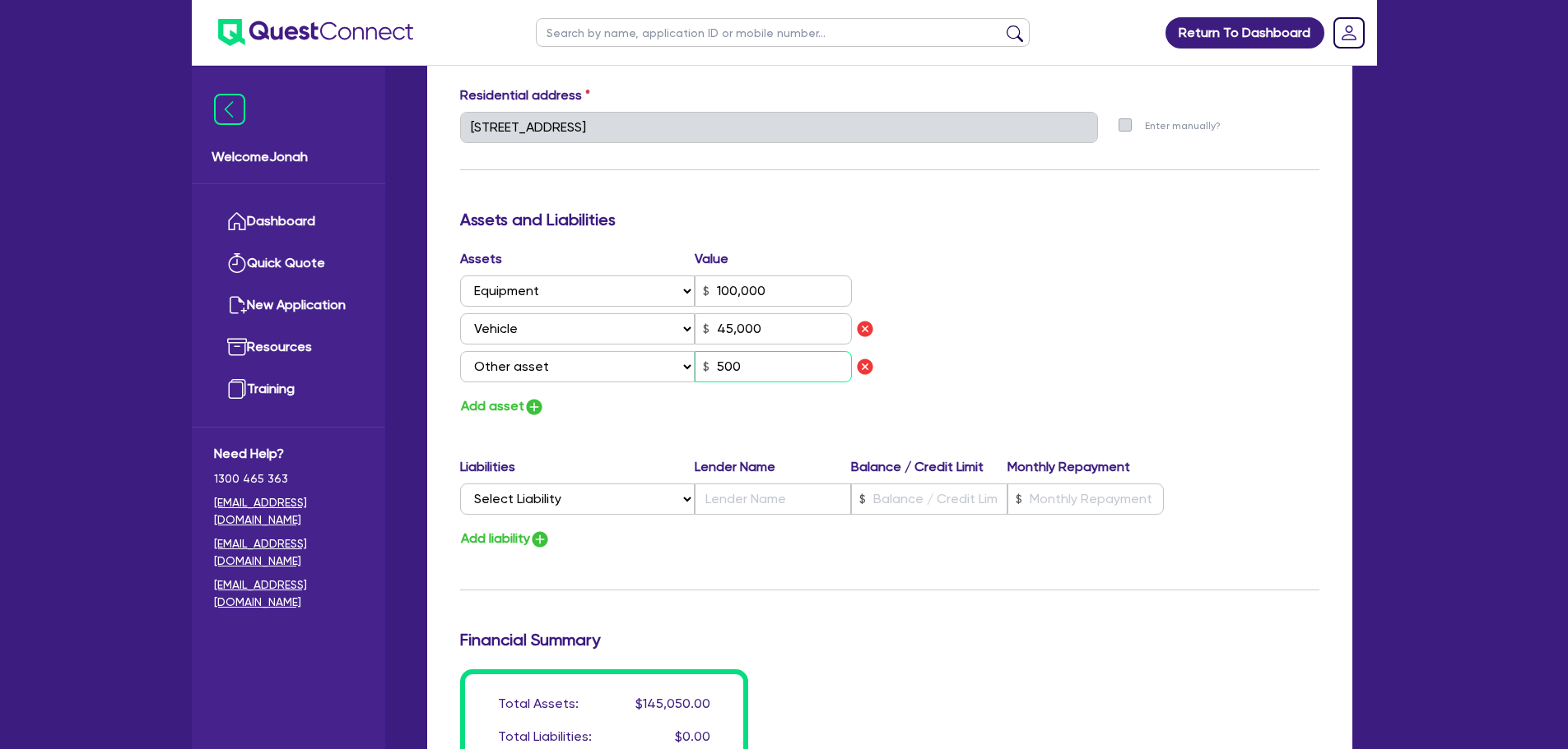
type input "100,000"
type input "45,000"
type input "5,000"
type input "0"
type input "0417 201 359"
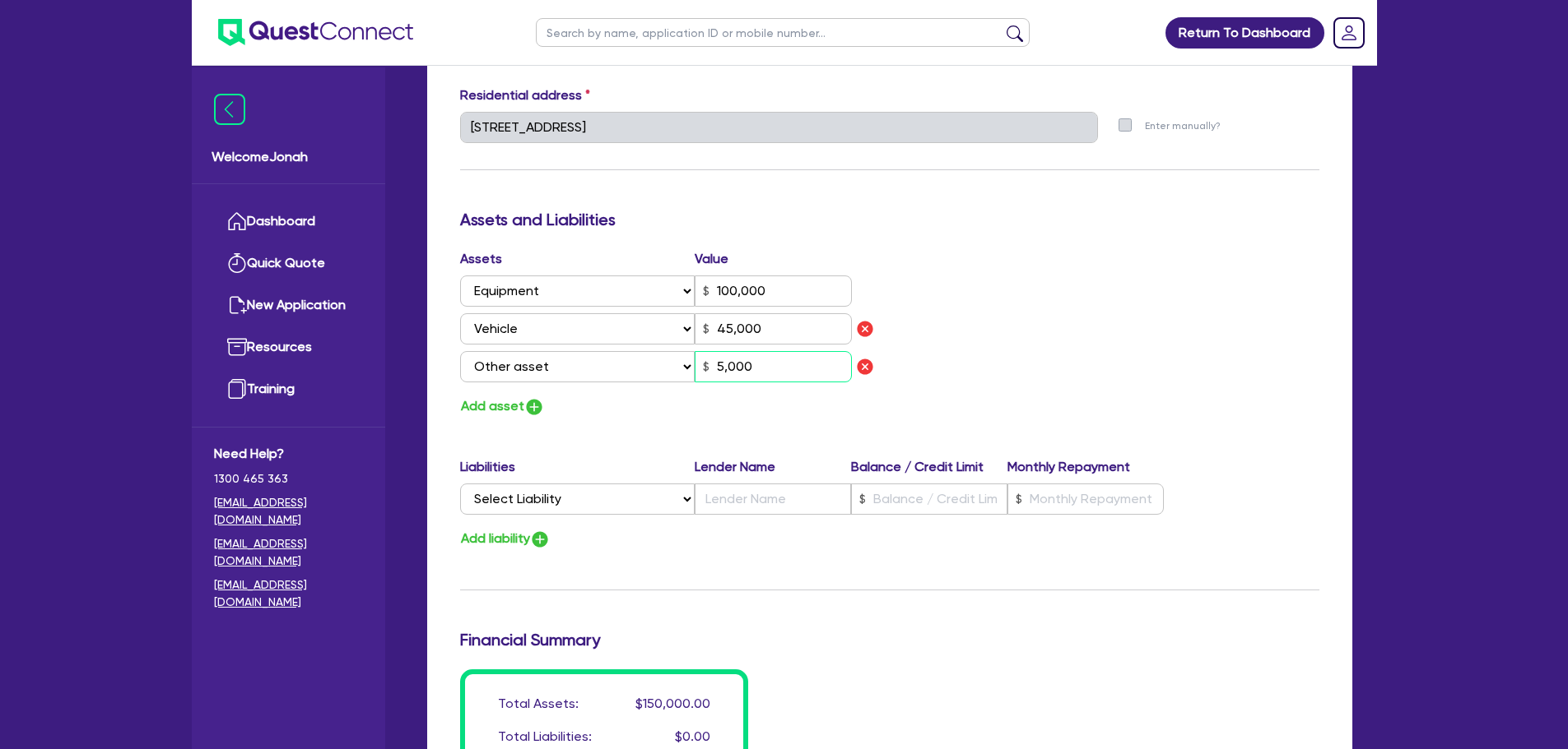
type input "100,000"
type input "45,000"
type input "50,000"
click at [590, 504] on select "Select Liability Credit card Mortgage Investment property loan Vehicle loan Tru…" at bounding box center [577, 499] width 235 height 31
select select "EQUIPMENT_LOAN"
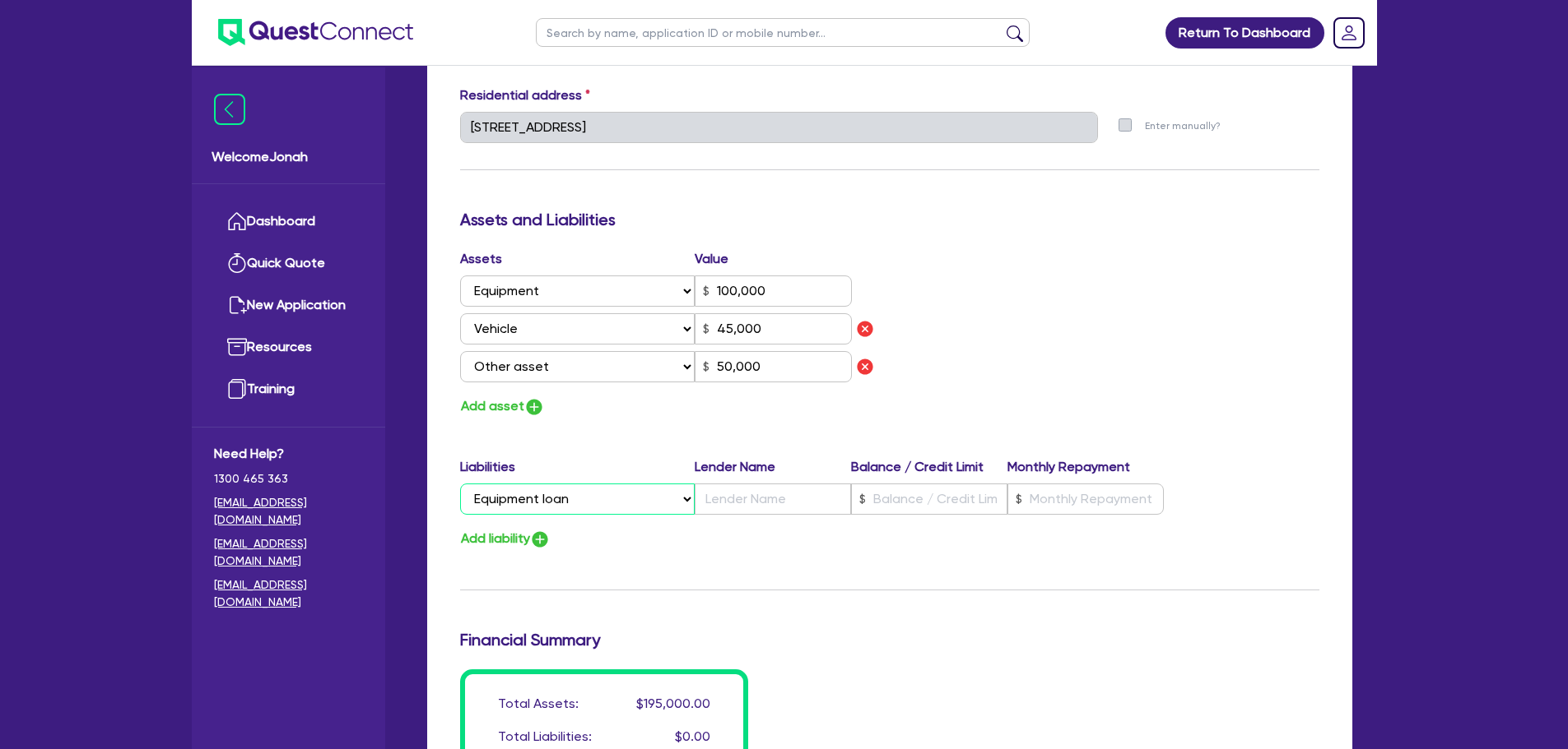
click at [460, 484] on select "Select Liability Credit card Mortgage Investment property loan Vehicle loan Tru…" at bounding box center [577, 499] width 235 height 31
type input "0"
type input "0417 201 359"
type input "100,000"
type input "45,000"
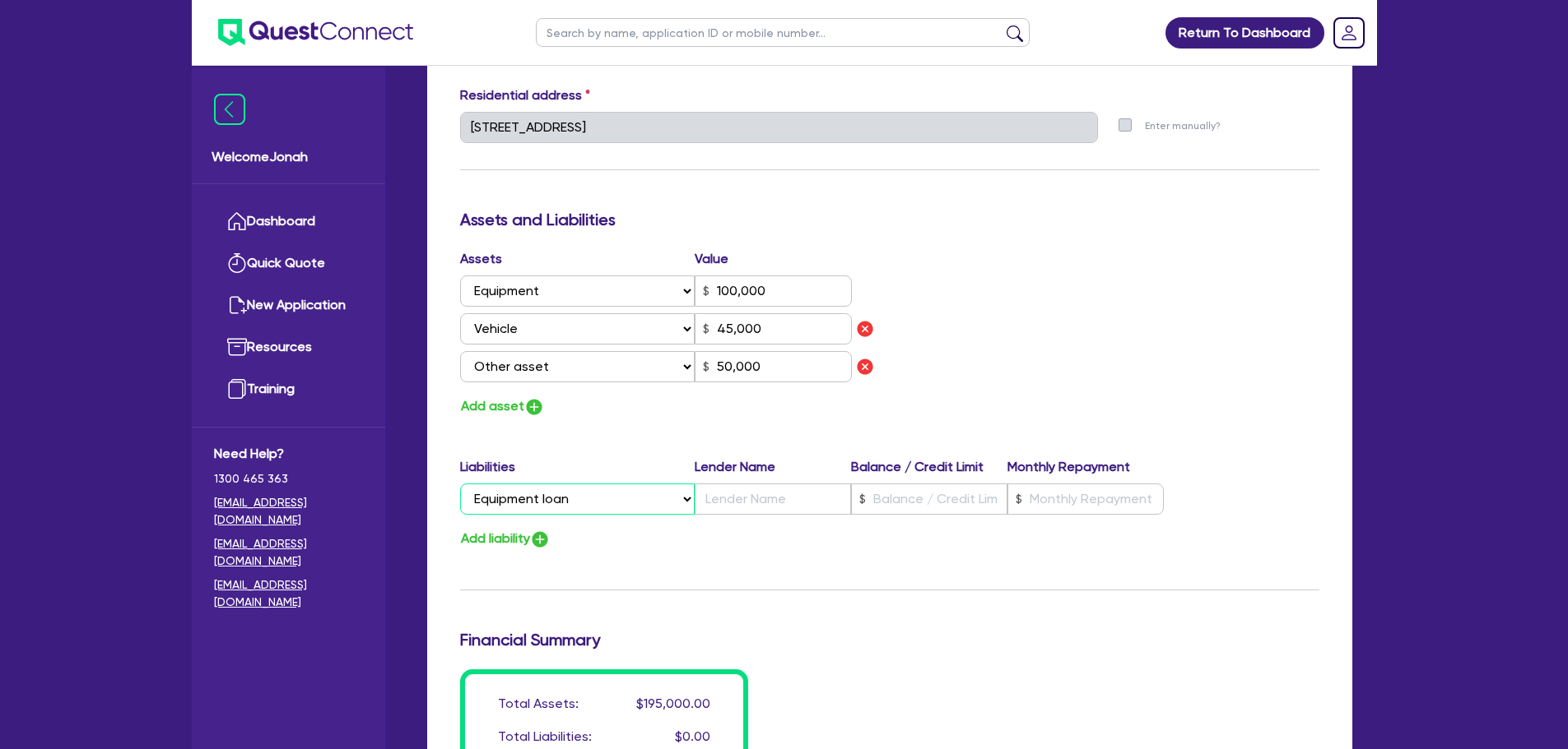
type input "50,000"
click at [532, 538] on button "Add liability" at bounding box center [505, 539] width 91 height 22
type input "0"
type input "0417 201 359"
type input "100,000"
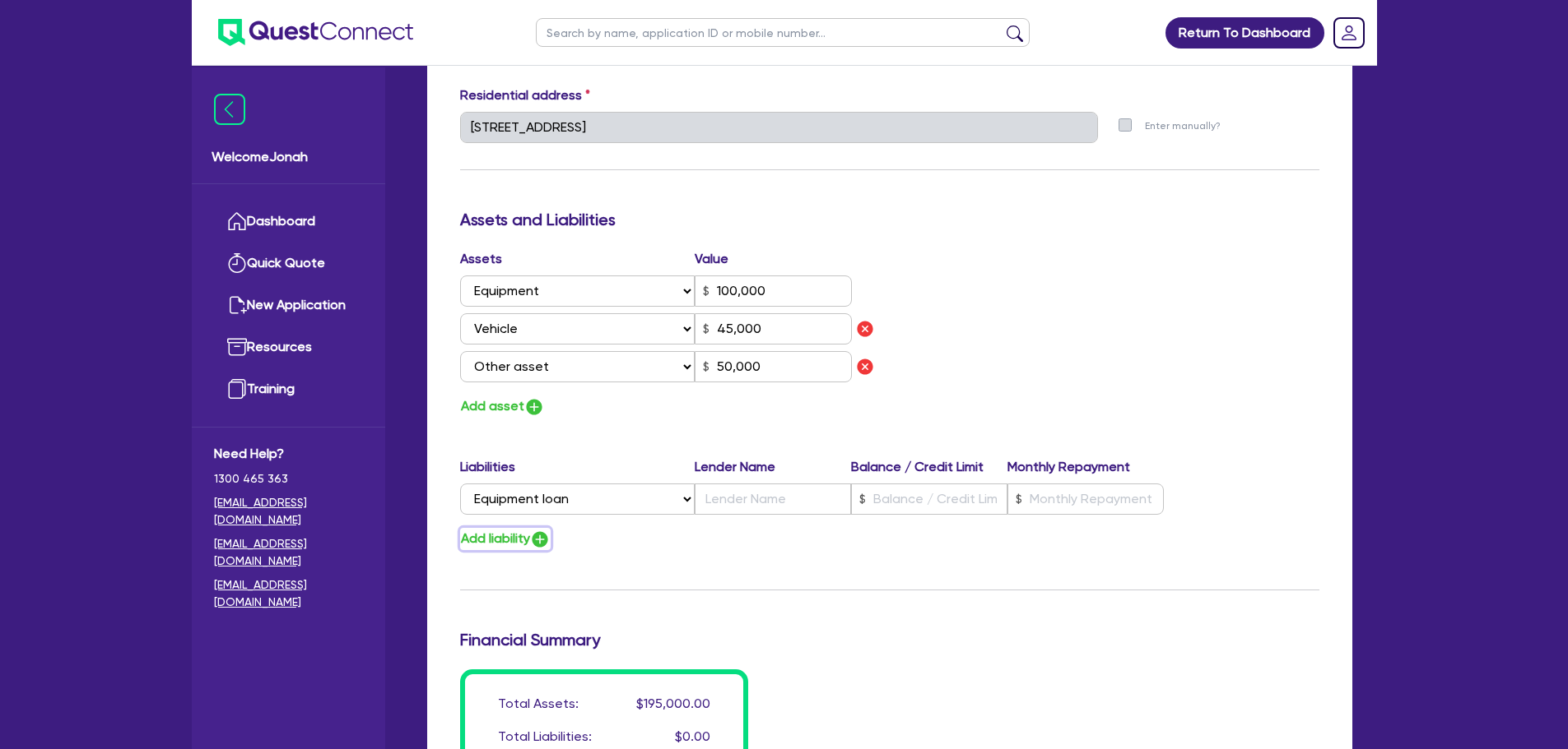
type input "45,000"
type input "50,000"
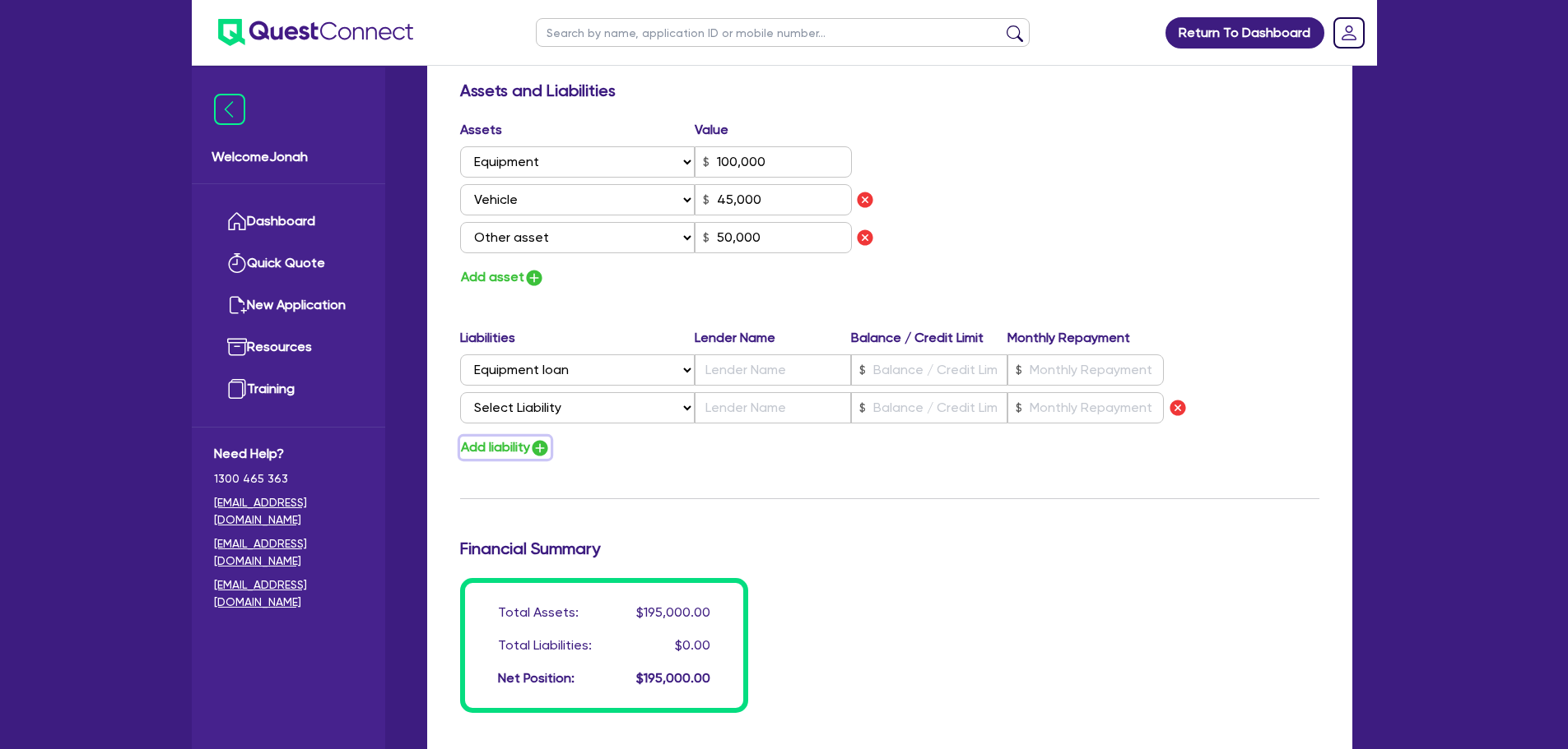
scroll to position [987, 0]
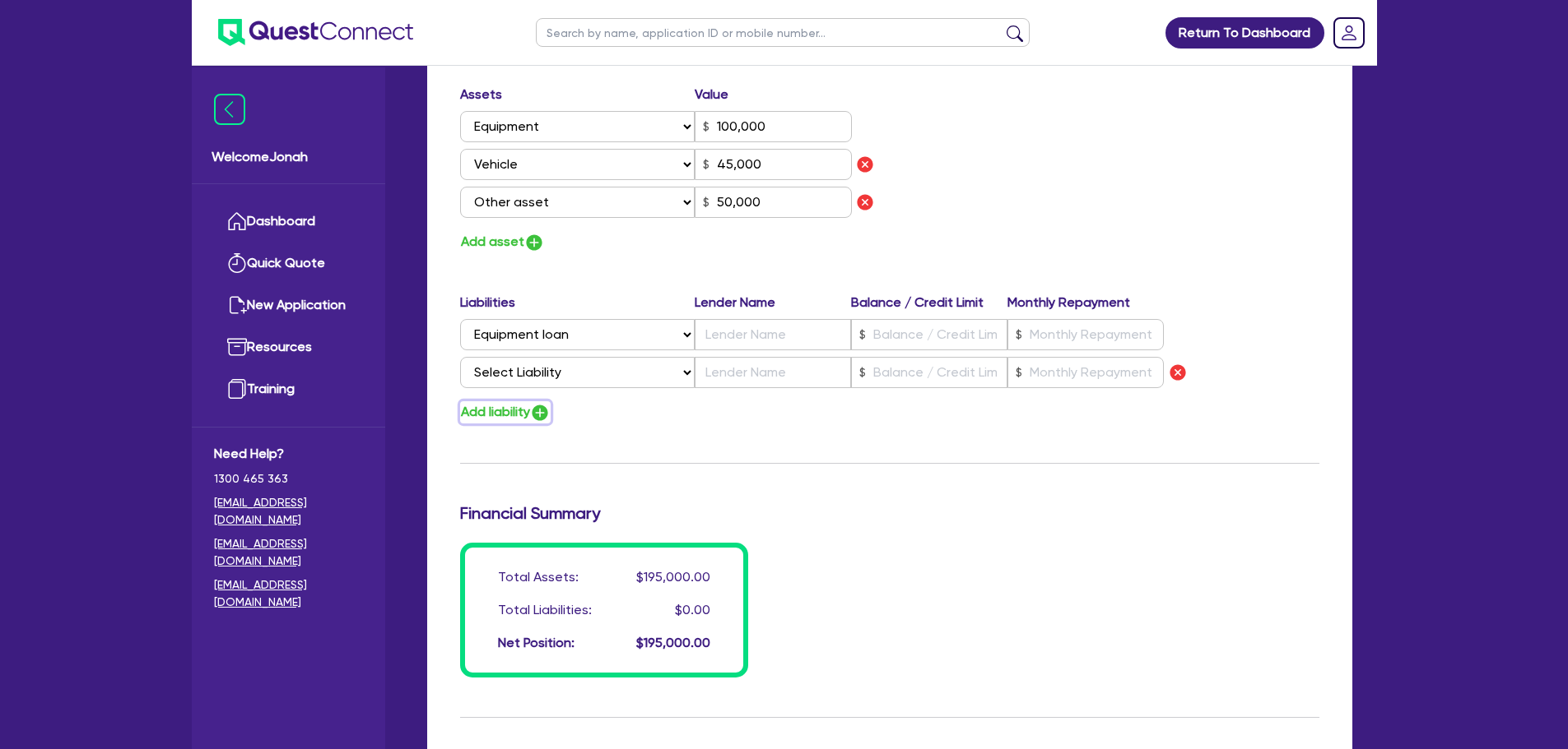
click at [517, 410] on button "Add liability" at bounding box center [505, 413] width 91 height 22
type input "0"
type input "0417 201 359"
type input "100,000"
type input "45,000"
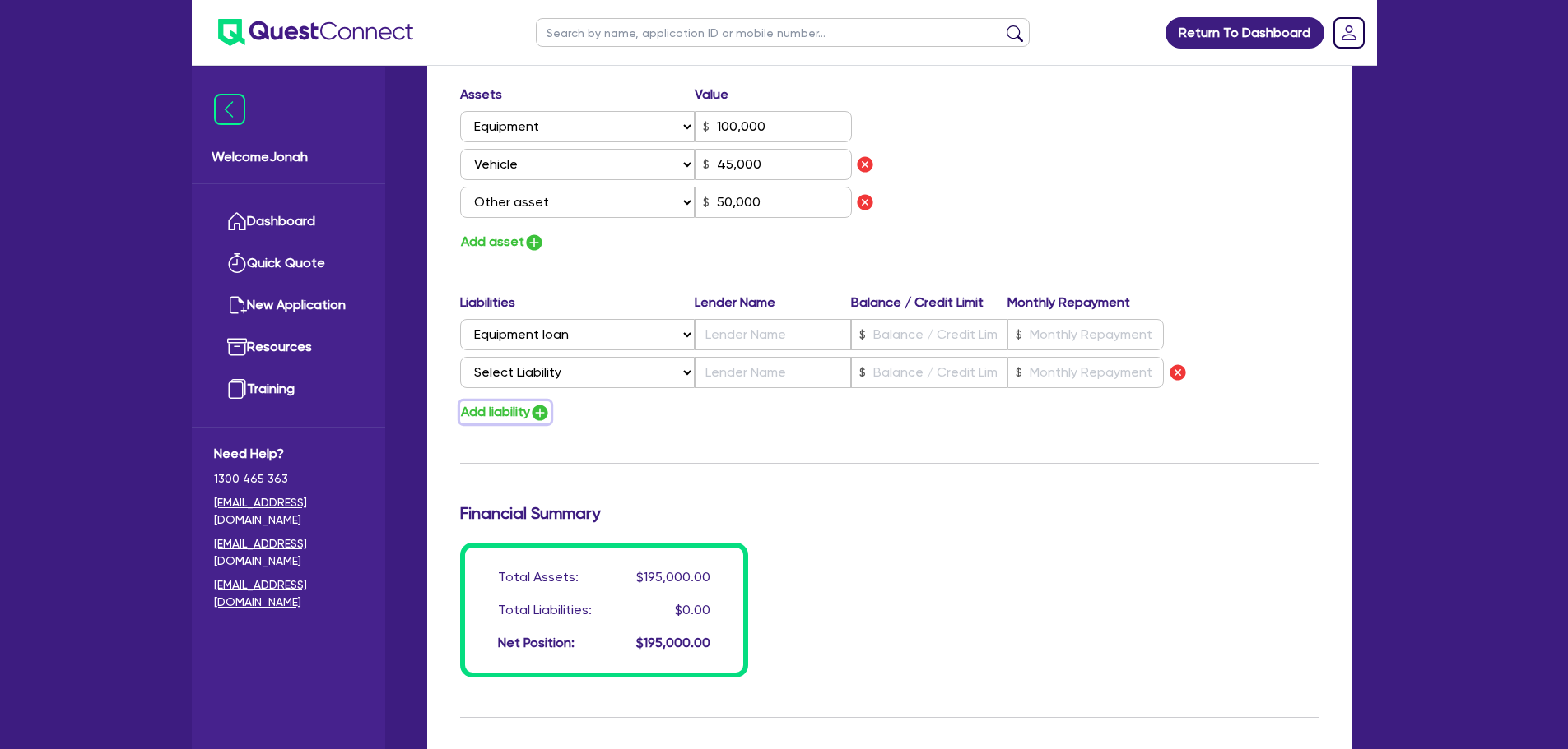
type input "50,000"
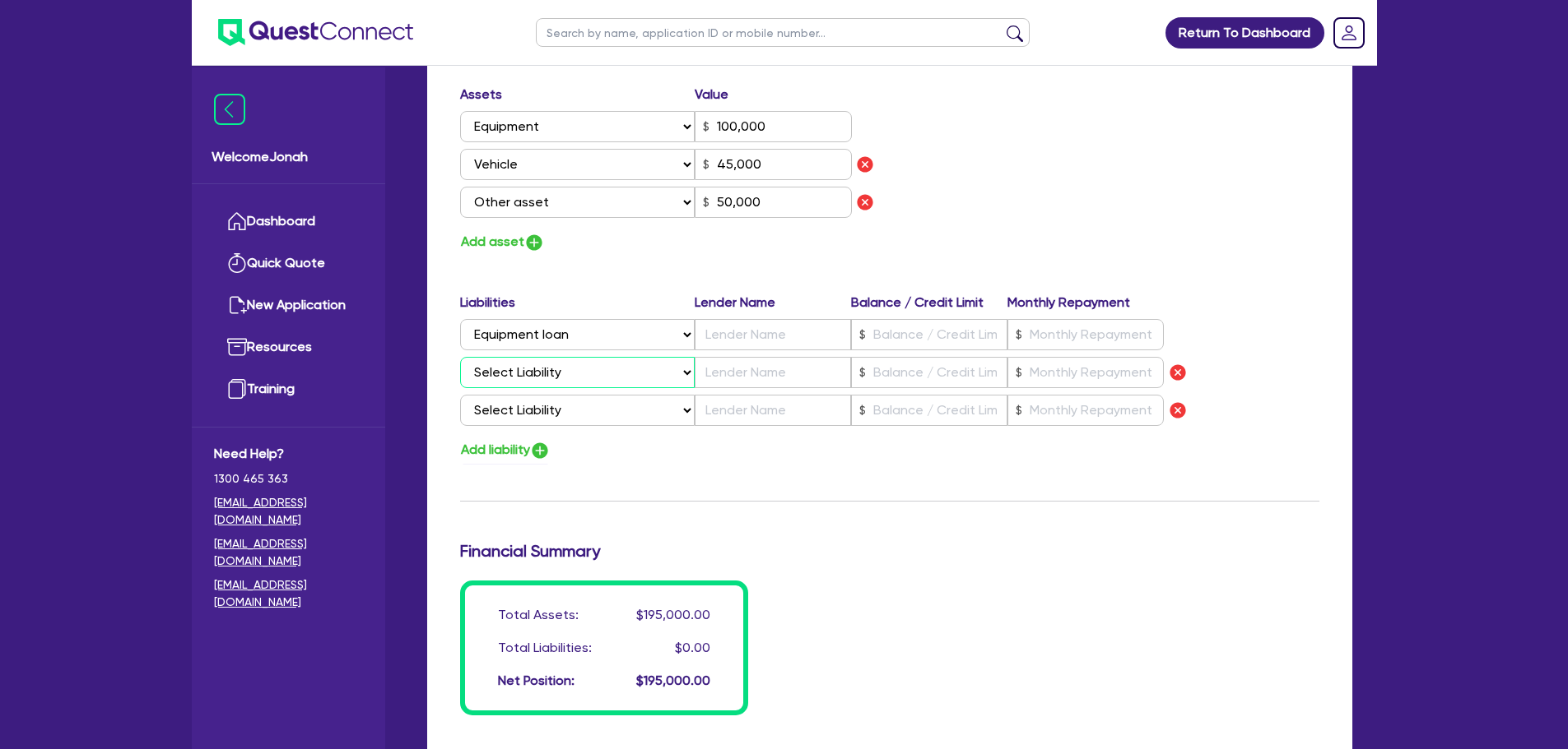
click at [579, 375] on select "Select Liability Credit card Mortgage Investment property loan Vehicle loan Tru…" at bounding box center [577, 372] width 235 height 31
select select "VEHICLE_LOAN"
click at [460, 357] on select "Select Liability Credit card Mortgage Investment property loan Vehicle loan Tru…" at bounding box center [577, 372] width 235 height 31
type input "0"
type input "0417 201 359"
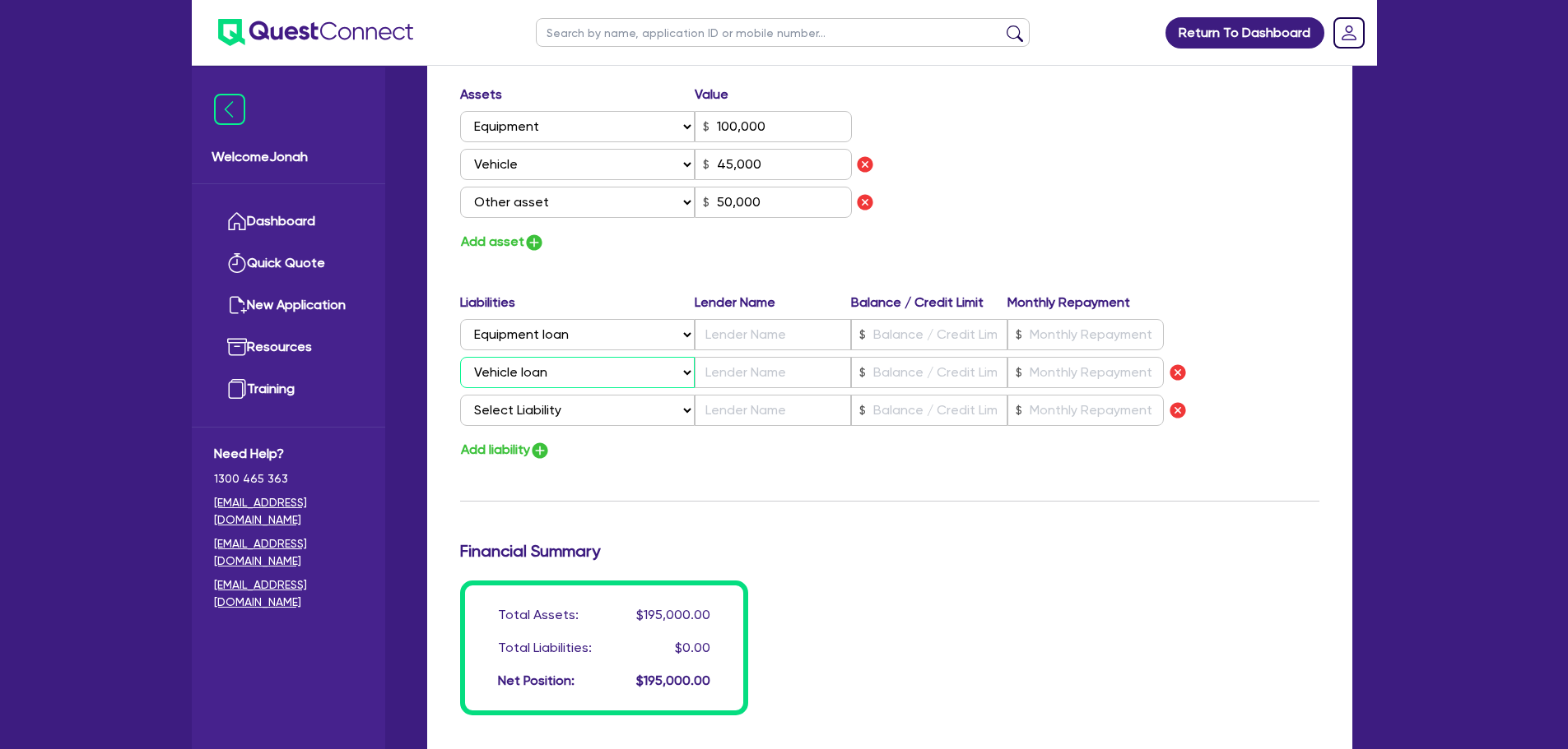
type input "100,000"
type input "45,000"
type input "50,000"
click at [532, 375] on select "Select Liability Credit card Mortgage Investment property loan Vehicle loan Tru…" at bounding box center [577, 372] width 235 height 31
select select "EQUIPMENT_LOAN"
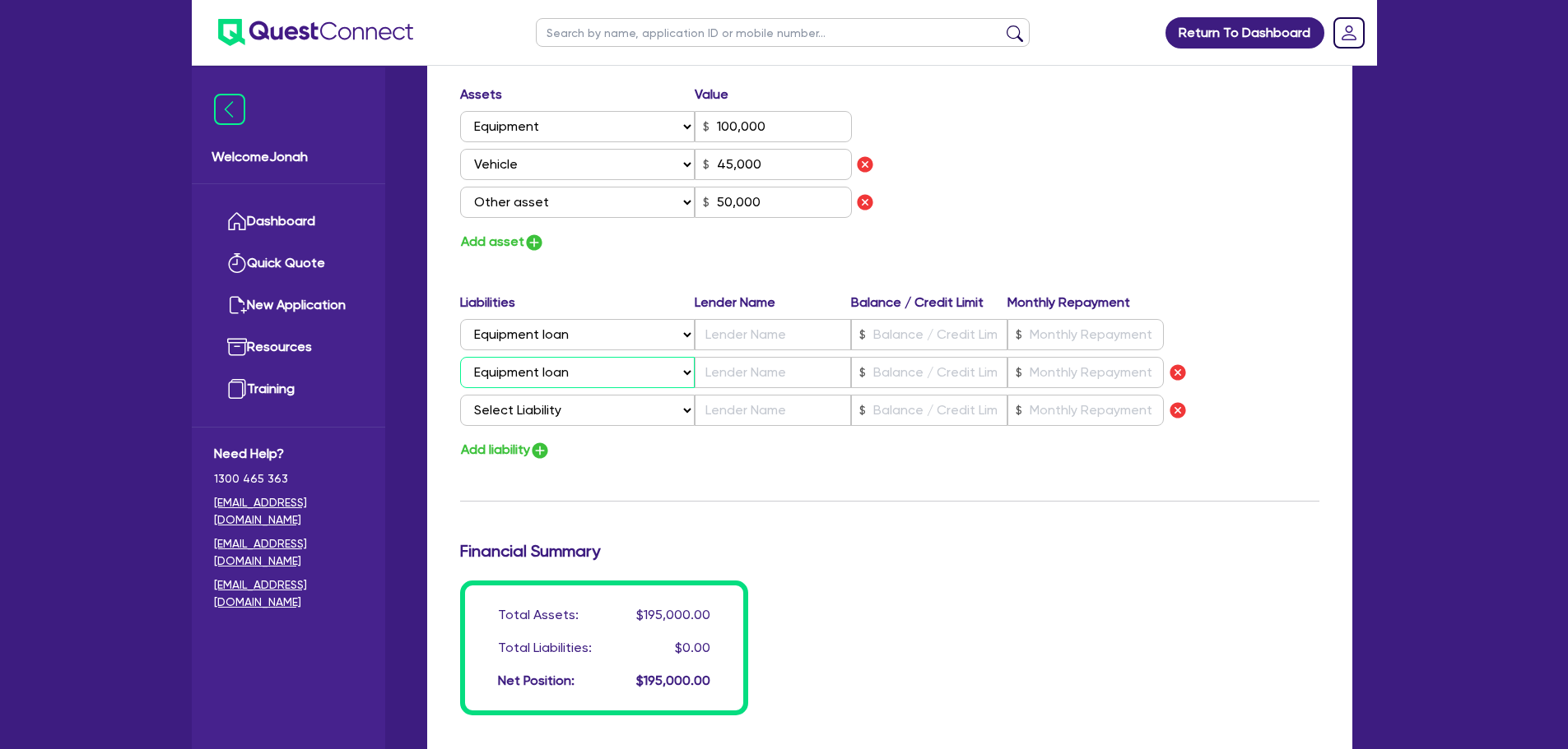
click at [460, 357] on select "Select Liability Credit card Mortgage Investment property loan Vehicle loan Tru…" at bounding box center [577, 372] width 235 height 31
type input "0"
type input "0417 201 359"
type input "100,000"
type input "45,000"
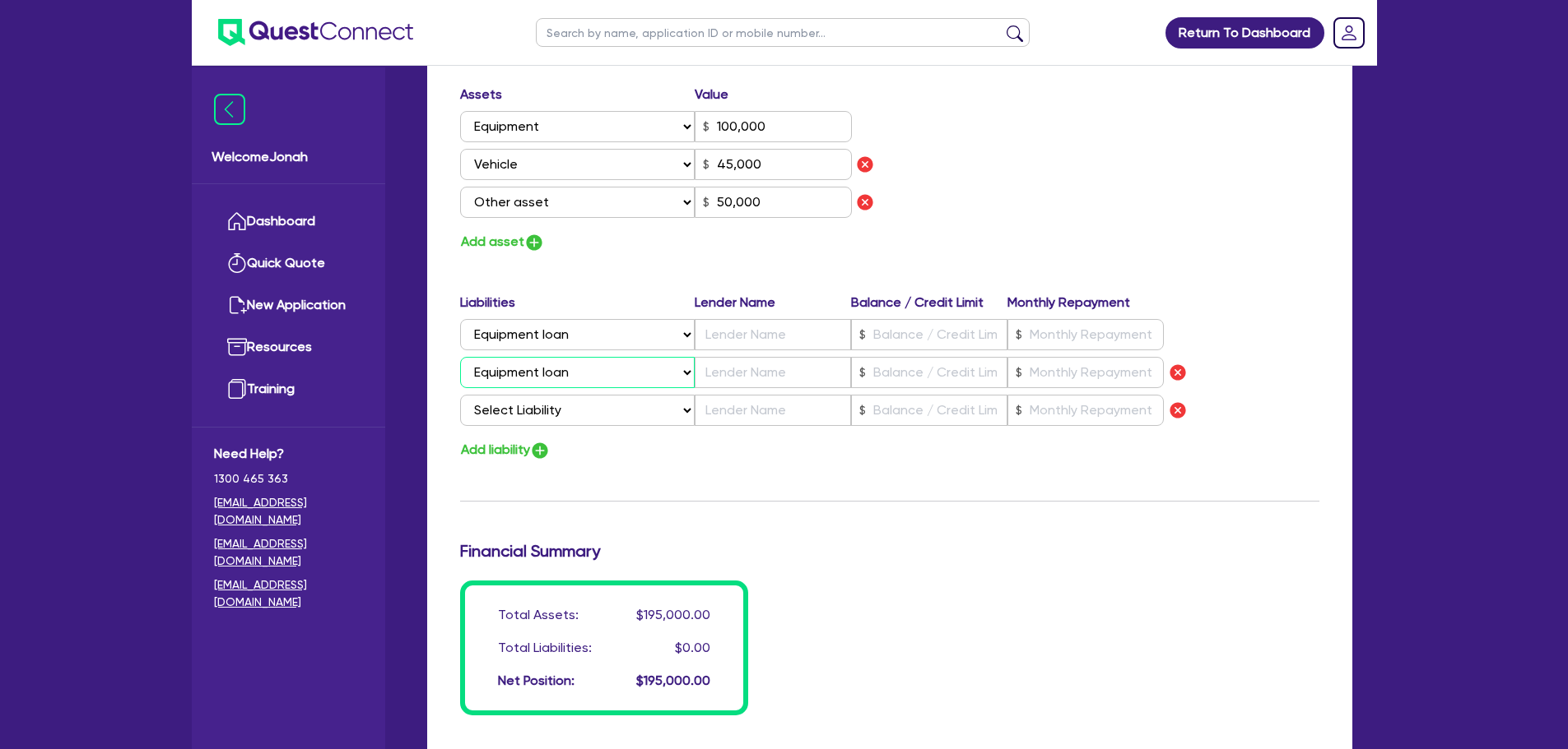
type input "50,000"
click at [549, 415] on select "Select Liability Credit card Mortgage Investment property loan Vehicle loan Tru…" at bounding box center [577, 410] width 235 height 31
select select "EQUIPMENT_LOAN"
click at [460, 395] on select "Select Liability Credit card Mortgage Investment property loan Vehicle loan Tru…" at bounding box center [577, 410] width 235 height 31
type input "0"
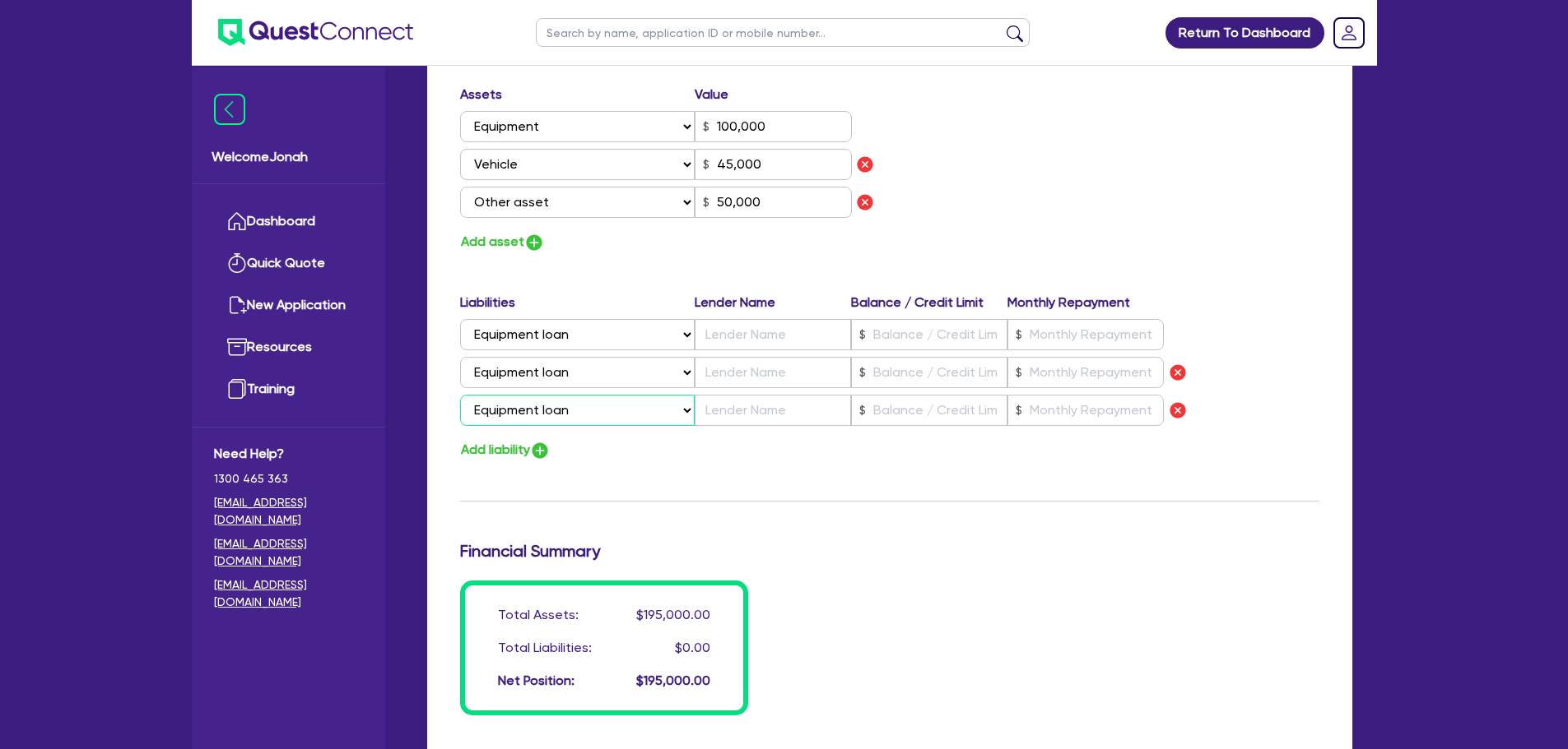
type input "0417 201 359"
type input "100,000"
type input "45,000"
type input "50,000"
click at [535, 447] on img "button" at bounding box center [539, 450] width 19 height 19
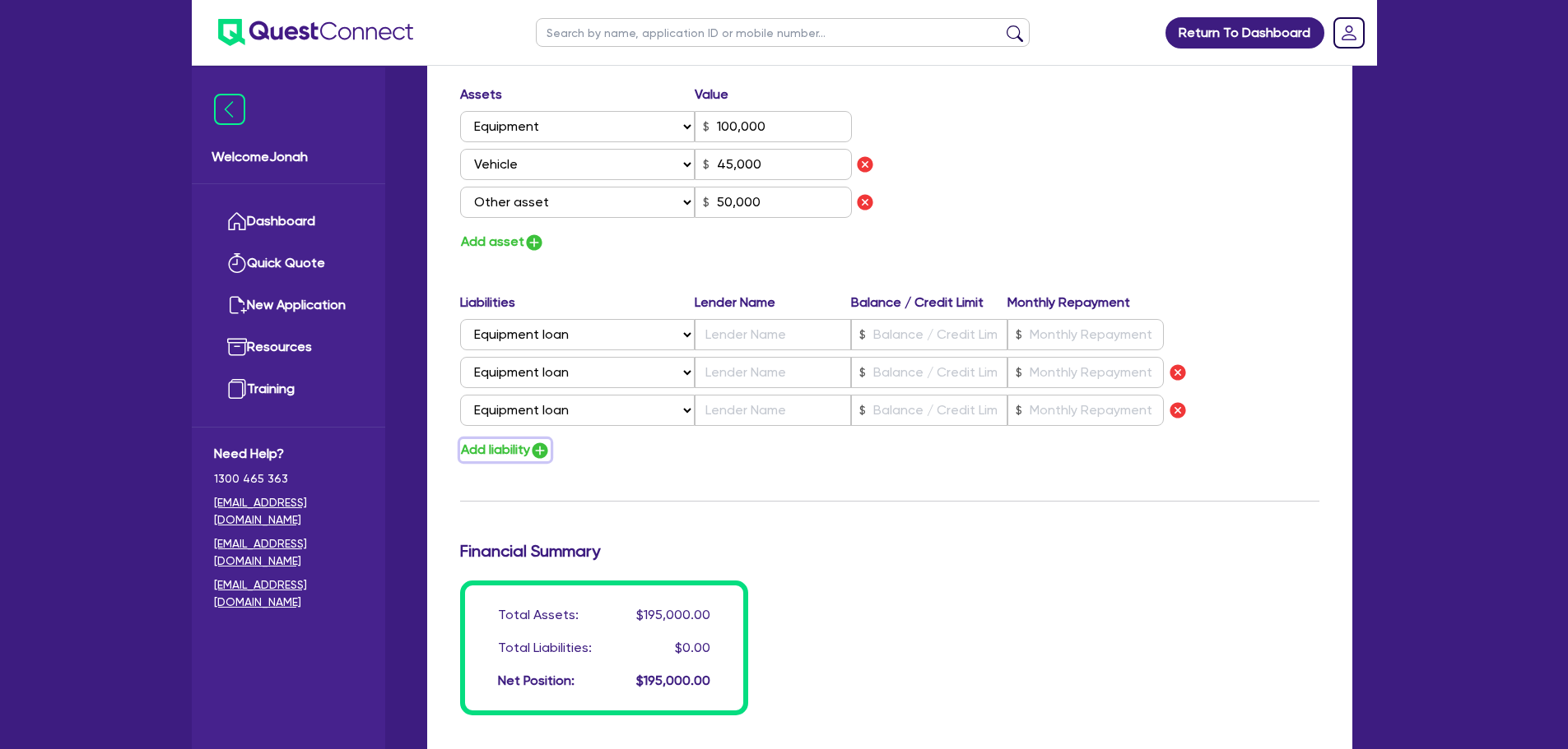
type input "0"
type input "0417 201 359"
type input "100,000"
type input "45,000"
type input "50,000"
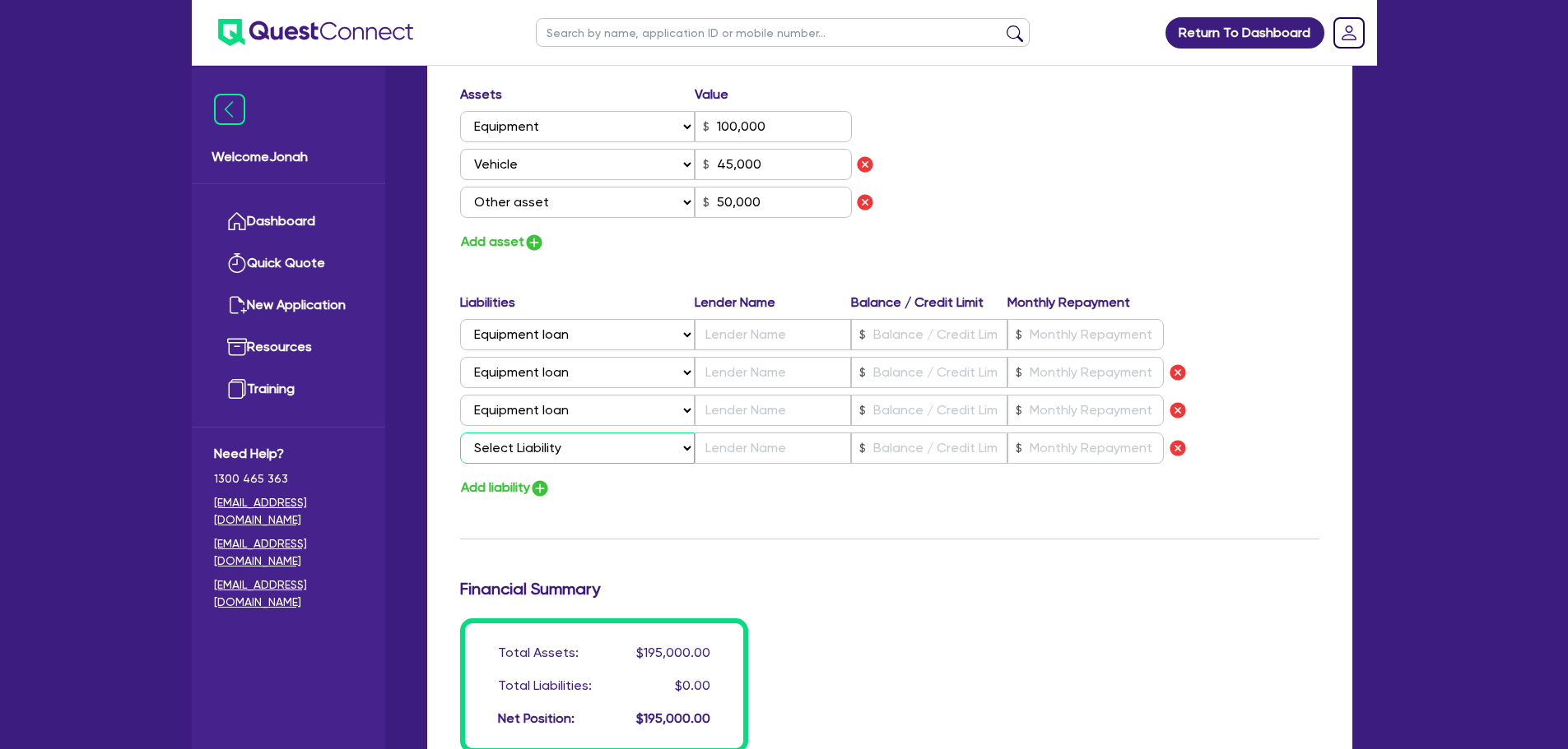
click at [527, 448] on select "Select Liability Credit card Mortgage Investment property loan Vehicle loan Tru…" at bounding box center [577, 448] width 235 height 31
select select "EQUIPMENT_LOAN"
click at [460, 433] on select "Select Liability Credit card Mortgage Investment property loan Vehicle loan Tru…" at bounding box center [577, 448] width 235 height 31
type input "0"
type input "0417 201 359"
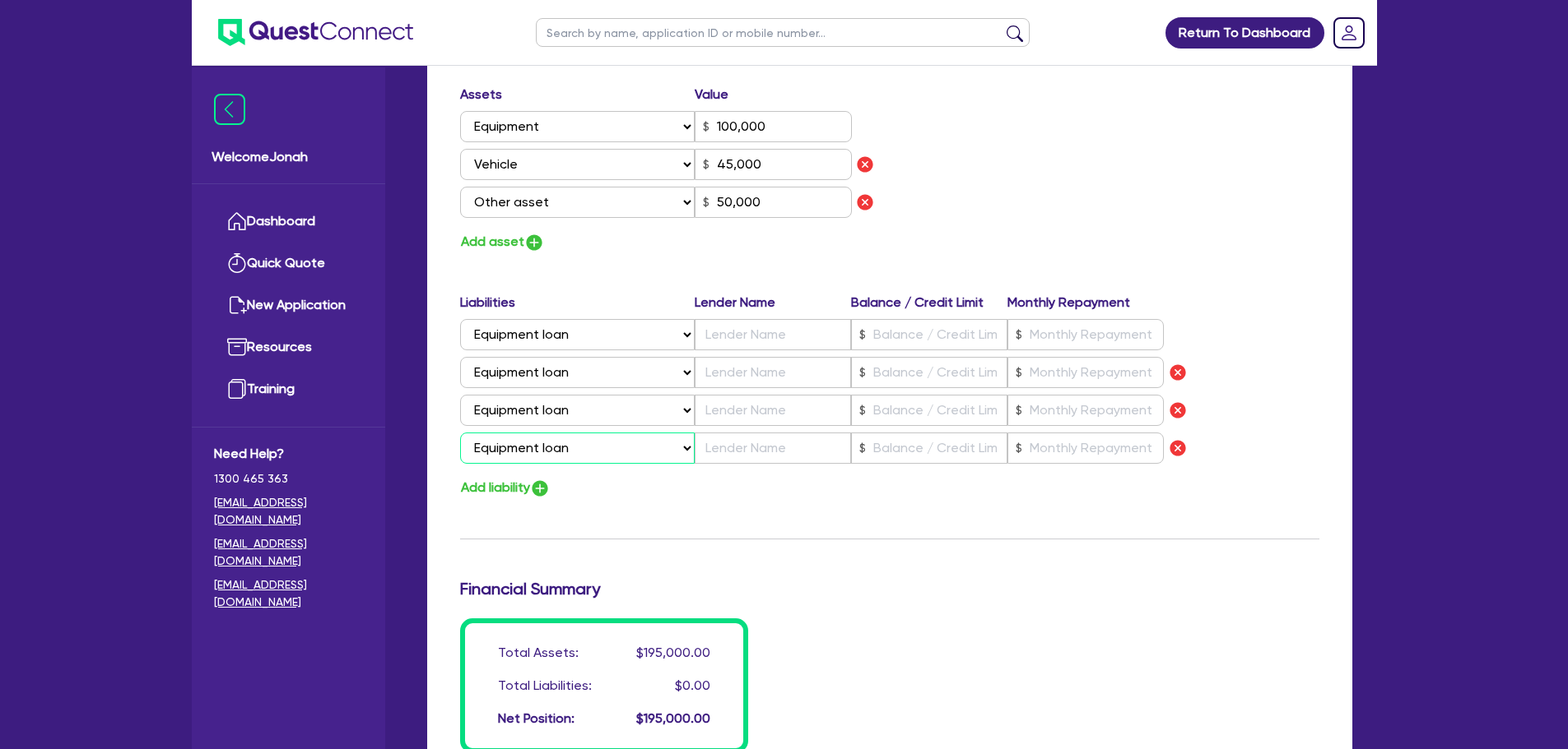
type input "100,000"
type input "45,000"
type input "50,000"
click at [514, 492] on button "Add liability" at bounding box center [505, 488] width 91 height 22
type input "0"
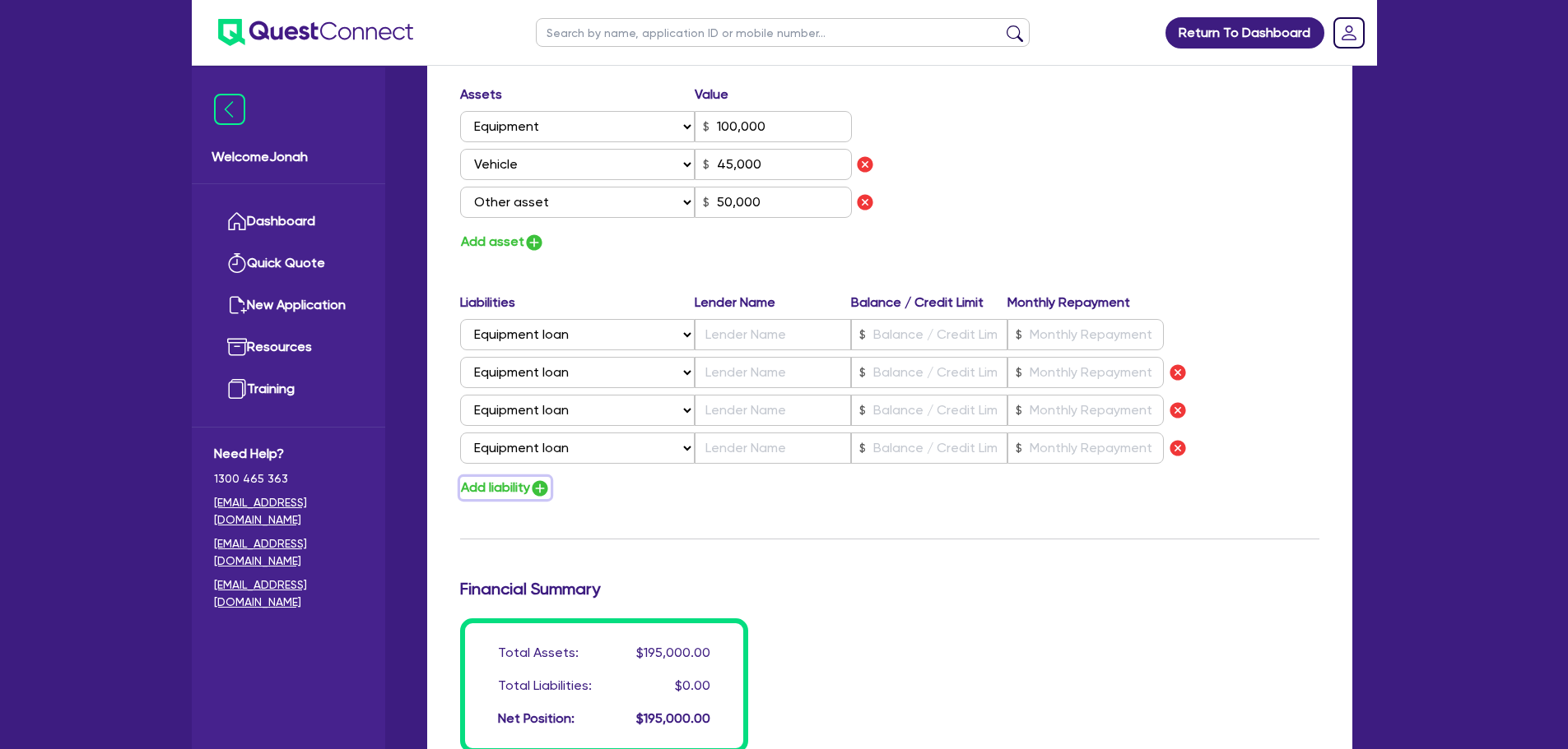
type input "0417 201 359"
type input "100,000"
type input "45,000"
type input "50,000"
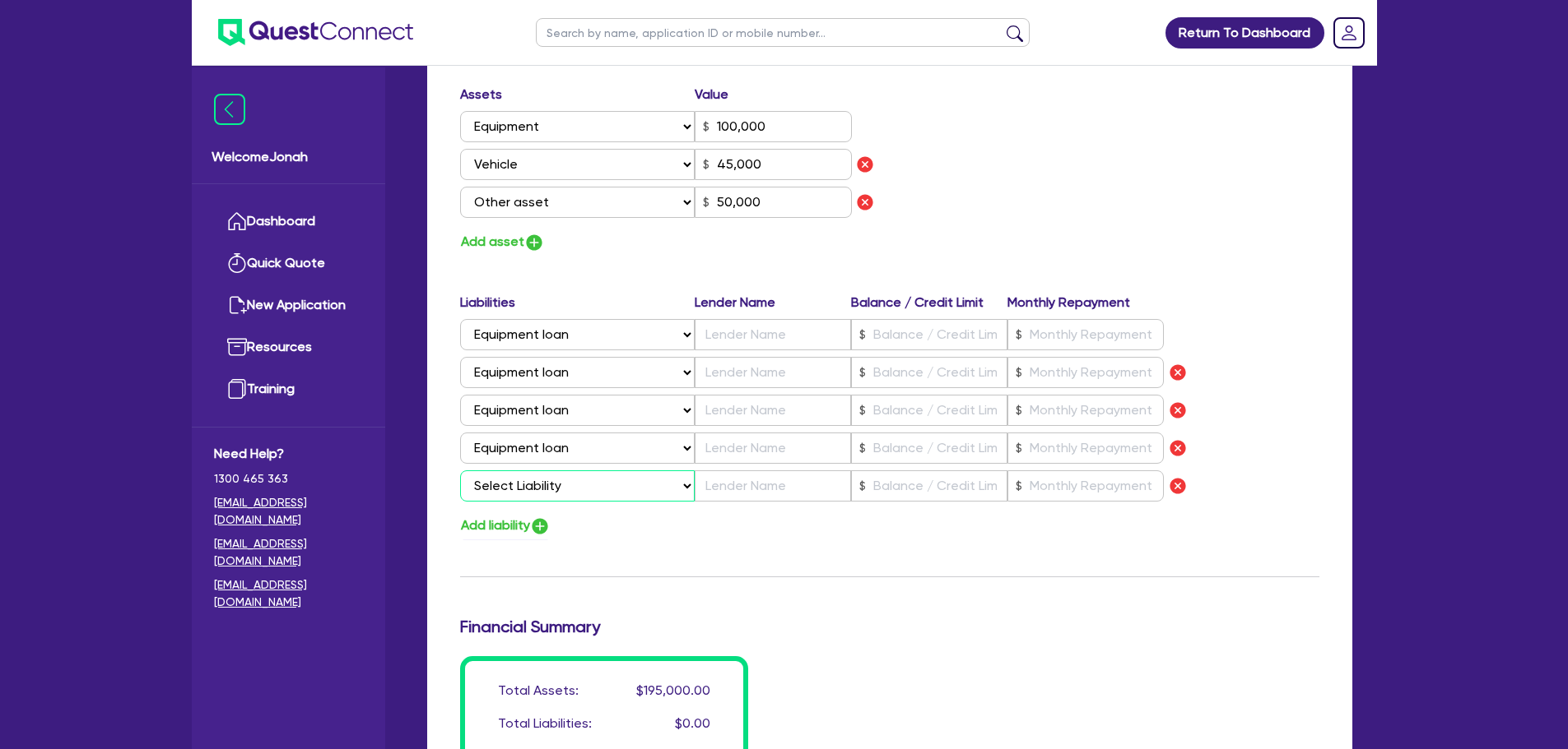
click at [522, 488] on select "Select Liability Credit card Mortgage Investment property loan Vehicle loan Tru…" at bounding box center [577, 485] width 235 height 31
select select "EQUIPMENT_LOAN"
click at [460, 470] on select "Select Liability Credit card Mortgage Investment property loan Vehicle loan Tru…" at bounding box center [577, 485] width 235 height 31
type input "0"
type input "0417 201 359"
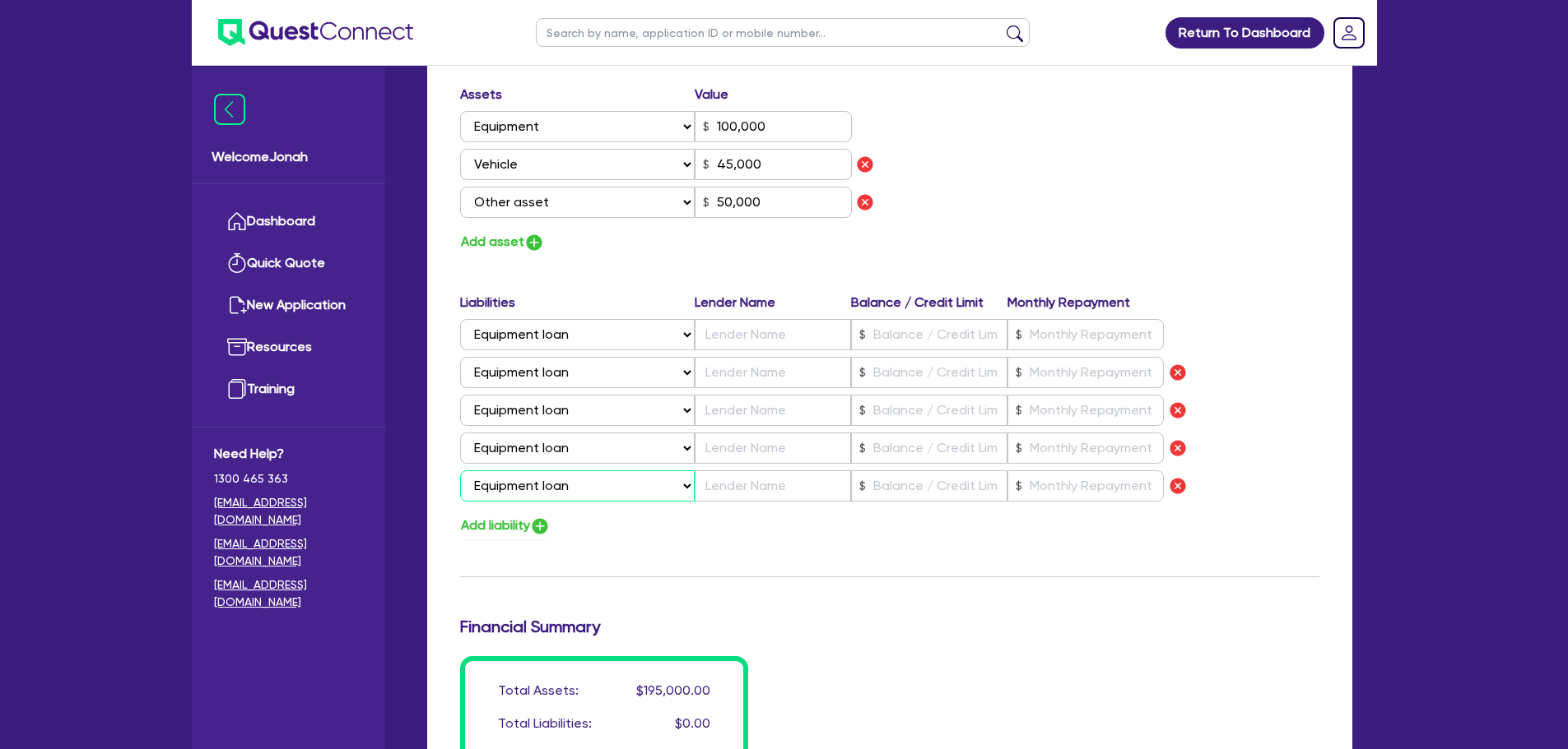
type input "100,000"
type input "45,000"
type input "50,000"
click at [514, 535] on button "Add liability" at bounding box center [505, 526] width 91 height 22
type input "0"
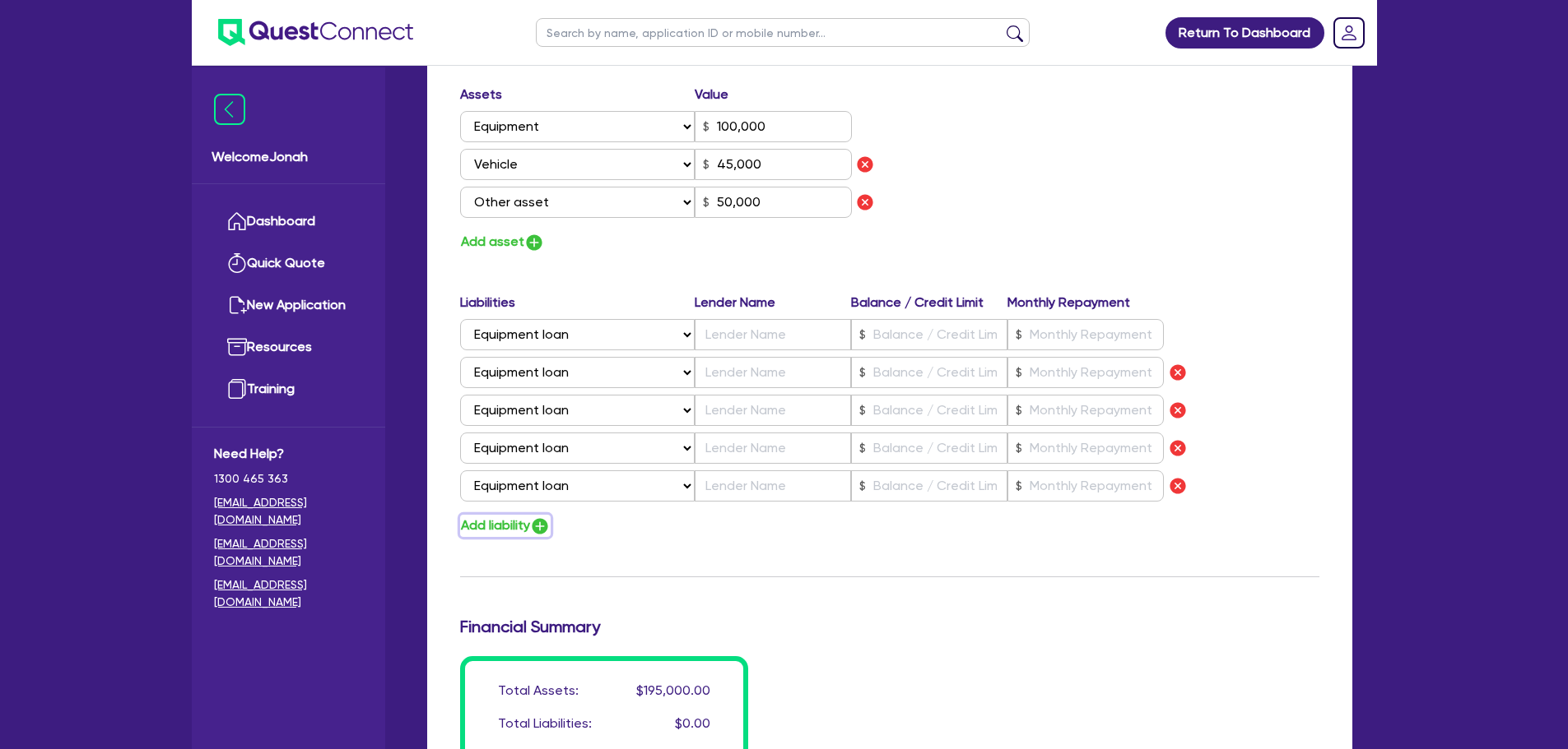
type input "0417 201 359"
type input "100,000"
type input "45,000"
type input "50,000"
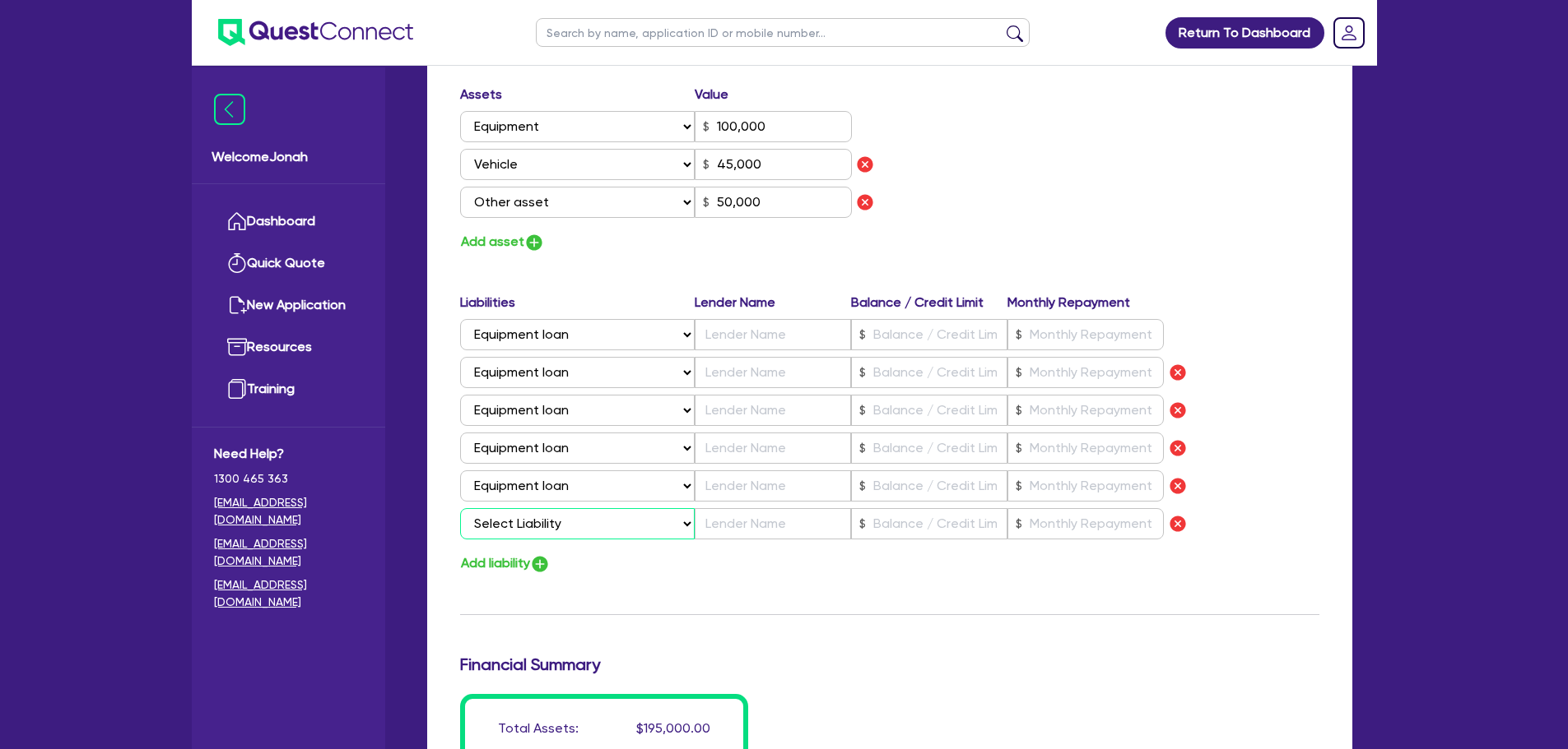
click at [517, 532] on select "Select Liability Credit card Mortgage Investment property loan Vehicle loan Tru…" at bounding box center [577, 524] width 235 height 31
select select "VEHICLE_LOAN"
click at [460, 508] on select "Select Liability Credit card Mortgage Investment property loan Vehicle loan Tru…" at bounding box center [577, 524] width 235 height 31
type input "0"
type input "0417 201 359"
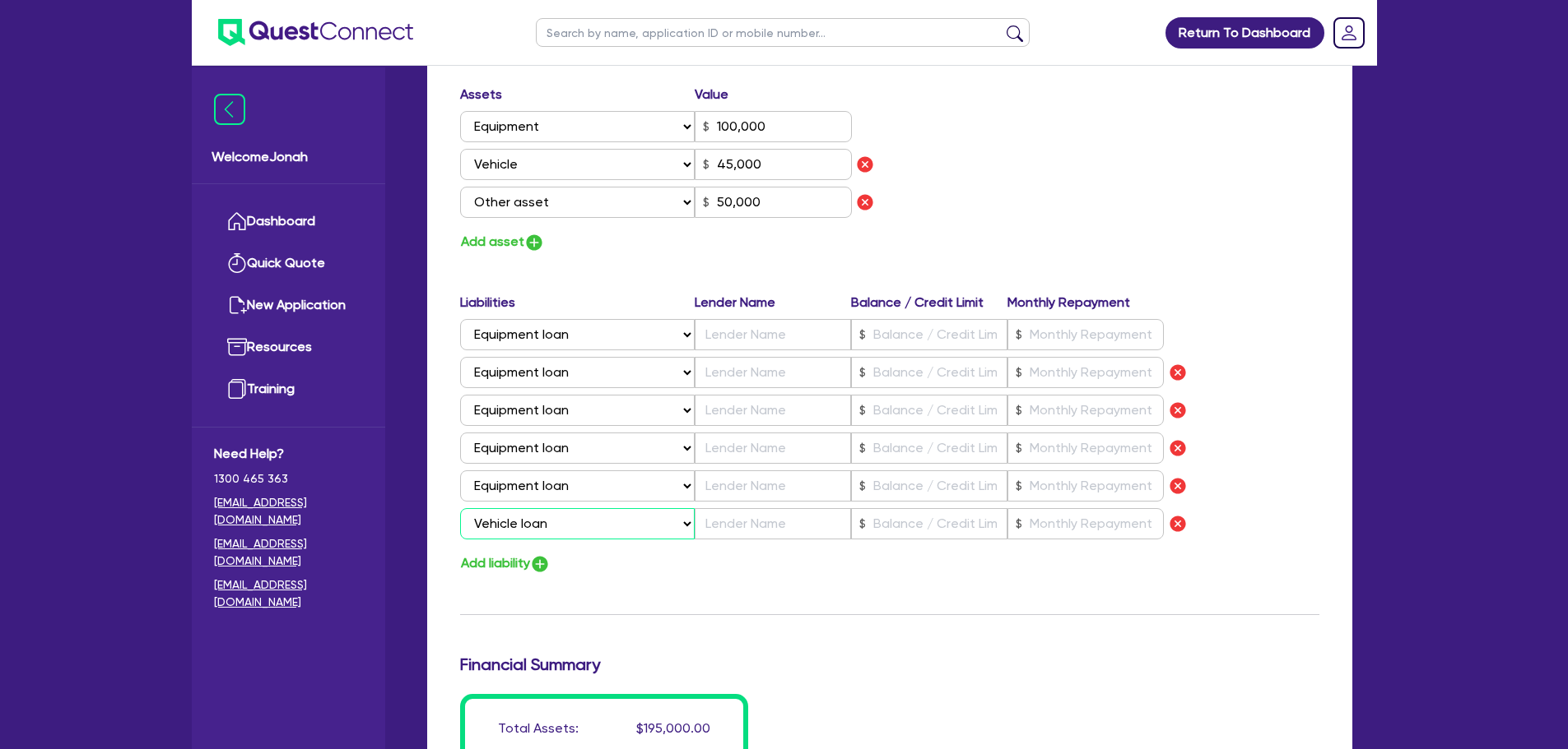
type input "100,000"
click at [899, 532] on input "text" at bounding box center [929, 524] width 156 height 31
click at [878, 604] on div "Update residential status for Director #1 Boarding is only acceptable when the …" at bounding box center [890, 88] width 859 height 1482
click at [767, 336] on input "text" at bounding box center [772, 335] width 156 height 31
click at [745, 343] on input "CAT" at bounding box center [772, 335] width 156 height 31
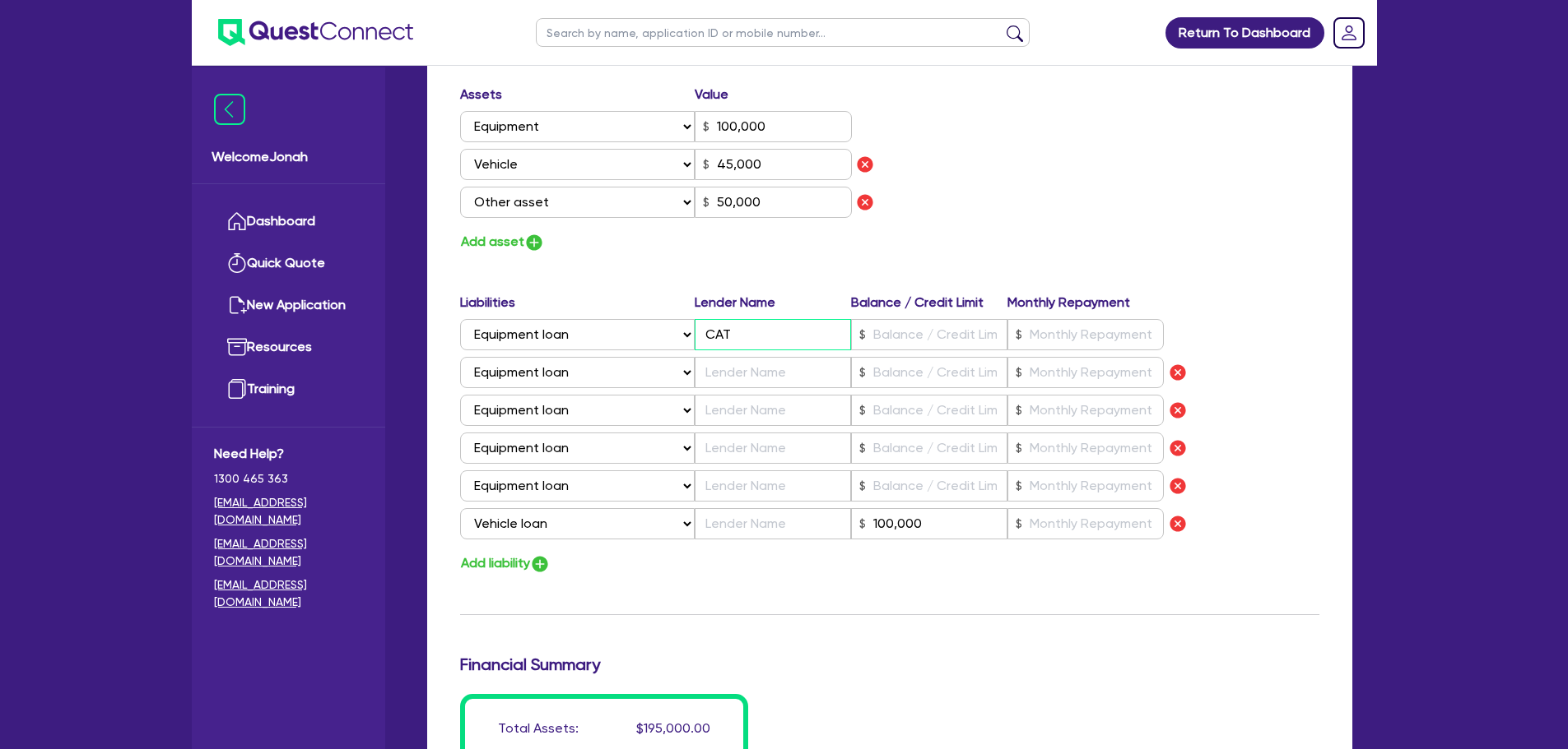
click at [745, 343] on input "CAT" at bounding box center [772, 335] width 156 height 31
click at [737, 358] on input "text" at bounding box center [772, 372] width 156 height 31
paste input "CAT"
click at [738, 406] on input "text" at bounding box center [772, 410] width 156 height 31
paste input "CAT"
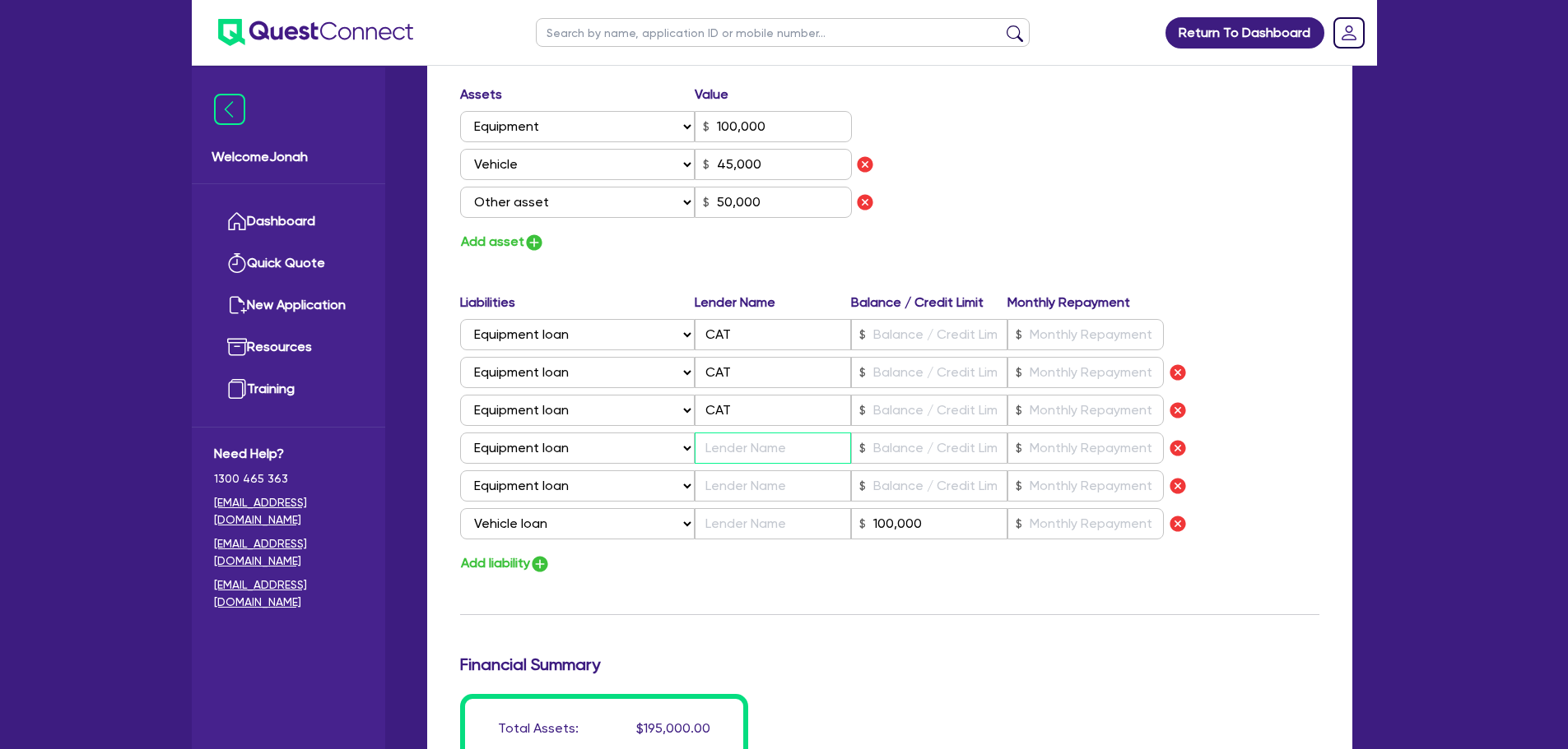
click at [735, 446] on input "text" at bounding box center [772, 448] width 156 height 31
paste input "CAT"
click at [728, 487] on input "text" at bounding box center [772, 485] width 156 height 31
click at [895, 631] on div "Update residential status for Director #1 Boarding is only acceptable when the …" at bounding box center [890, 88] width 859 height 1482
click at [730, 516] on input "text" at bounding box center [772, 524] width 156 height 31
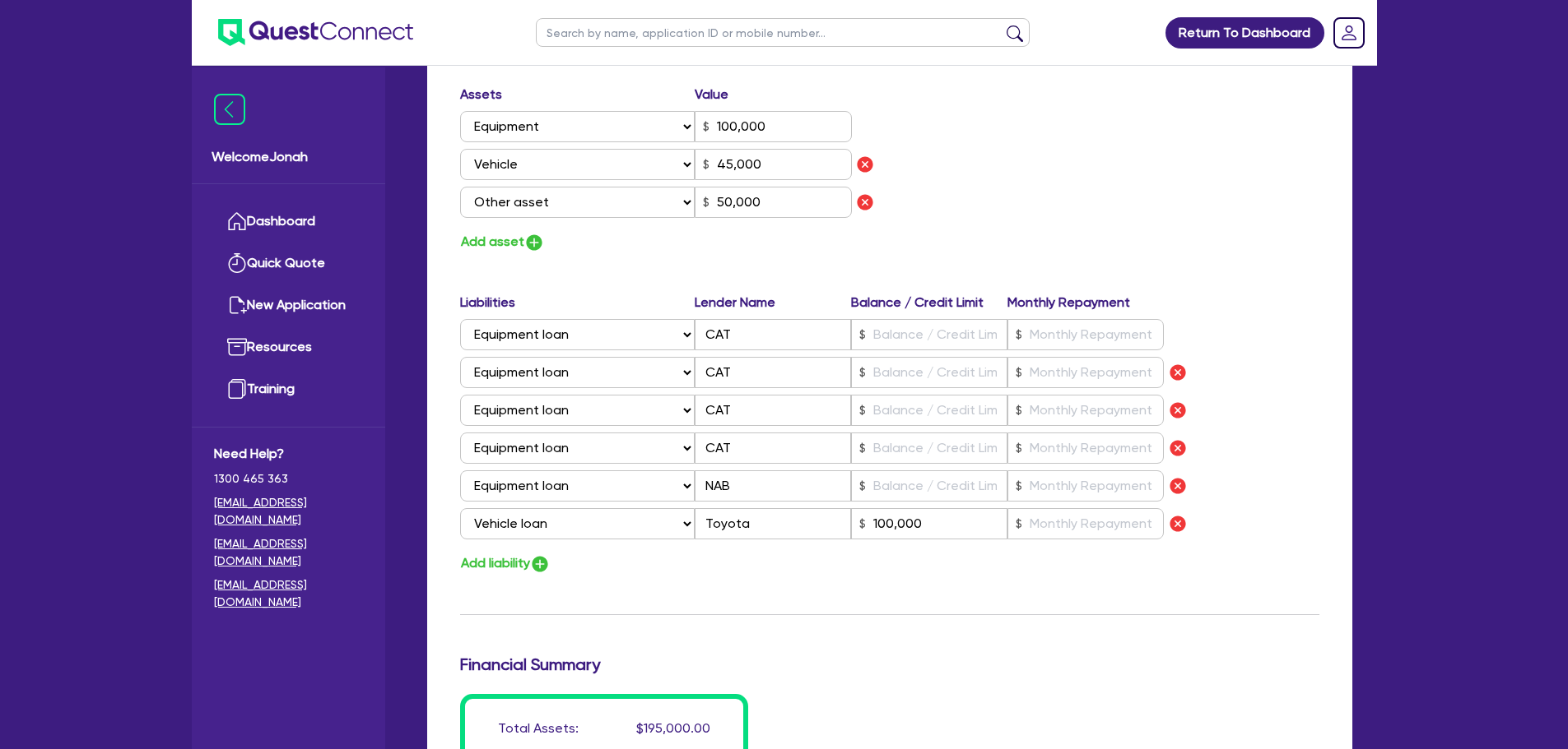
click at [737, 563] on div "Add liability" at bounding box center [889, 563] width 884 height 22
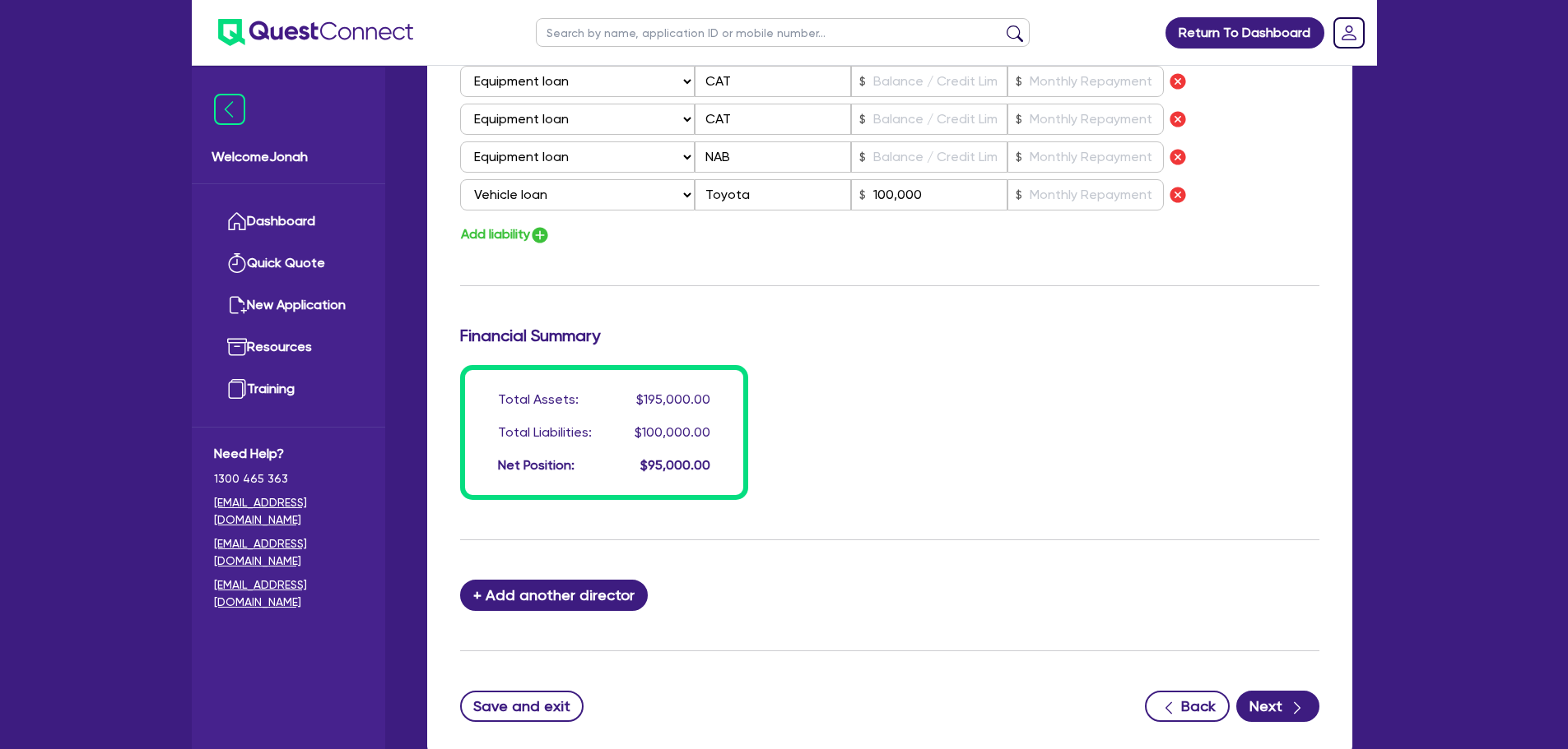
scroll to position [1399, 0]
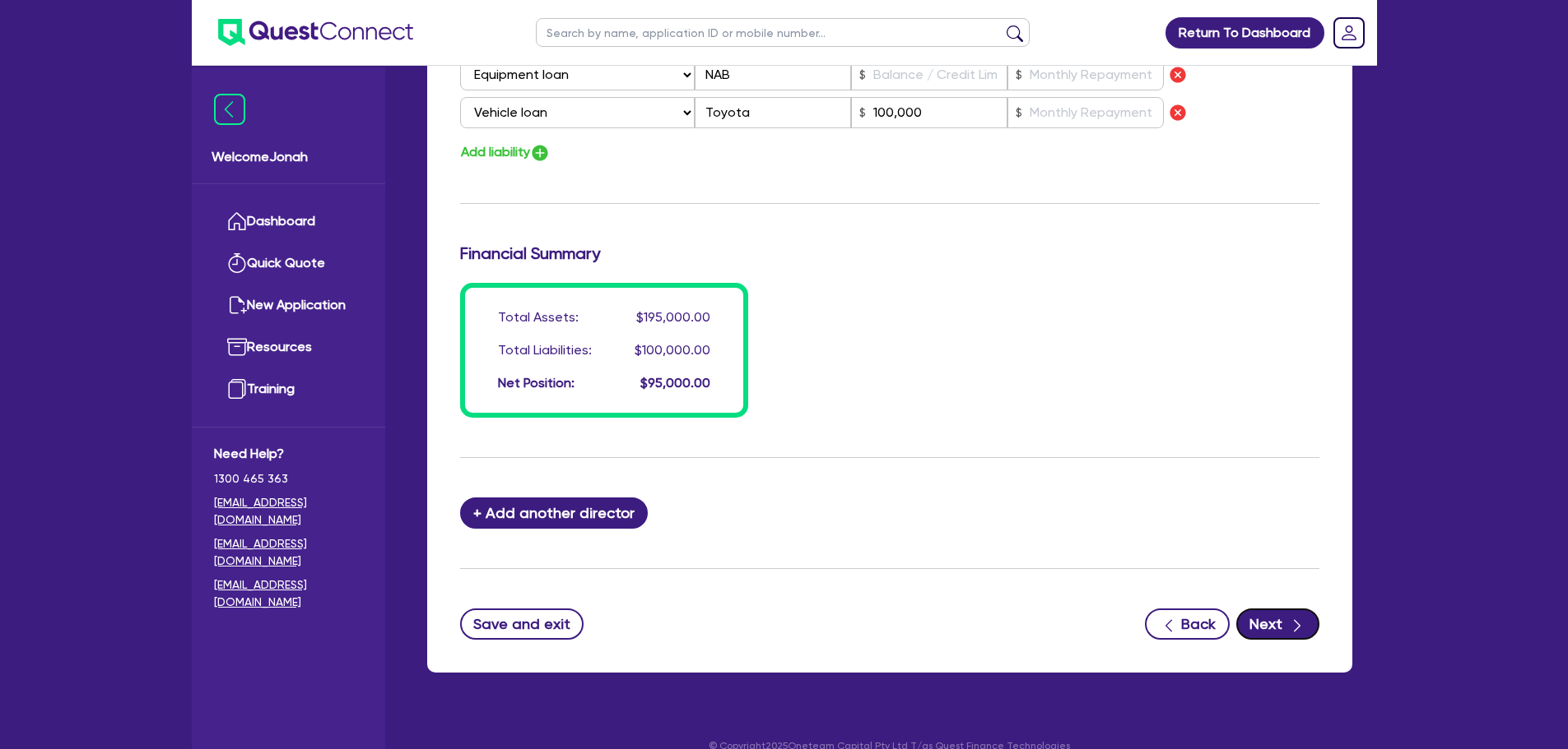
click at [1250, 612] on button "Next" at bounding box center [1277, 624] width 83 height 31
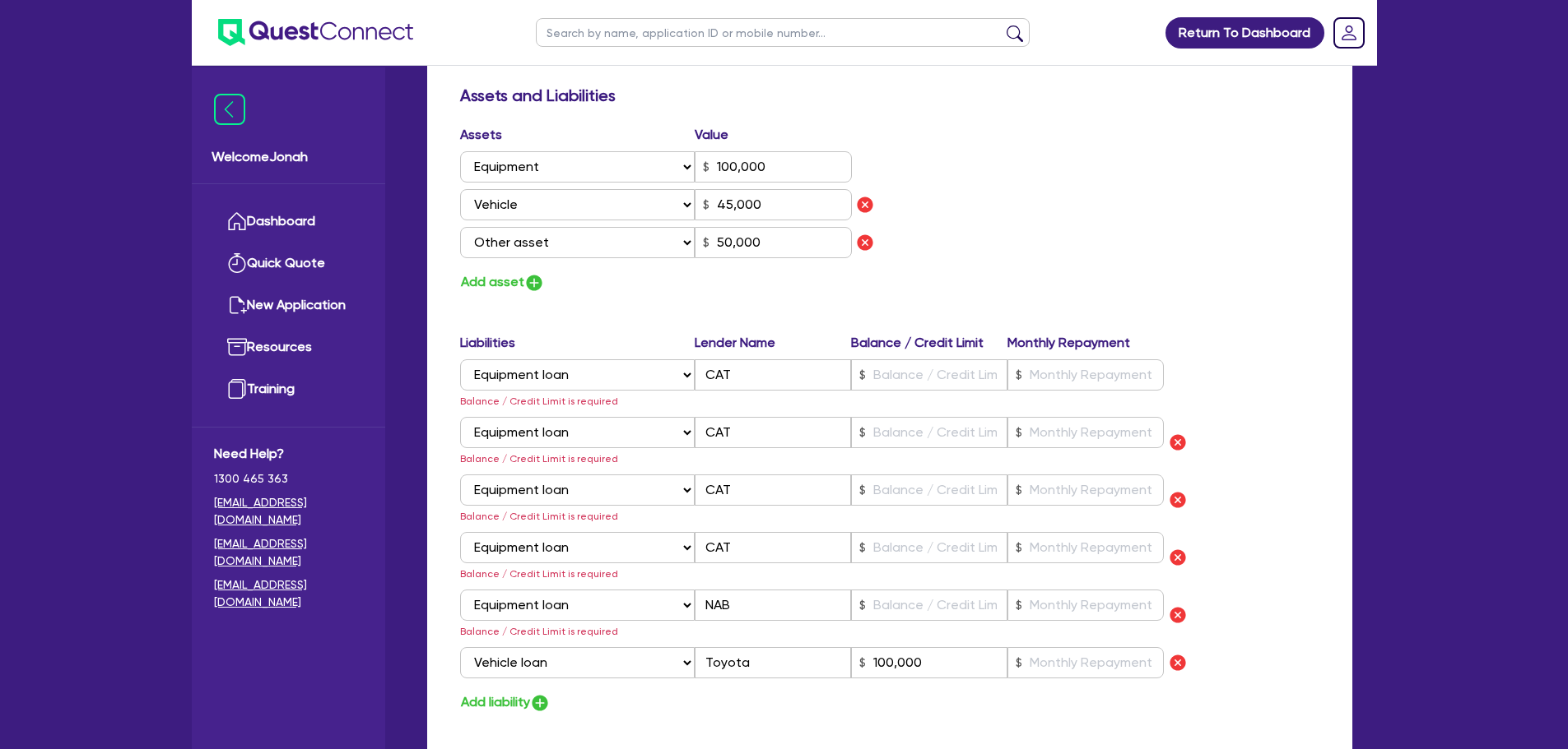
scroll to position [945, 0]
click at [926, 388] on input "text" at bounding box center [929, 377] width 156 height 31
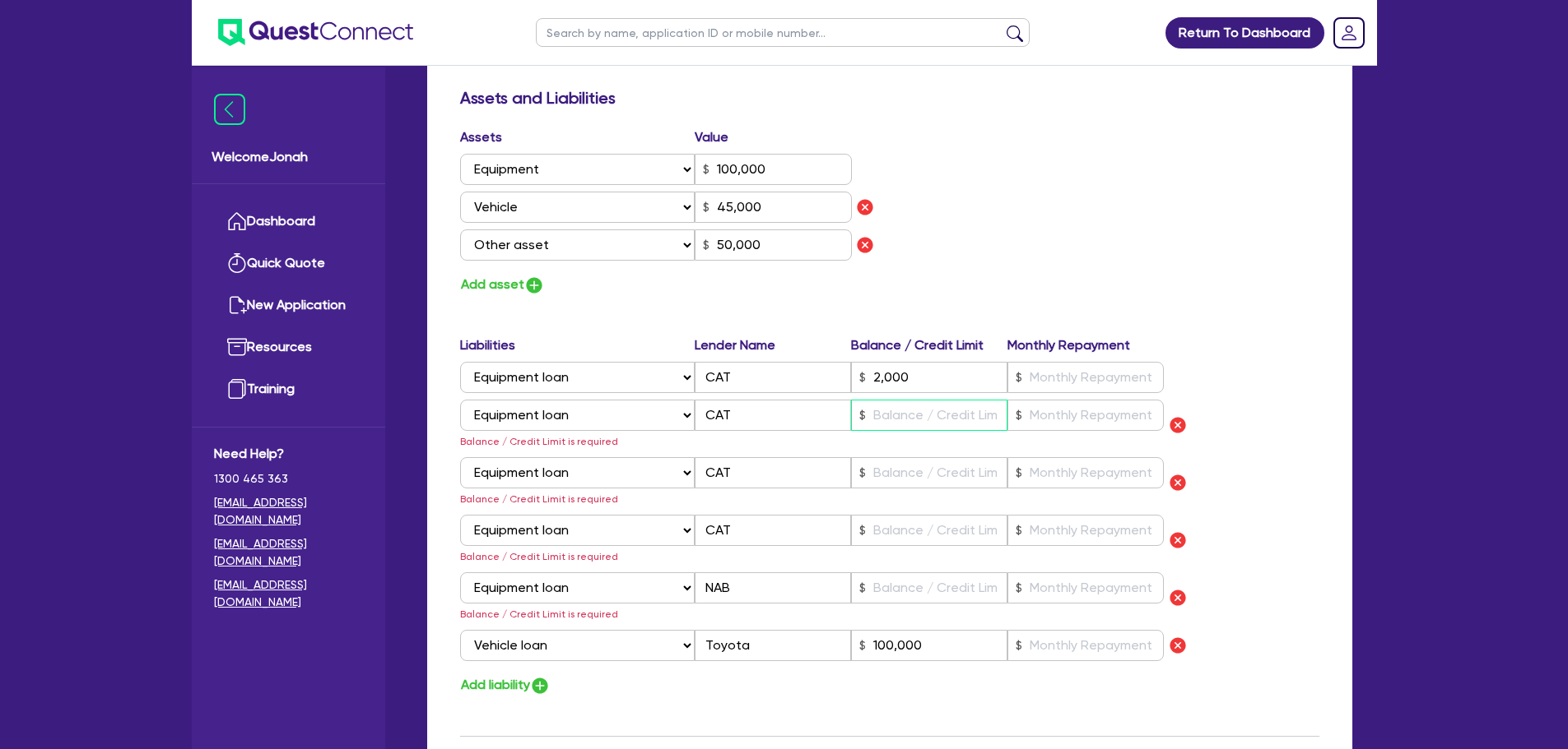
click at [915, 419] on input "text" at bounding box center [929, 415] width 156 height 31
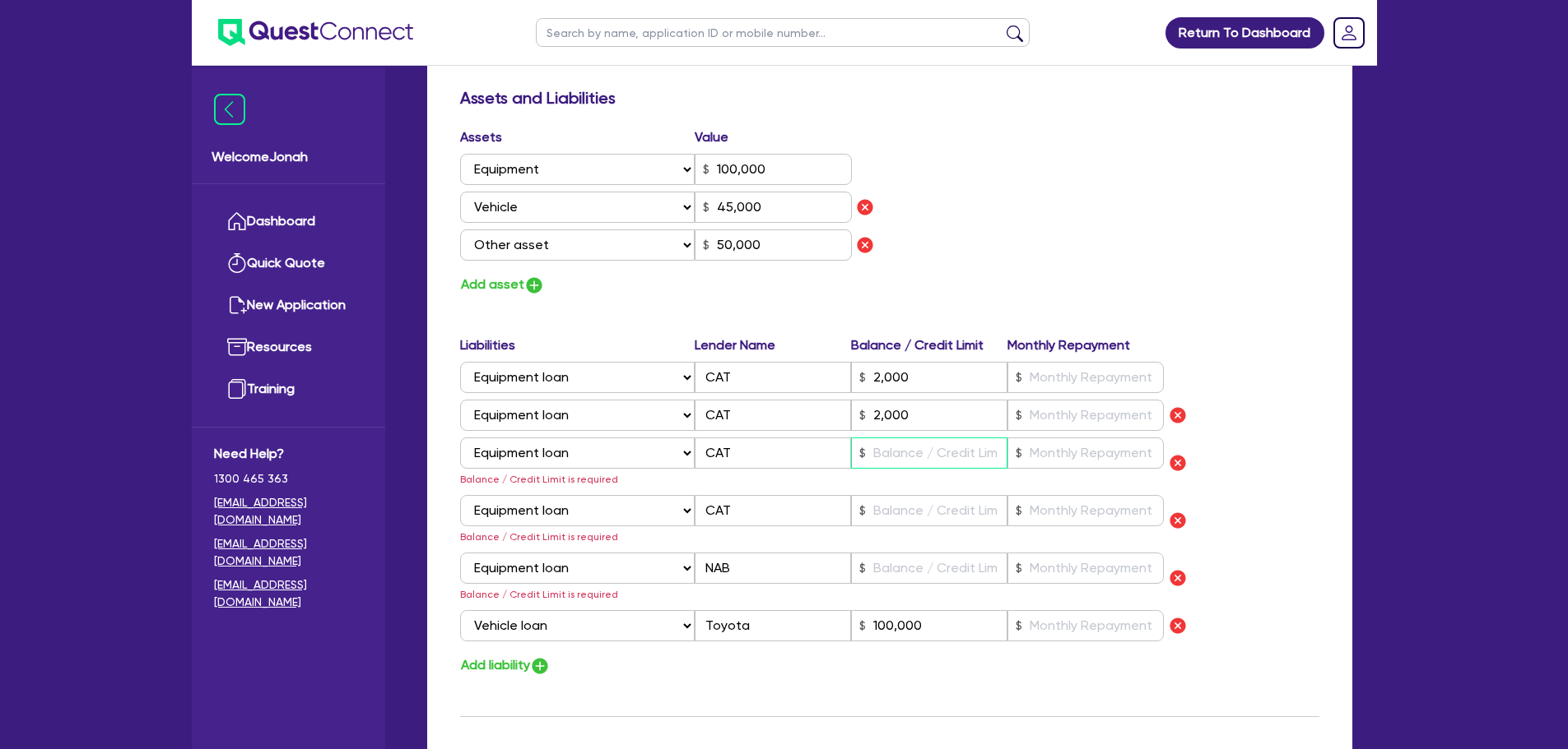
click at [908, 463] on input "text" at bounding box center [929, 453] width 156 height 31
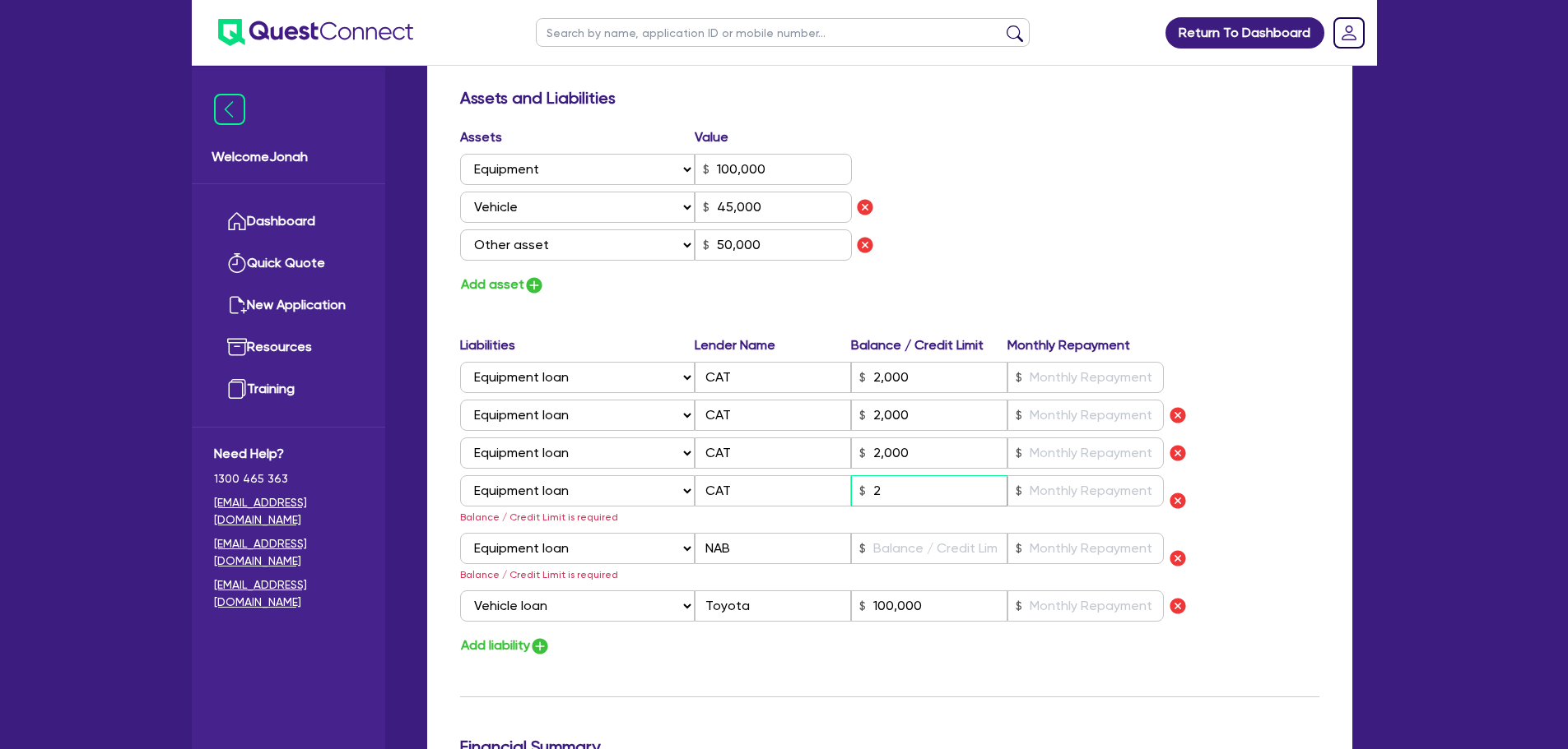
click at [895, 495] on input "2" at bounding box center [929, 491] width 156 height 31
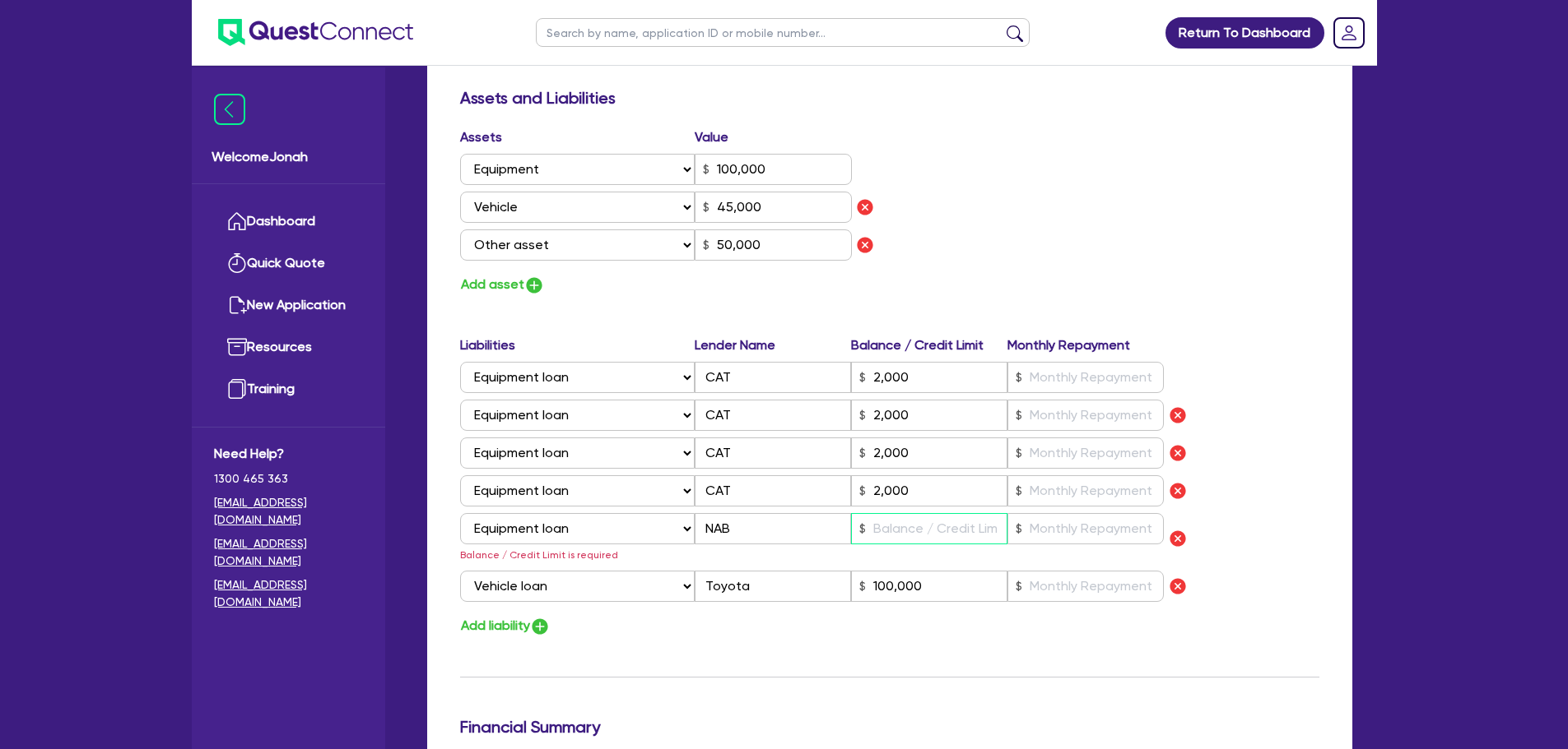
click at [888, 520] on input "text" at bounding box center [929, 529] width 156 height 31
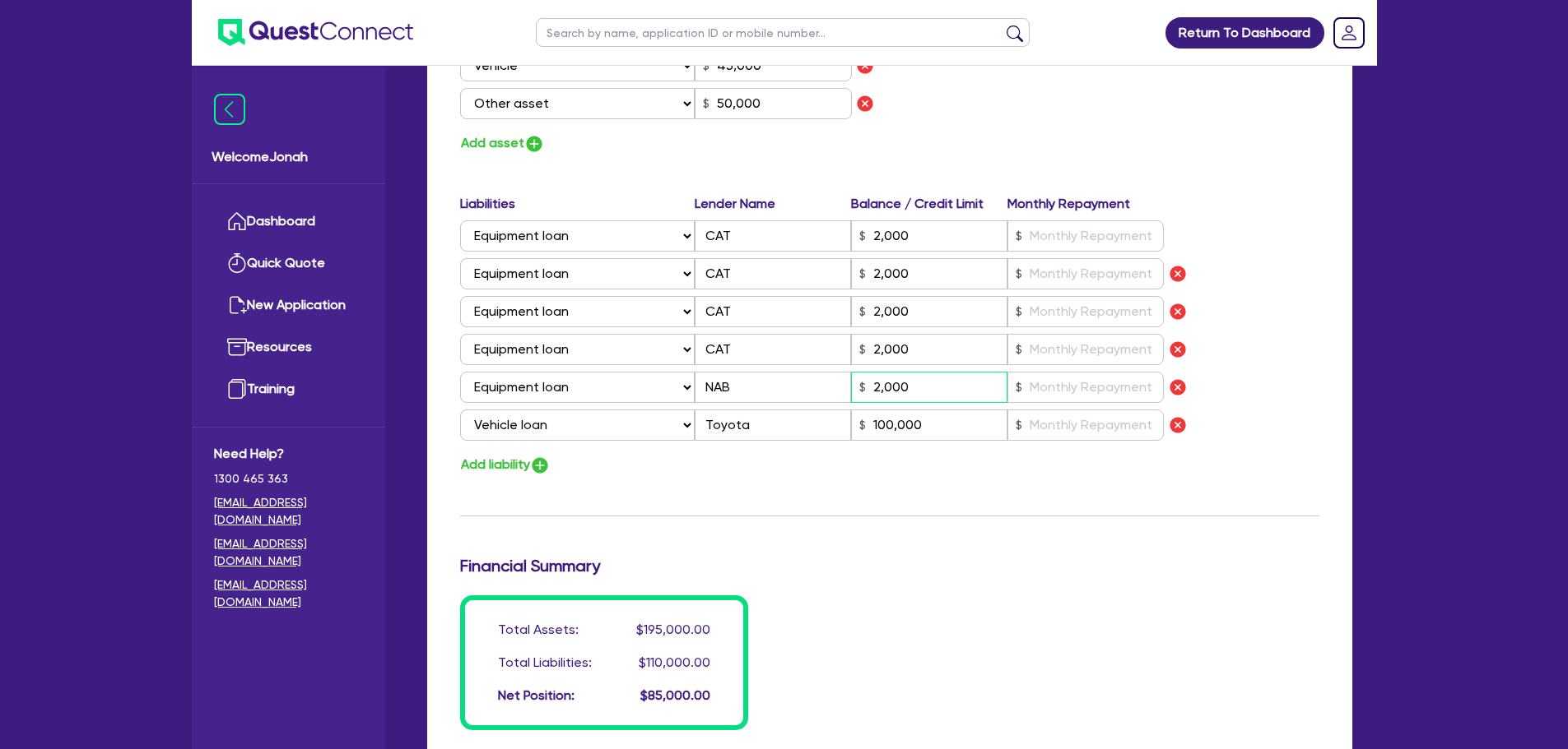
scroll to position [1356, 0]
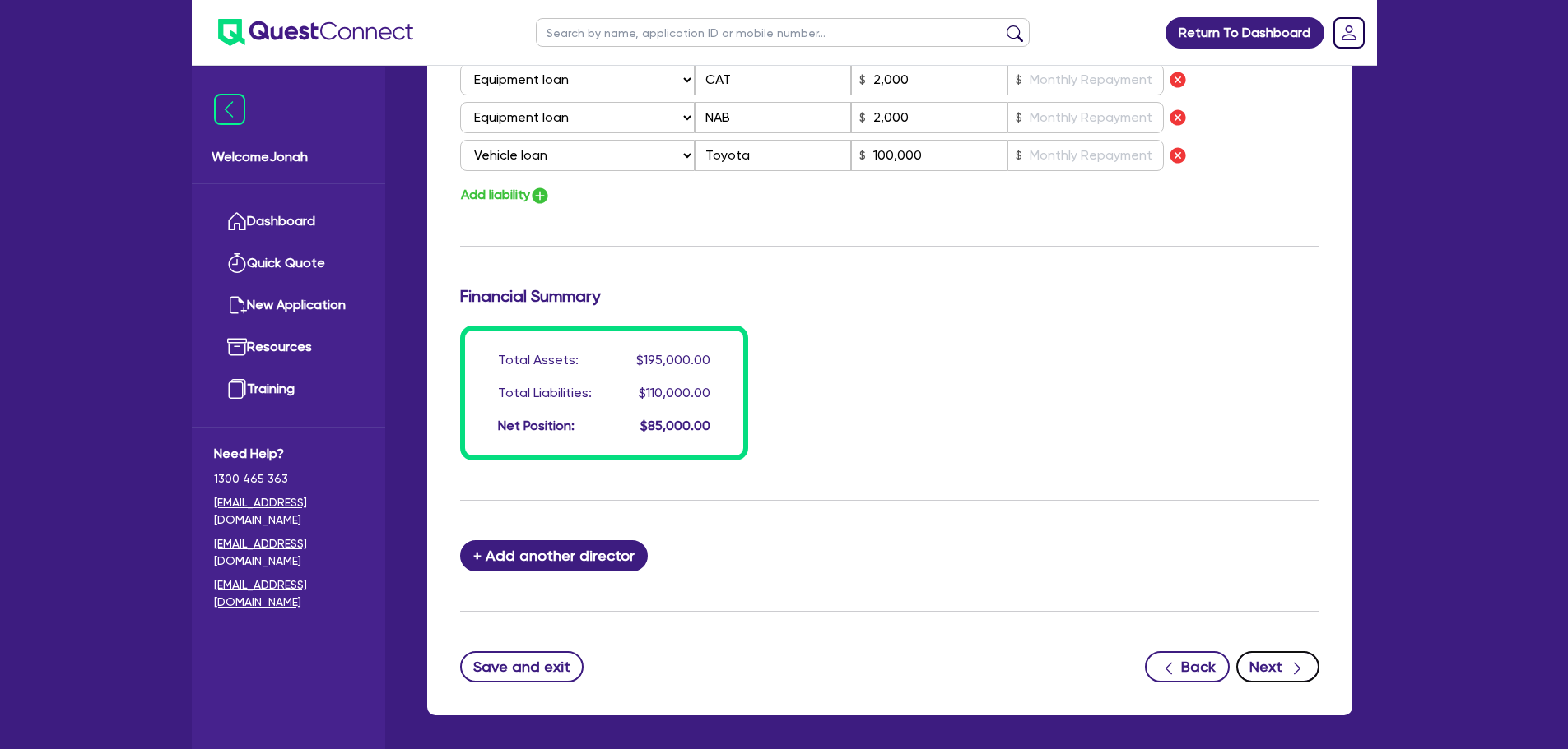
click at [1259, 674] on button "Next" at bounding box center [1277, 667] width 83 height 31
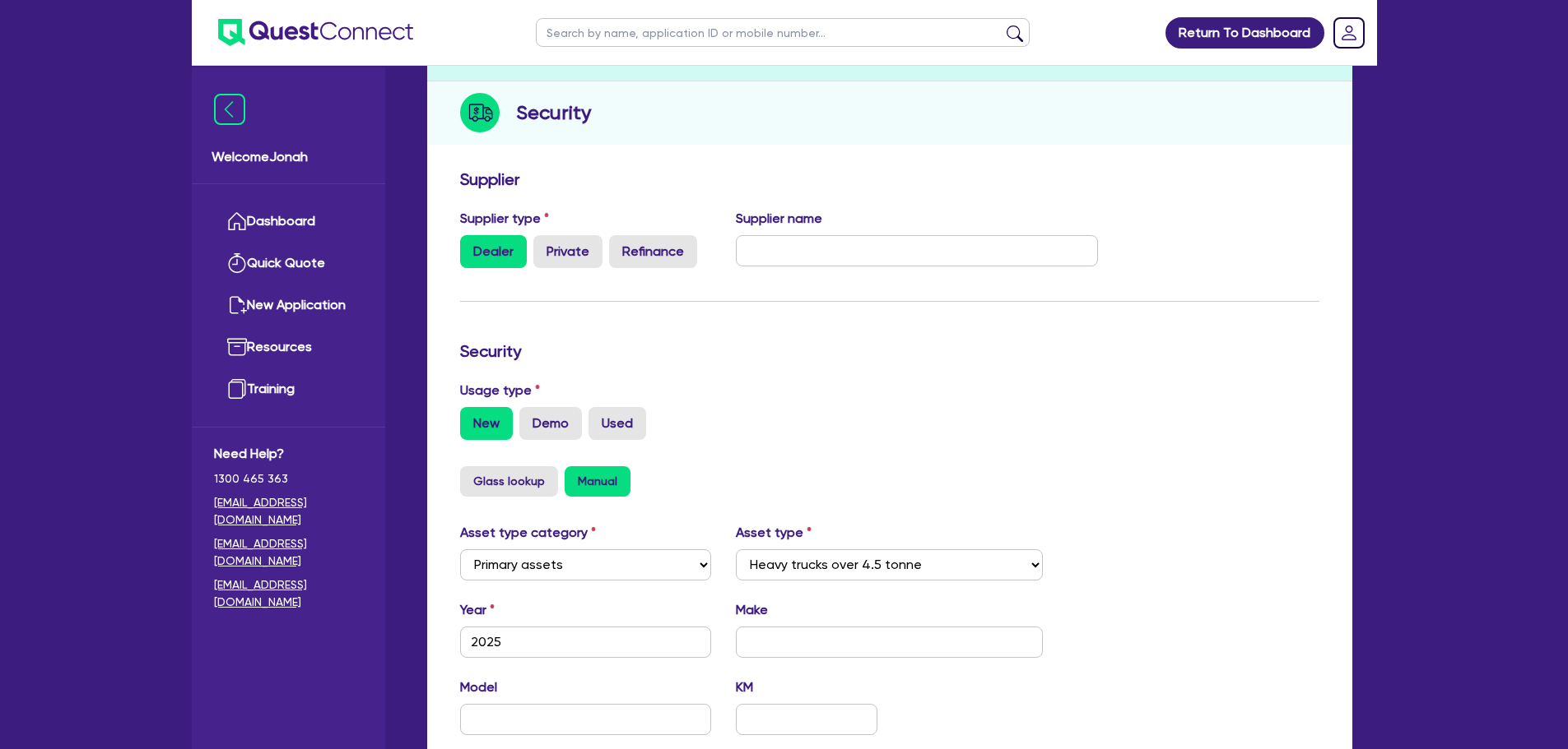
scroll to position [329, 0]
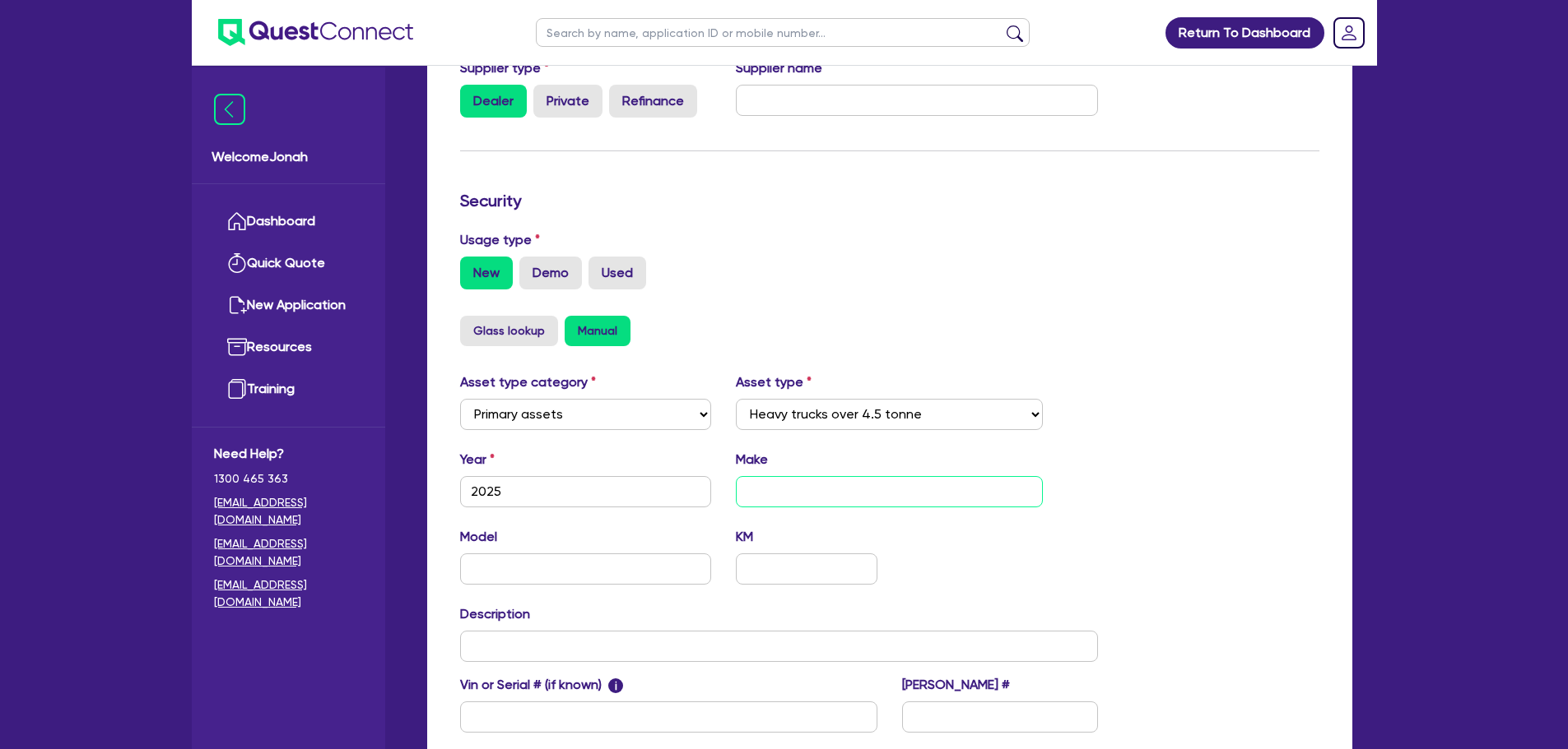
click at [789, 489] on input "text" at bounding box center [889, 491] width 307 height 31
click at [1004, 590] on div "Model KM" at bounding box center [779, 562] width 664 height 70
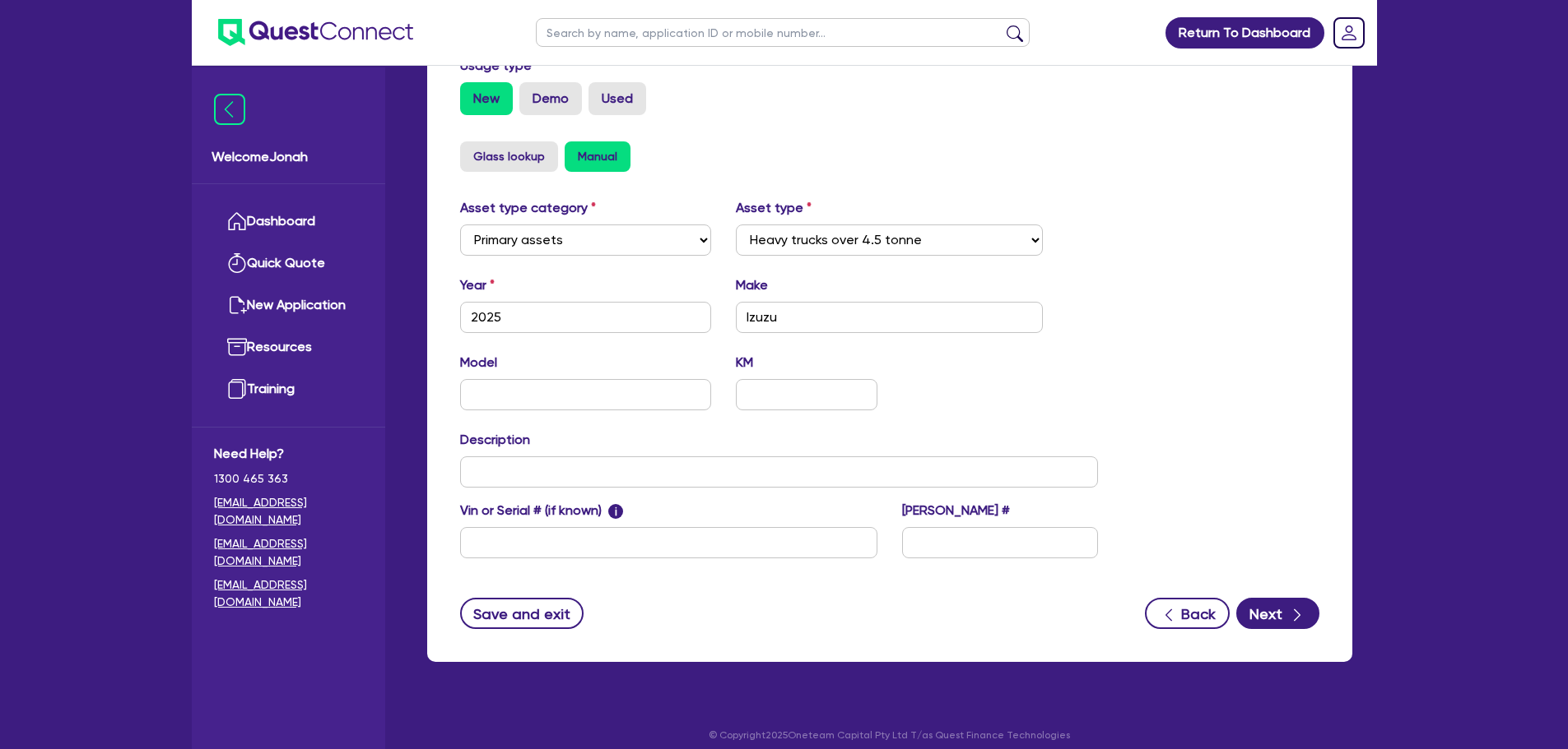
scroll to position [517, 0]
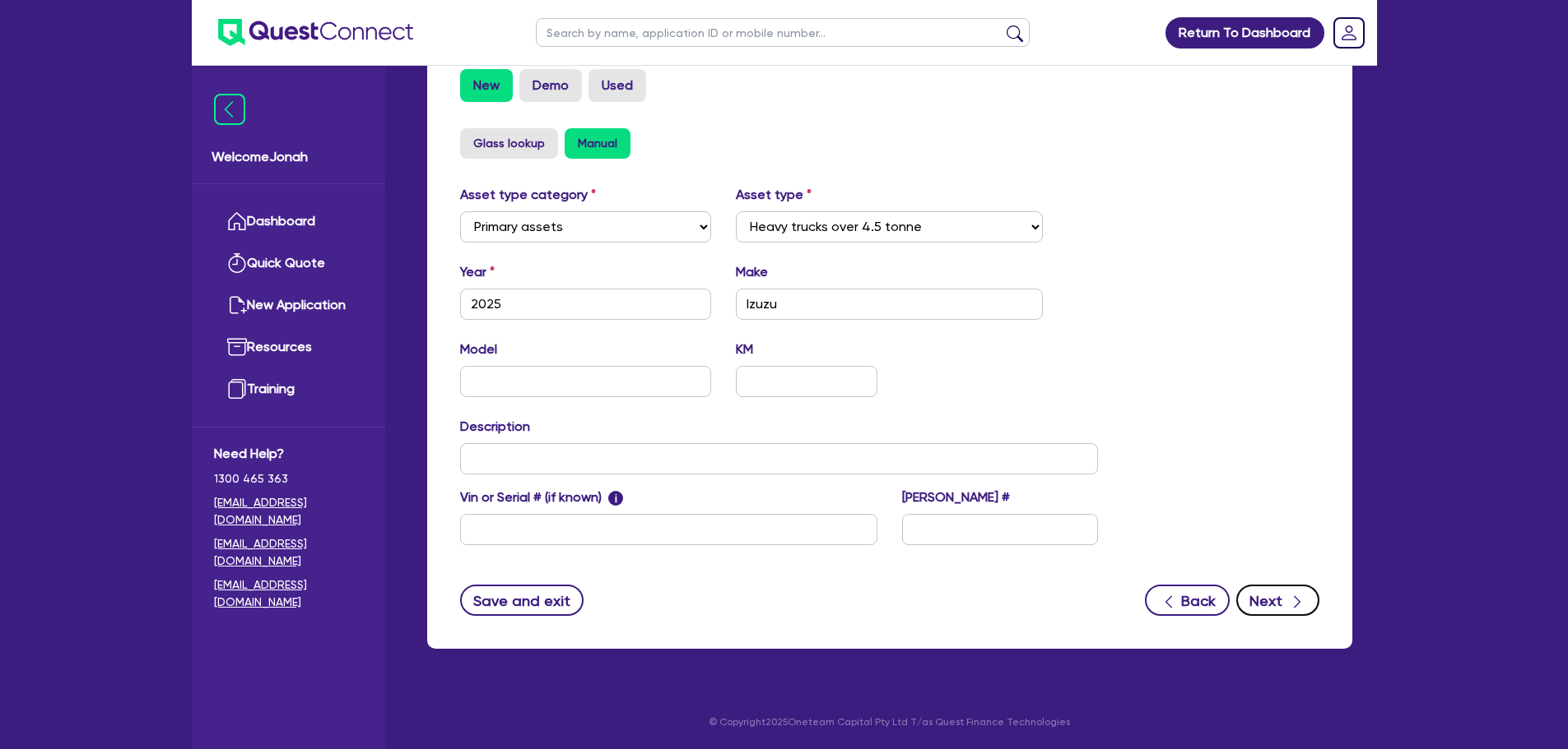
click at [1271, 599] on button "Next" at bounding box center [1277, 600] width 83 height 31
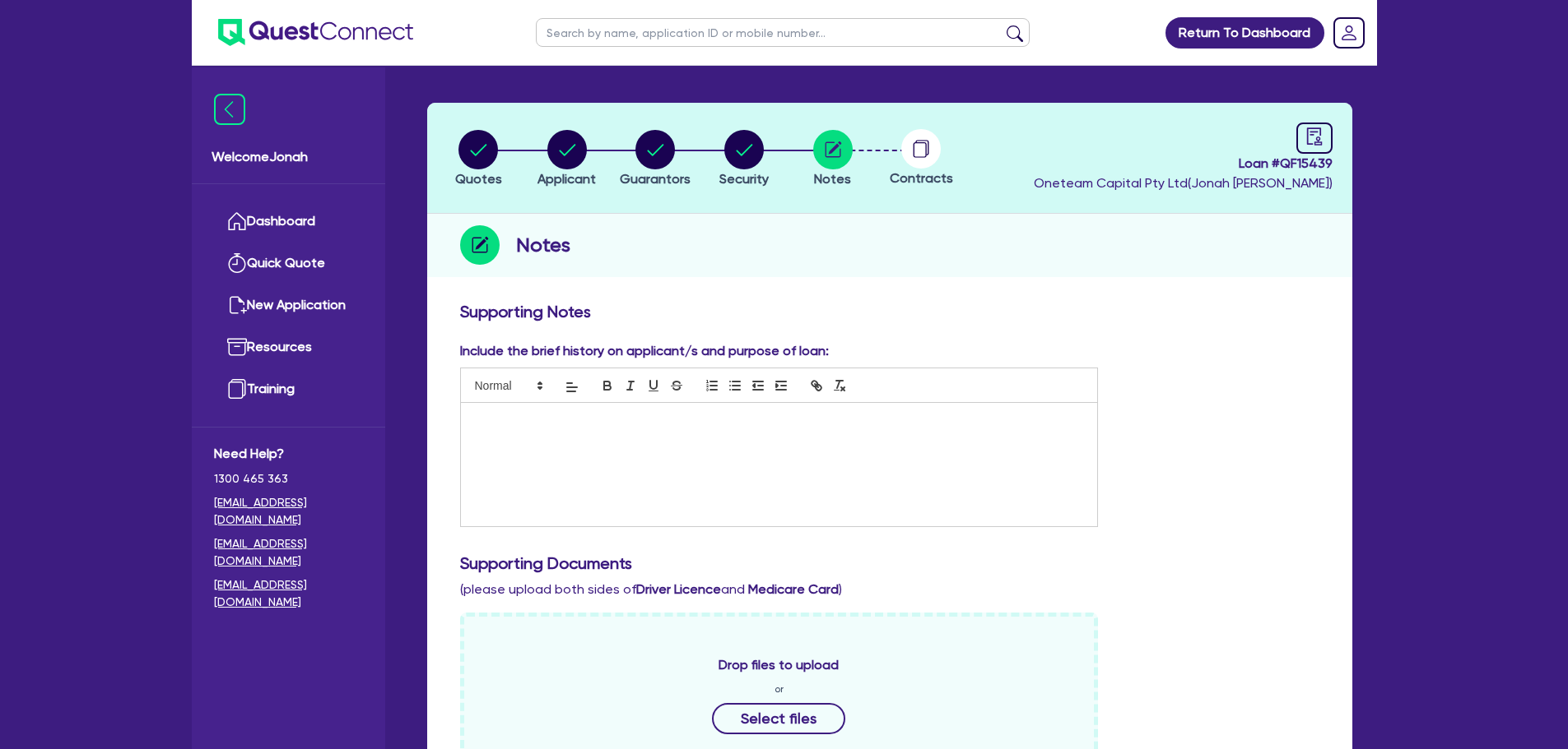
scroll to position [82, 0]
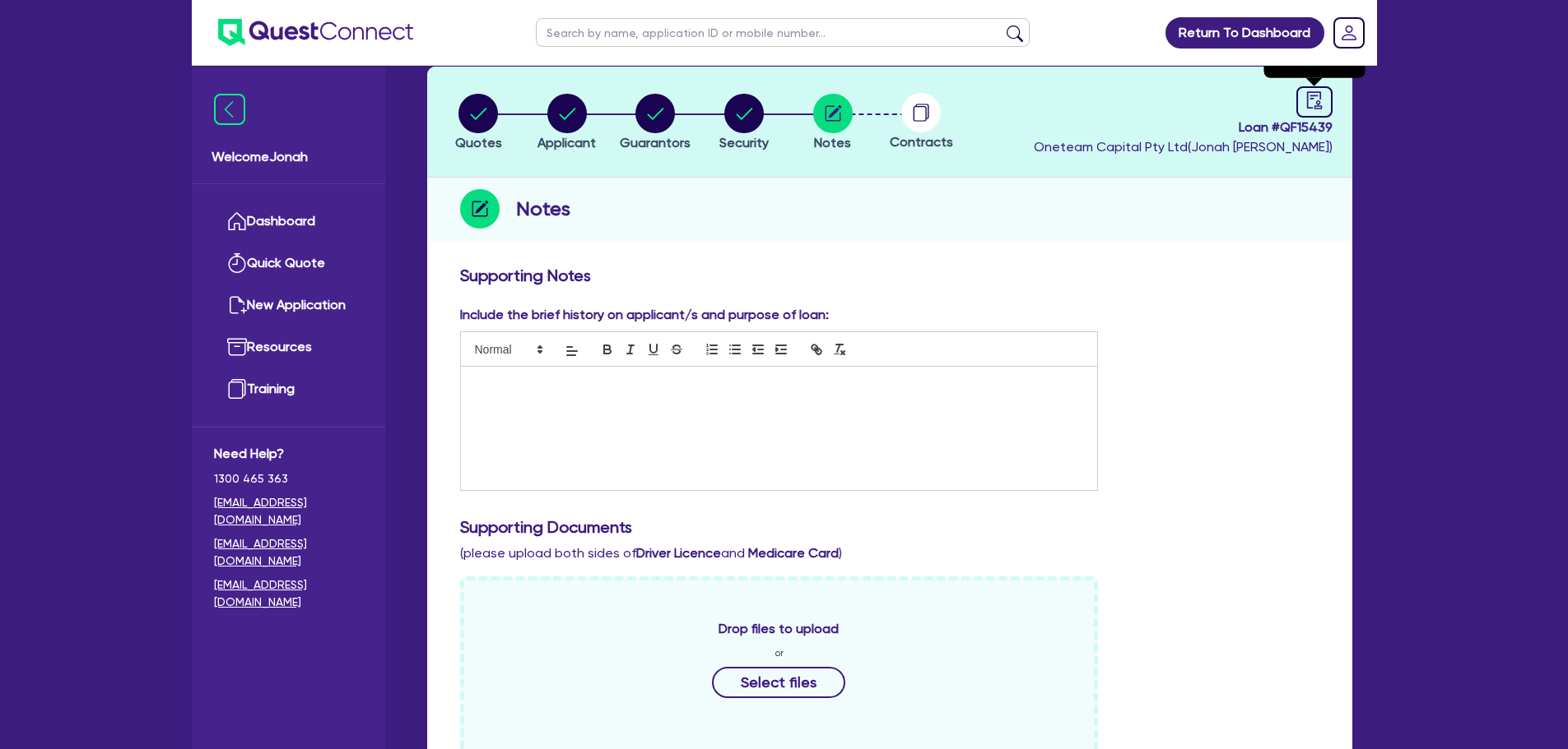
click at [1298, 103] on div at bounding box center [1314, 102] width 36 height 31
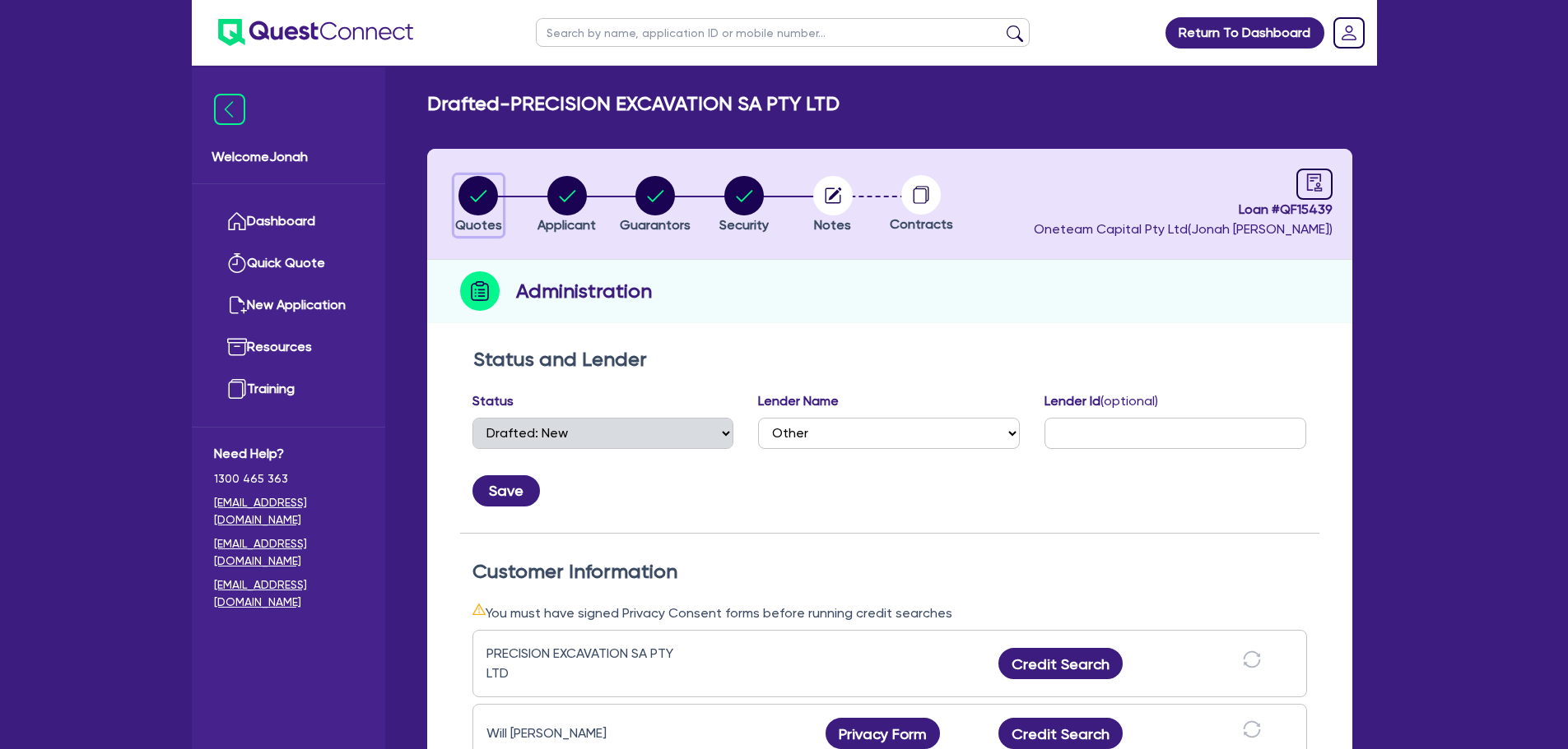
drag, startPoint x: 472, startPoint y: 191, endPoint x: 505, endPoint y: 208, distance: 37.1
click at [473, 191] on circle "button" at bounding box center [478, 196] width 40 height 40
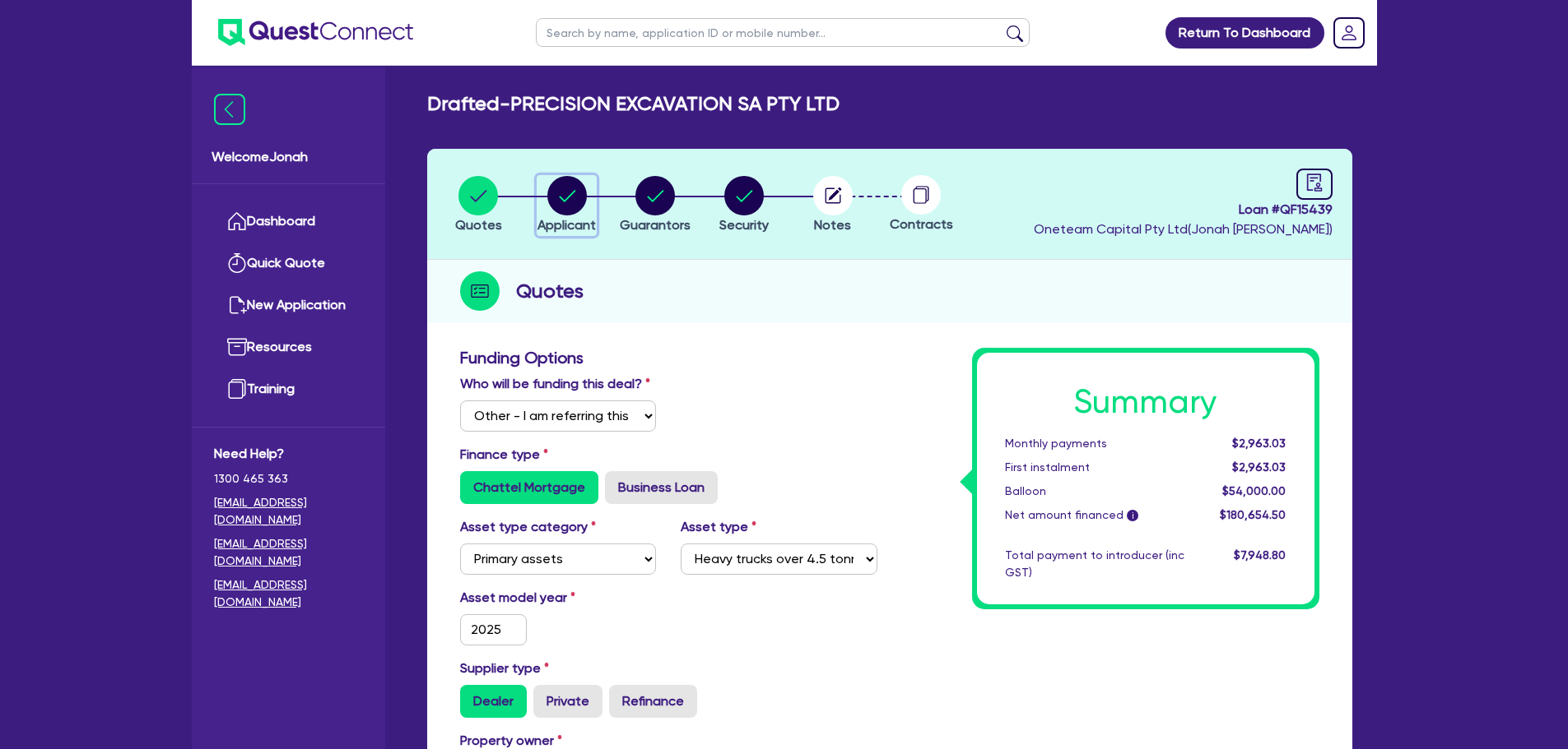
click at [591, 215] on button "Applicant" at bounding box center [566, 206] width 60 height 61
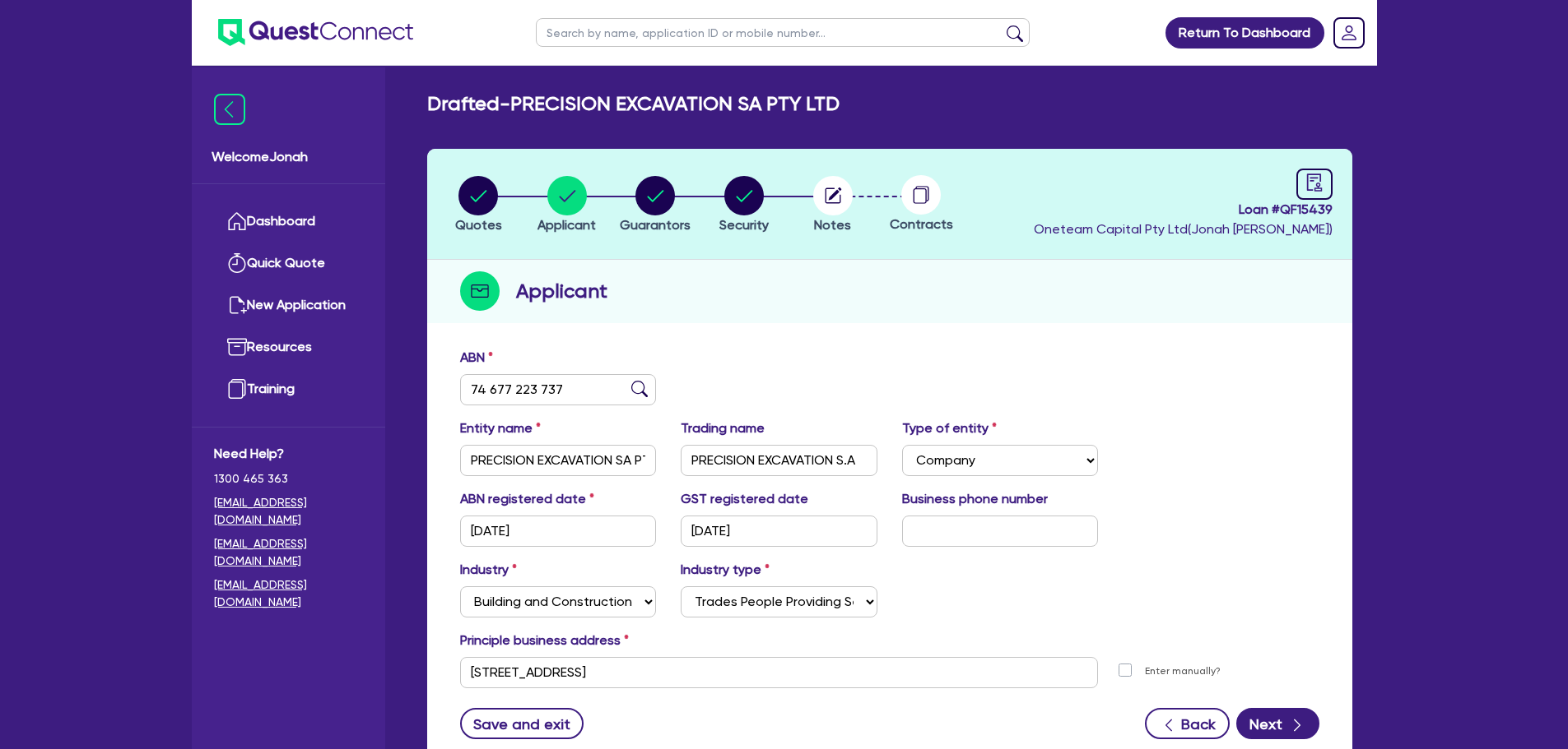
click at [737, 302] on div "Applicant" at bounding box center [889, 291] width 925 height 64
click at [651, 208] on circle "button" at bounding box center [655, 196] width 40 height 40
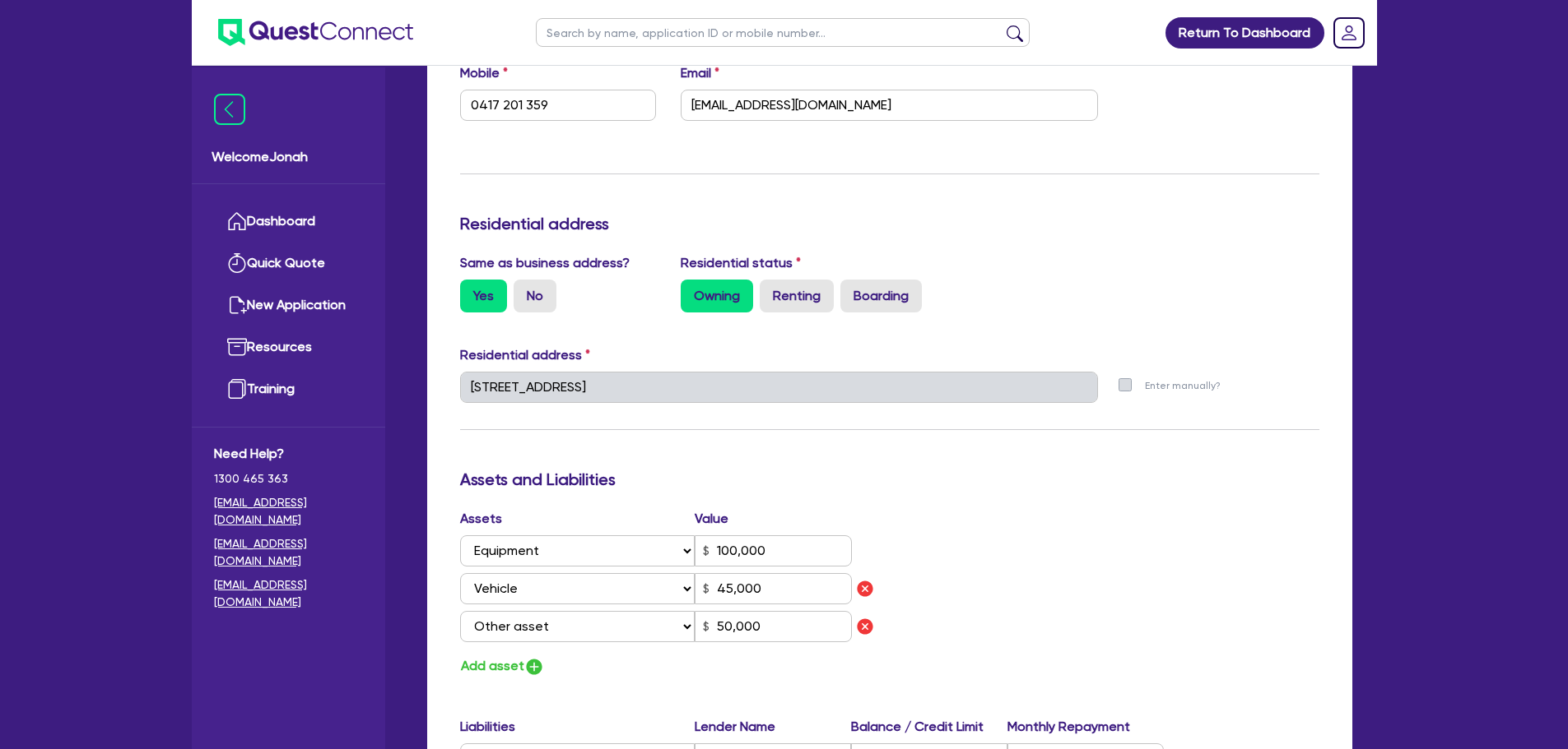
scroll to position [82, 0]
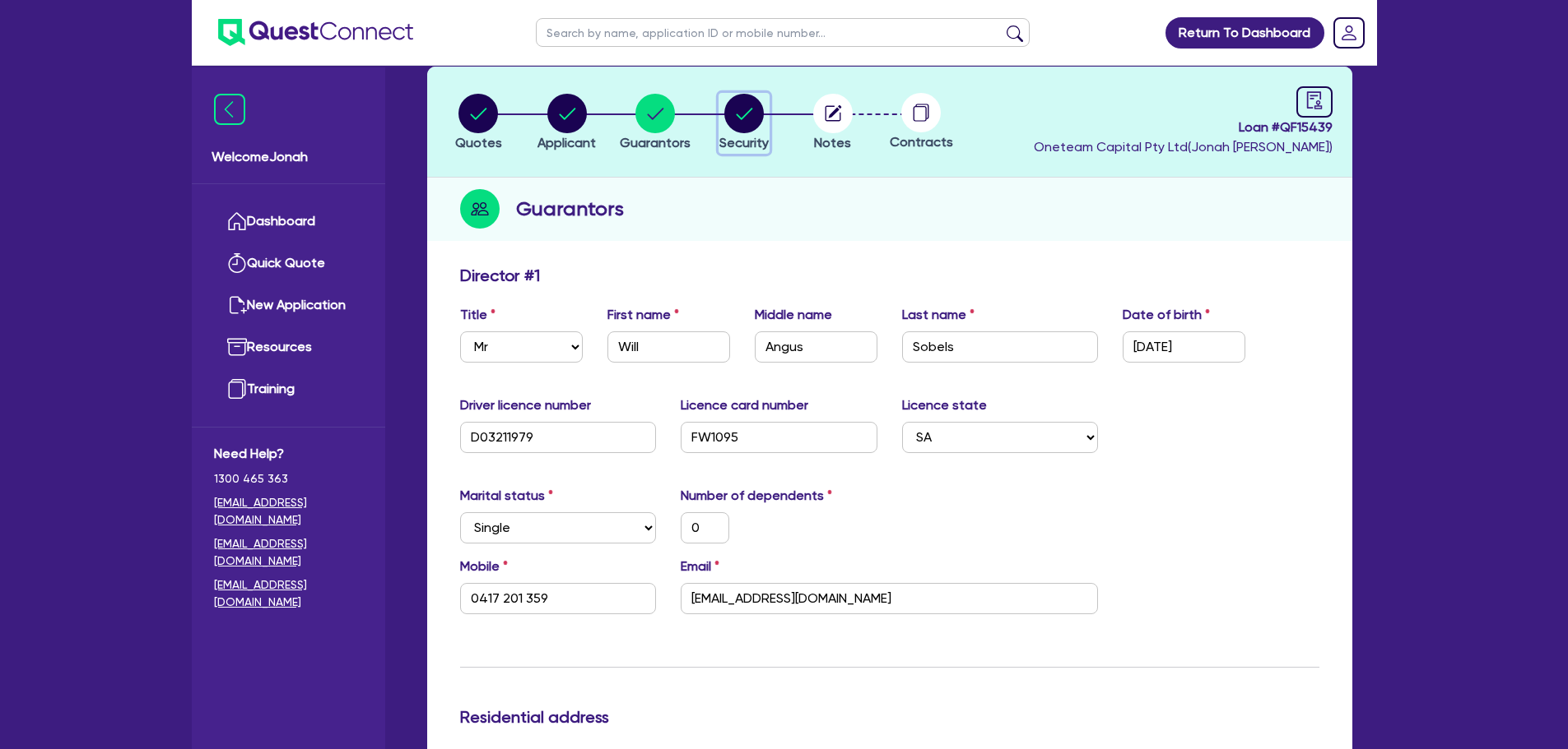
click at [737, 127] on circle "button" at bounding box center [743, 114] width 40 height 40
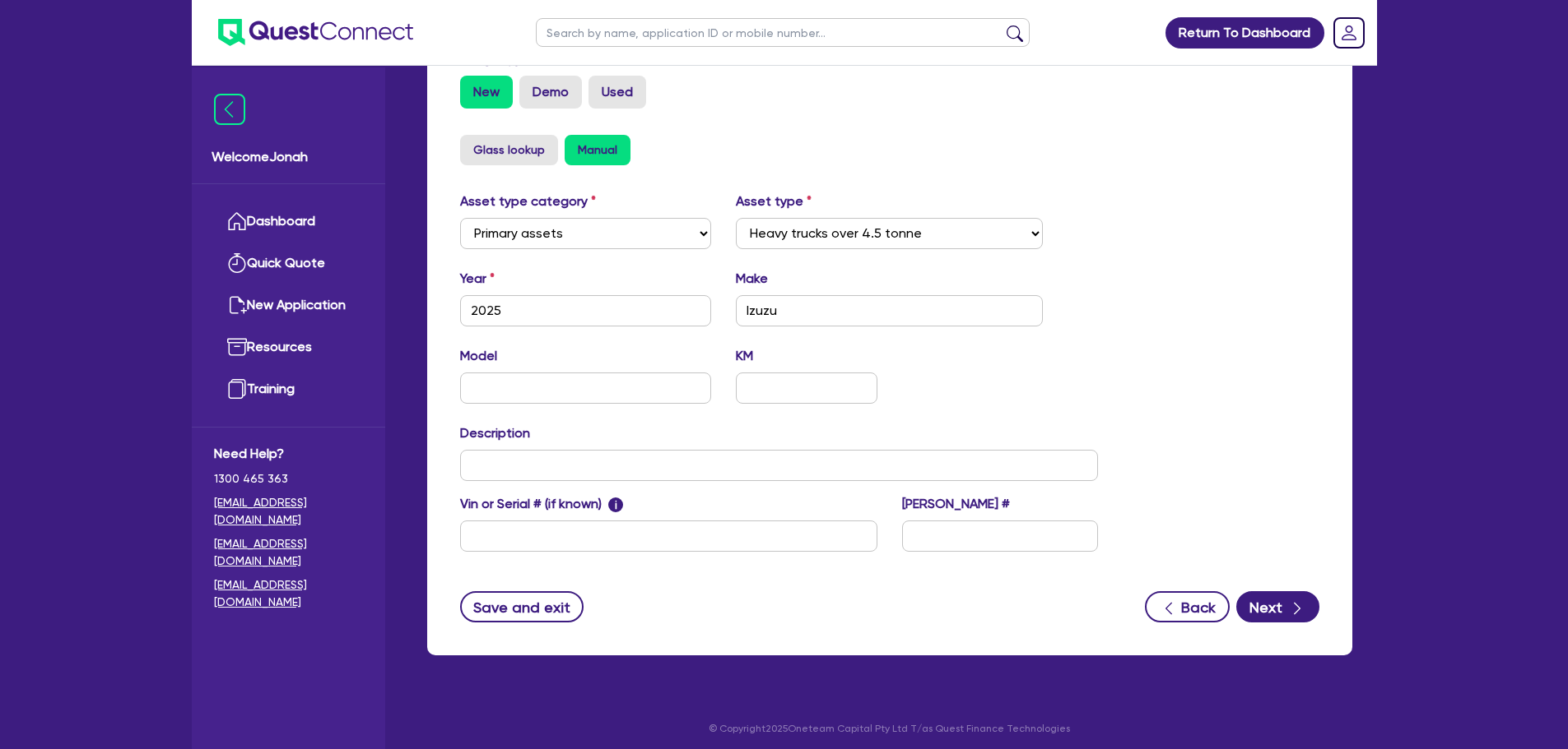
scroll to position [517, 0]
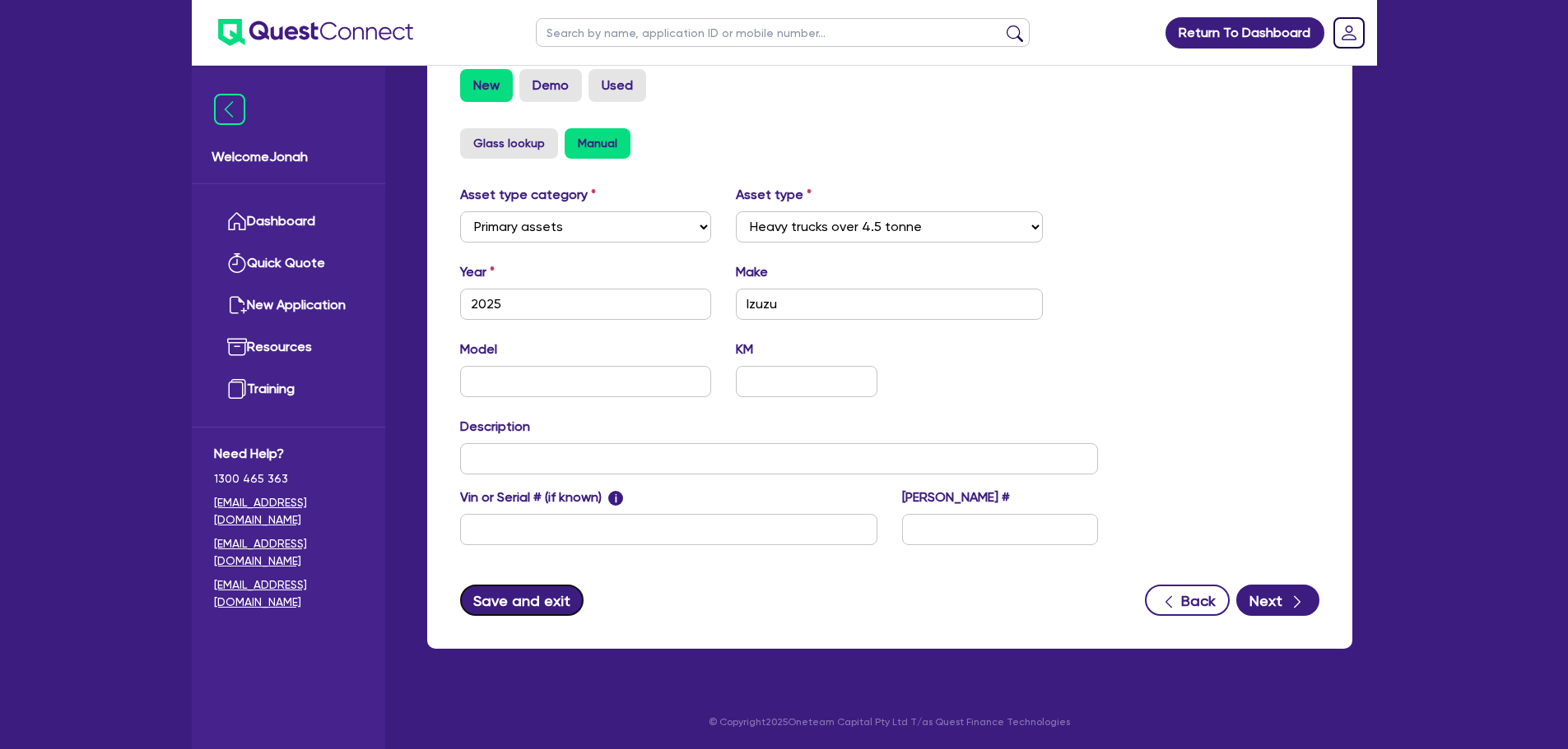
click at [553, 592] on button "Save and exit" at bounding box center [522, 600] width 125 height 31
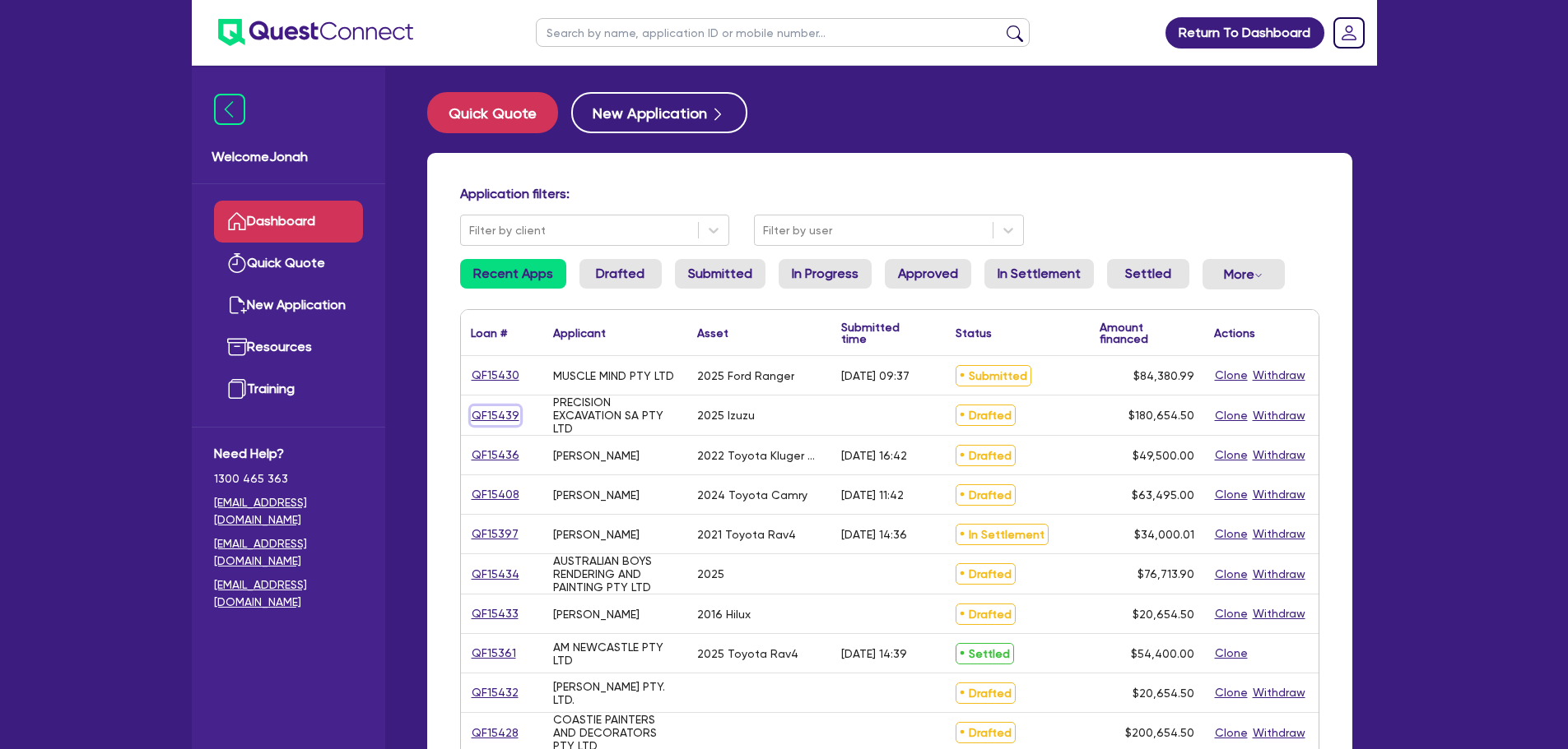
click at [496, 415] on link "QF15439" at bounding box center [495, 416] width 49 height 19
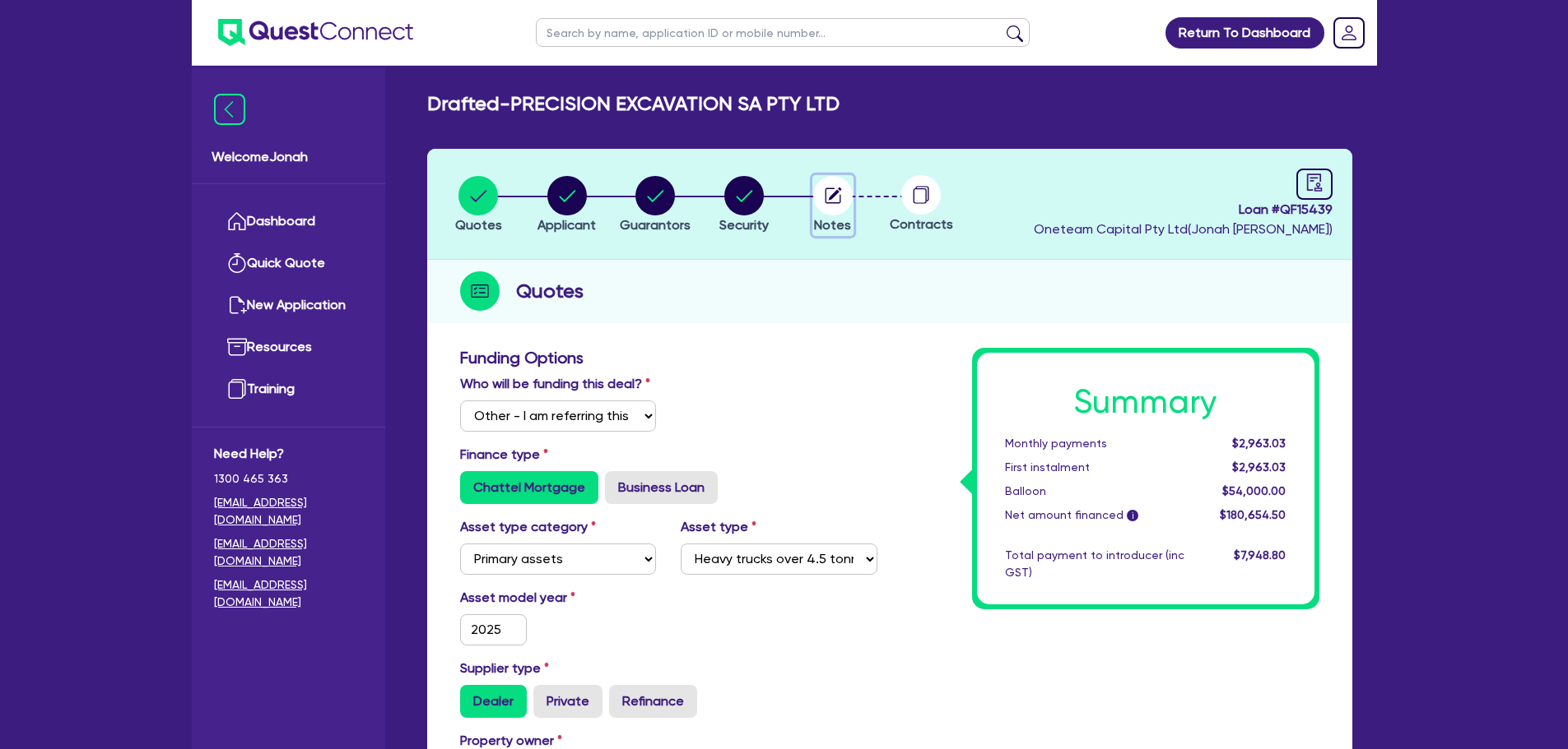
click at [835, 212] on circle "button" at bounding box center [832, 196] width 40 height 40
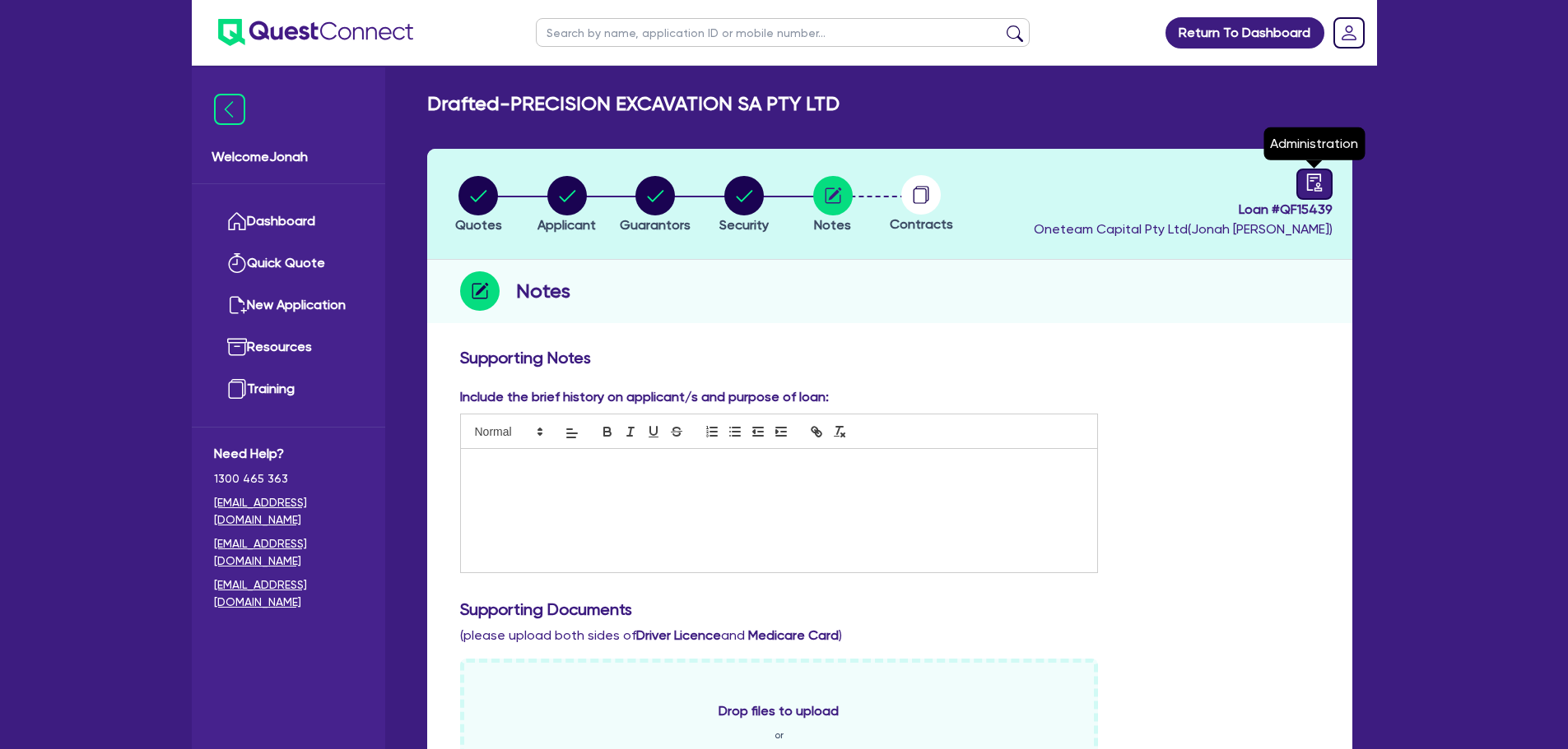
click at [1300, 190] on div at bounding box center [1314, 184] width 36 height 31
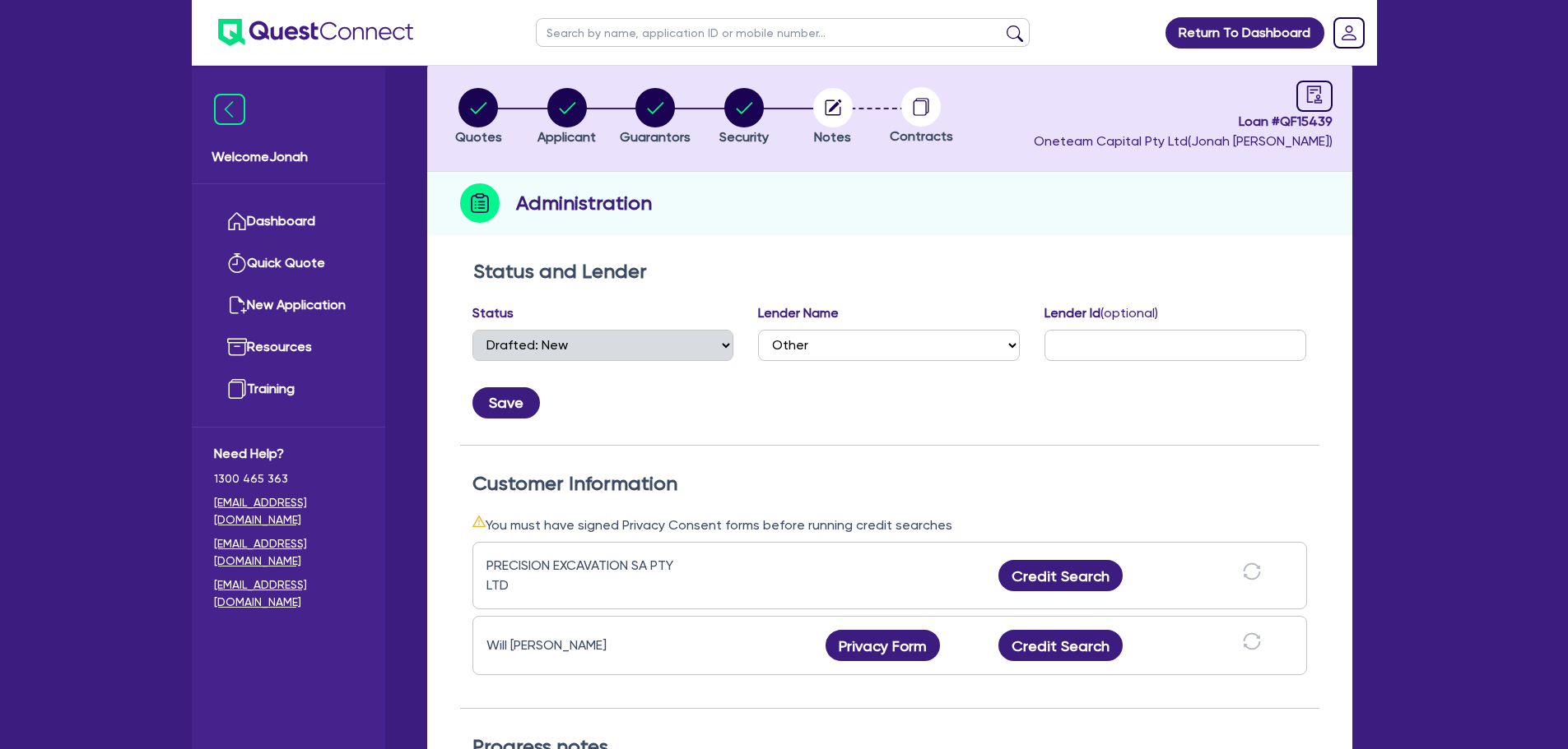
scroll to position [329, 0]
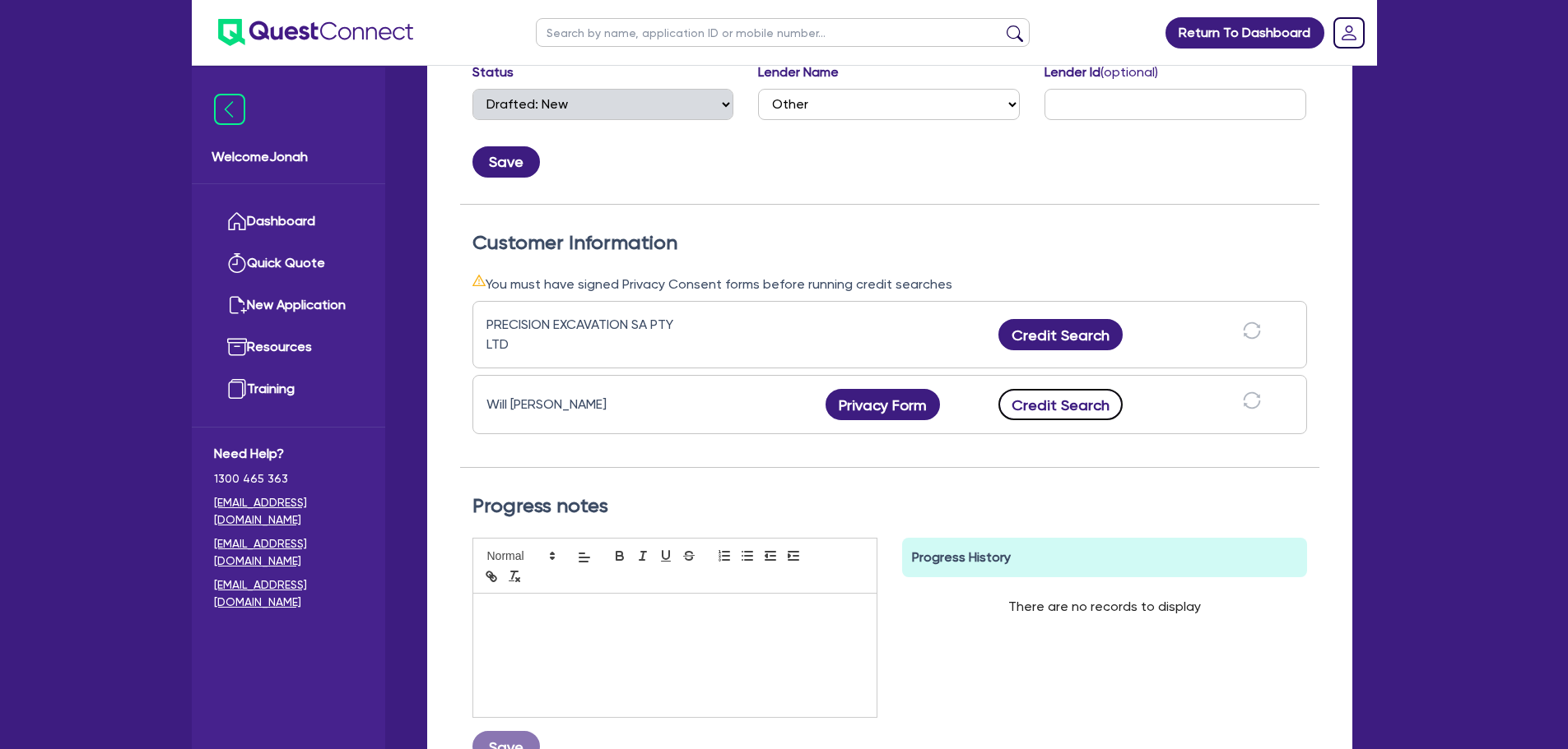
click at [1084, 394] on button "Credit Search" at bounding box center [1061, 404] width 125 height 31
click at [1065, 410] on button "Credit Report" at bounding box center [1060, 404] width 151 height 31
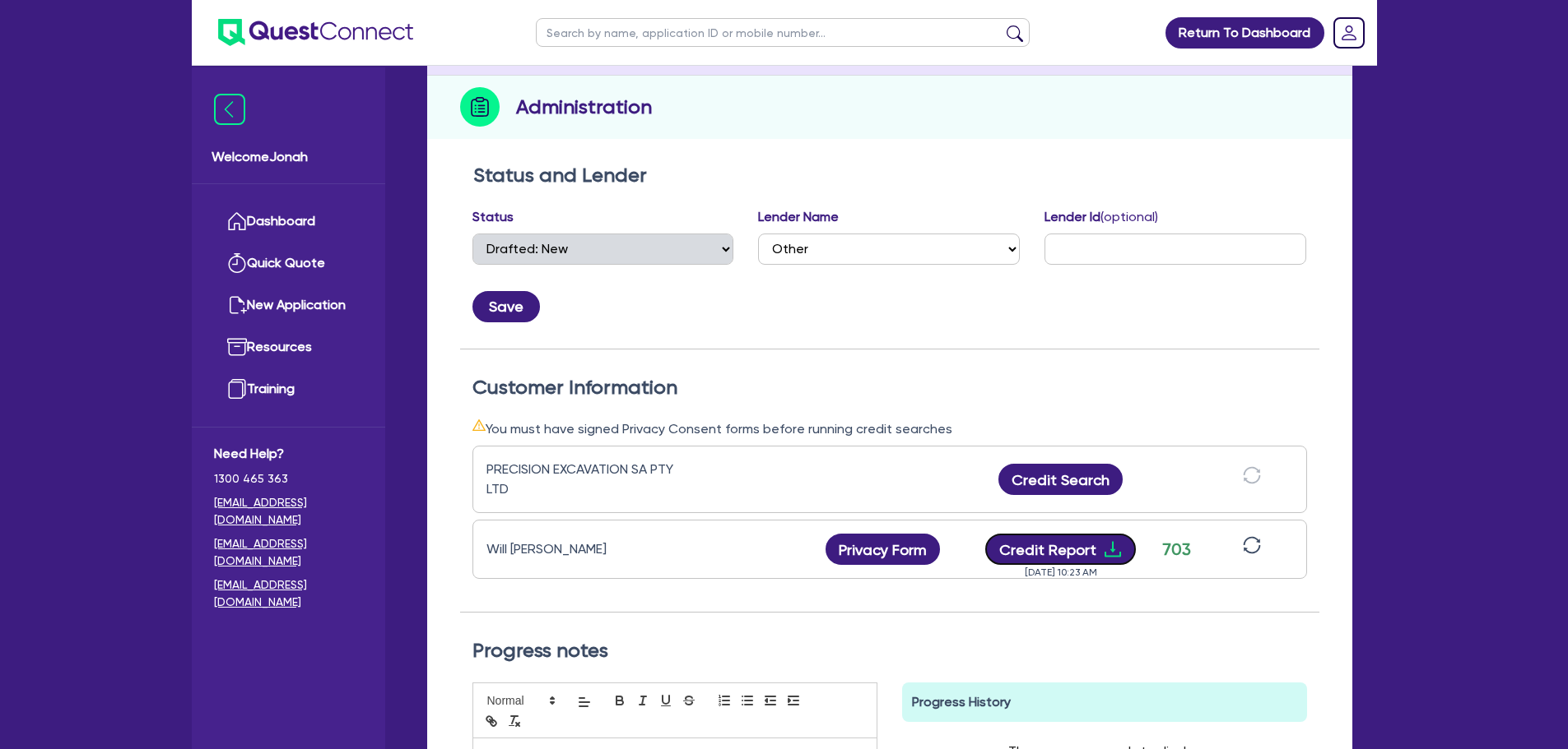
scroll to position [0, 0]
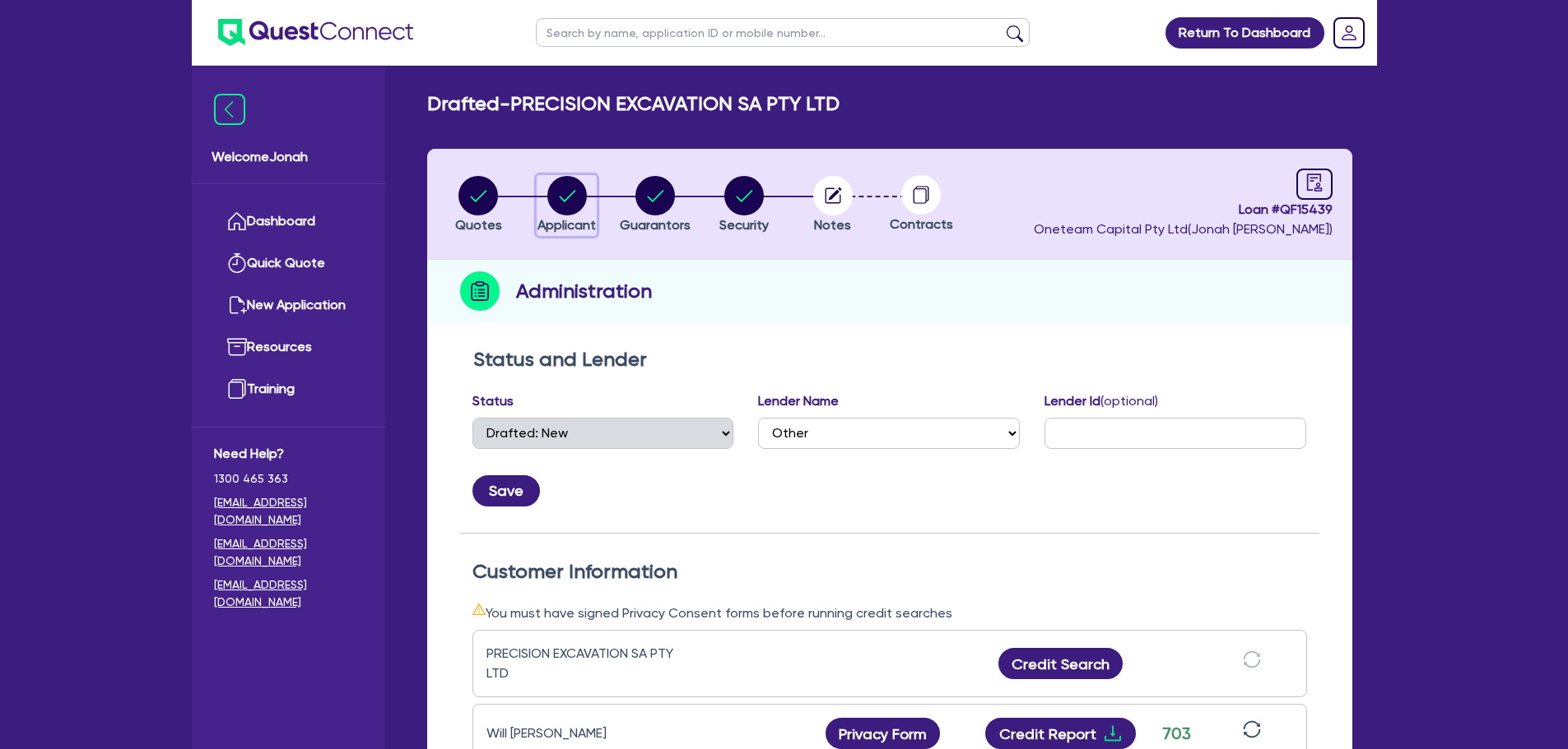
click at [557, 204] on circle "button" at bounding box center [567, 196] width 40 height 40
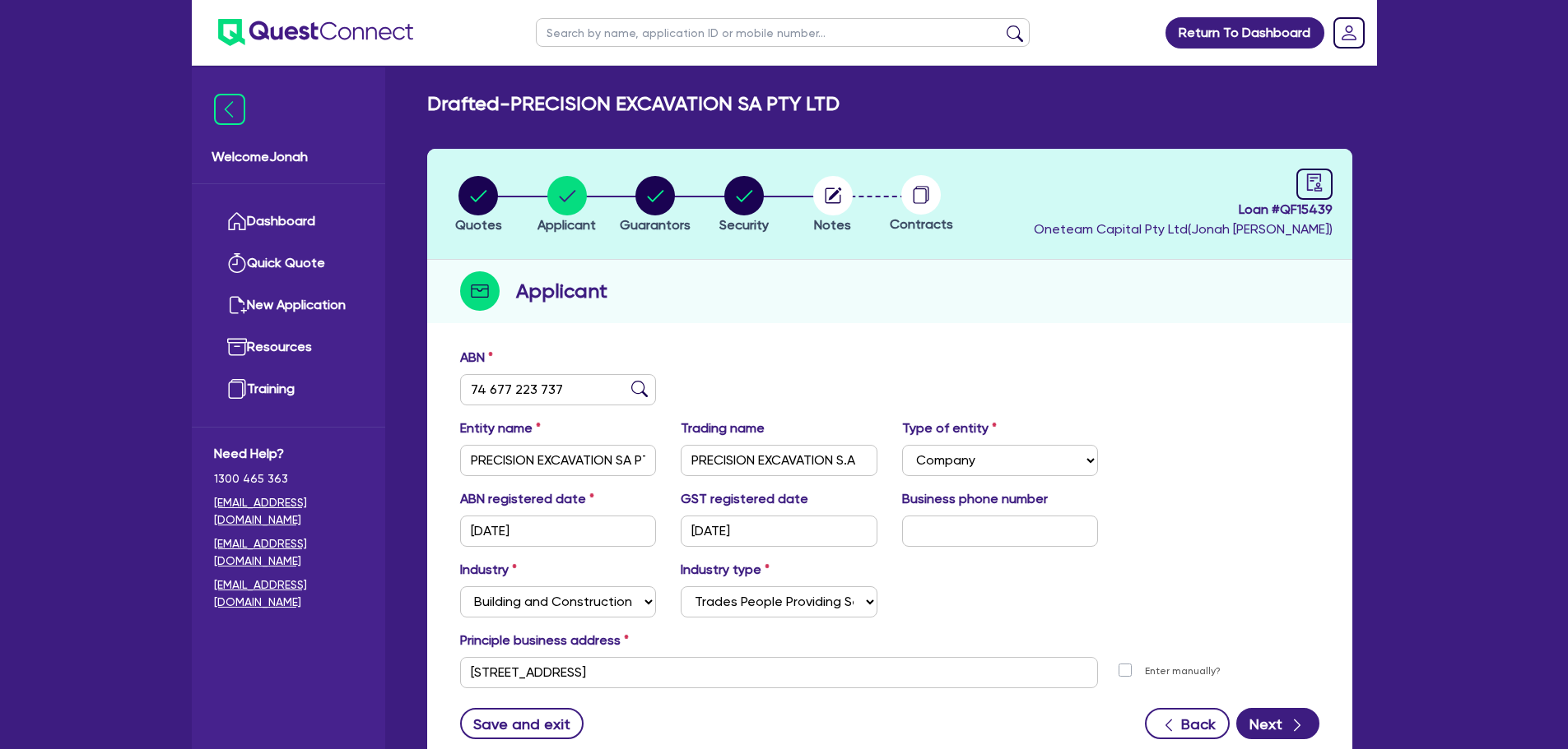
click at [642, 42] on input "text" at bounding box center [782, 32] width 494 height 29
click at [279, 212] on link "Dashboard" at bounding box center [288, 222] width 149 height 42
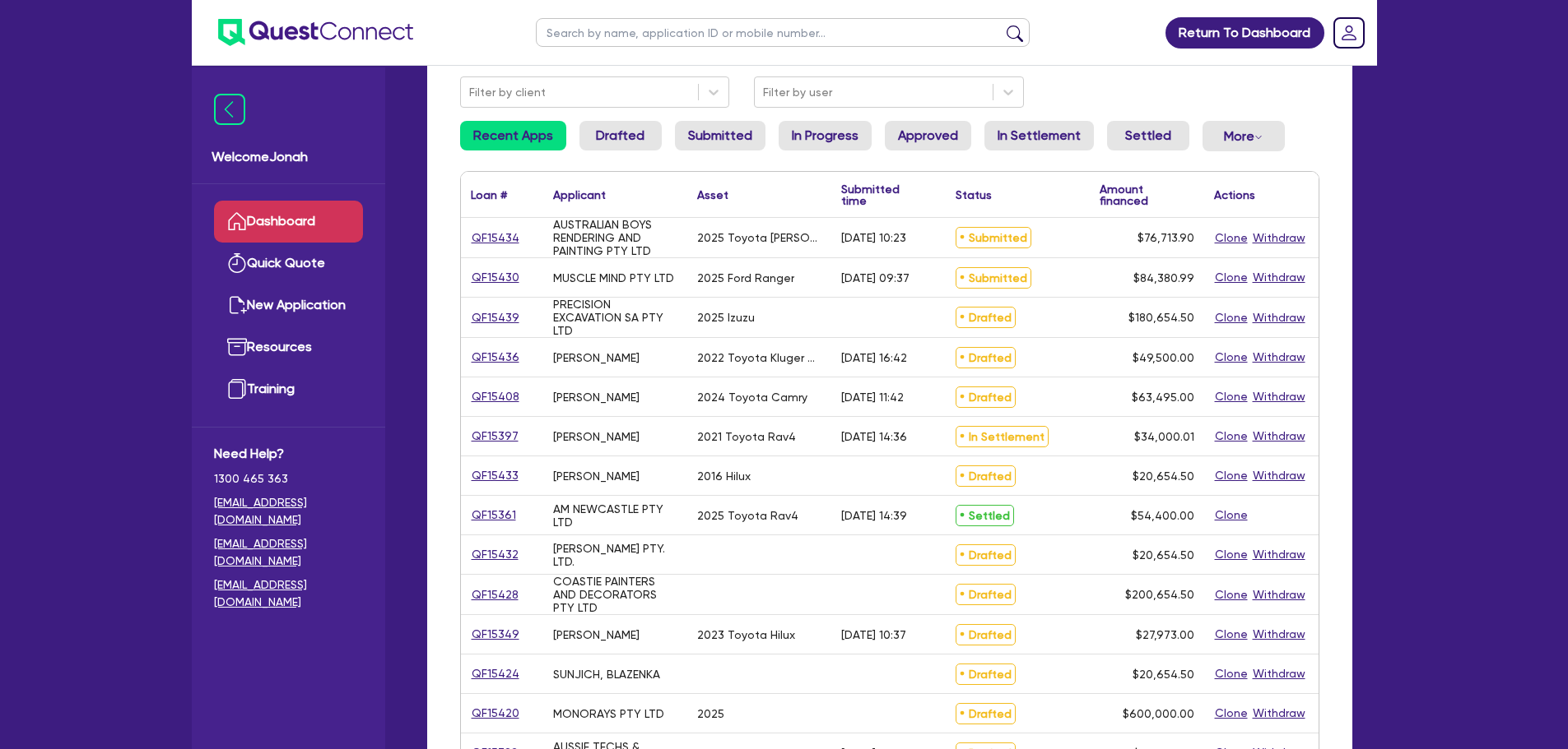
scroll to position [164, 0]
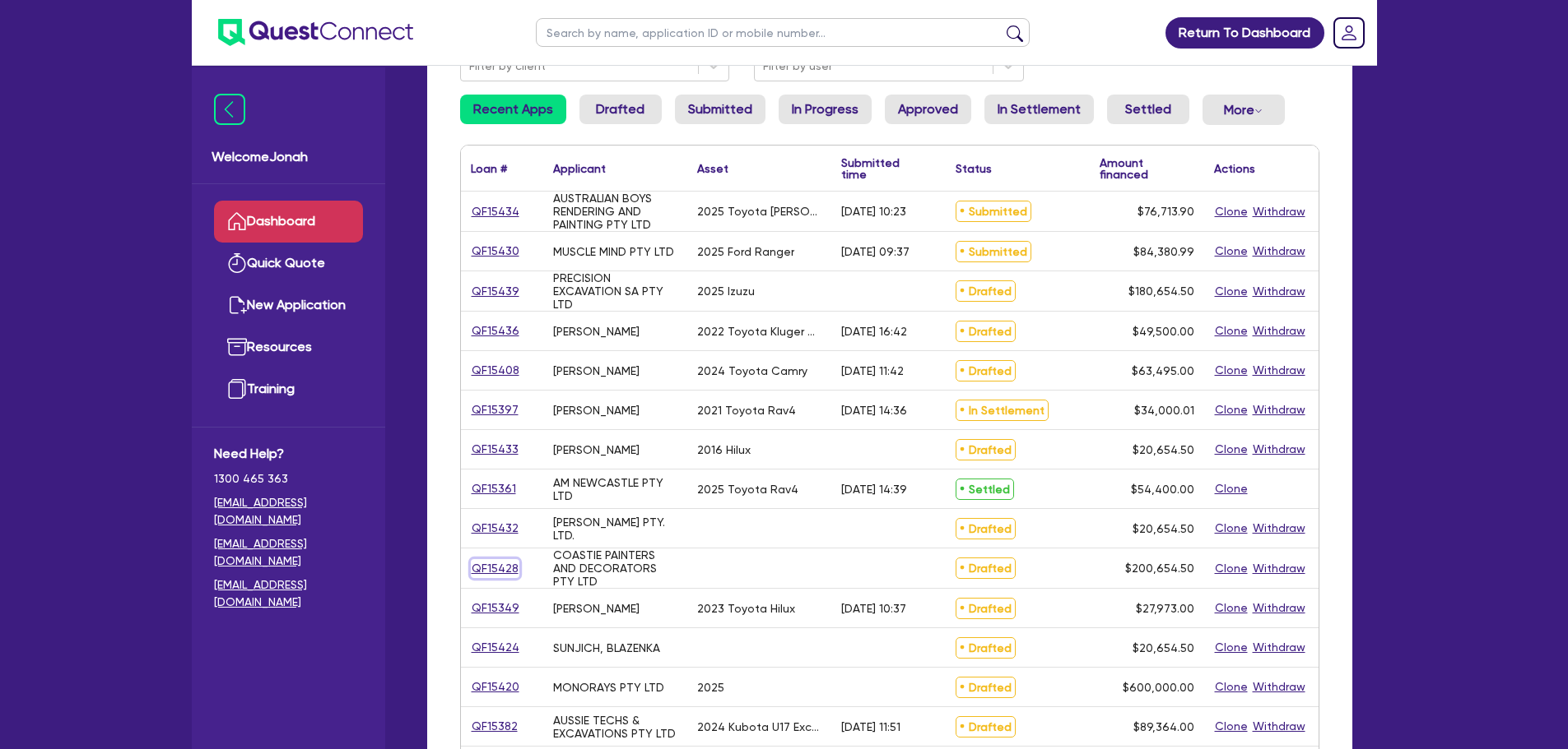
click at [509, 569] on link "QF15428" at bounding box center [494, 569] width 48 height 19
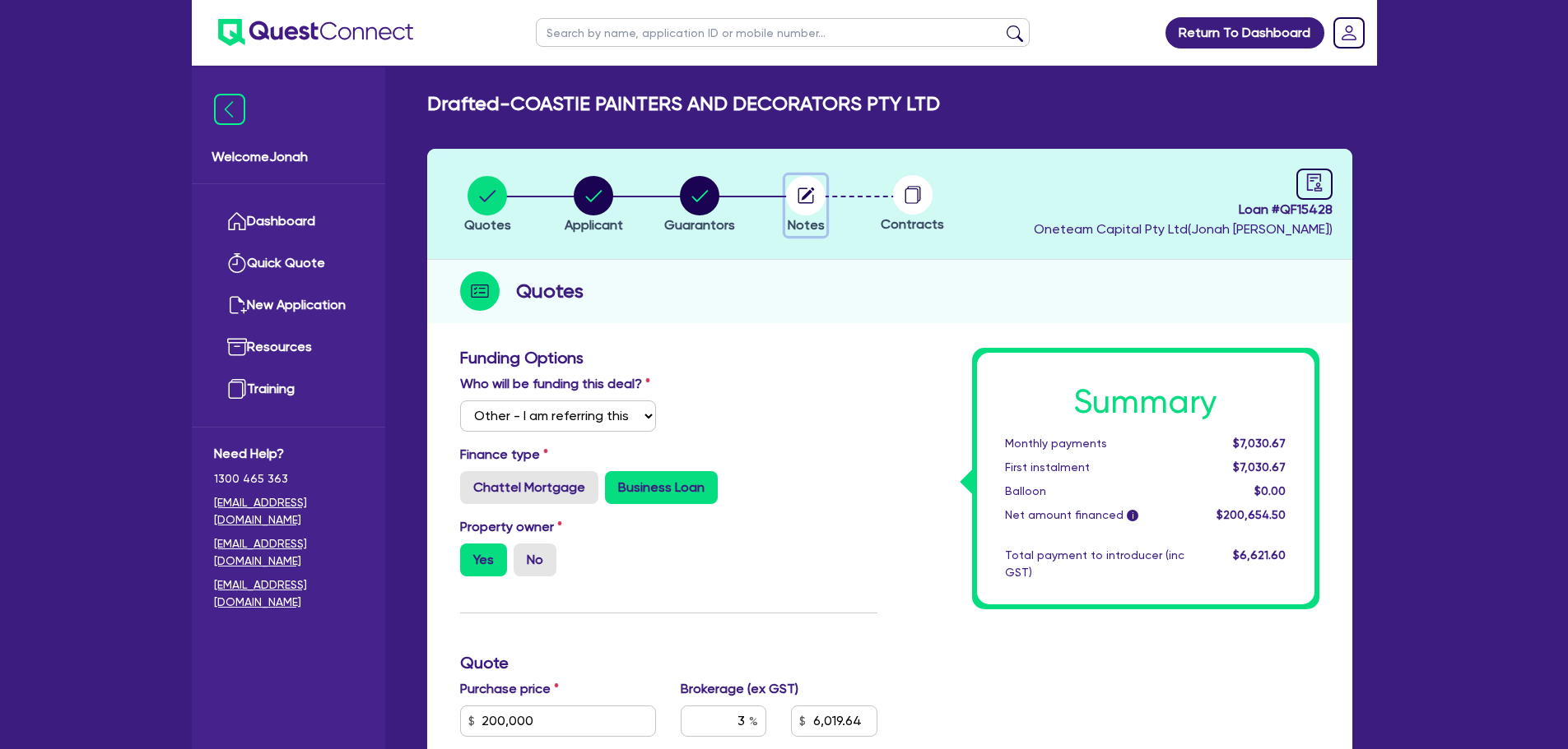
click at [796, 179] on icon "button" at bounding box center [805, 196] width 40 height 40
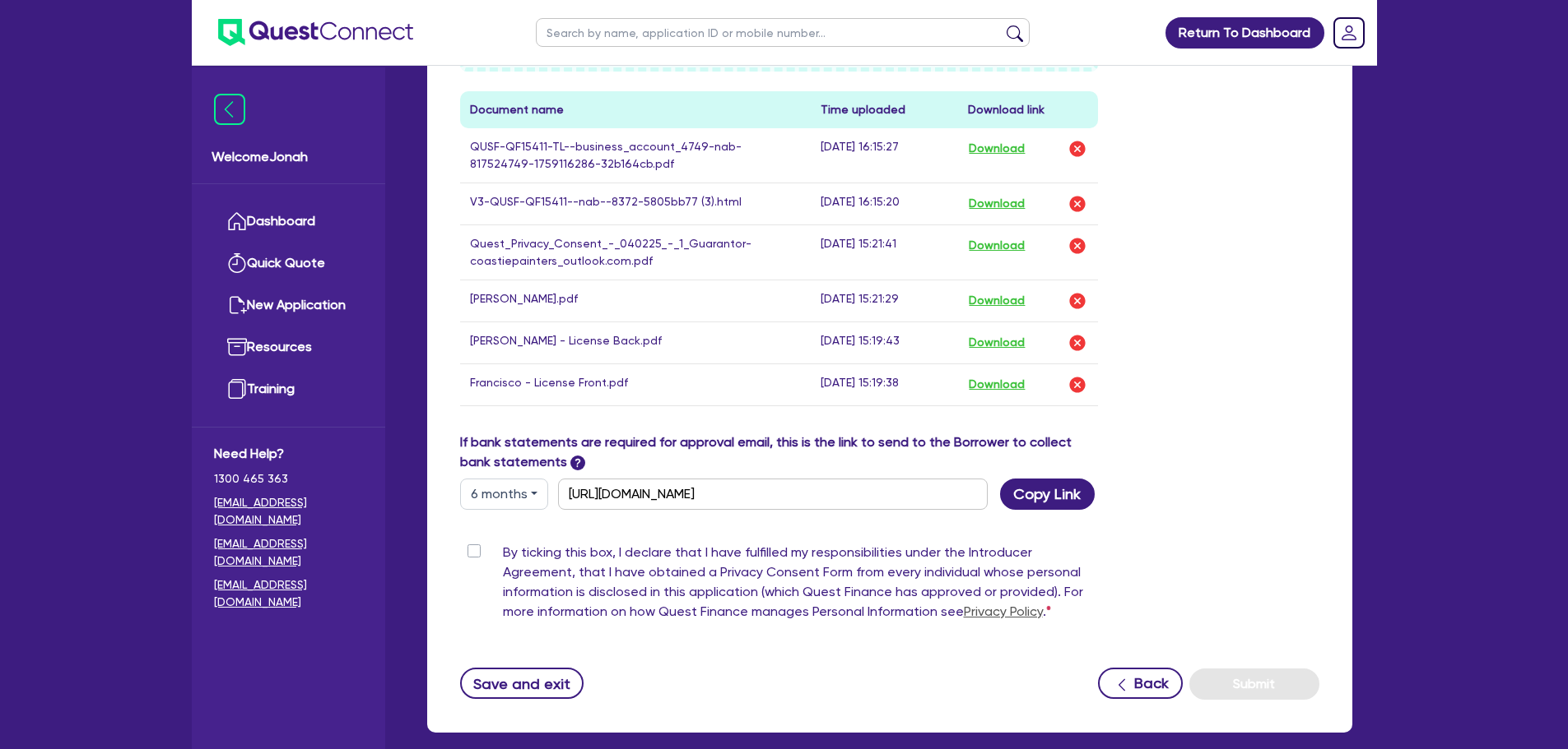
scroll to position [658, 0]
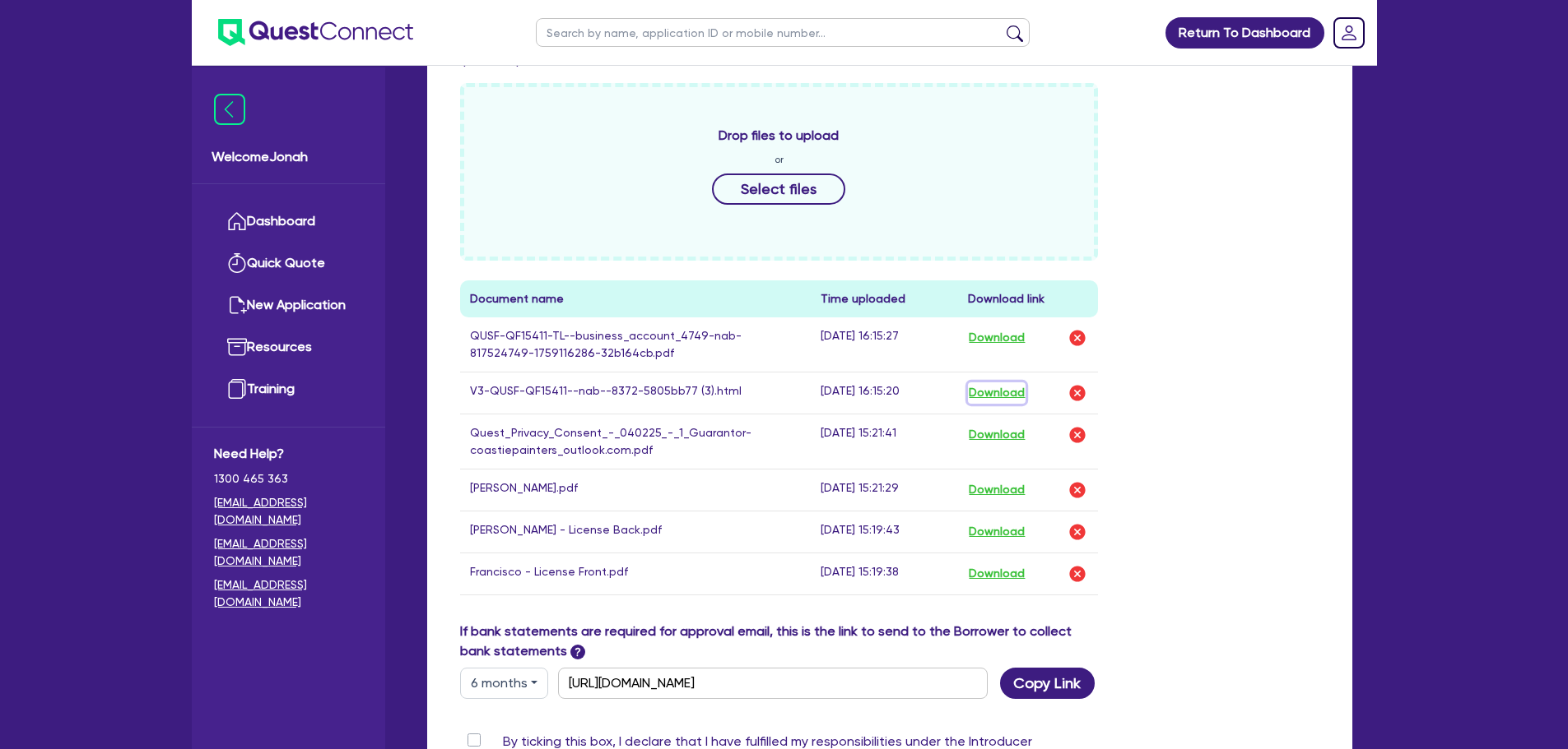
click at [1001, 392] on button "Download" at bounding box center [997, 392] width 58 height 21
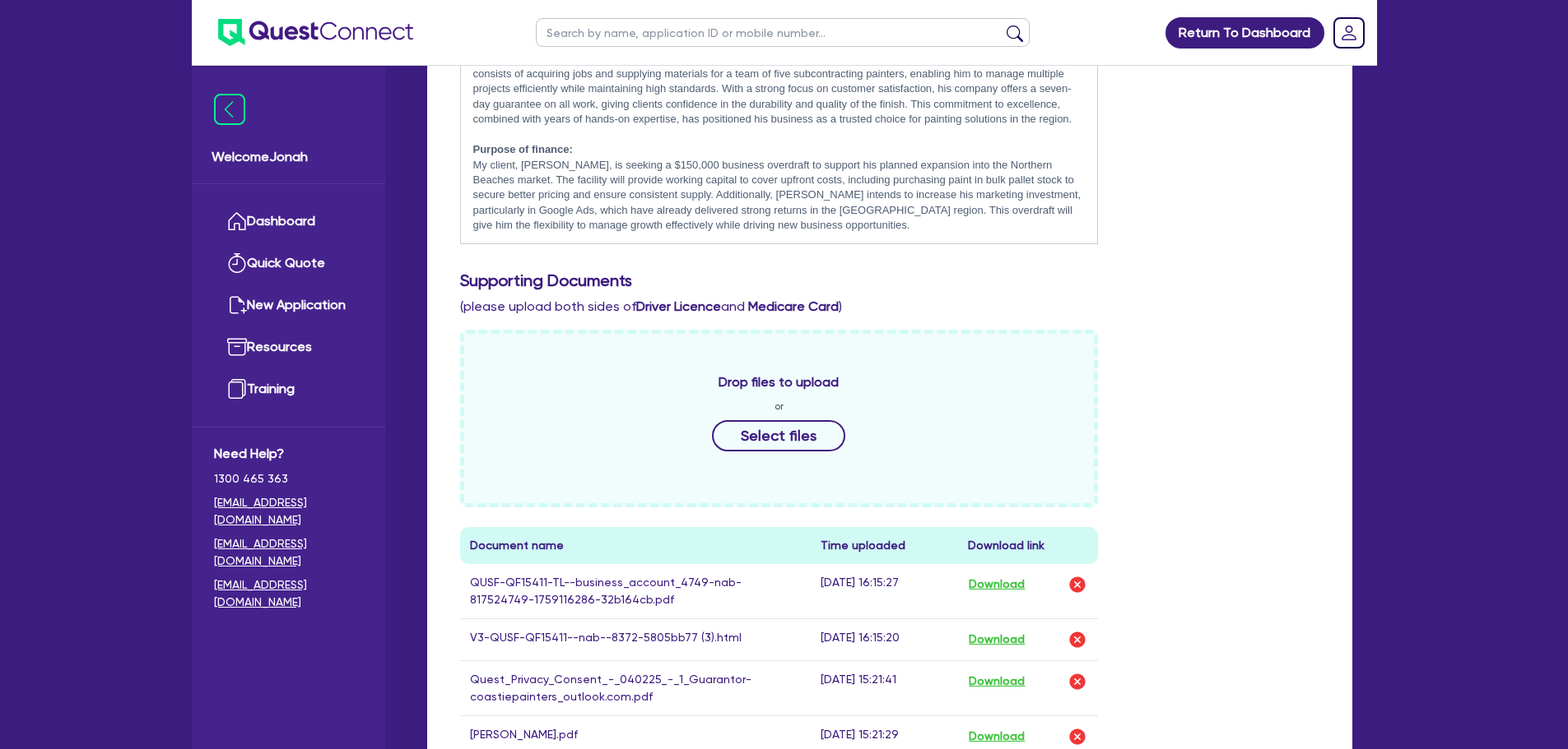
scroll to position [0, 0]
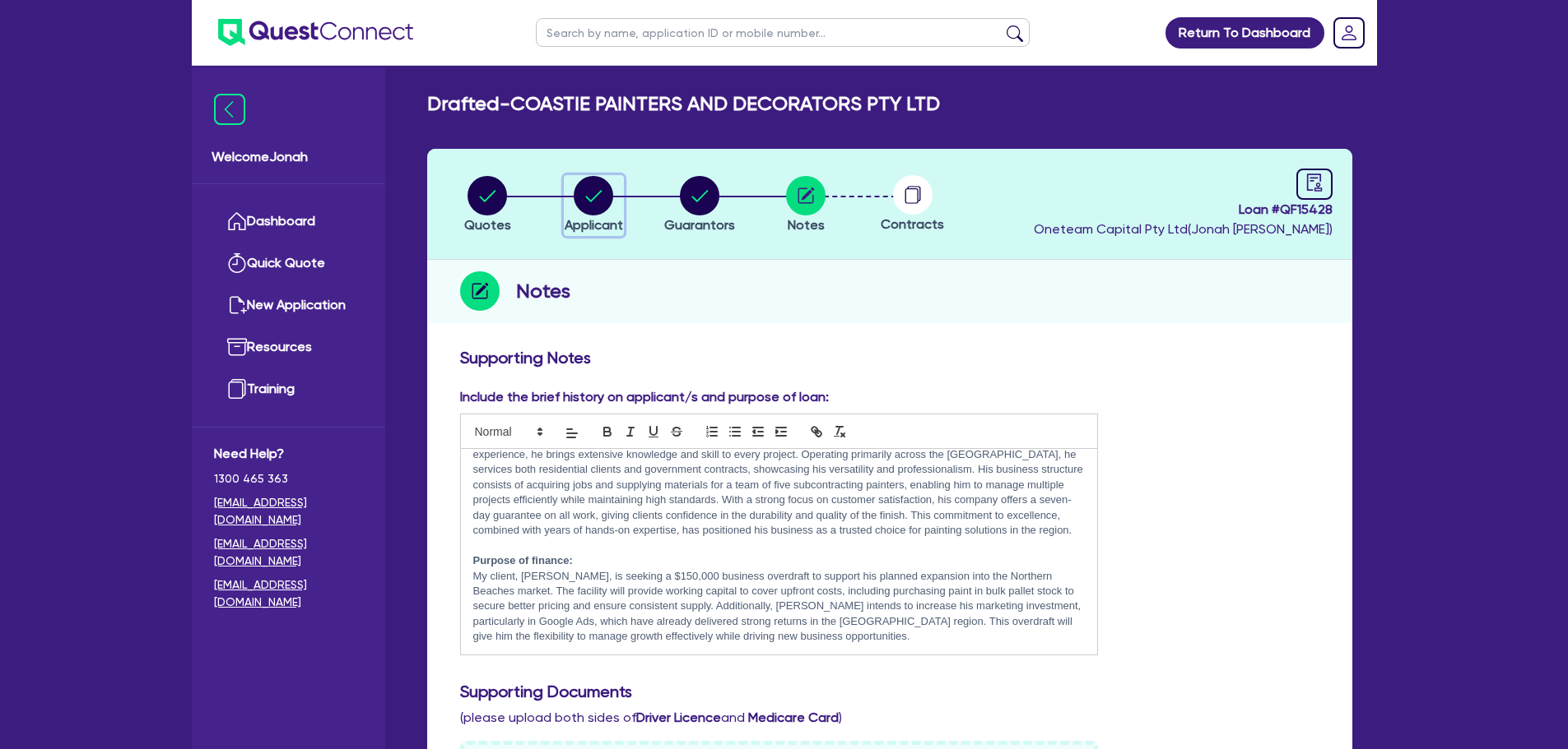
click at [587, 208] on circle "button" at bounding box center [593, 196] width 40 height 40
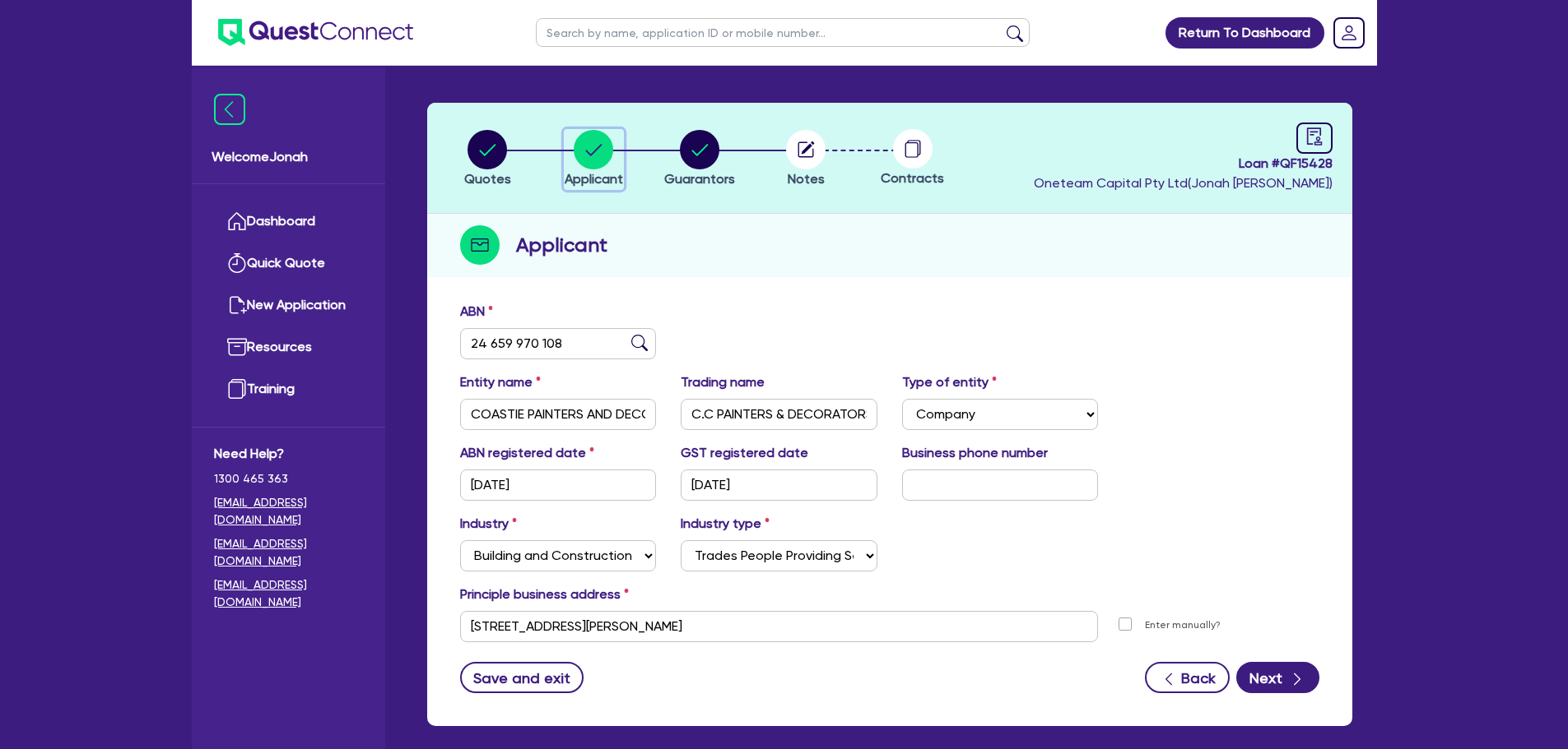
scroll to position [82, 0]
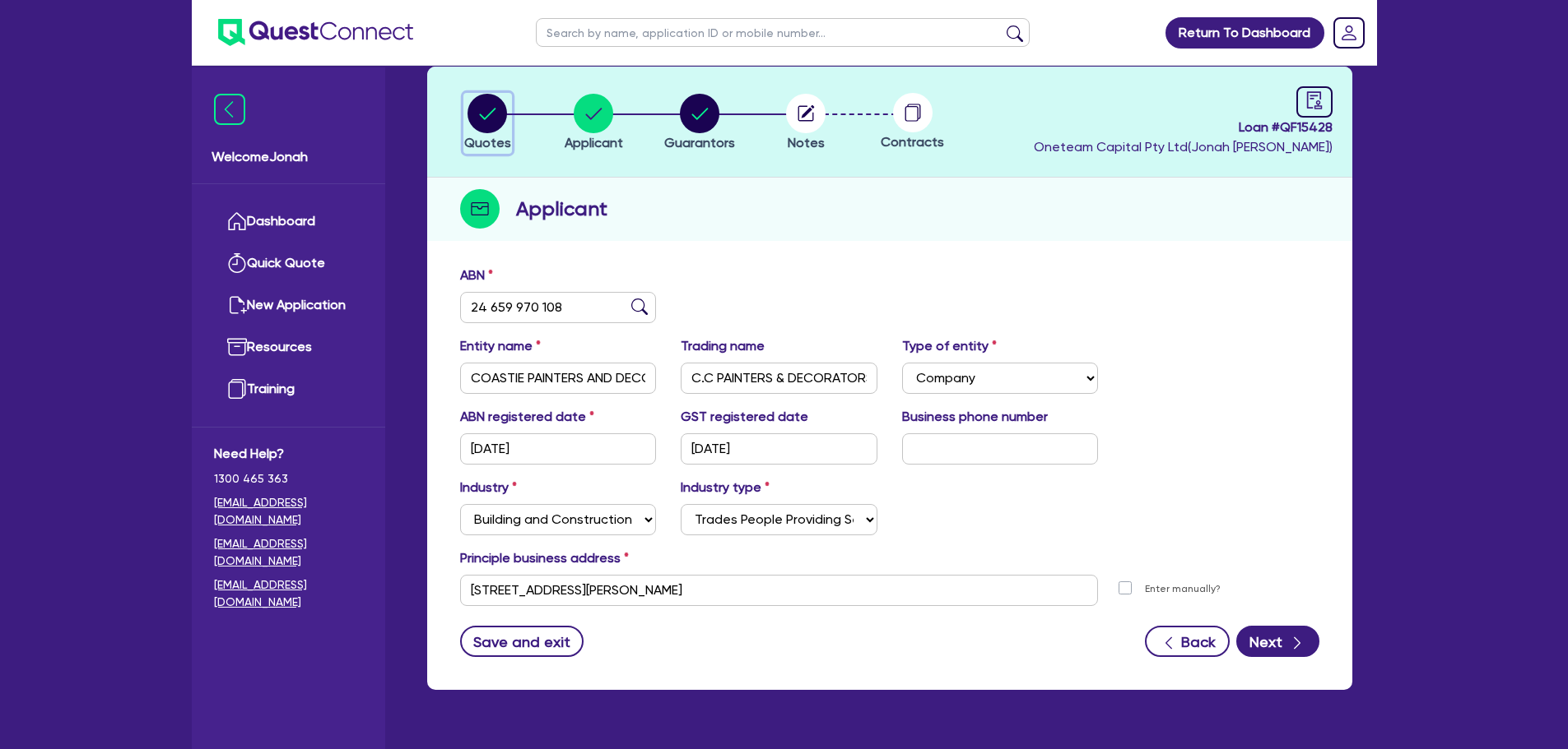
click at [494, 115] on circle "button" at bounding box center [487, 114] width 40 height 40
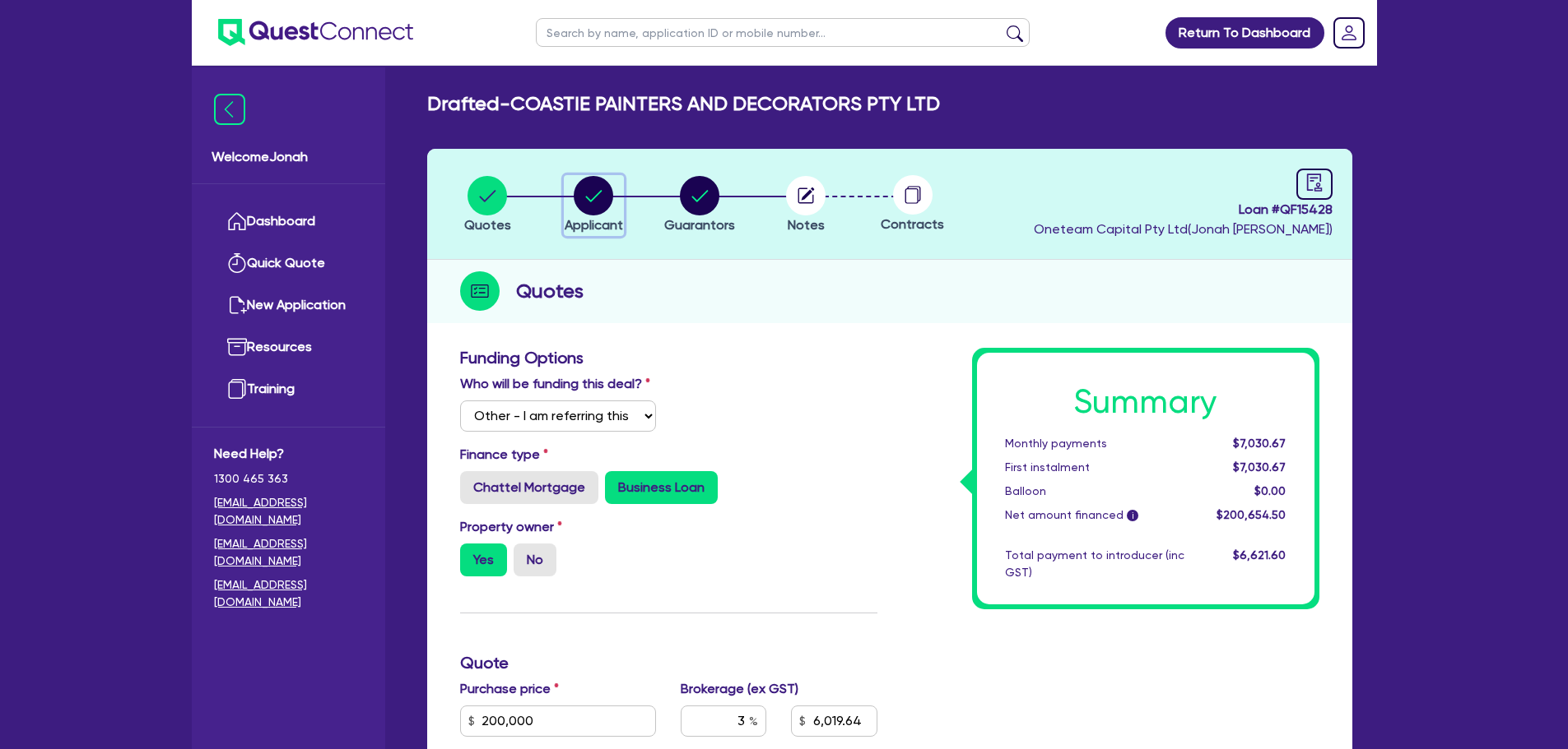
click at [590, 190] on circle "button" at bounding box center [593, 196] width 40 height 40
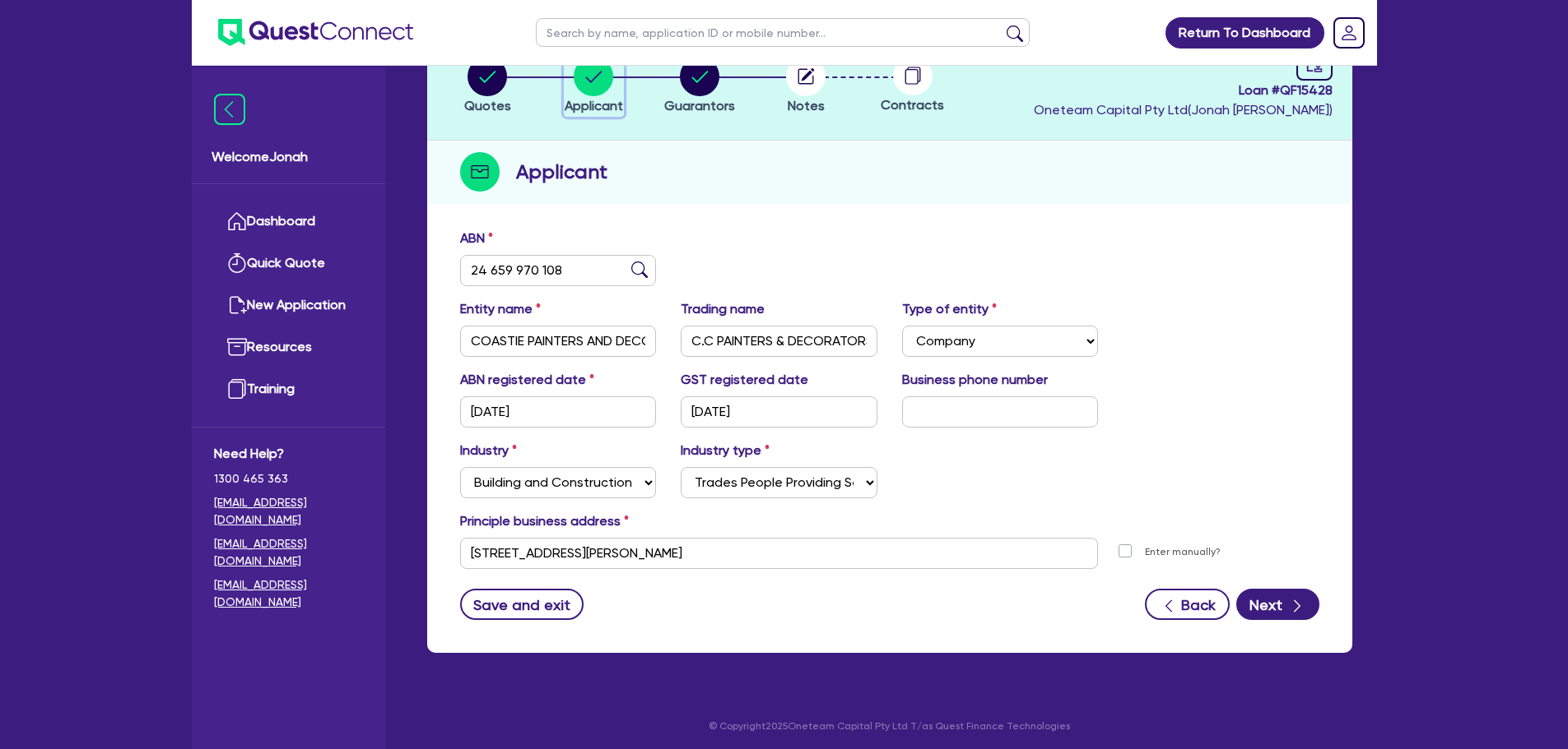
scroll to position [124, 0]
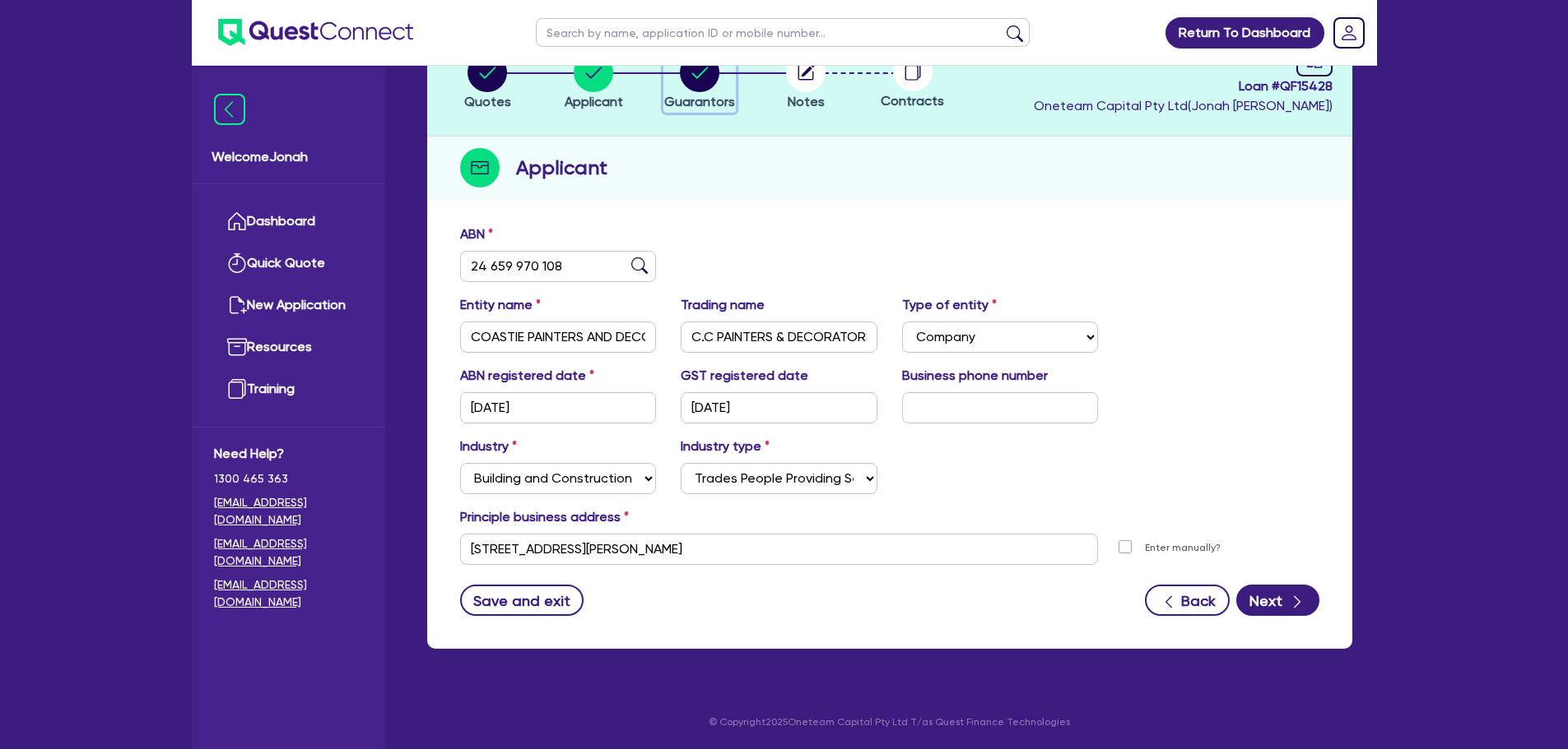
drag, startPoint x: 710, startPoint y: 90, endPoint x: 712, endPoint y: 100, distance: 10.2
click at [710, 89] on icon "button" at bounding box center [699, 72] width 40 height 40
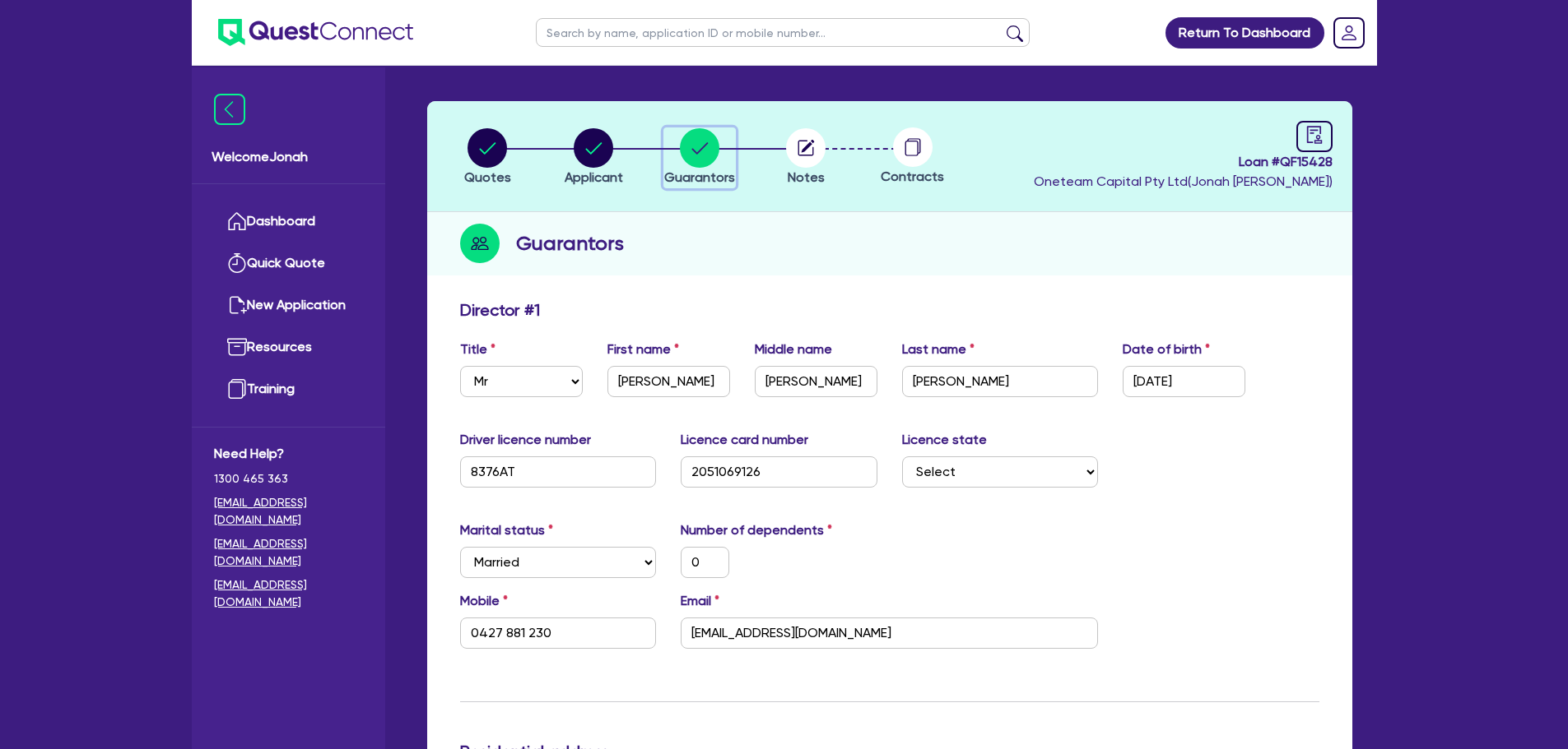
scroll to position [164, 0]
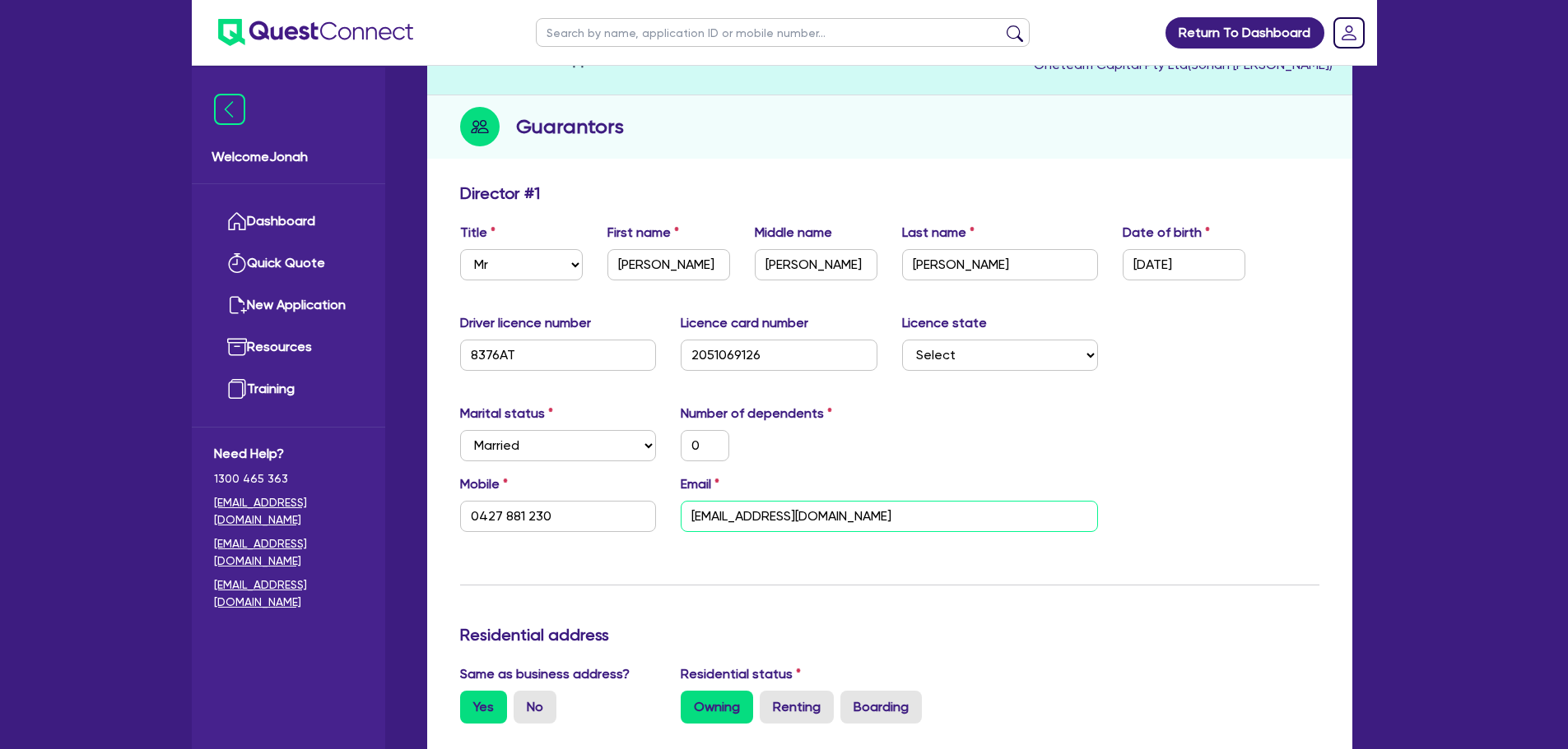
click at [773, 510] on input "[EMAIL_ADDRESS][DOMAIN_NAME]" at bounding box center [889, 516] width 417 height 31
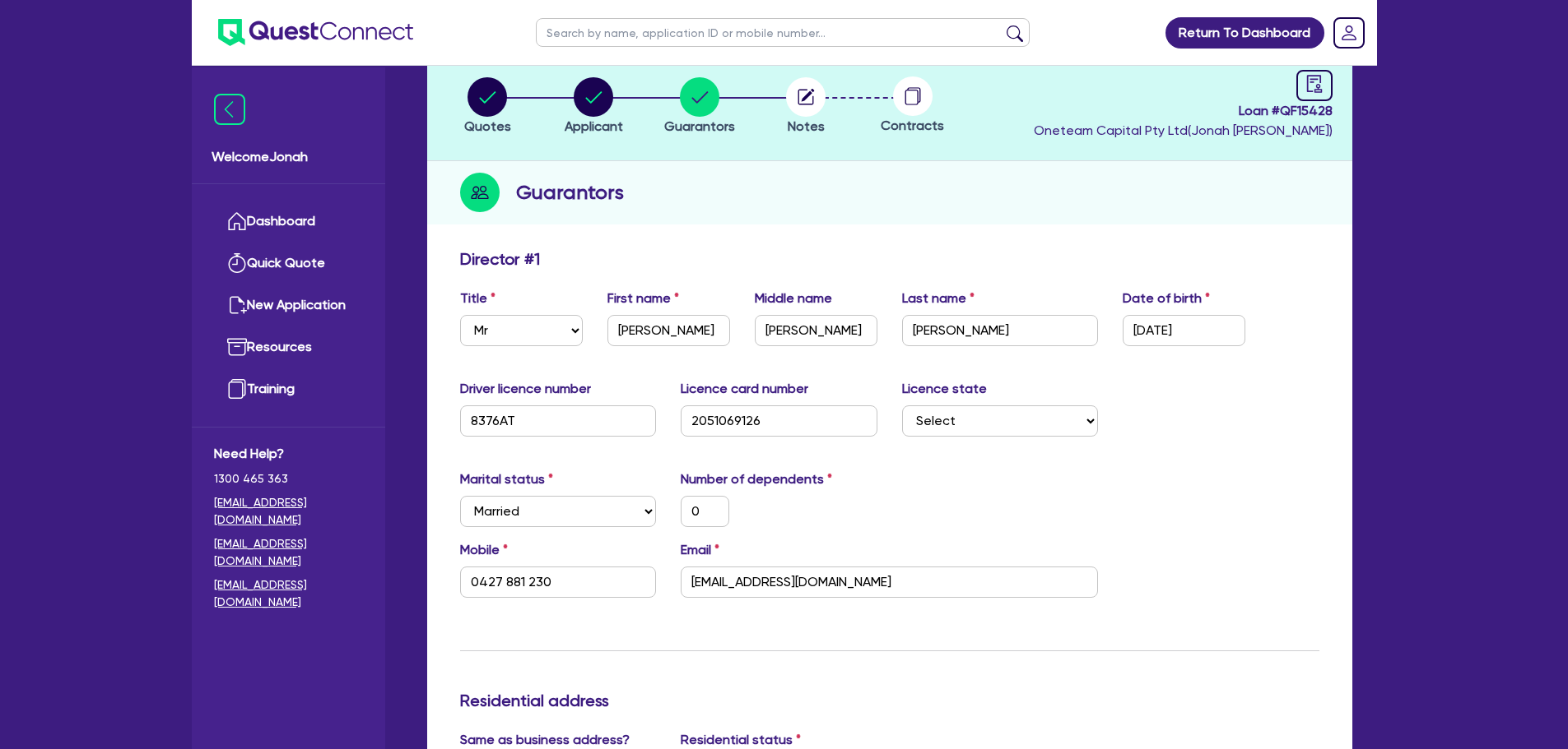
scroll to position [0, 0]
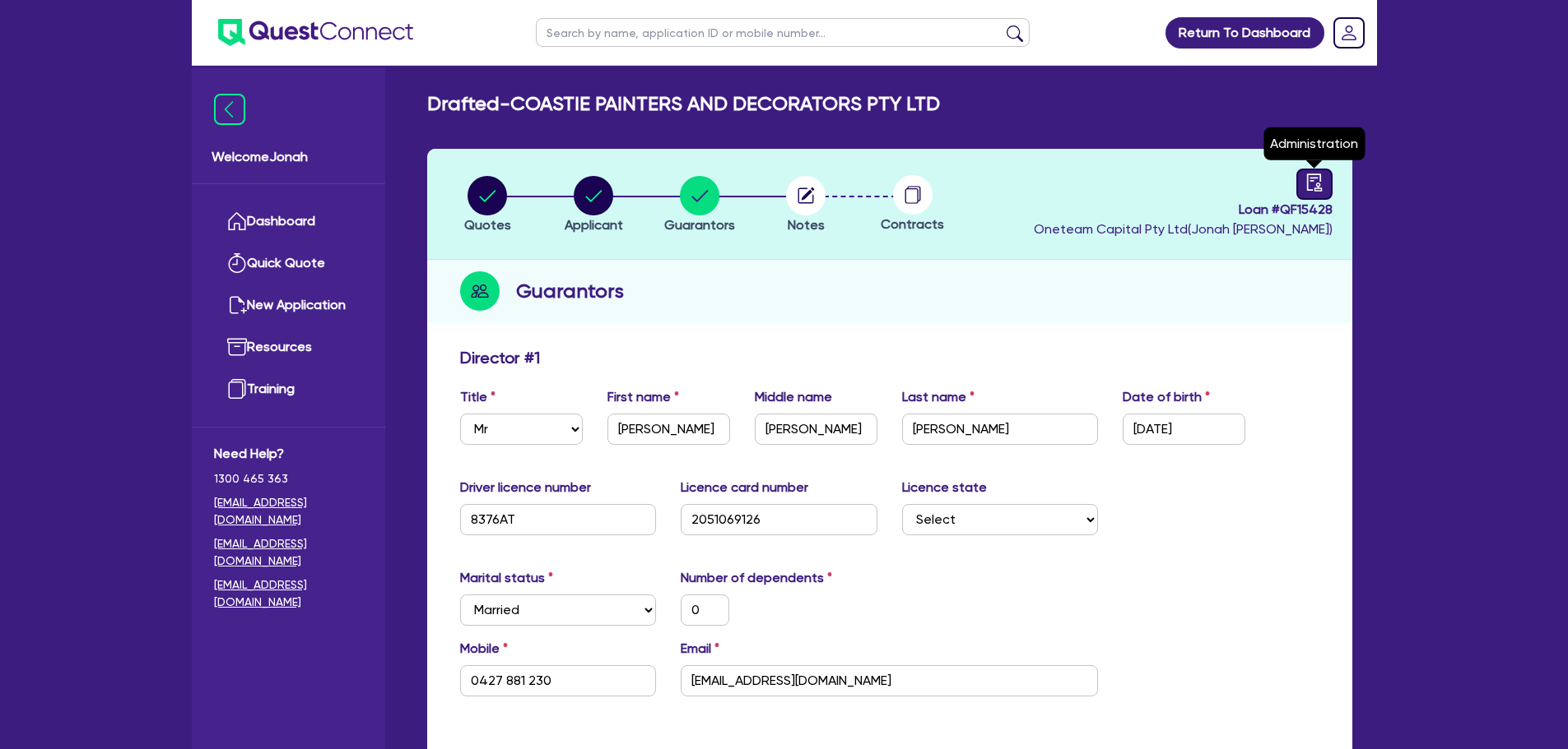
click at [1298, 188] on div at bounding box center [1314, 184] width 36 height 31
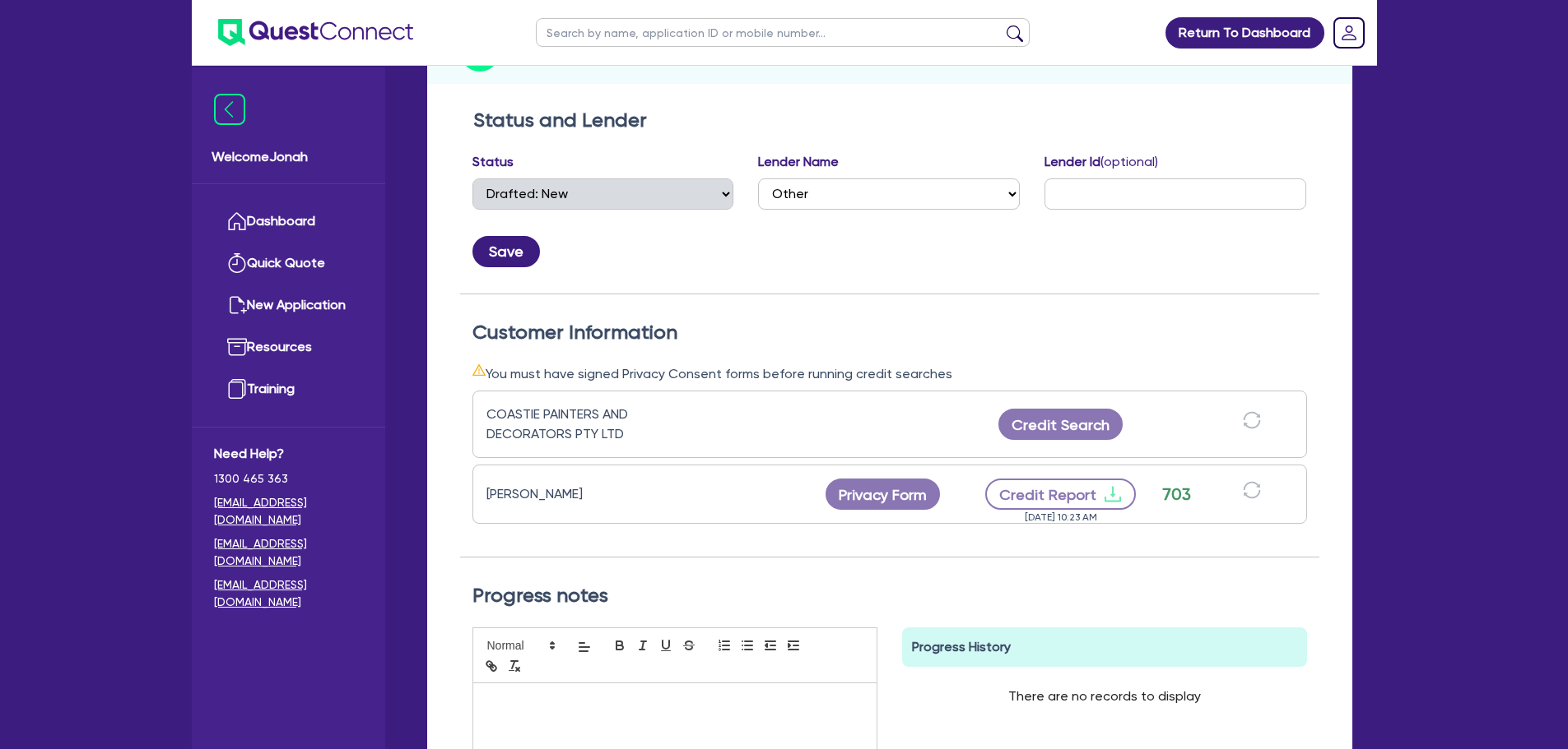
scroll to position [247, 0]
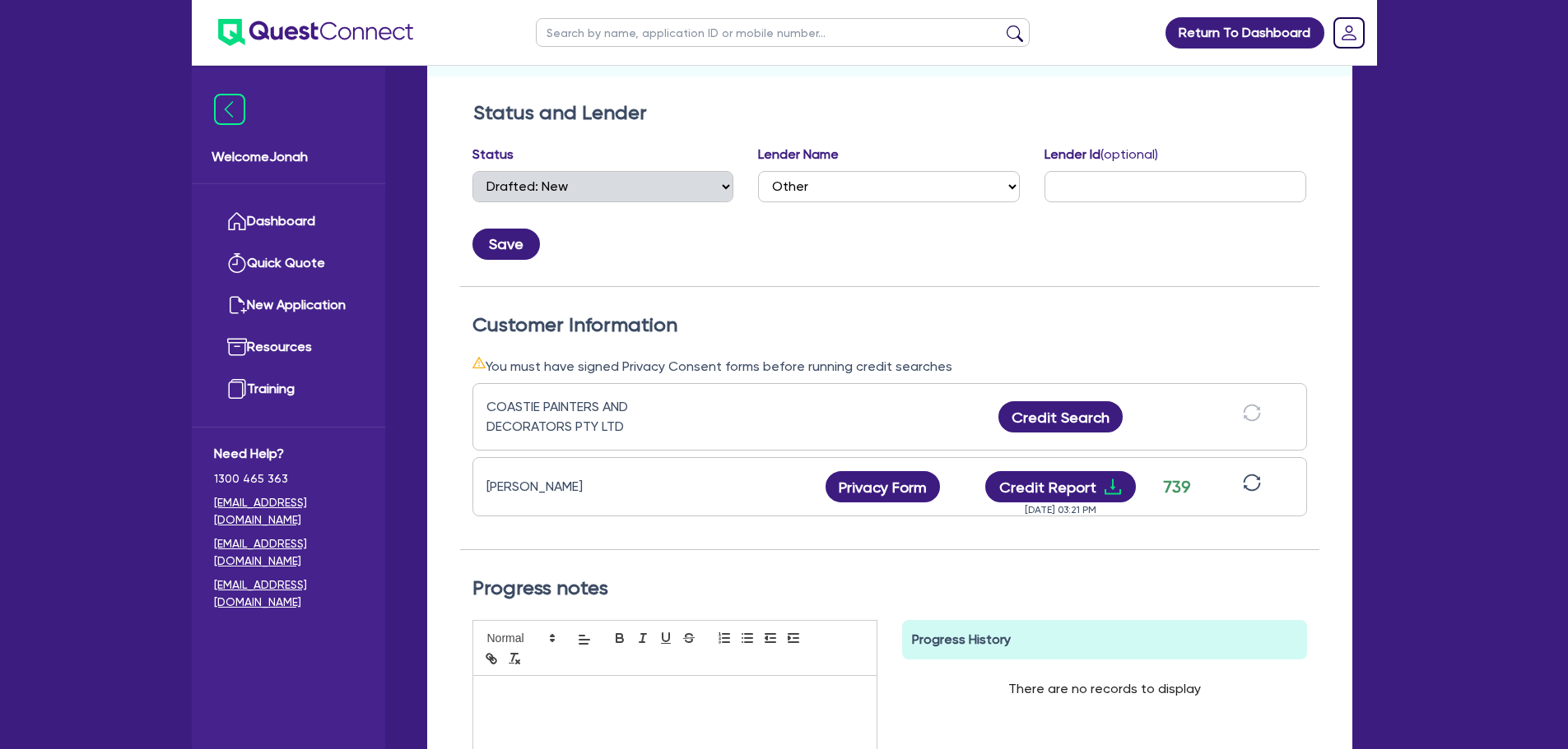
click at [1226, 563] on div "Progress notes Save Progress History There are no records to display Delete Int…" at bounding box center [890, 717] width 859 height 333
click at [1080, 491] on button "Credit Report" at bounding box center [1060, 486] width 151 height 31
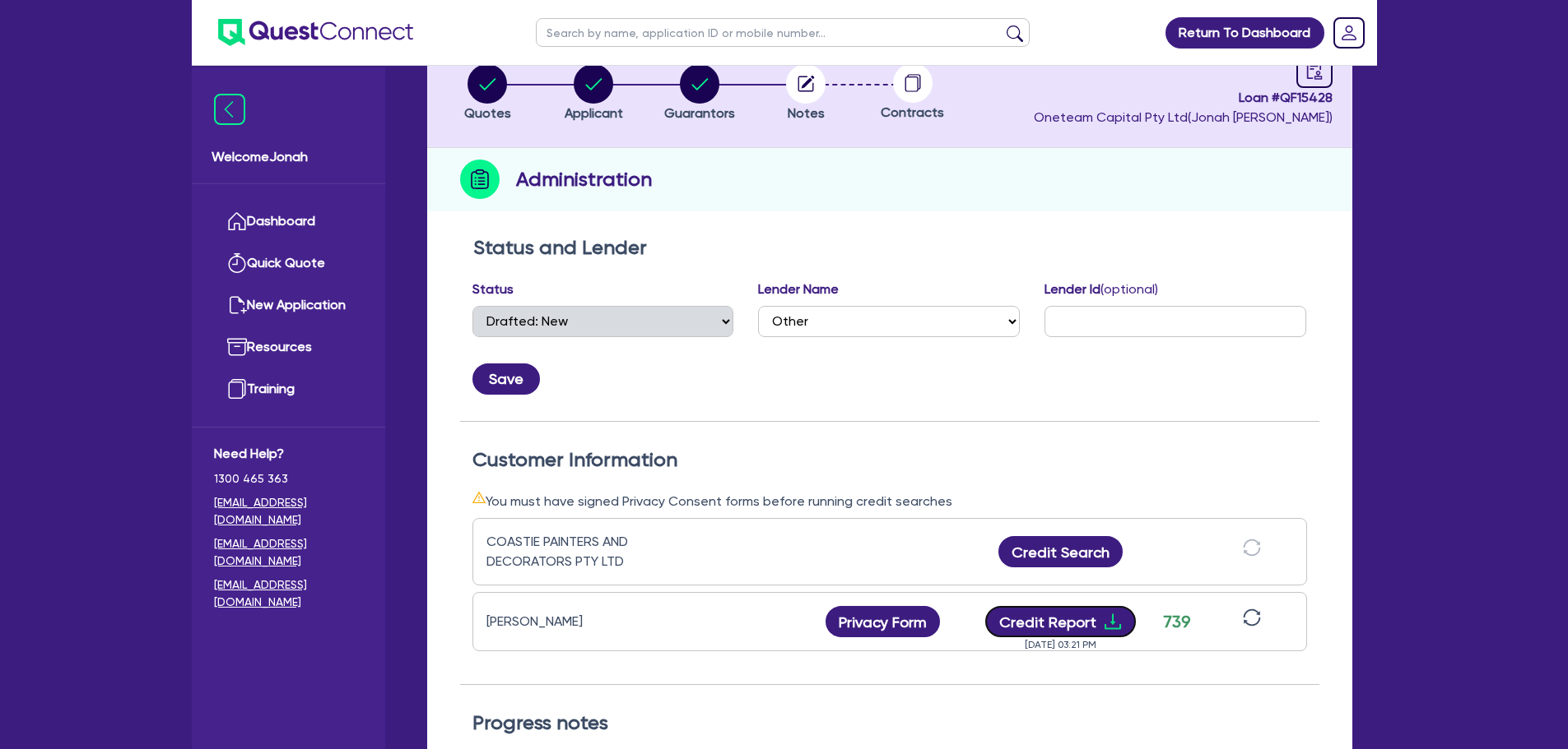
scroll to position [0, 0]
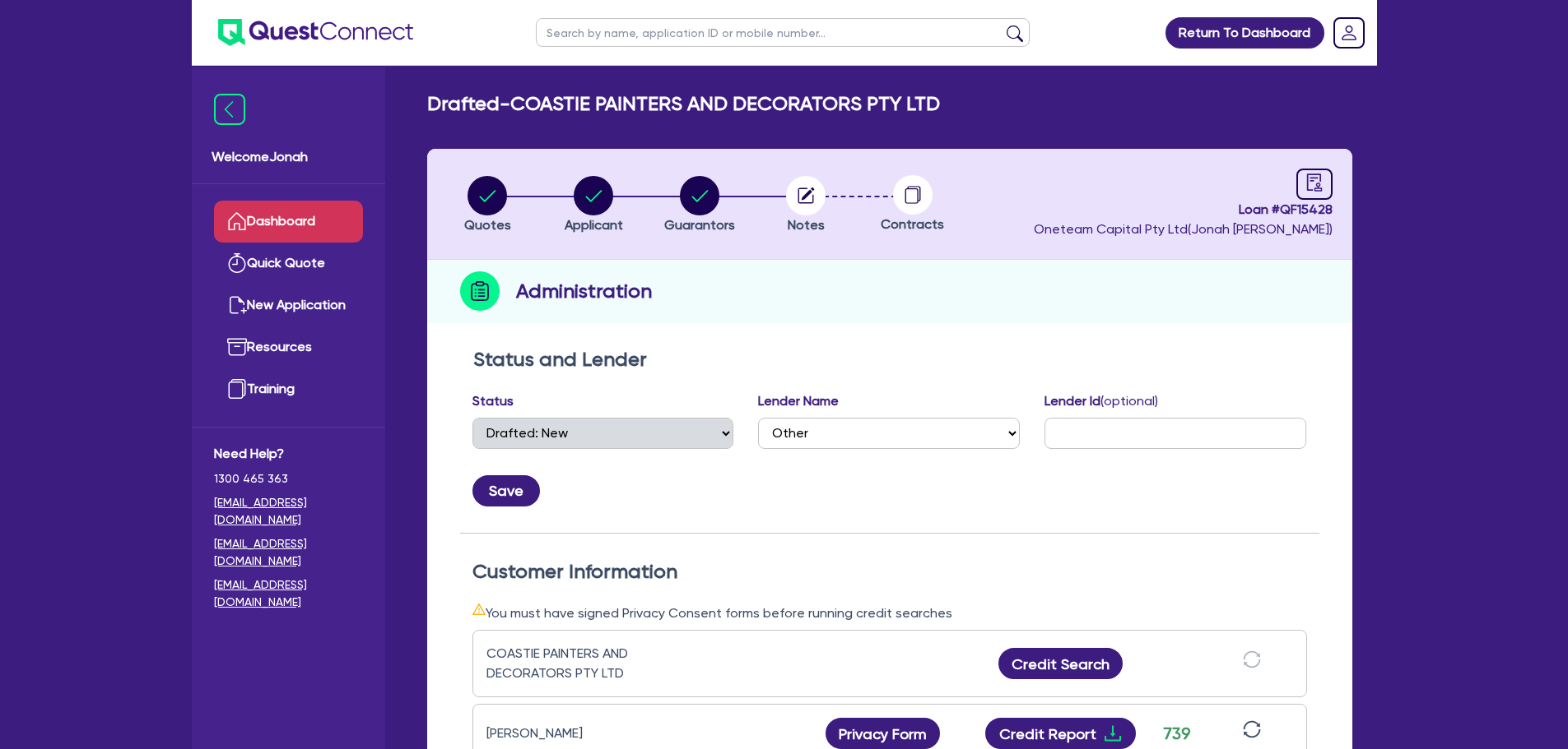
click at [276, 225] on link "Dashboard" at bounding box center [288, 222] width 149 height 42
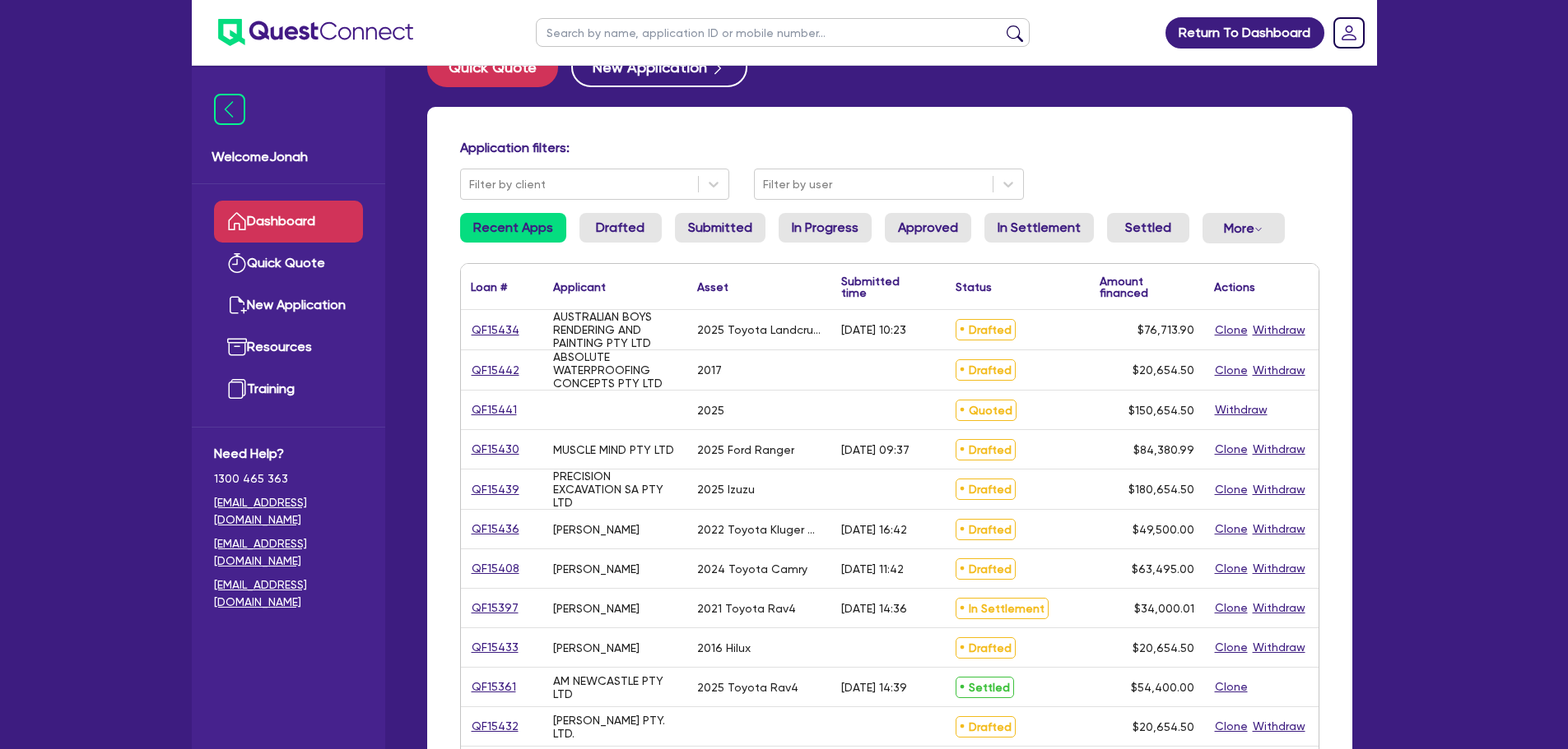
scroll to position [82, 0]
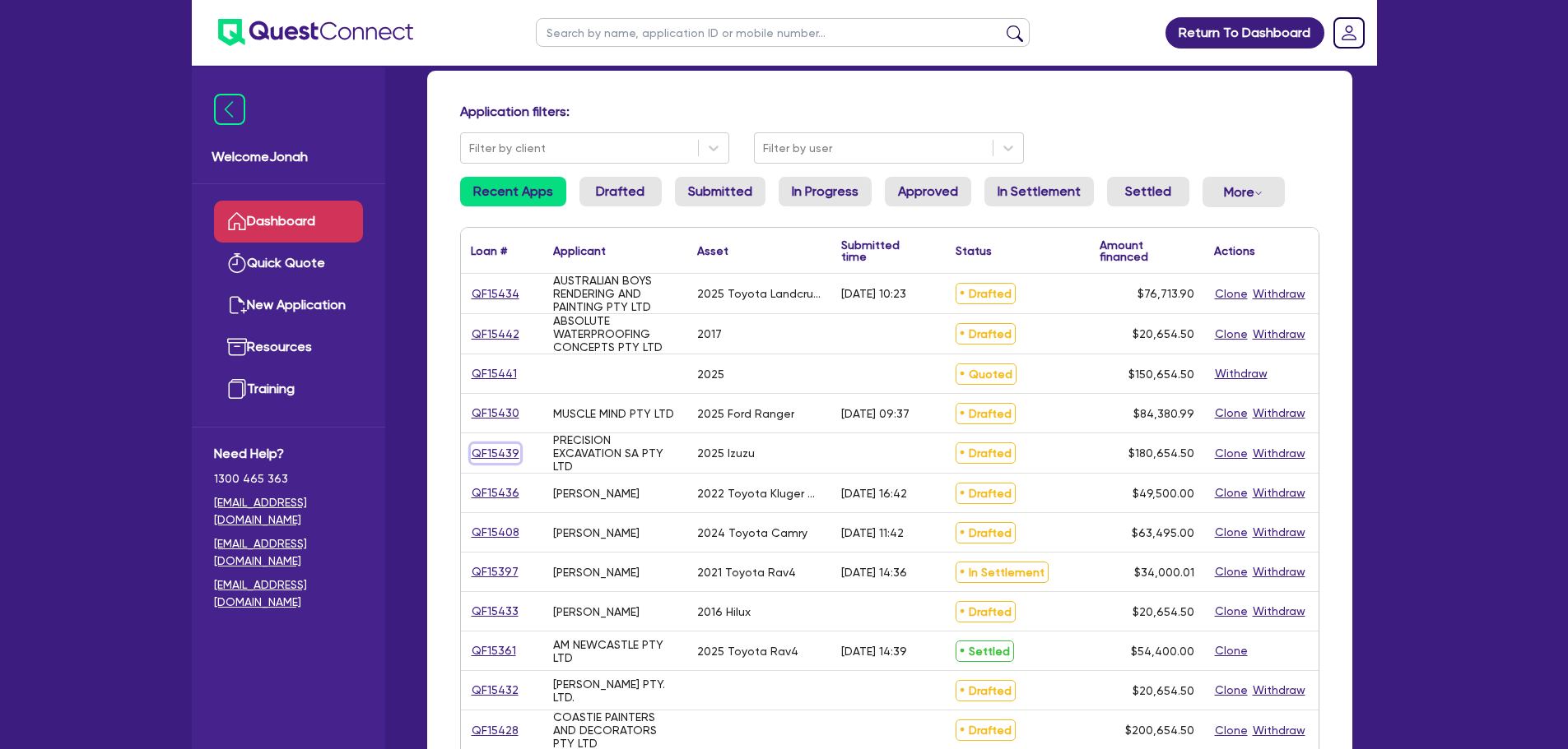
click at [500, 452] on link "QF15439" at bounding box center [495, 453] width 49 height 19
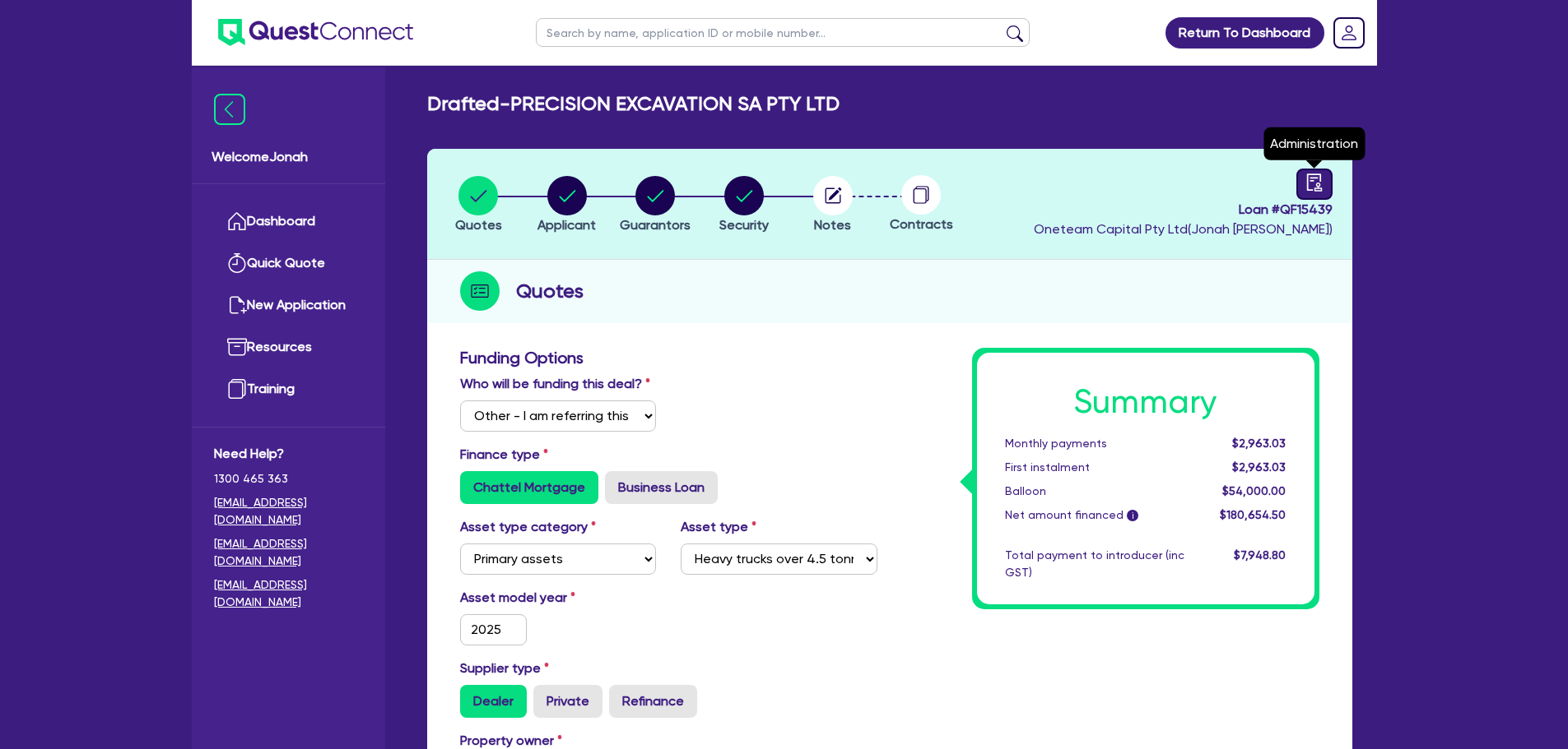
click at [1306, 182] on icon "audit" at bounding box center [1314, 182] width 18 height 18
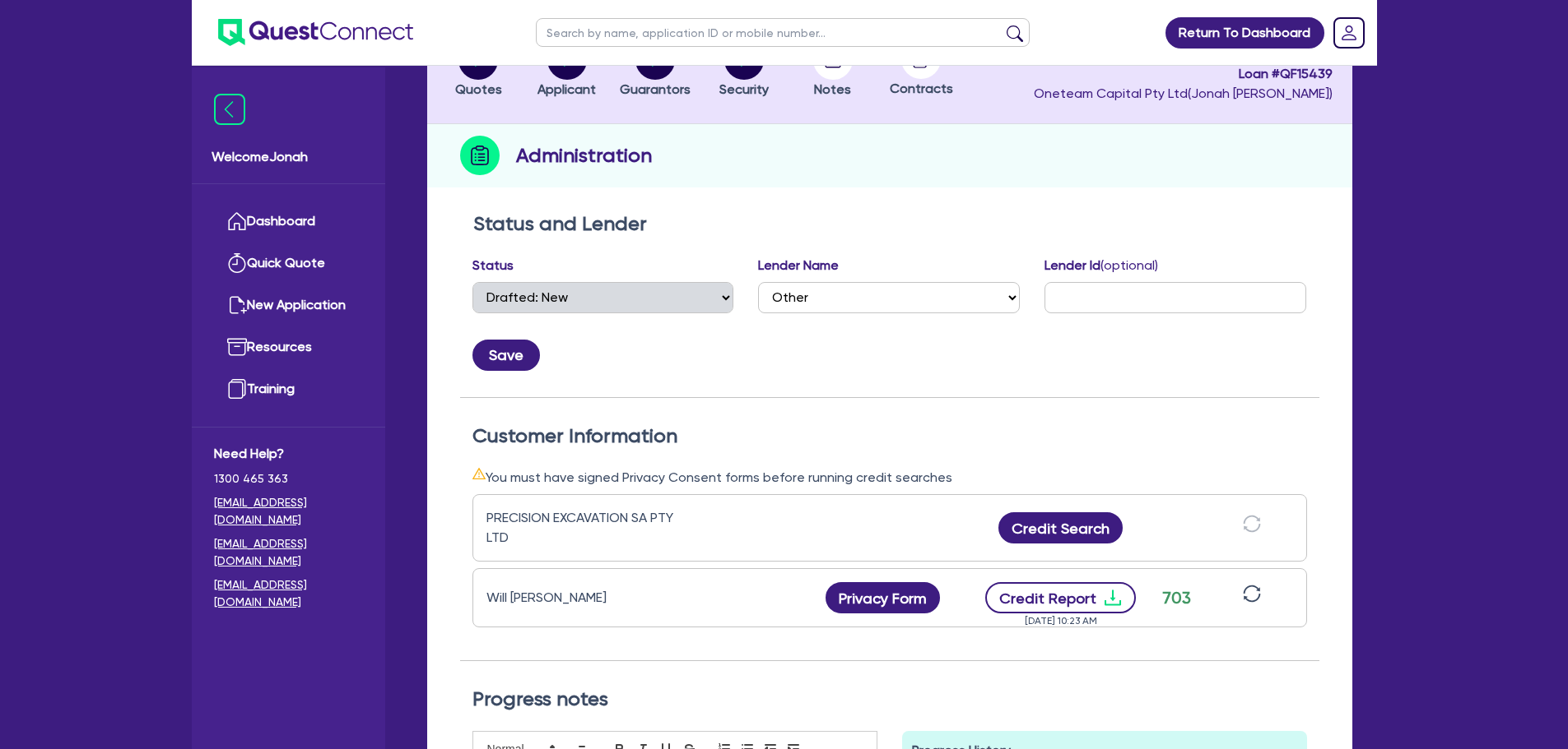
scroll to position [164, 0]
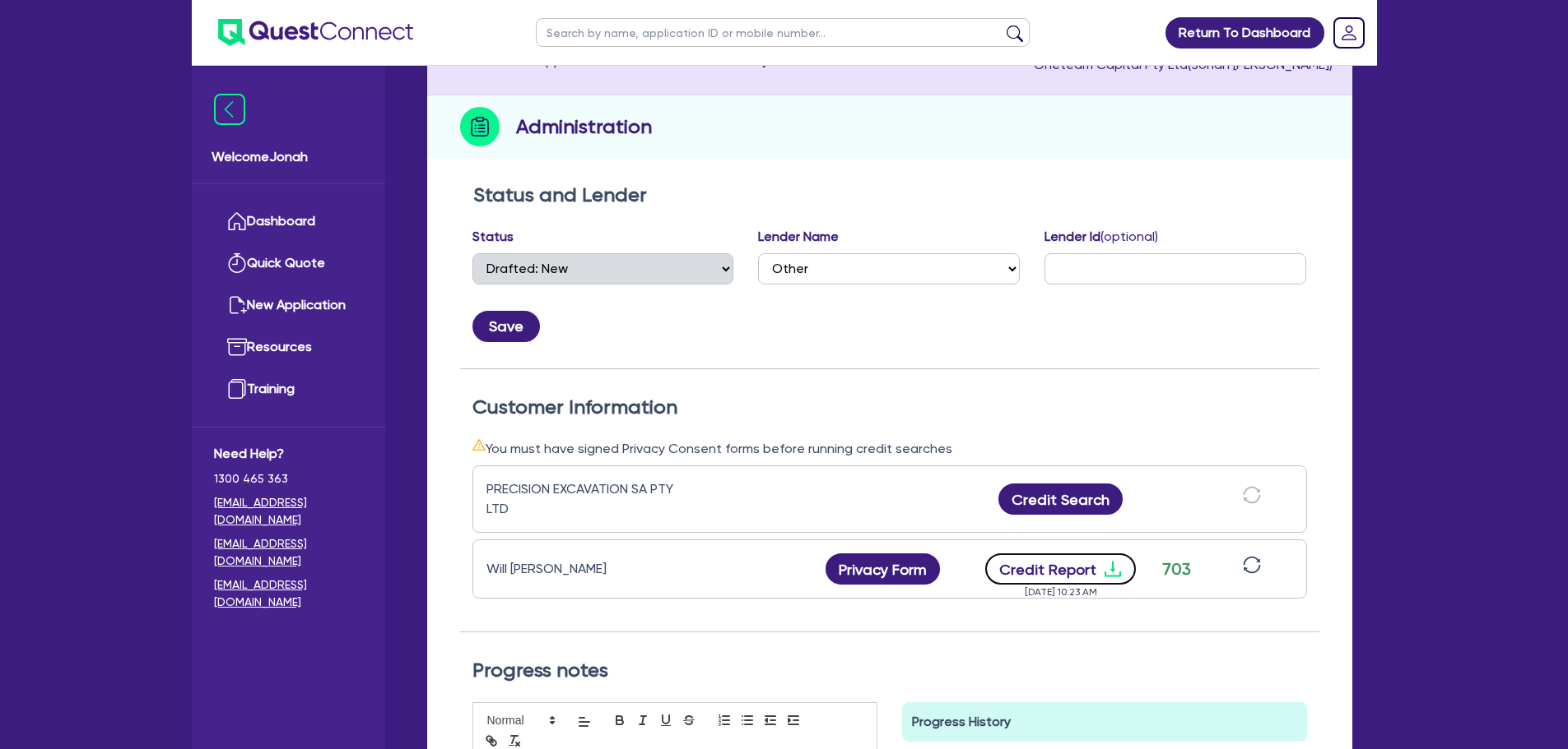
click at [1083, 563] on button "Credit Report" at bounding box center [1060, 569] width 151 height 31
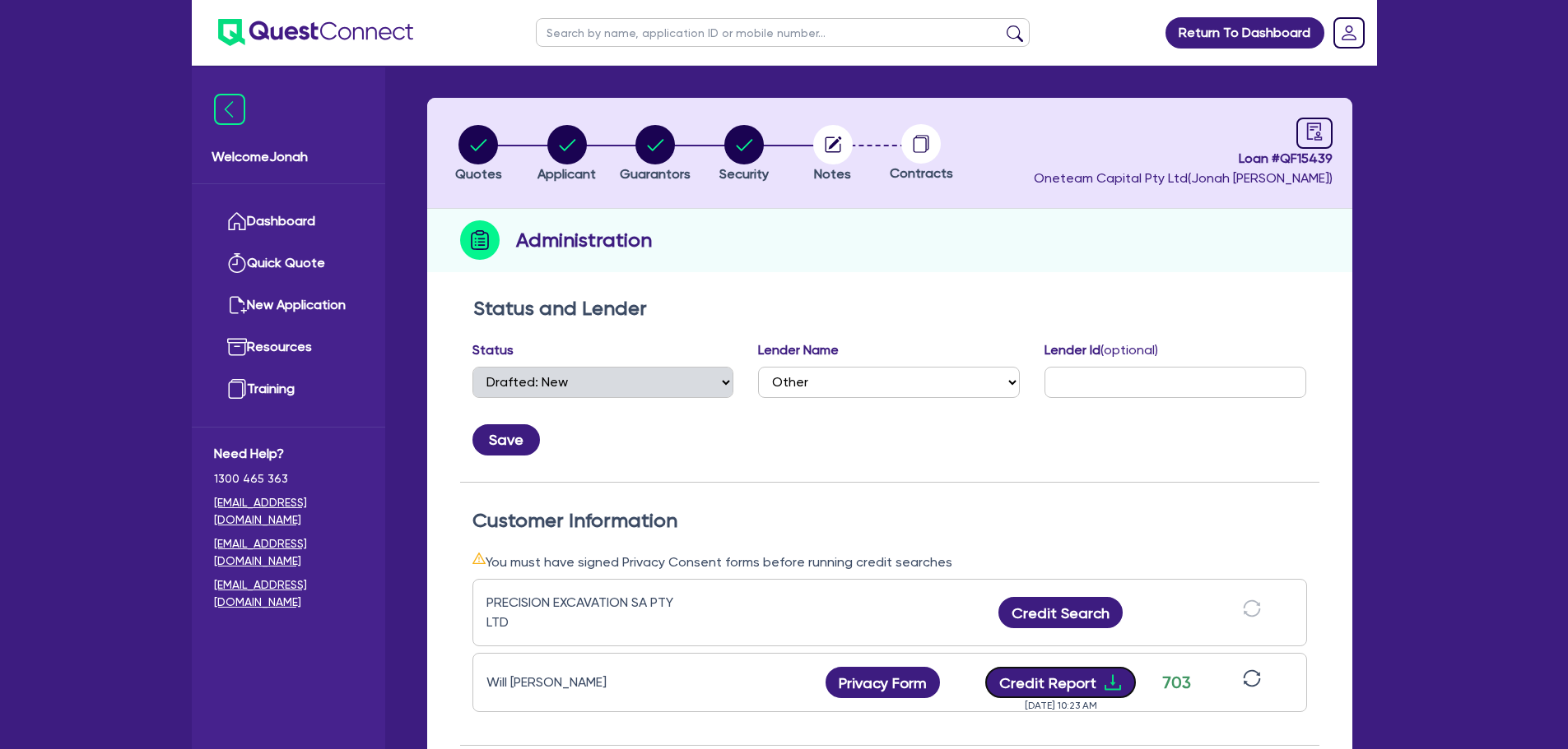
scroll to position [0, 0]
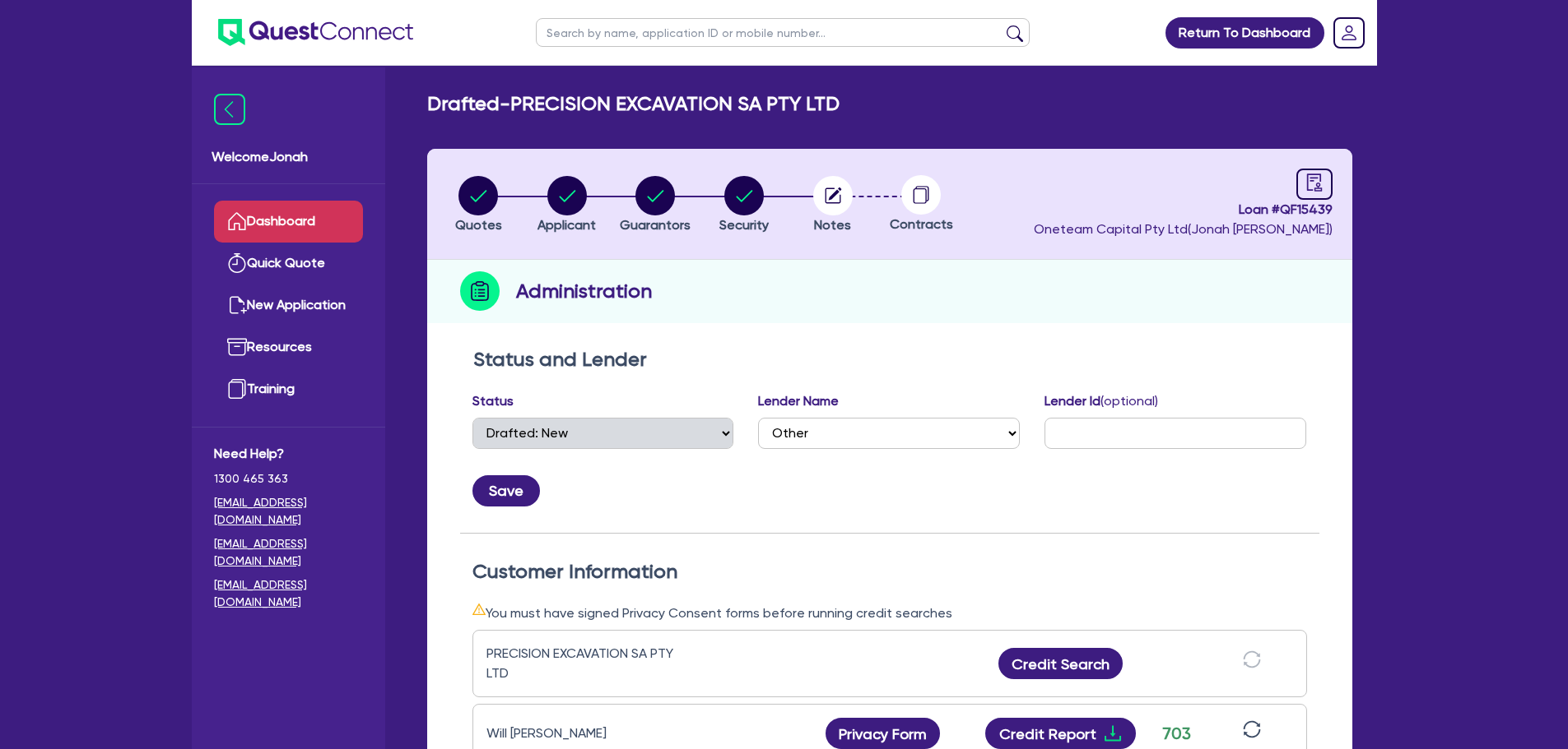
click at [254, 212] on link "Dashboard" at bounding box center [288, 222] width 149 height 42
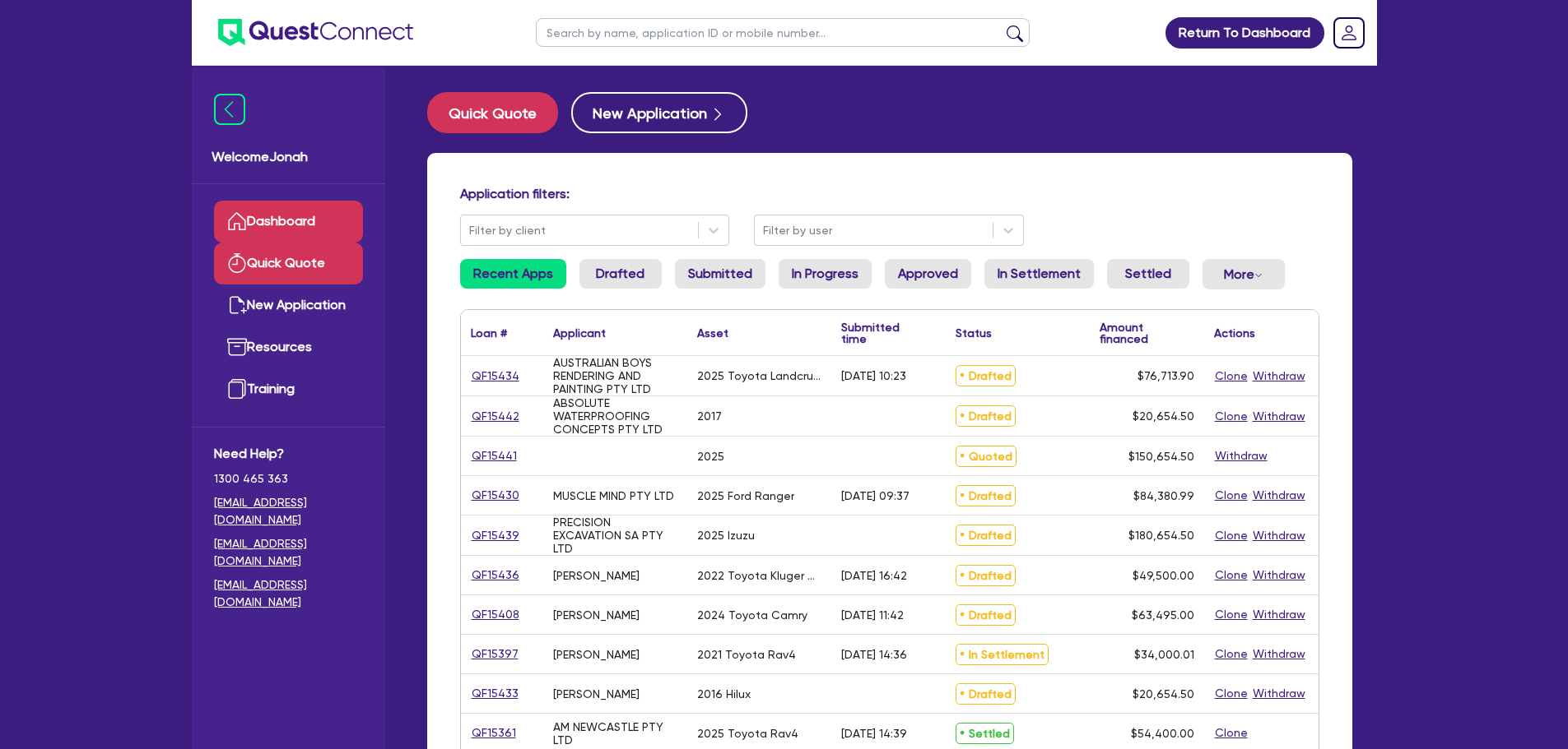
click at [286, 258] on link "Quick Quote" at bounding box center [288, 264] width 149 height 42
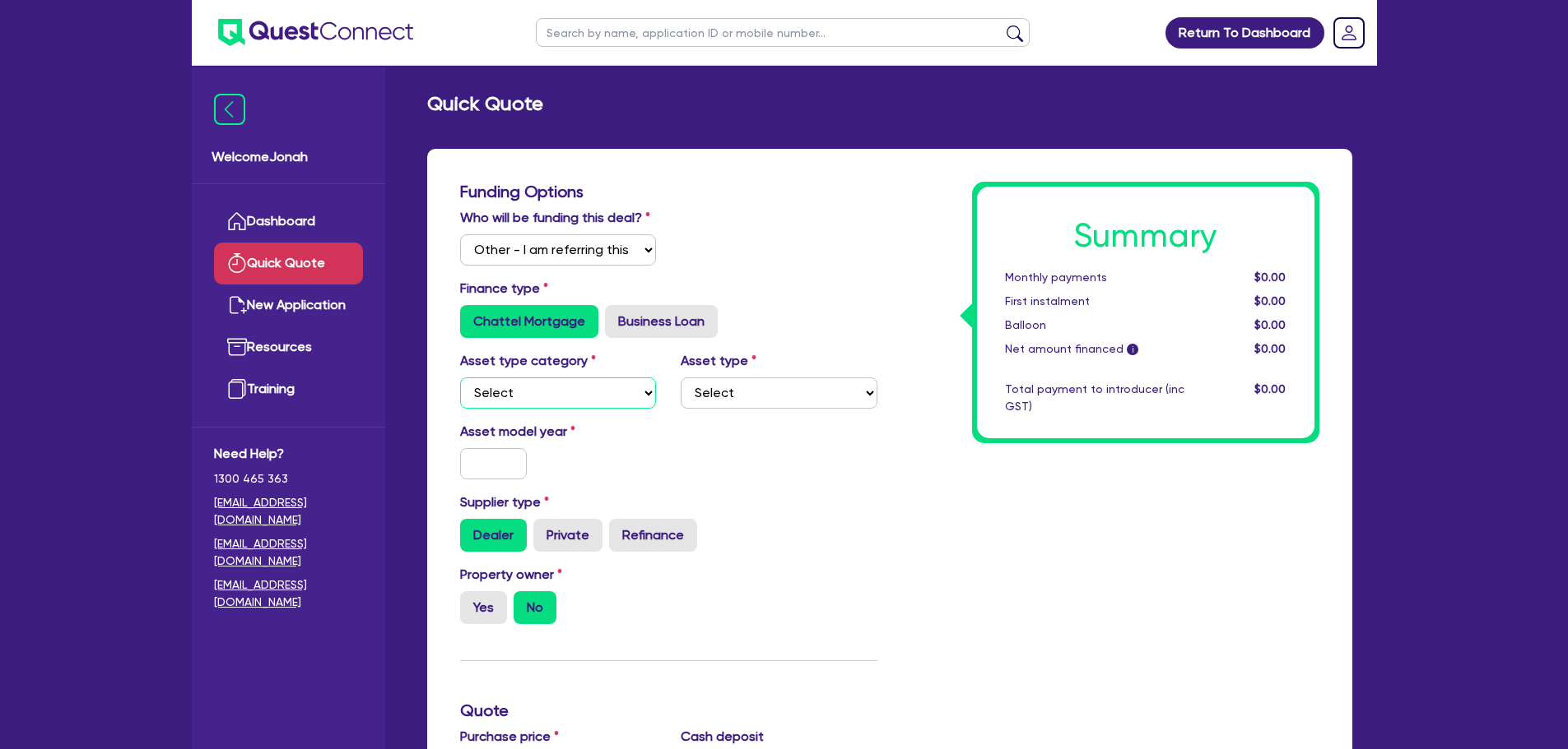
click at [544, 392] on select "Select Cars and light trucks Primary assets Secondary assets Tertiary assets" at bounding box center [559, 393] width 197 height 31
click at [460, 378] on select "Select Cars and light trucks Primary assets Secondary assets Tertiary assets" at bounding box center [559, 393] width 197 height 31
click at [695, 417] on div "Asset type category Select Cars and light trucks Primary assets Secondary asset…" at bounding box center [668, 386] width 442 height 70
click at [712, 395] on select "Select Passenger vehicles Vans and utes Light trucks up to 4.5 tonne" at bounding box center [779, 393] width 197 height 31
click at [681, 378] on select "Select Passenger vehicles Vans and utes Light trucks up to 4.5 tonne" at bounding box center [779, 393] width 197 height 31
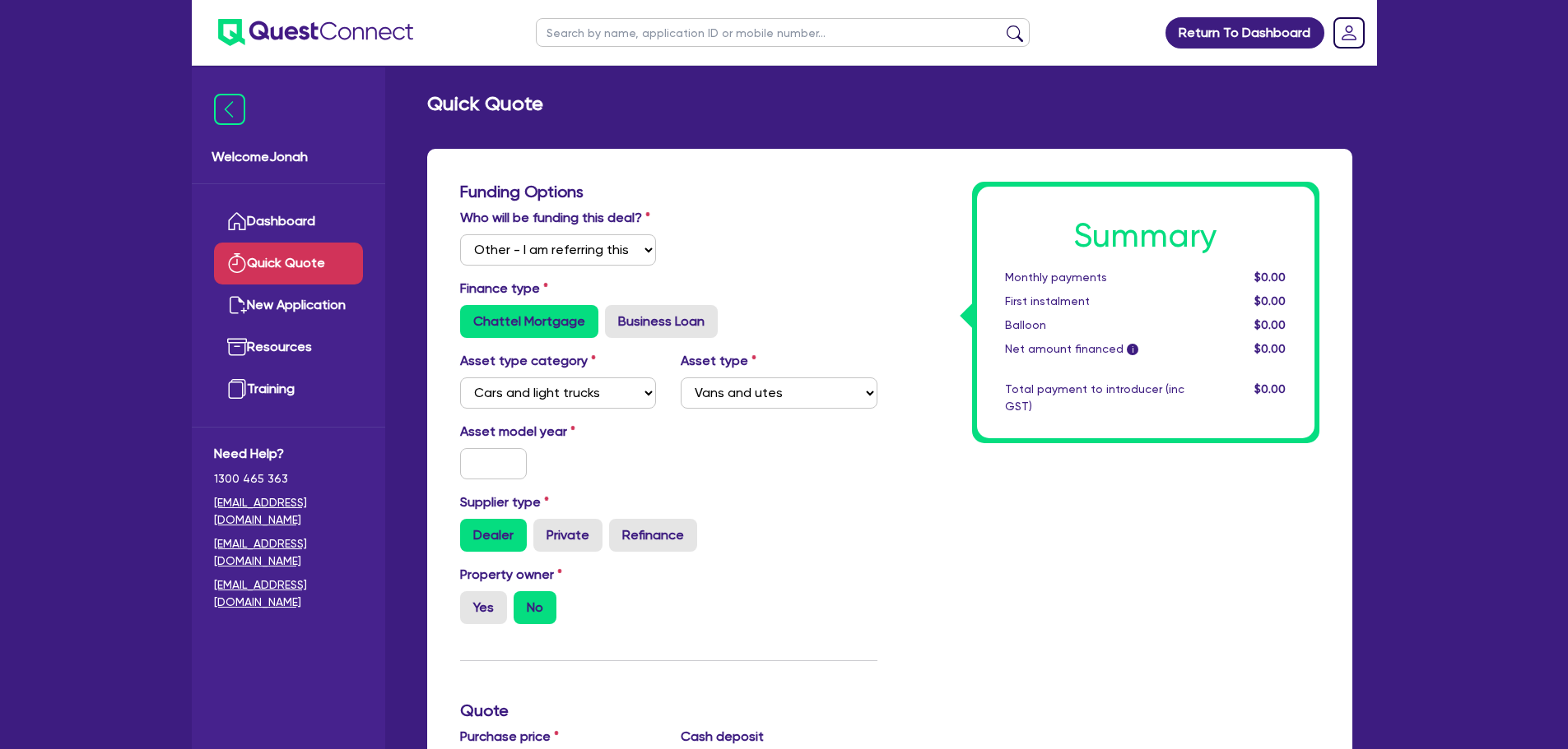
click at [784, 523] on div "Dealer Private Refinance" at bounding box center [669, 535] width 417 height 33
click at [517, 469] on input "text" at bounding box center [494, 463] width 68 height 31
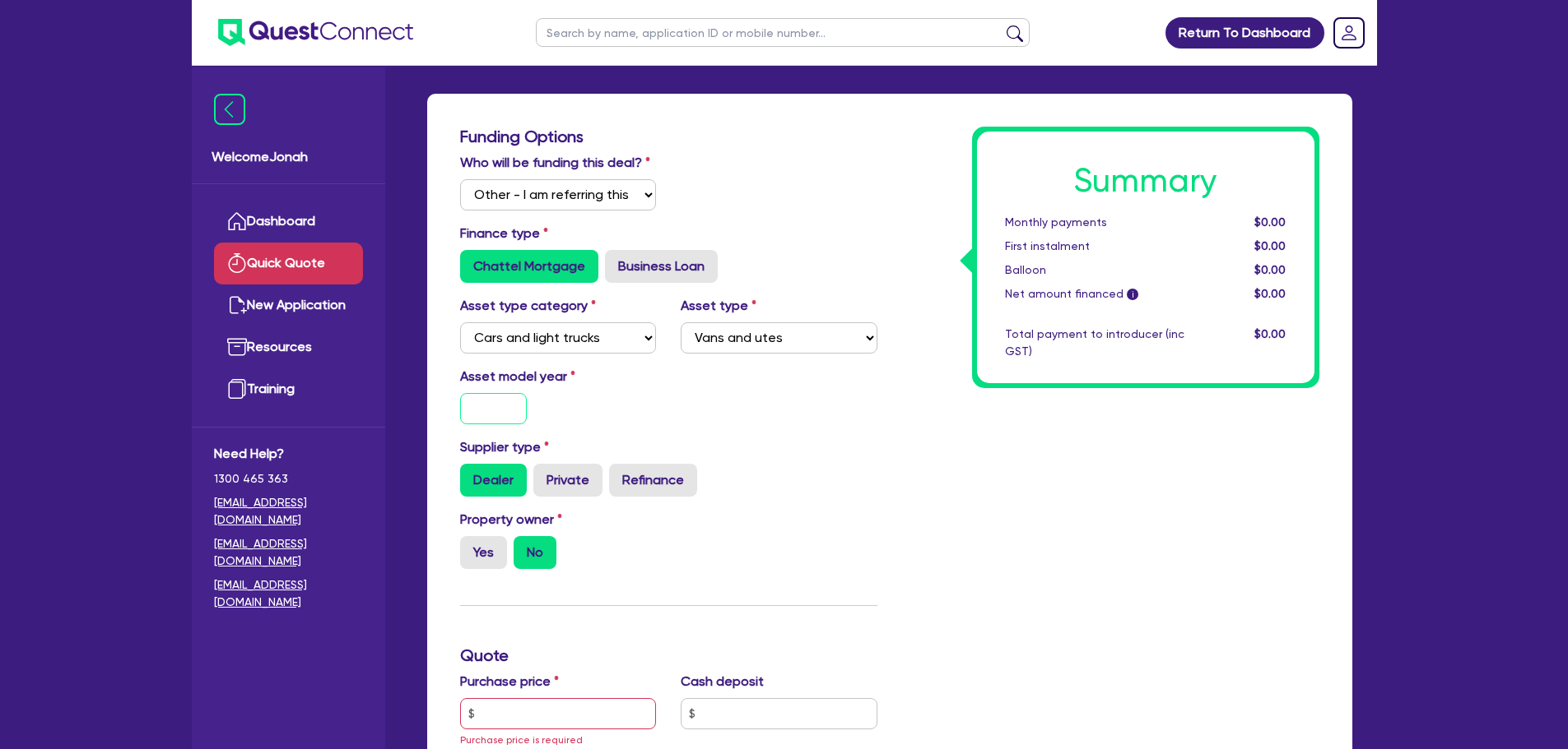
scroll to position [164, 0]
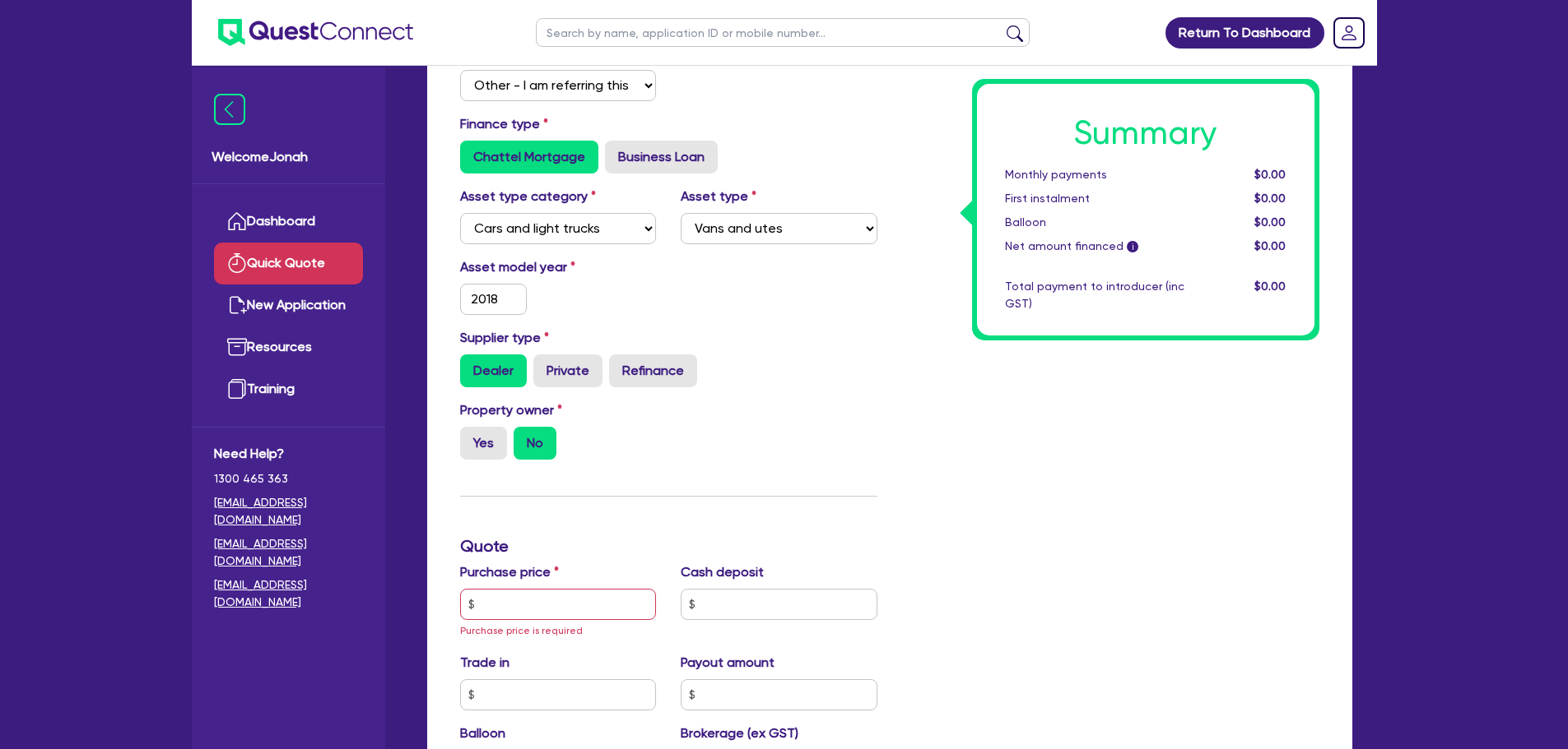
click at [917, 426] on div "Summary Monthly payments $0.00 First instalment $0.00 Balloon $0.00 Net amount …" at bounding box center [1110, 565] width 442 height 1096
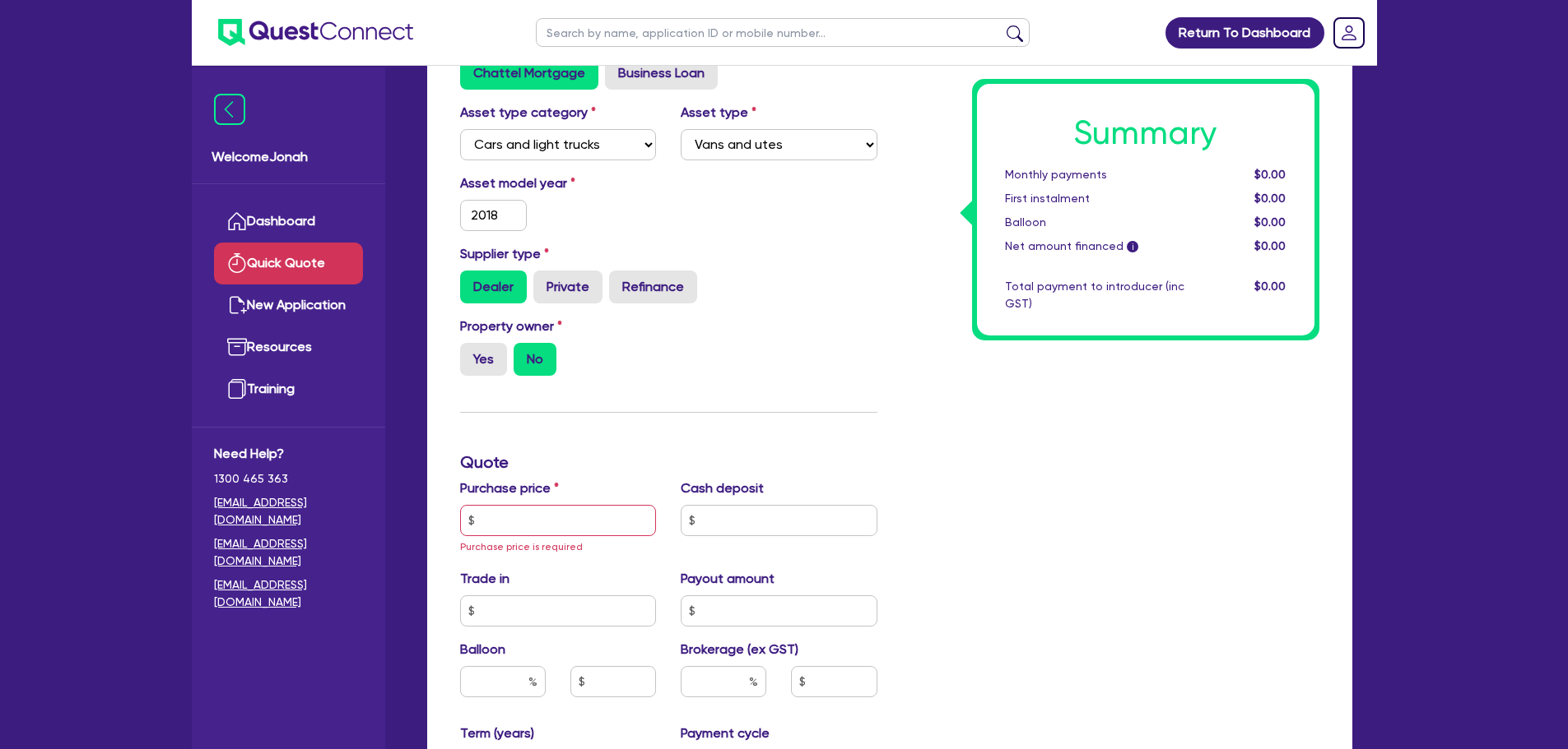
scroll to position [247, 0]
drag, startPoint x: 553, startPoint y: 295, endPoint x: 512, endPoint y: 339, distance: 60.1
click at [553, 296] on label "Private" at bounding box center [568, 288] width 70 height 33
click at [544, 283] on input "Private" at bounding box center [538, 277] width 11 height 11
click at [486, 358] on label "Yes" at bounding box center [483, 361] width 47 height 33
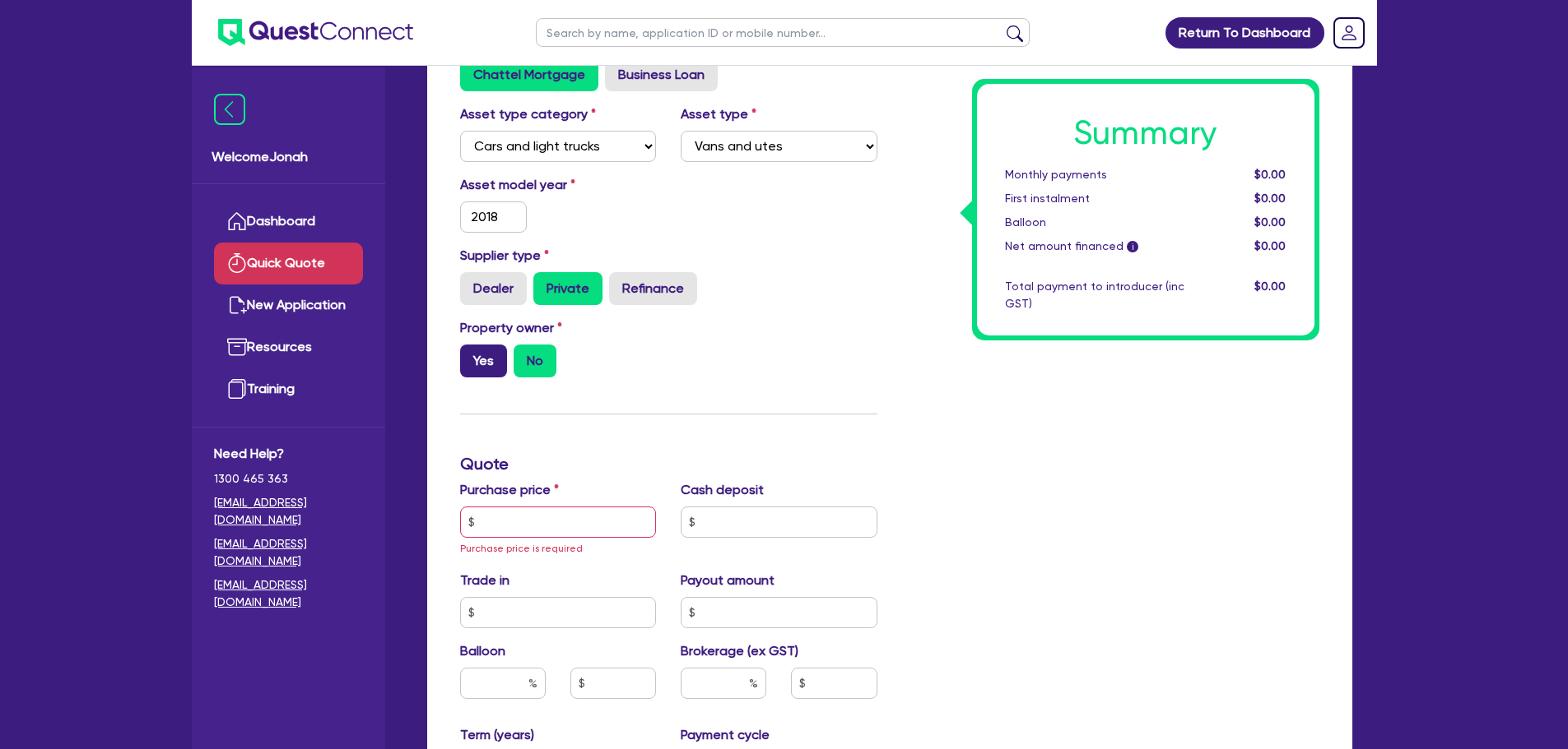
click at [470, 355] on input "Yes" at bounding box center [465, 350] width 11 height 11
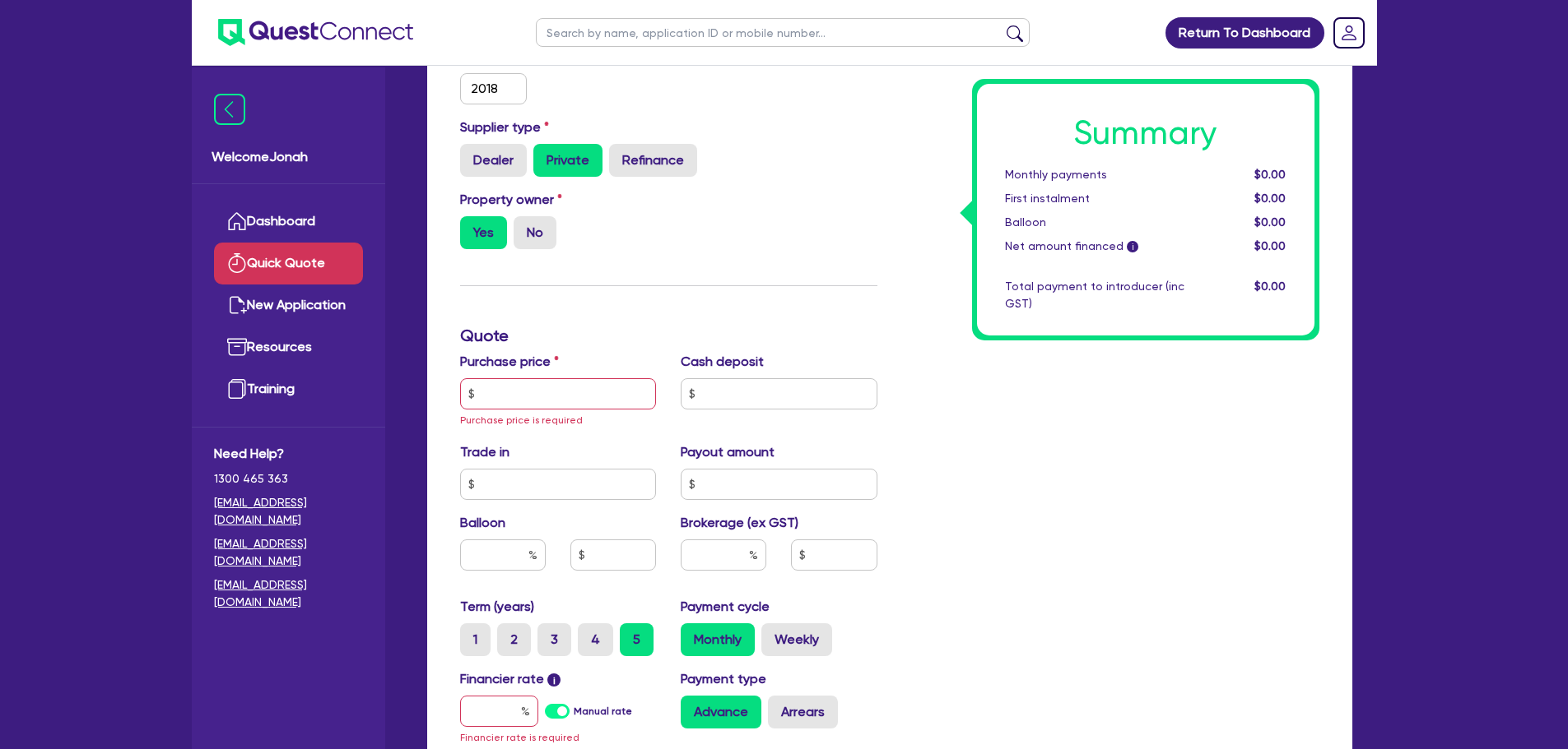
scroll to position [411, 0]
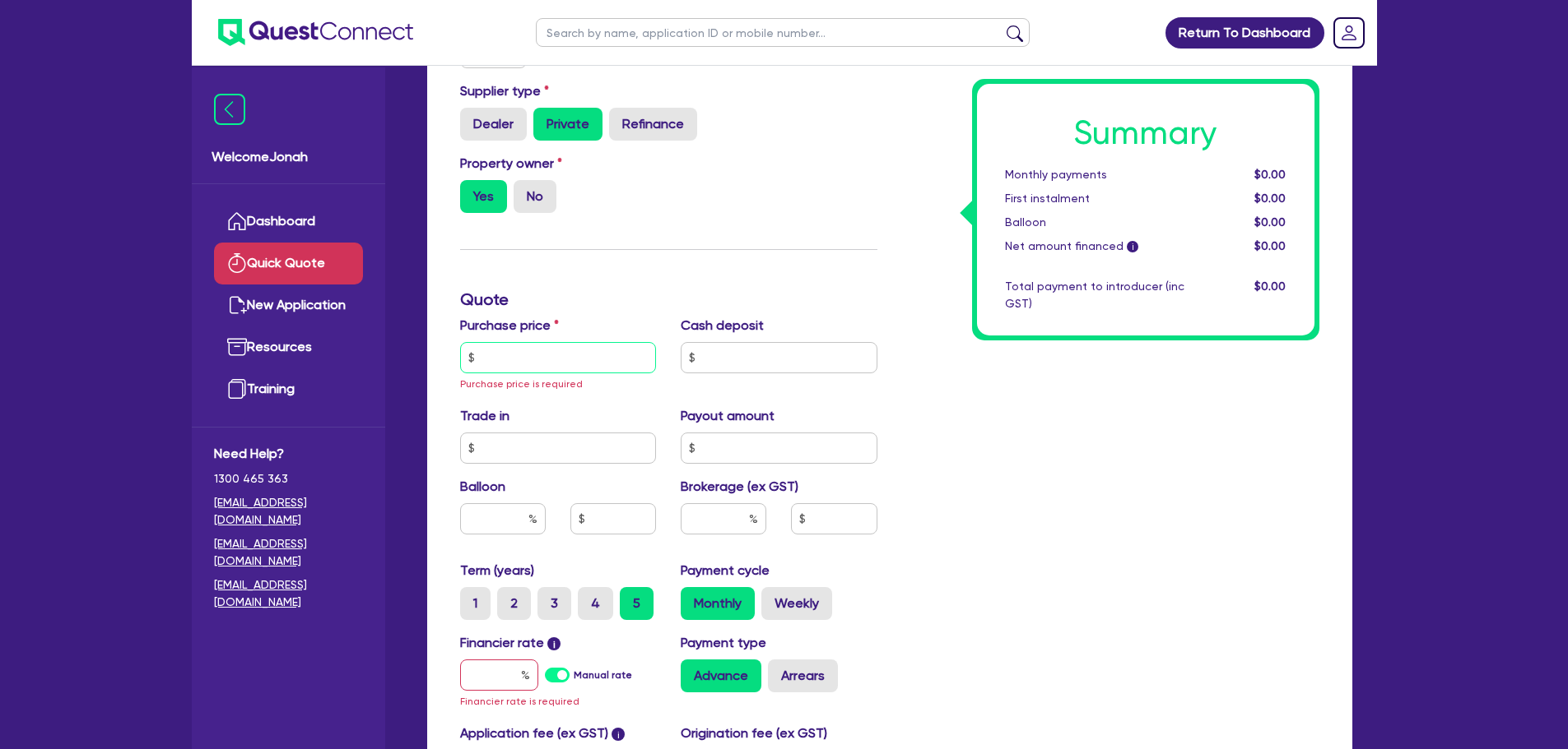
click at [583, 366] on input "text" at bounding box center [559, 358] width 197 height 31
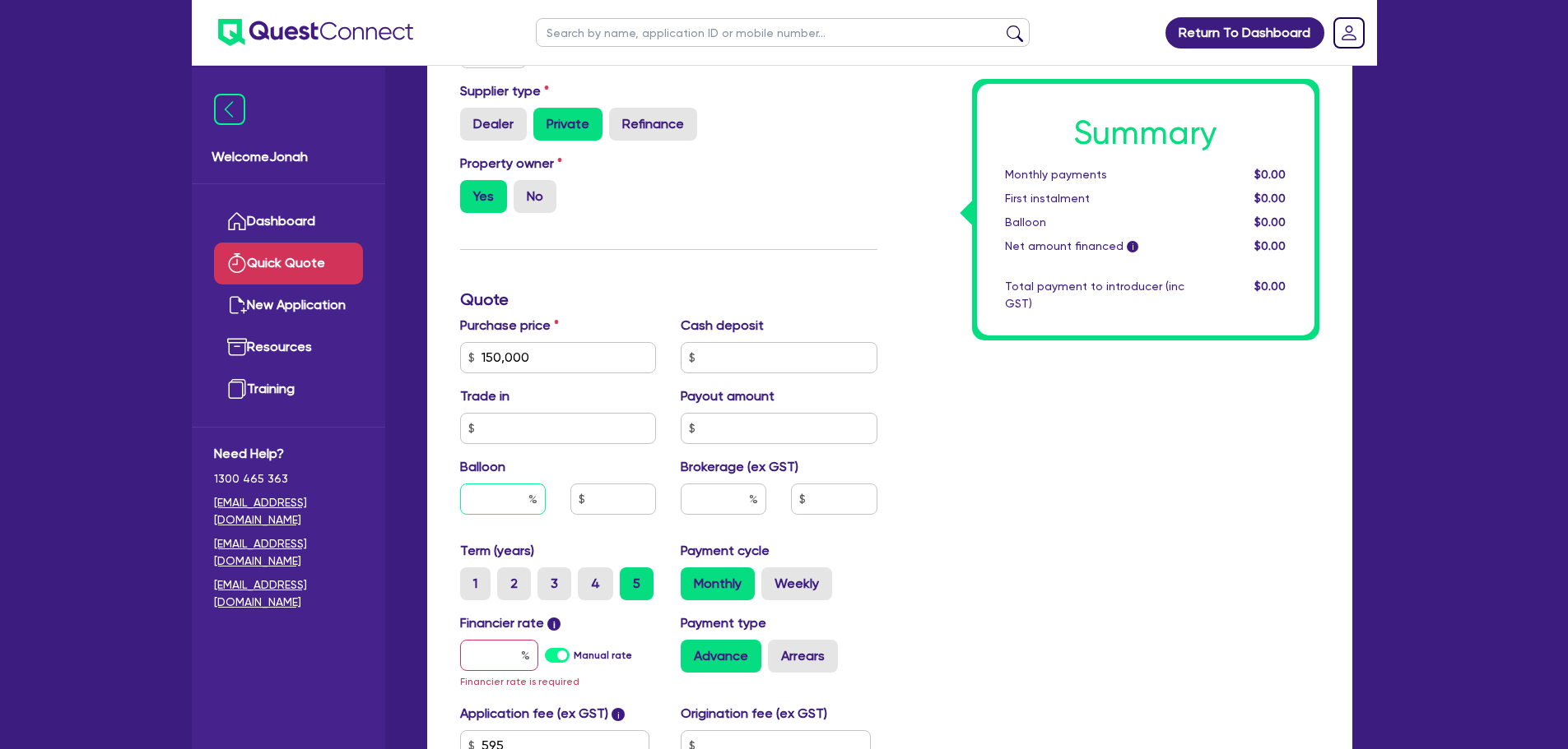
click at [510, 501] on input "text" at bounding box center [503, 499] width 86 height 31
click at [976, 459] on div "Summary Monthly payments $0.00 First instalment $0.00 Balloon $0.00 Net amount …" at bounding box center [1110, 308] width 442 height 1077
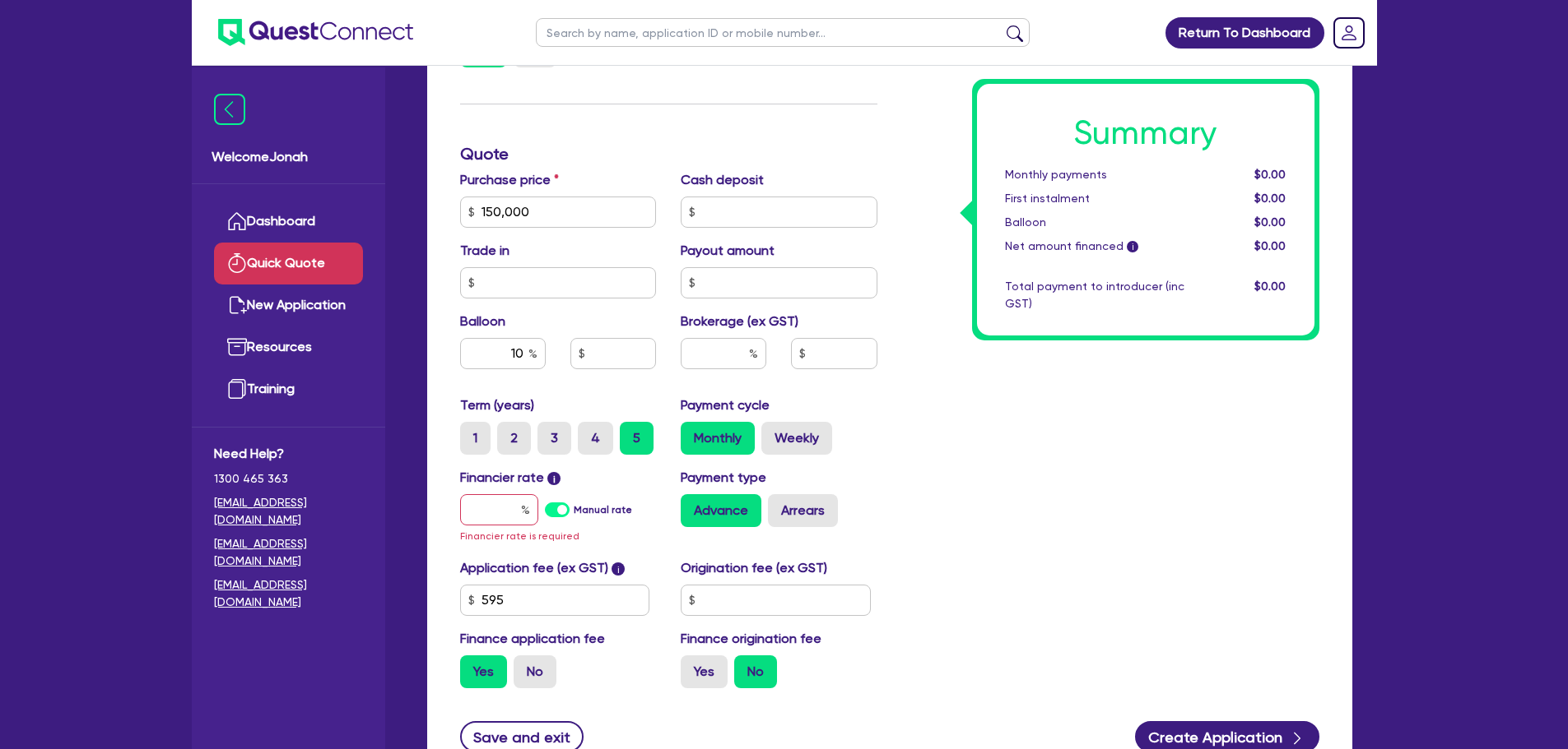
scroll to position [576, 0]
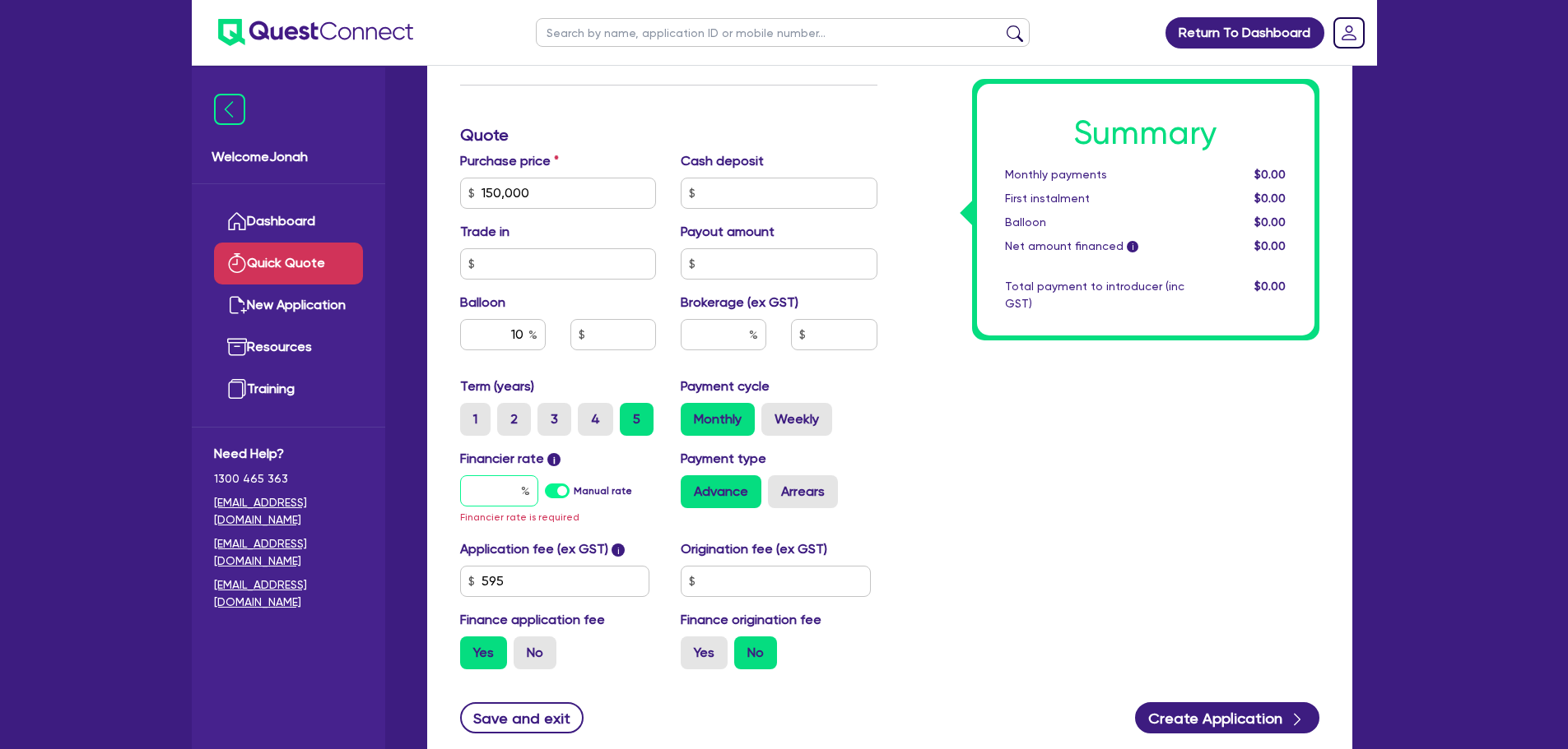
click at [512, 487] on input "text" at bounding box center [499, 491] width 78 height 31
click at [512, 333] on input "10" at bounding box center [503, 335] width 86 height 31
click at [492, 500] on input "text" at bounding box center [499, 491] width 78 height 31
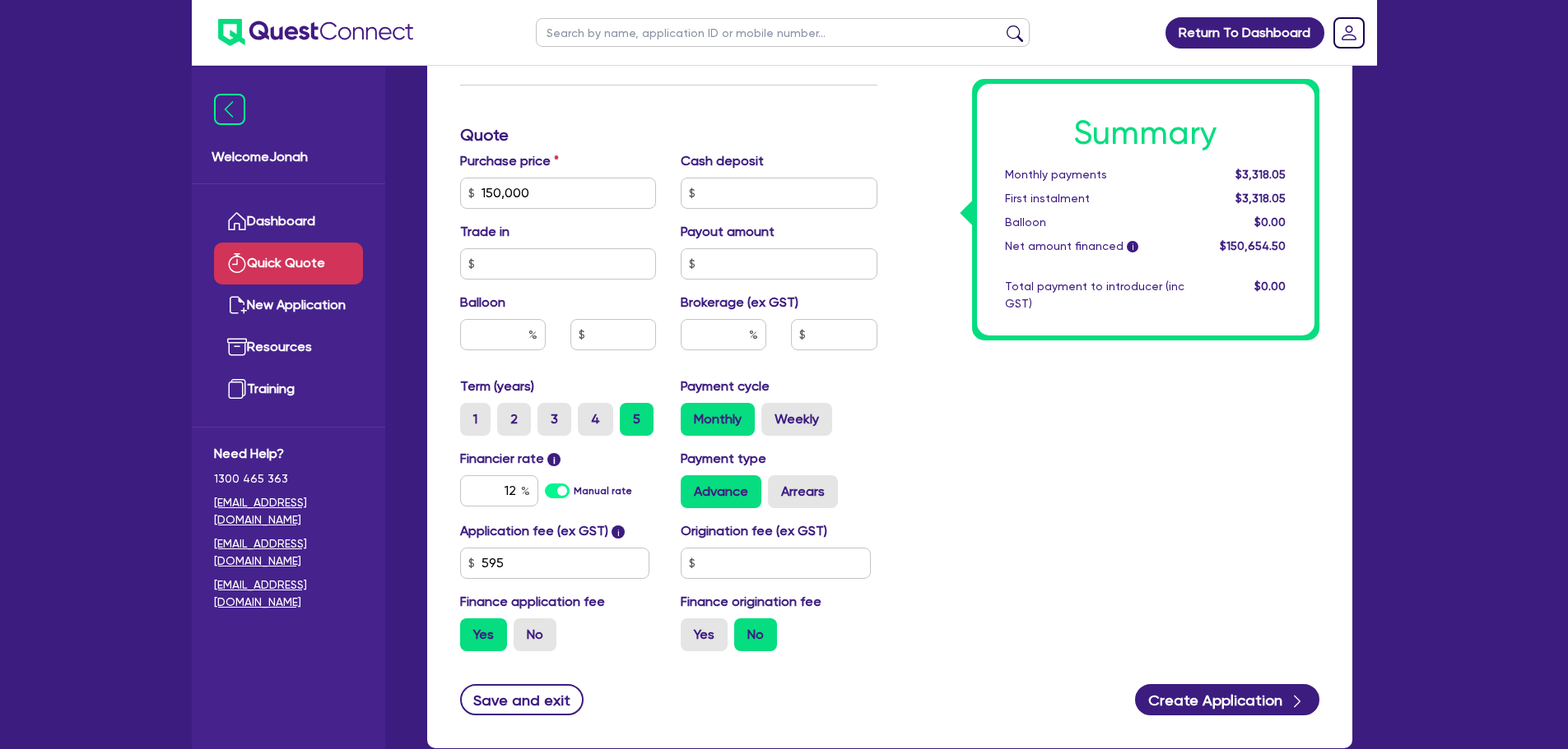
drag, startPoint x: 994, startPoint y: 499, endPoint x: 994, endPoint y: 513, distance: 14.0
click at [994, 513] on div "Summary Monthly payments $3,318.05 First instalment $3,318.05 Balloon $0.00 Net…" at bounding box center [1110, 136] width 442 height 1059
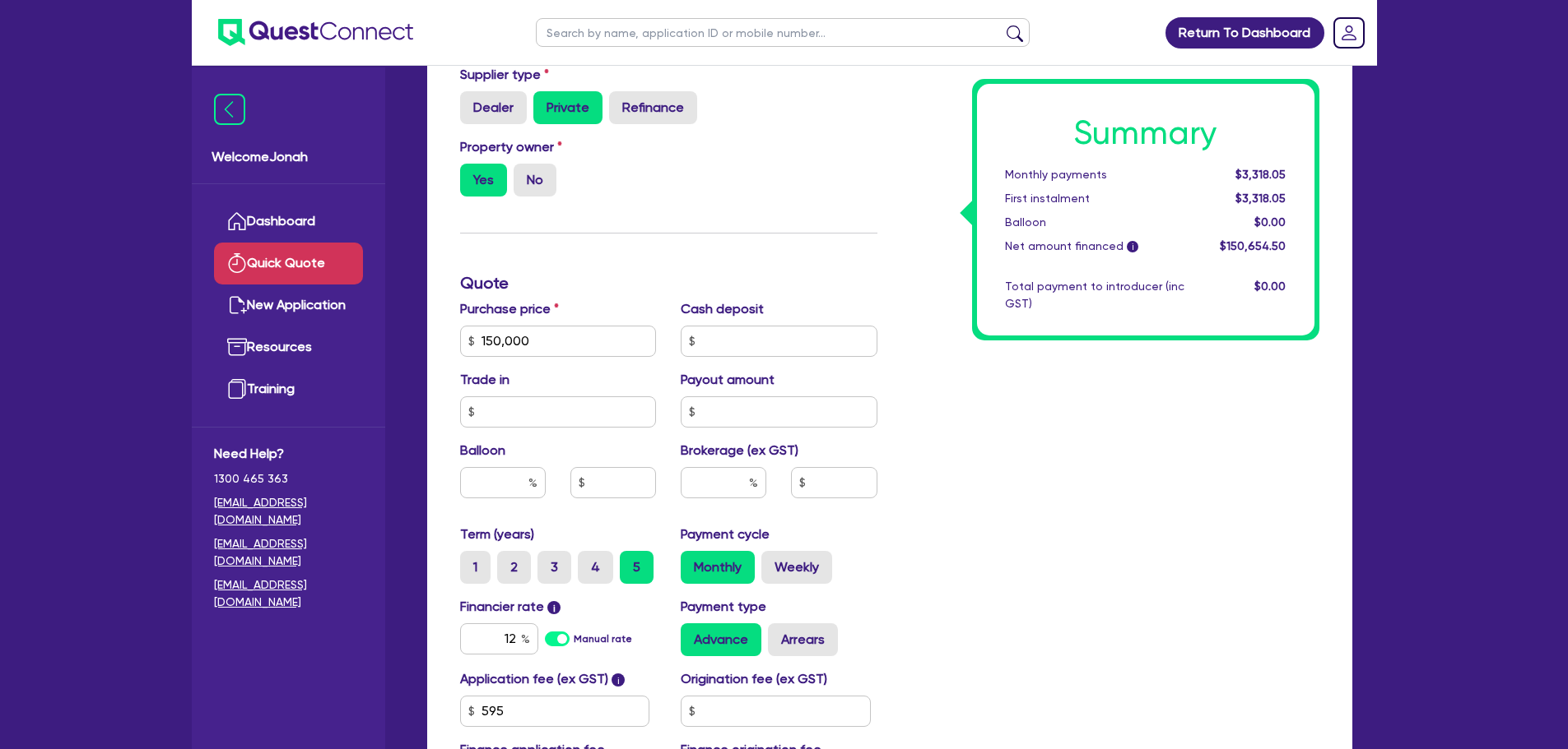
scroll to position [429, 0]
click at [514, 643] on input "12" at bounding box center [499, 638] width 78 height 31
click at [1004, 638] on div "Summary Monthly payments $3,318.05 First instalment $3,318.05 Balloon $0.00 Net…" at bounding box center [1110, 283] width 442 height 1059
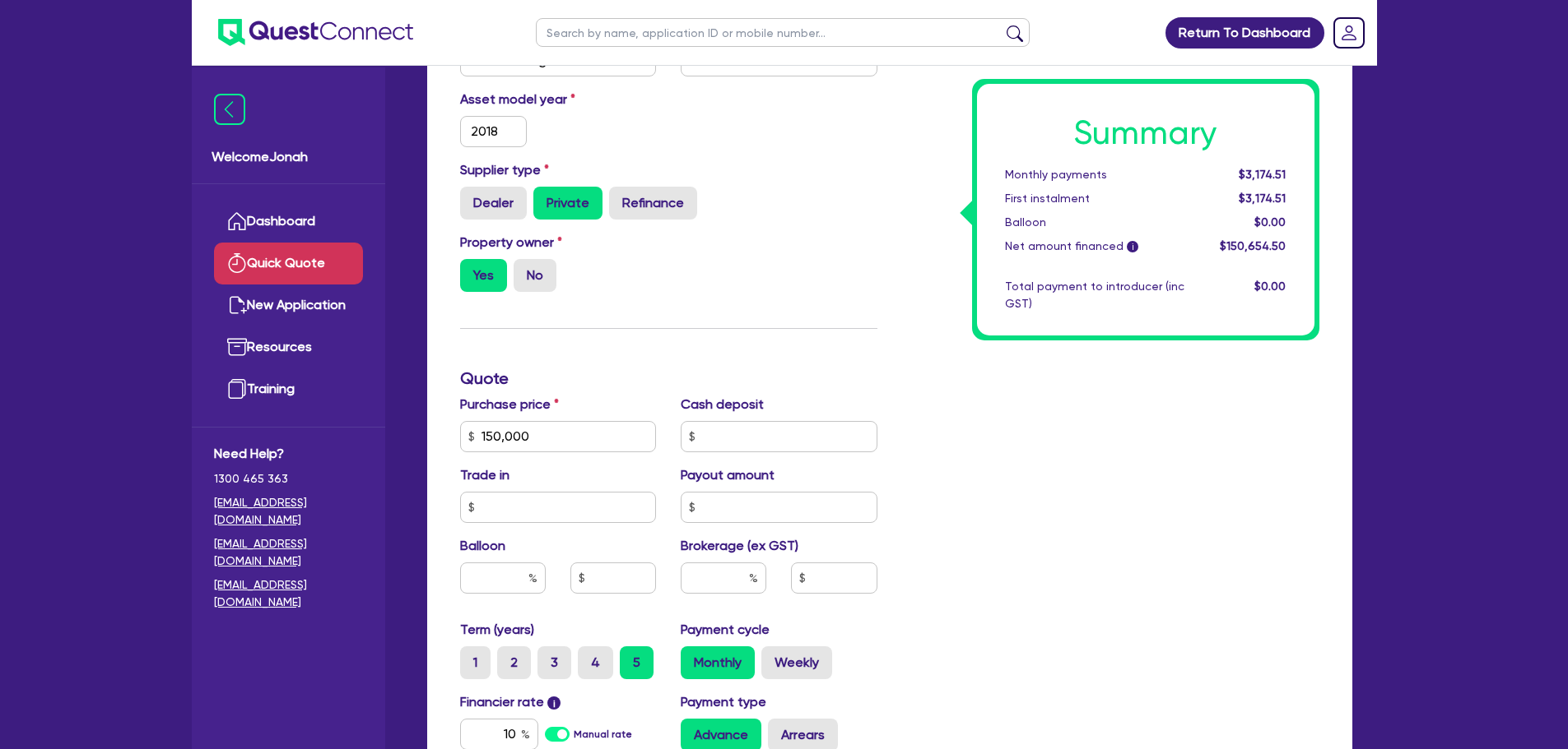
scroll to position [494, 0]
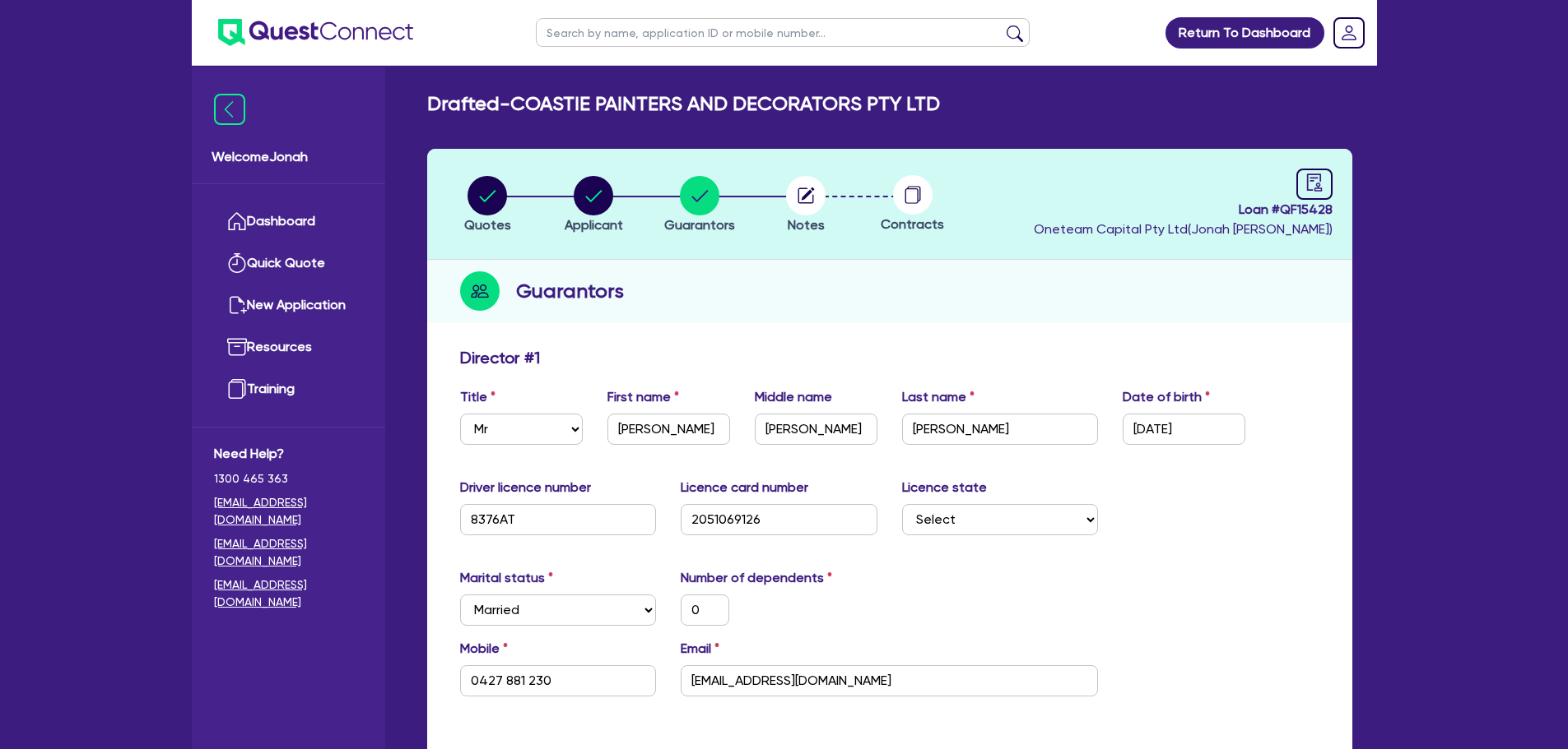
select select "MR"
select select "[GEOGRAPHIC_DATA]"
select select "MARRIED"
select select "PROPERTY"
select select "VEHICLE"
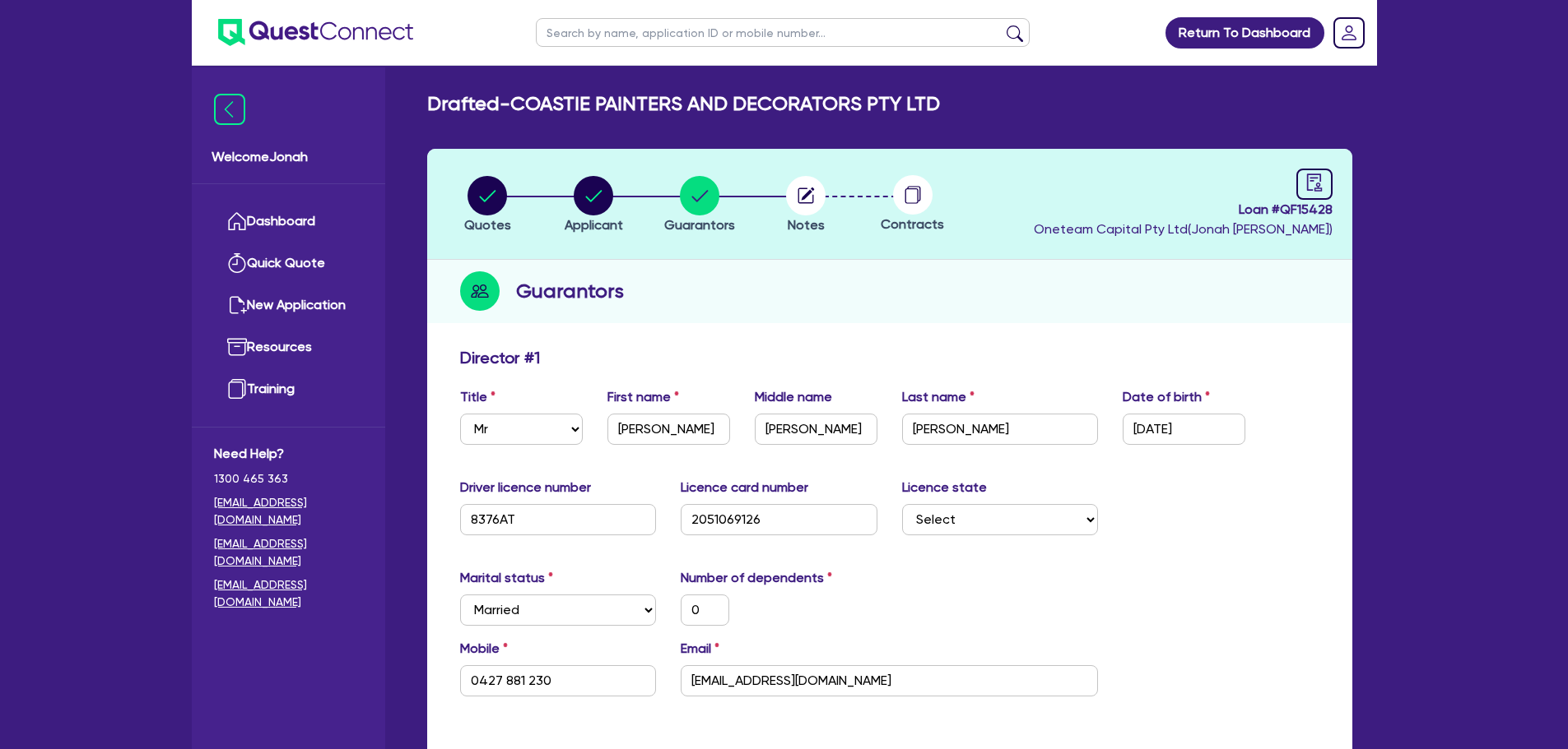
select select "VEHICLE"
select select "VEHICLE_LOAN"
select select "MORTGAGE"
click at [812, 207] on circle "button" at bounding box center [805, 196] width 40 height 40
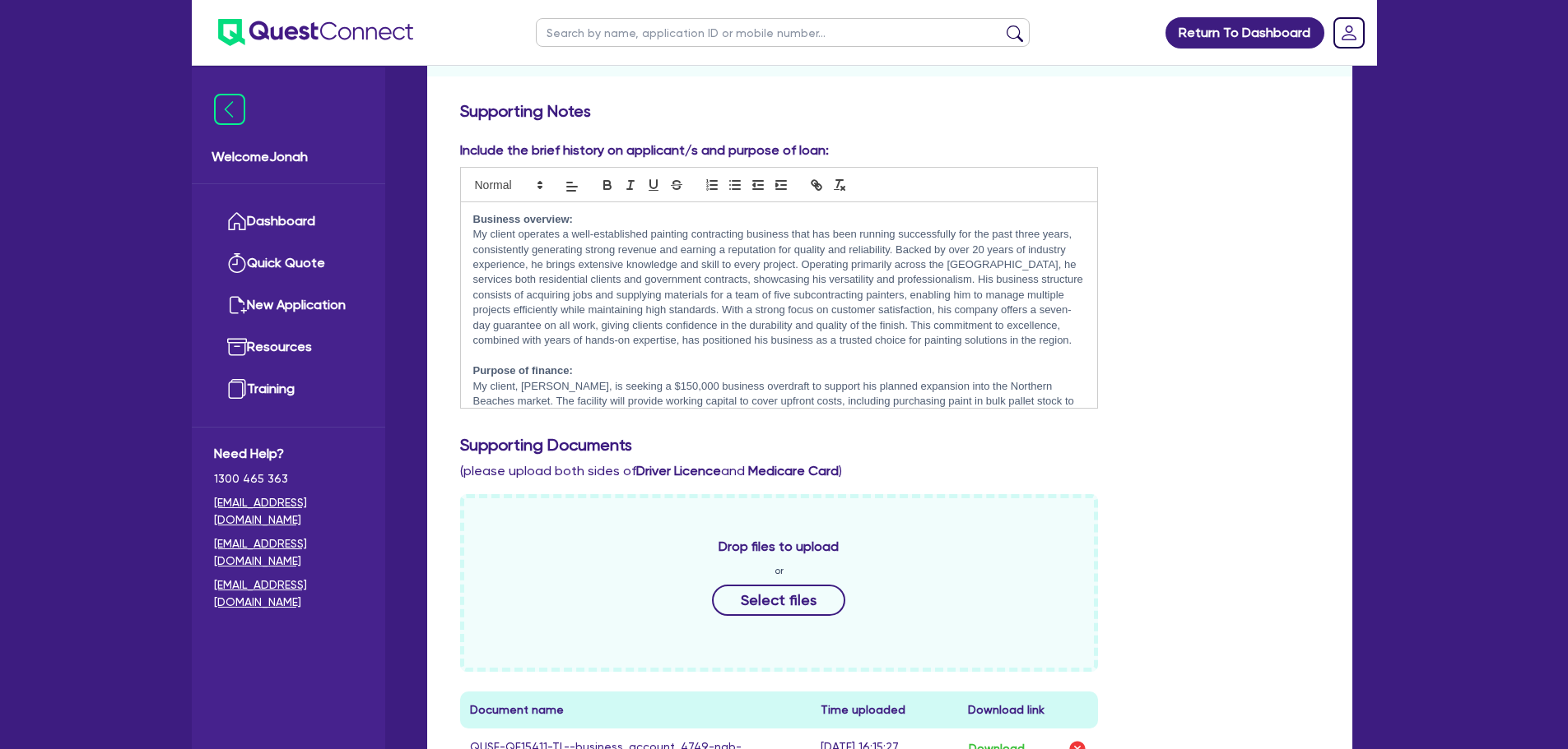
click at [539, 264] on p "My client operates a well-established painting contracting business that has be…" at bounding box center [779, 288] width 612 height 122
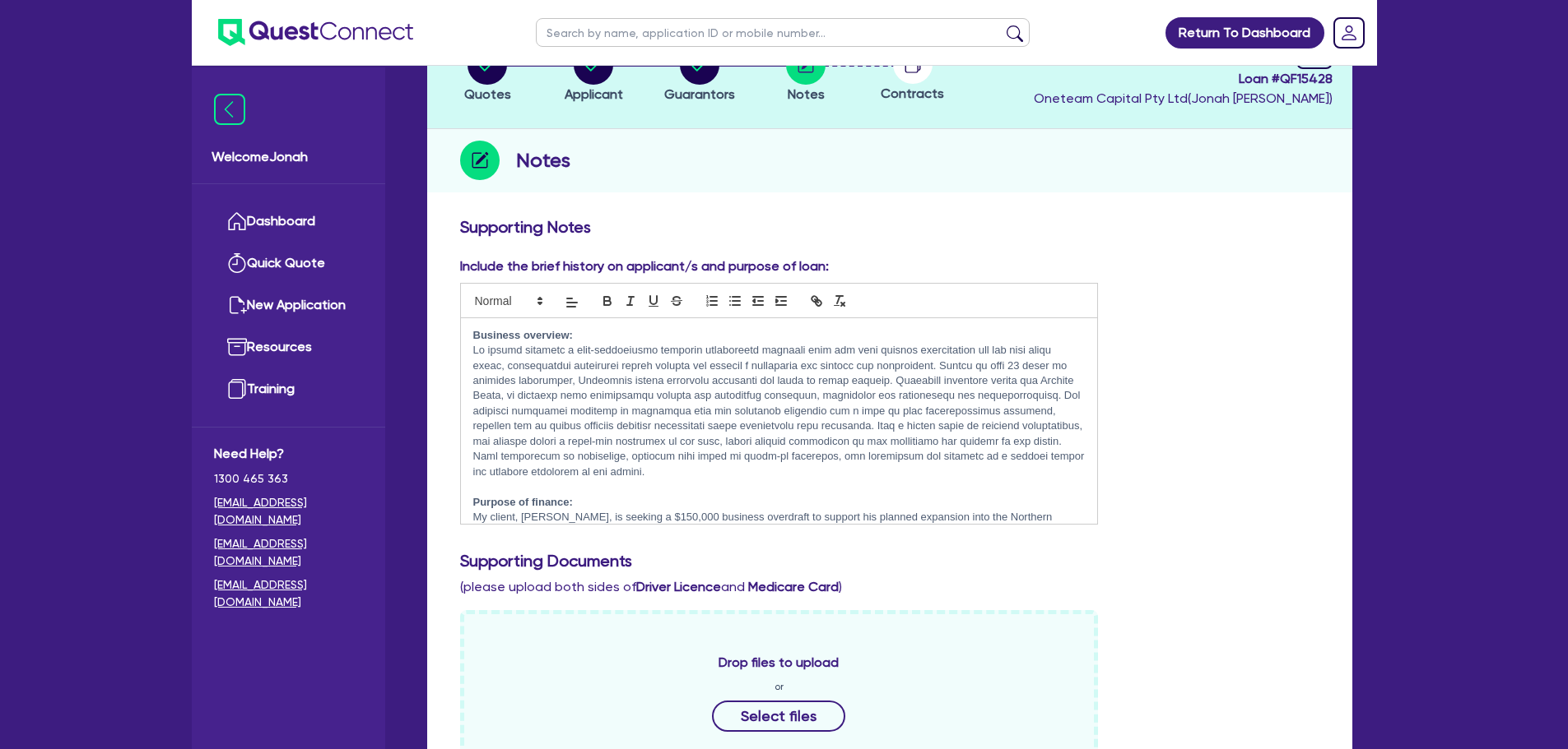
scroll to position [164, 0]
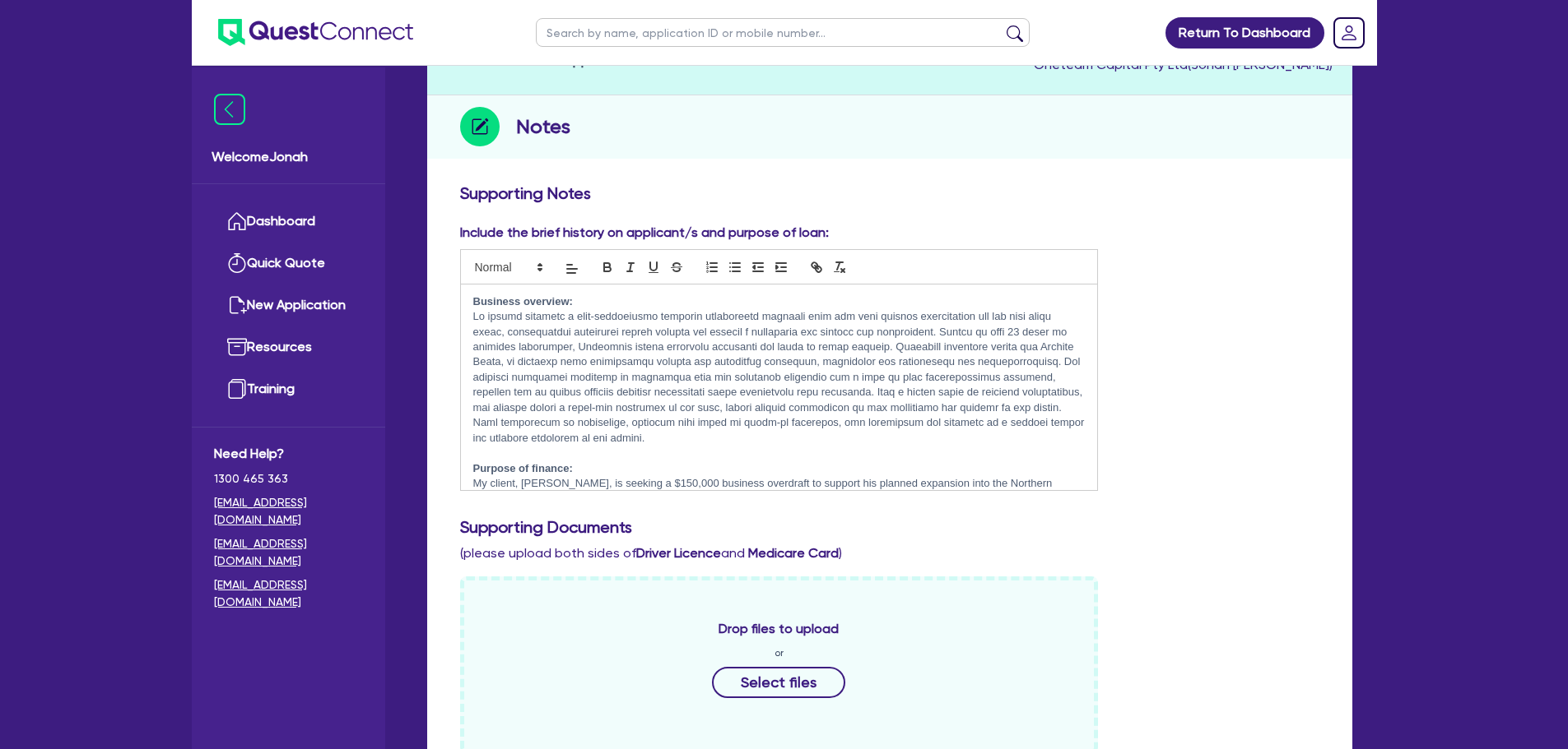
click at [687, 362] on p at bounding box center [779, 377] width 612 height 136
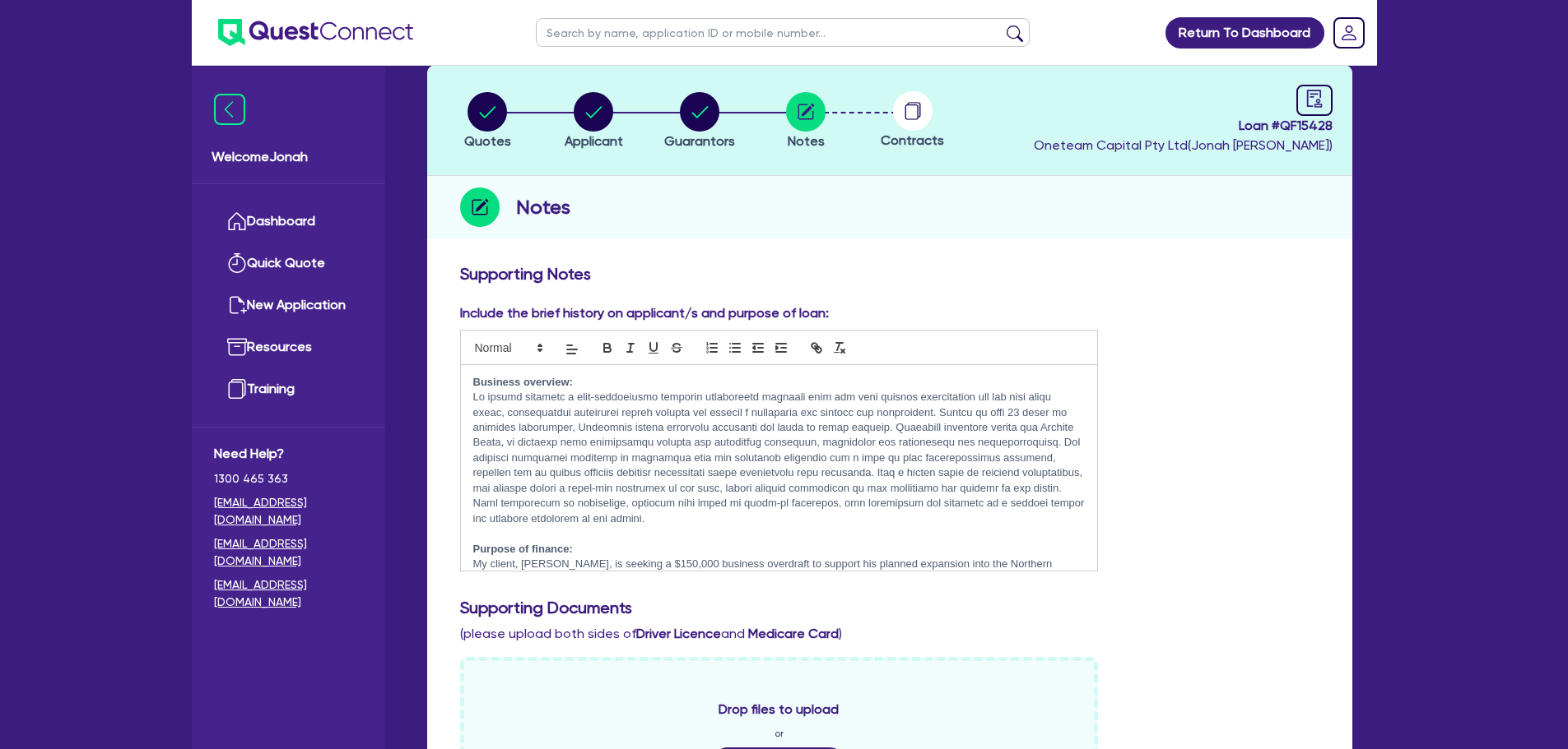
scroll to position [82, 0]
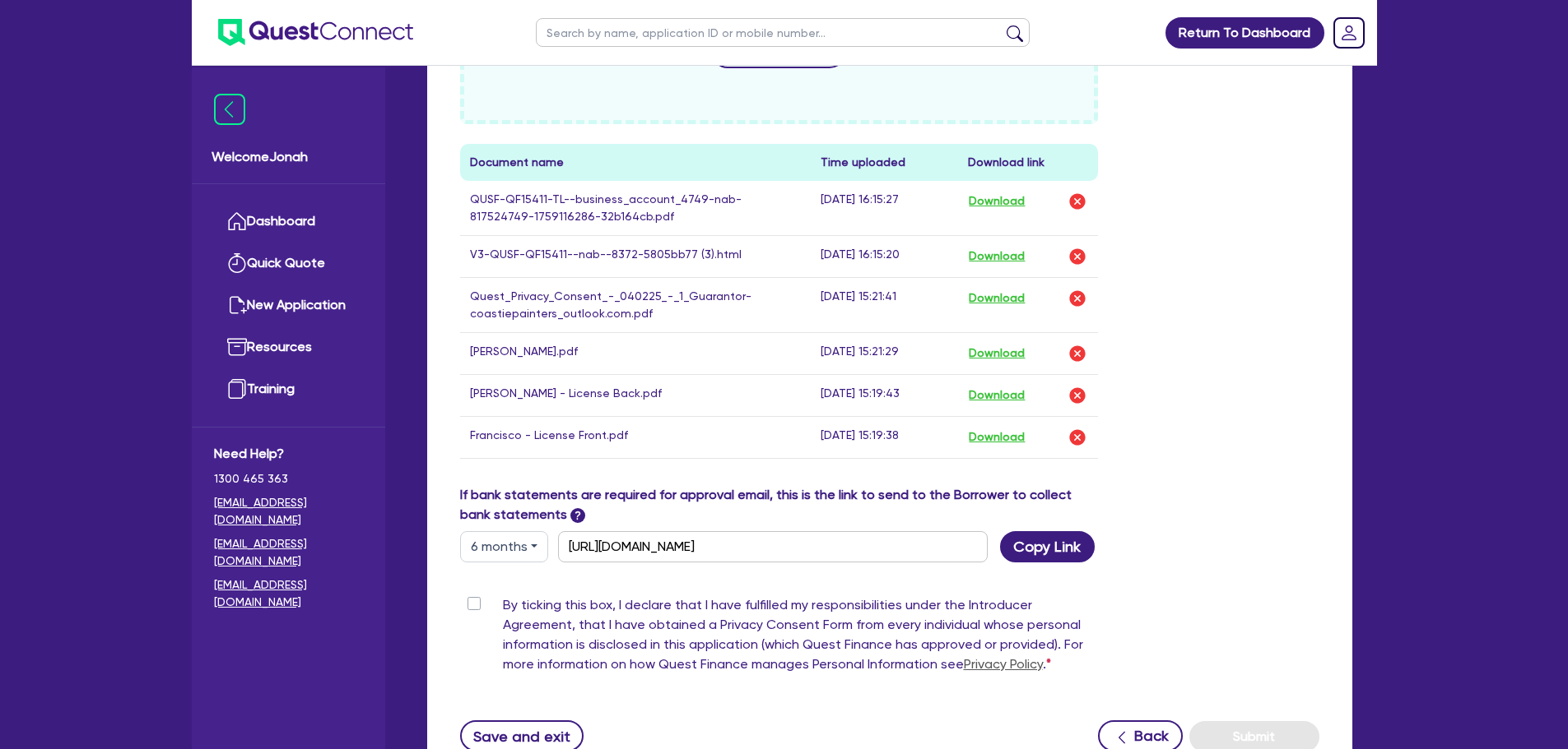
scroll to position [520, 0]
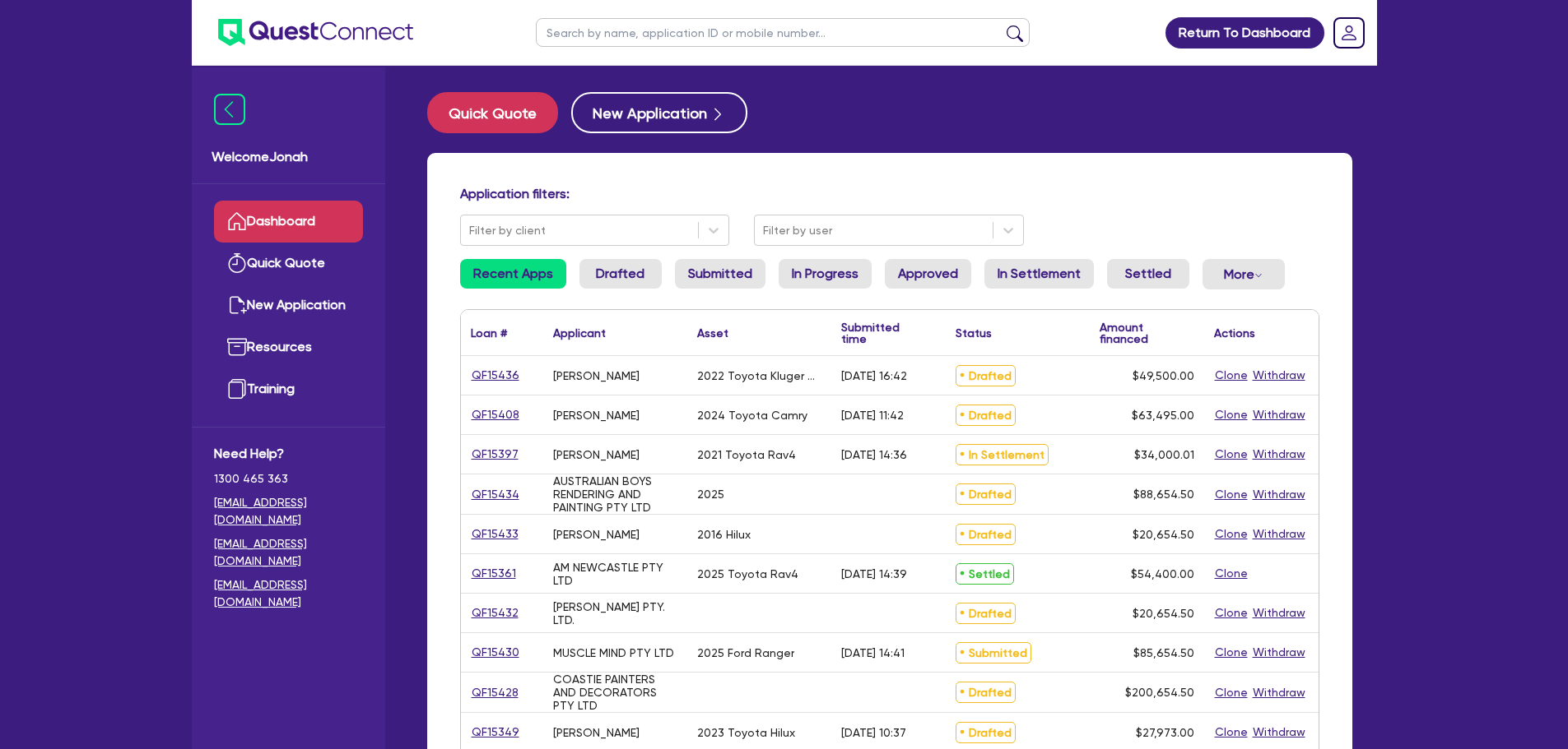
click at [627, 22] on input "text" at bounding box center [782, 32] width 494 height 29
type input "m"
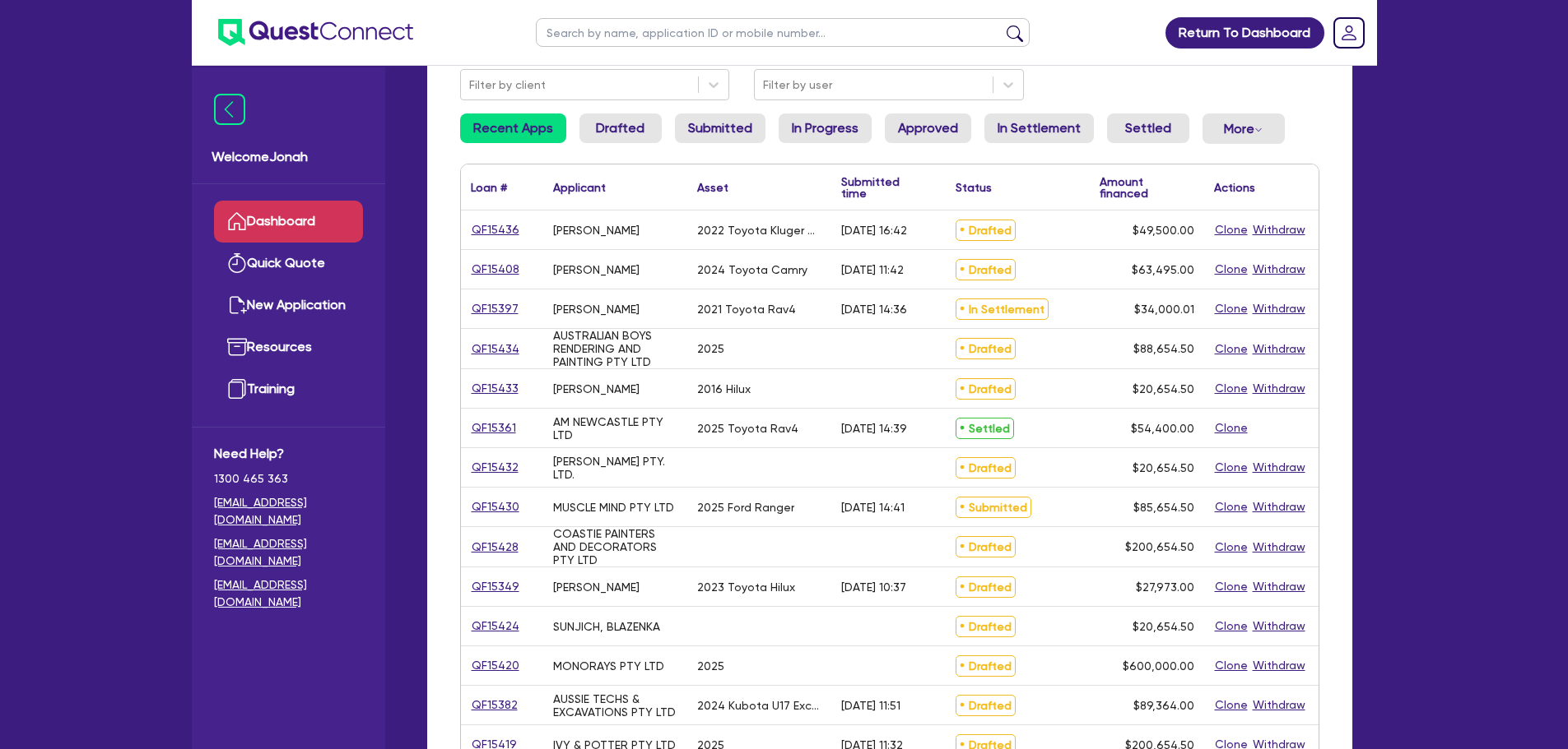
scroll to position [164, 0]
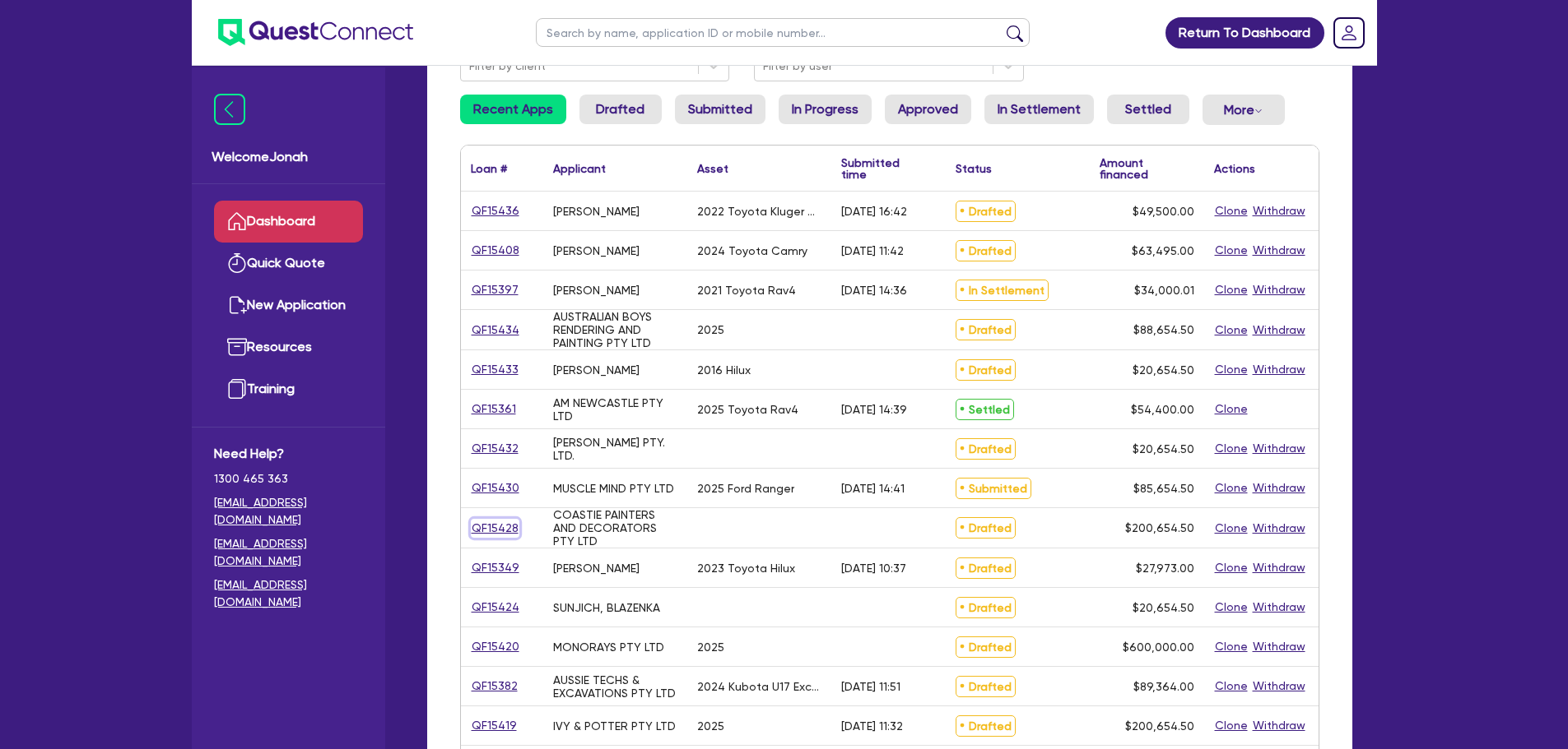
click at [490, 525] on link "QF15428" at bounding box center [494, 529] width 48 height 19
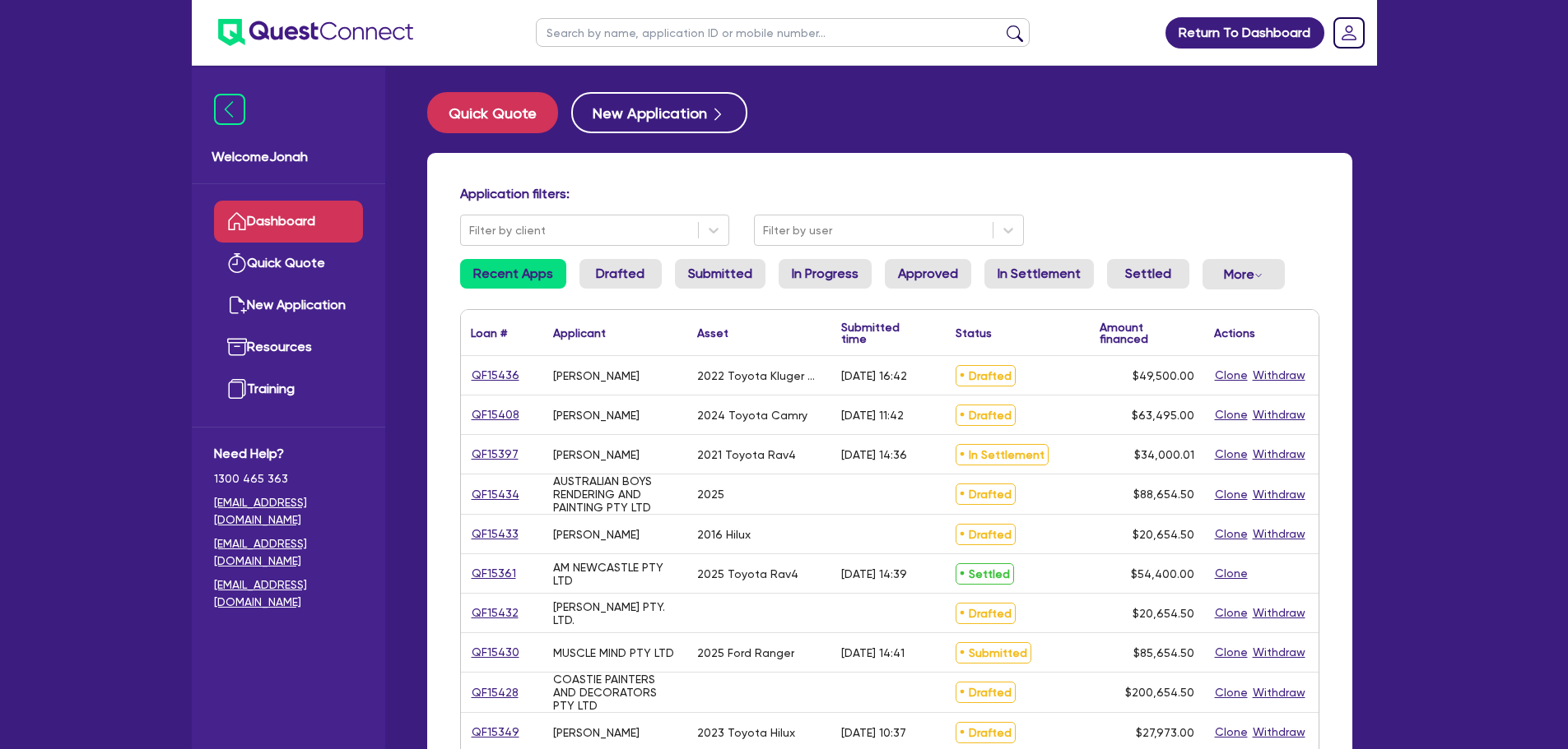
select select "Other"
select select "CARS_AND_LIGHT_TRUCKS"
select select "VANS_AND_UTES"
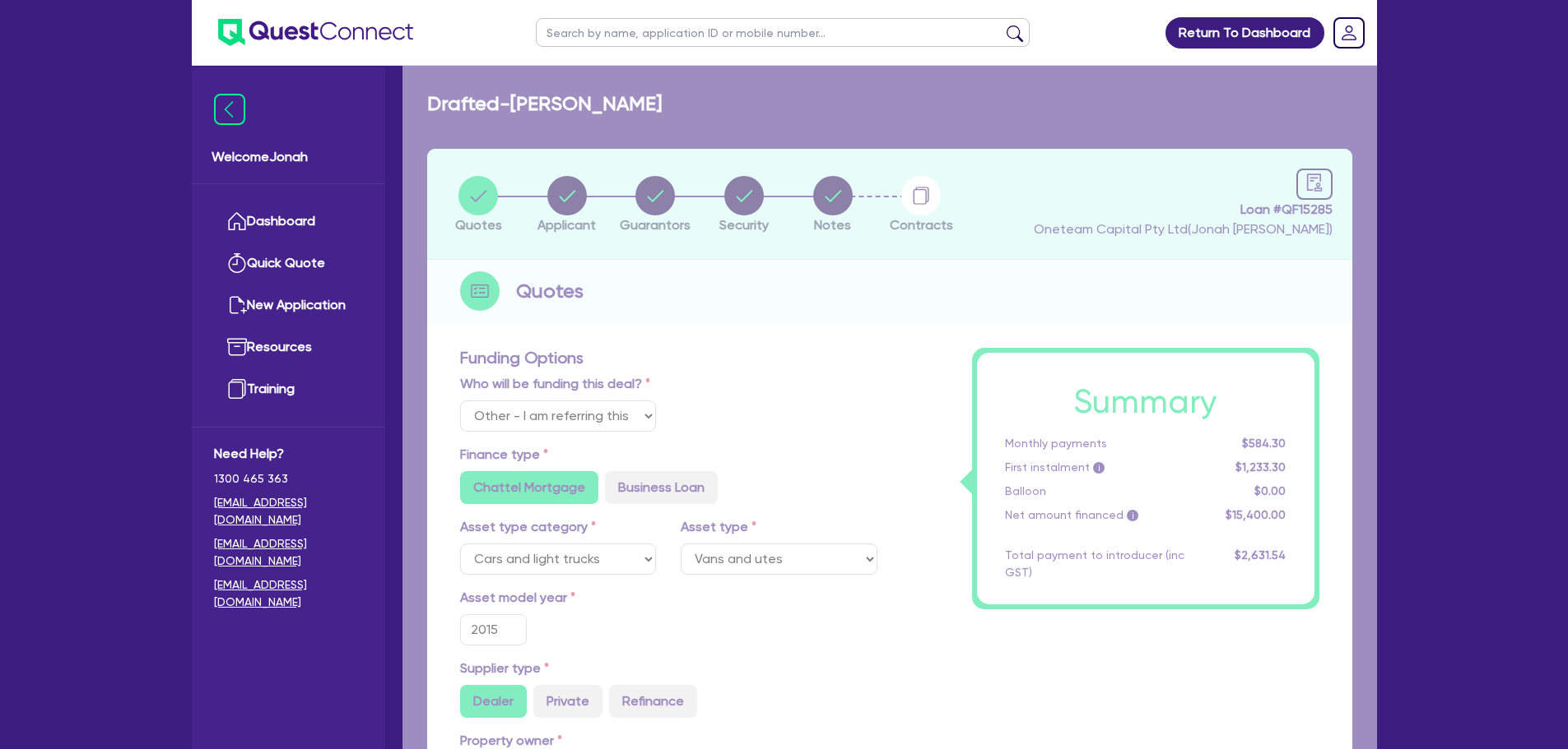
radio input "false"
radio input "true"
type input "200,000"
type input "3"
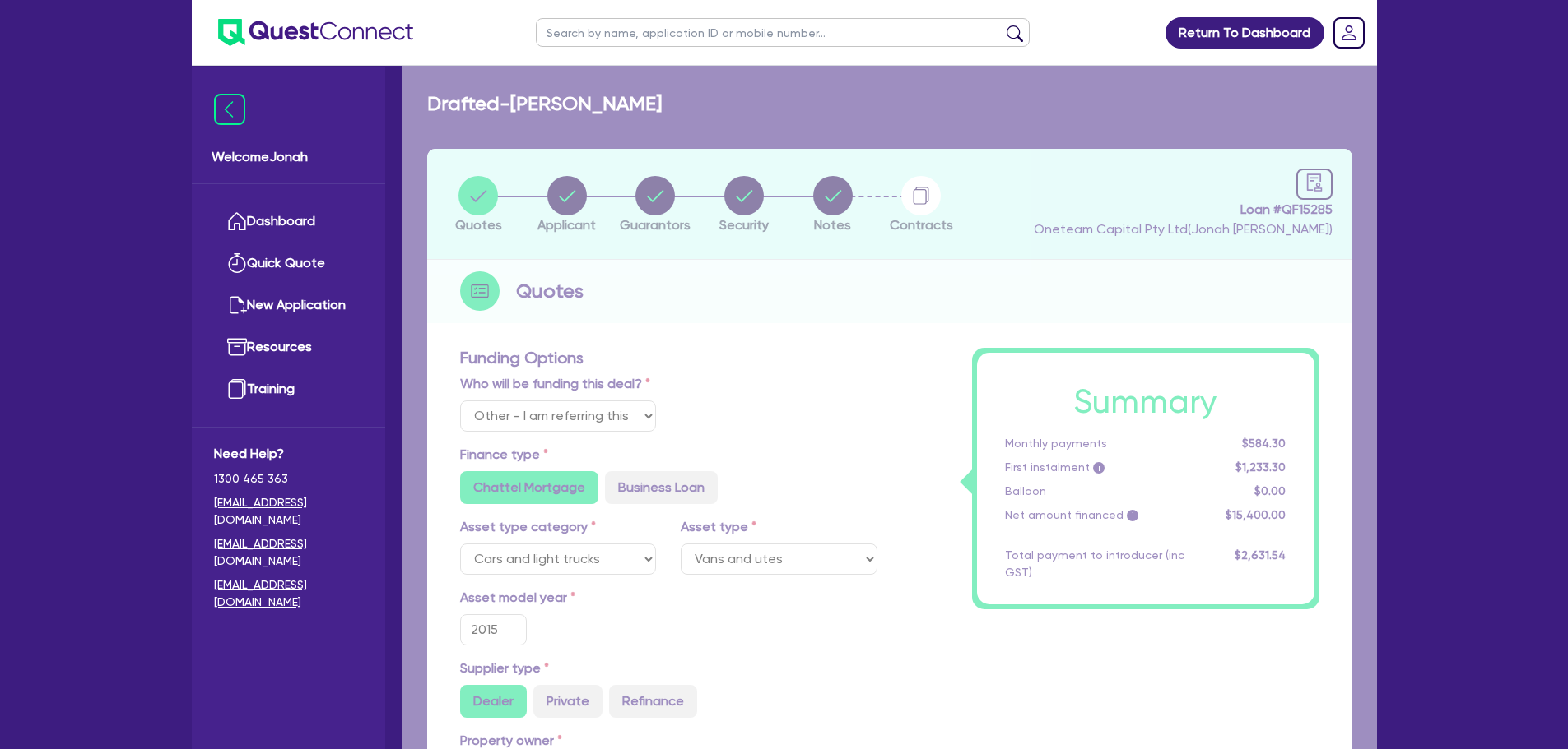
type input "6,019.64"
type input "14.3"
type input "595"
radio input "true"
radio input "false"
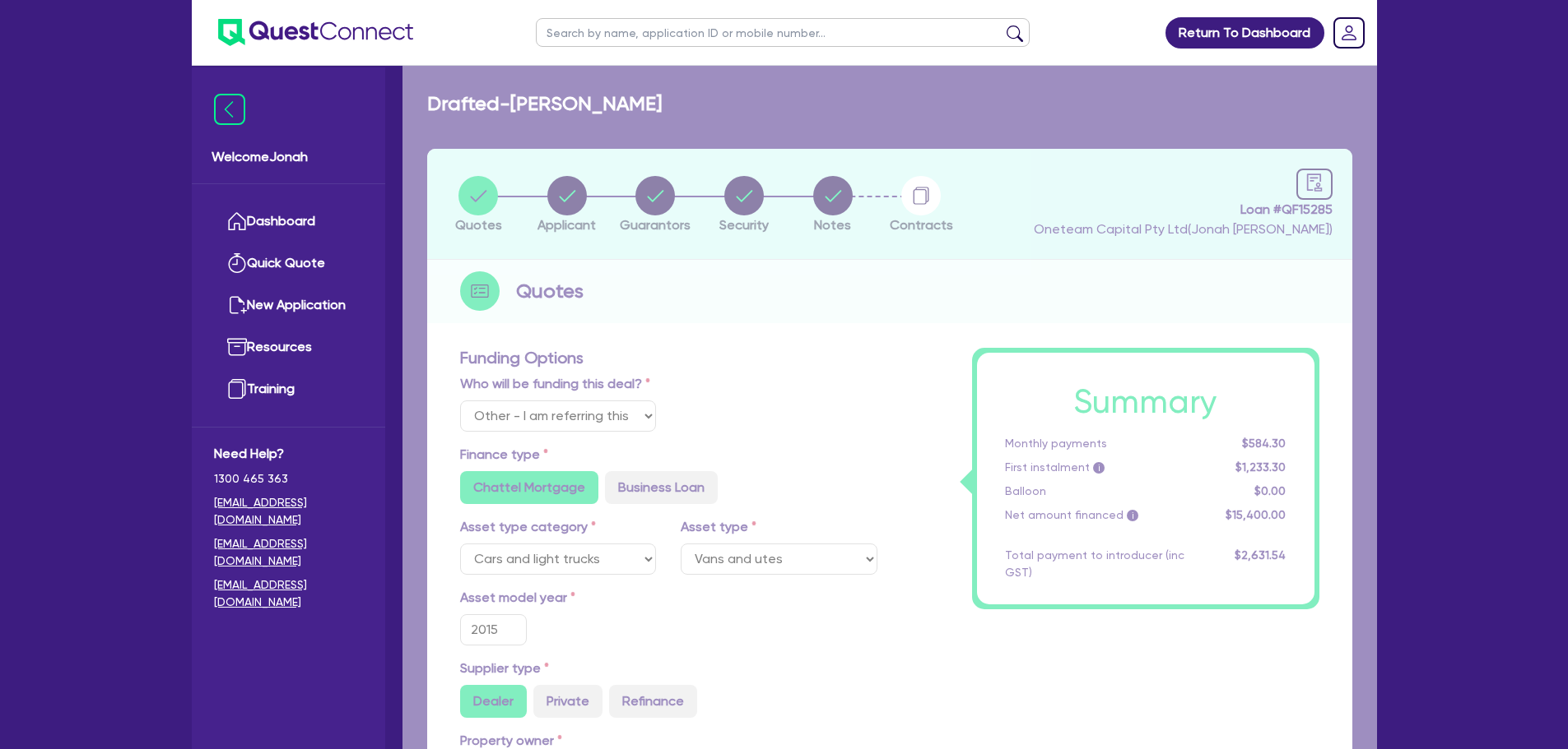
radio input "true"
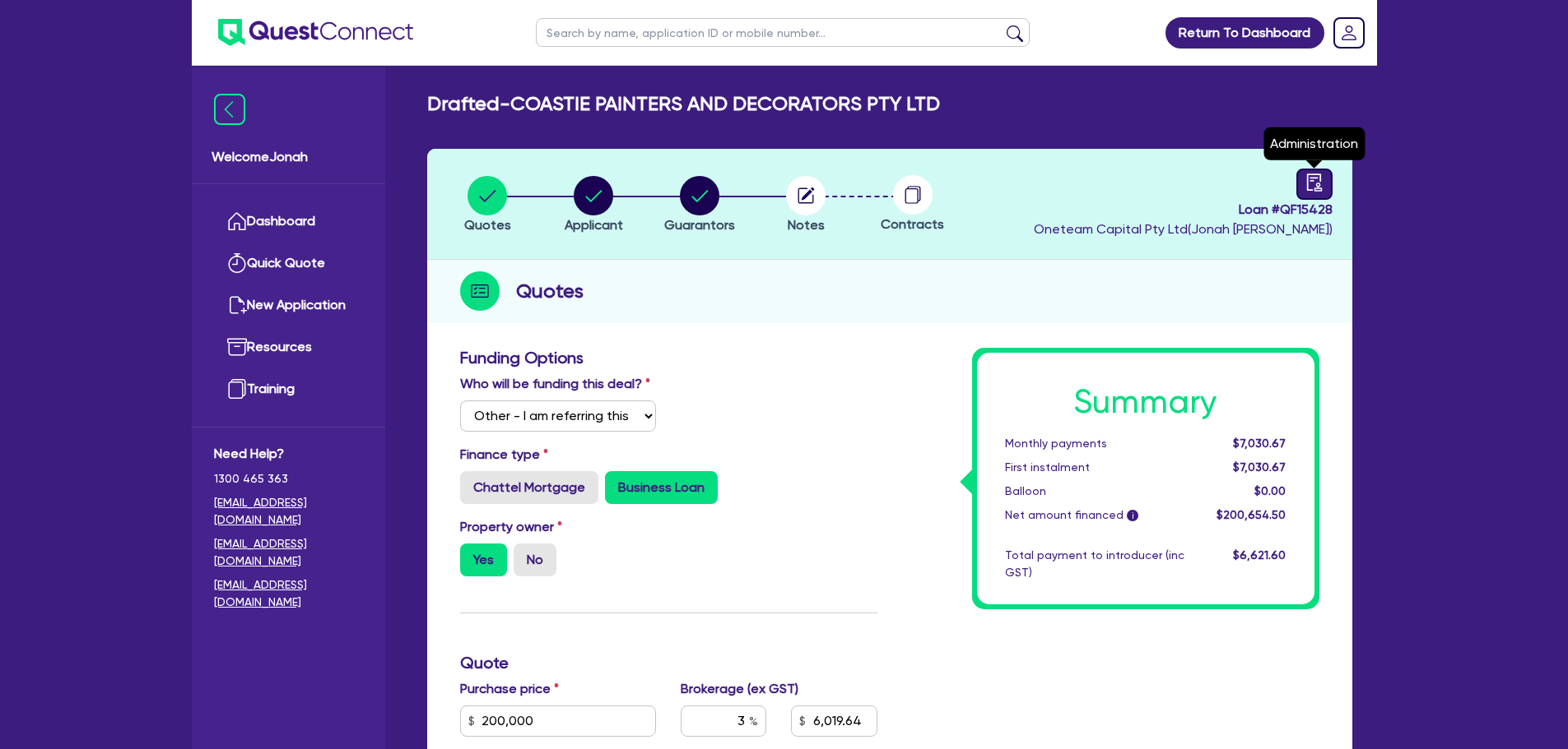
click at [1314, 179] on icon "audit" at bounding box center [1314, 182] width 18 height 18
select select "DRAFTED_NEW"
select select "Other"
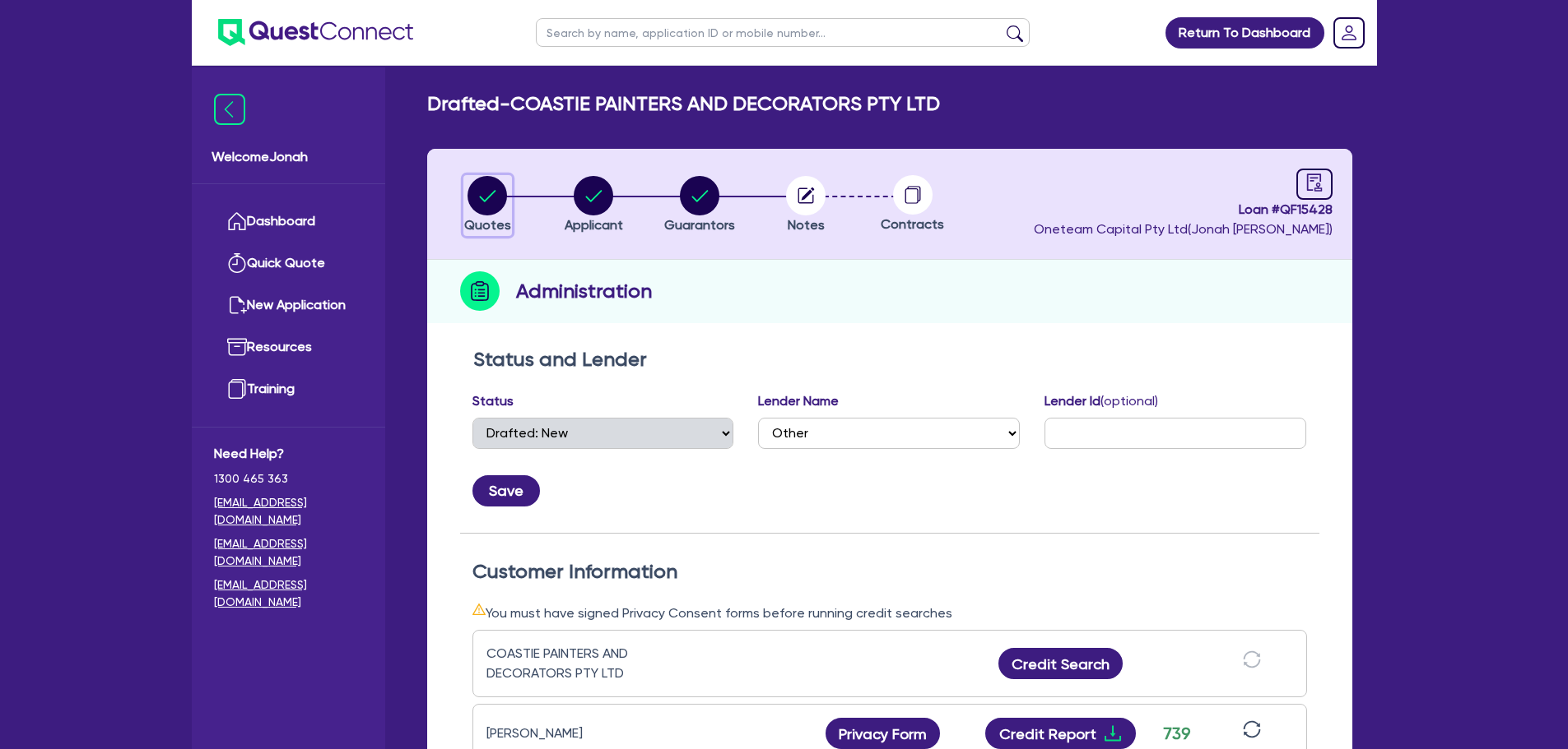
click at [504, 201] on circle "button" at bounding box center [487, 196] width 40 height 40
select select "Other"
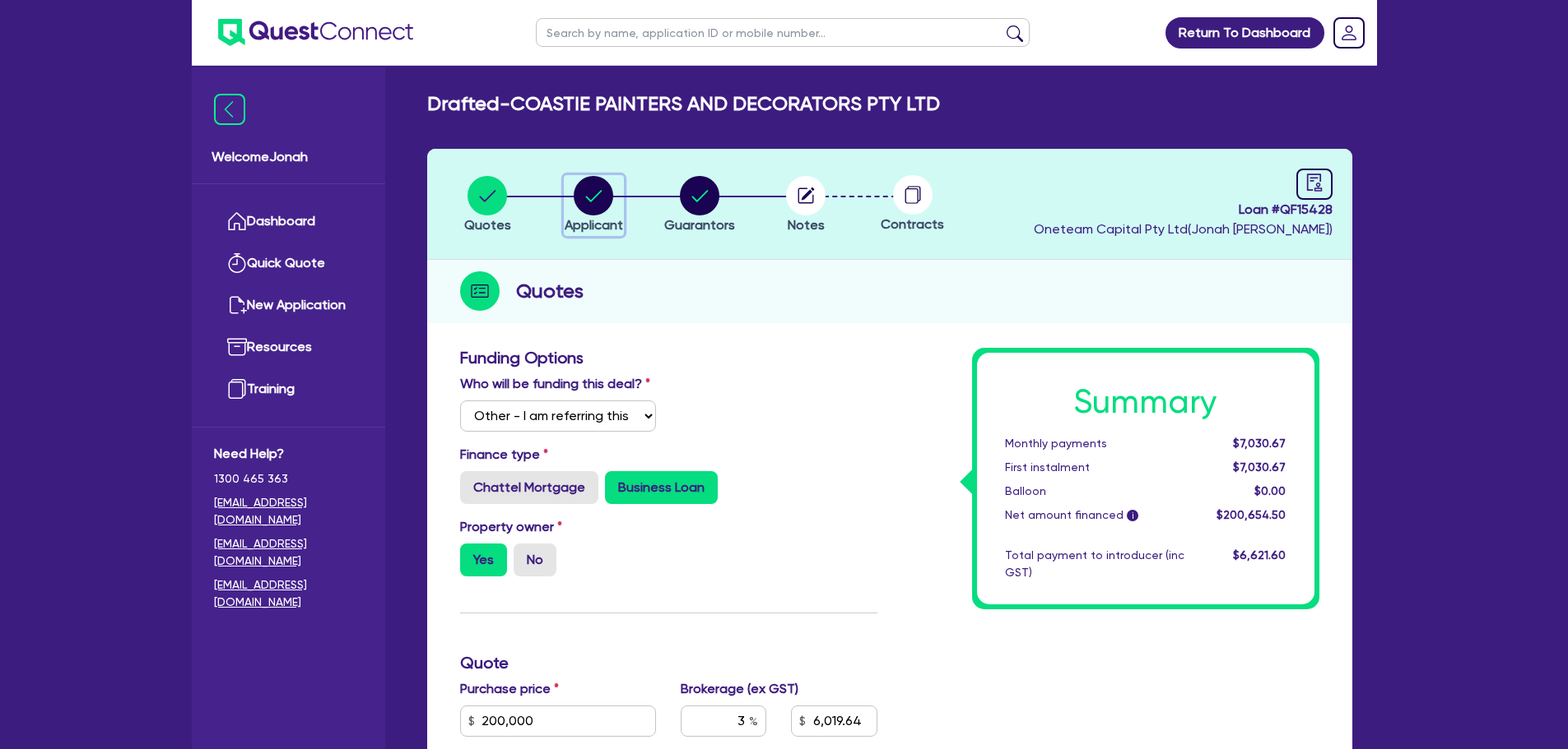
click at [575, 196] on circle "button" at bounding box center [593, 196] width 40 height 40
select select "COMPANY"
select select "BUILDING_CONSTRUCTION"
select select "TRADES_SERVICES_CONSUMERS"
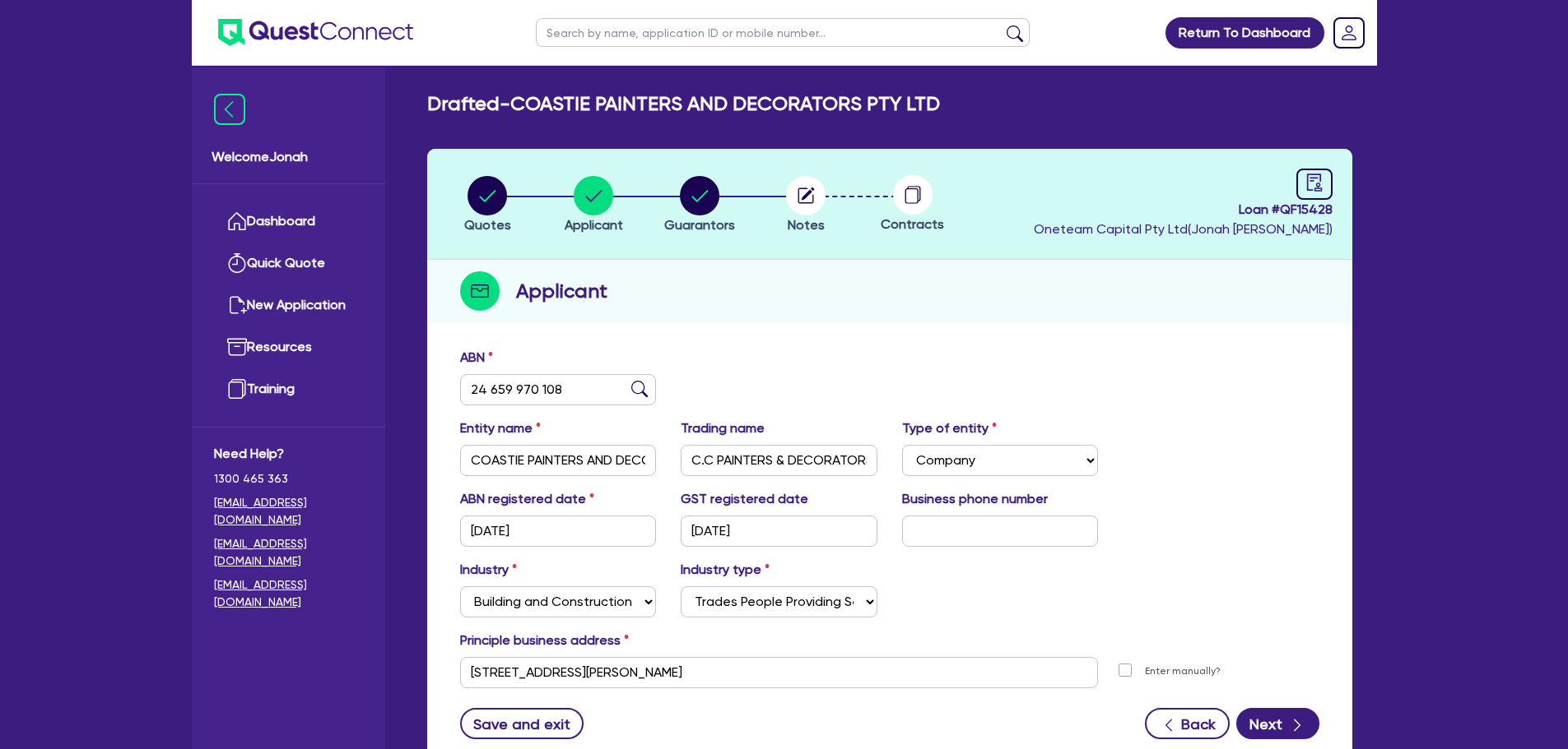
click at [737, 188] on li "Guarantors" at bounding box center [699, 204] width 106 height 58
click at [715, 198] on circle "button" at bounding box center [699, 196] width 40 height 40
select select "MR"
select select "[GEOGRAPHIC_DATA]"
select select "MARRIED"
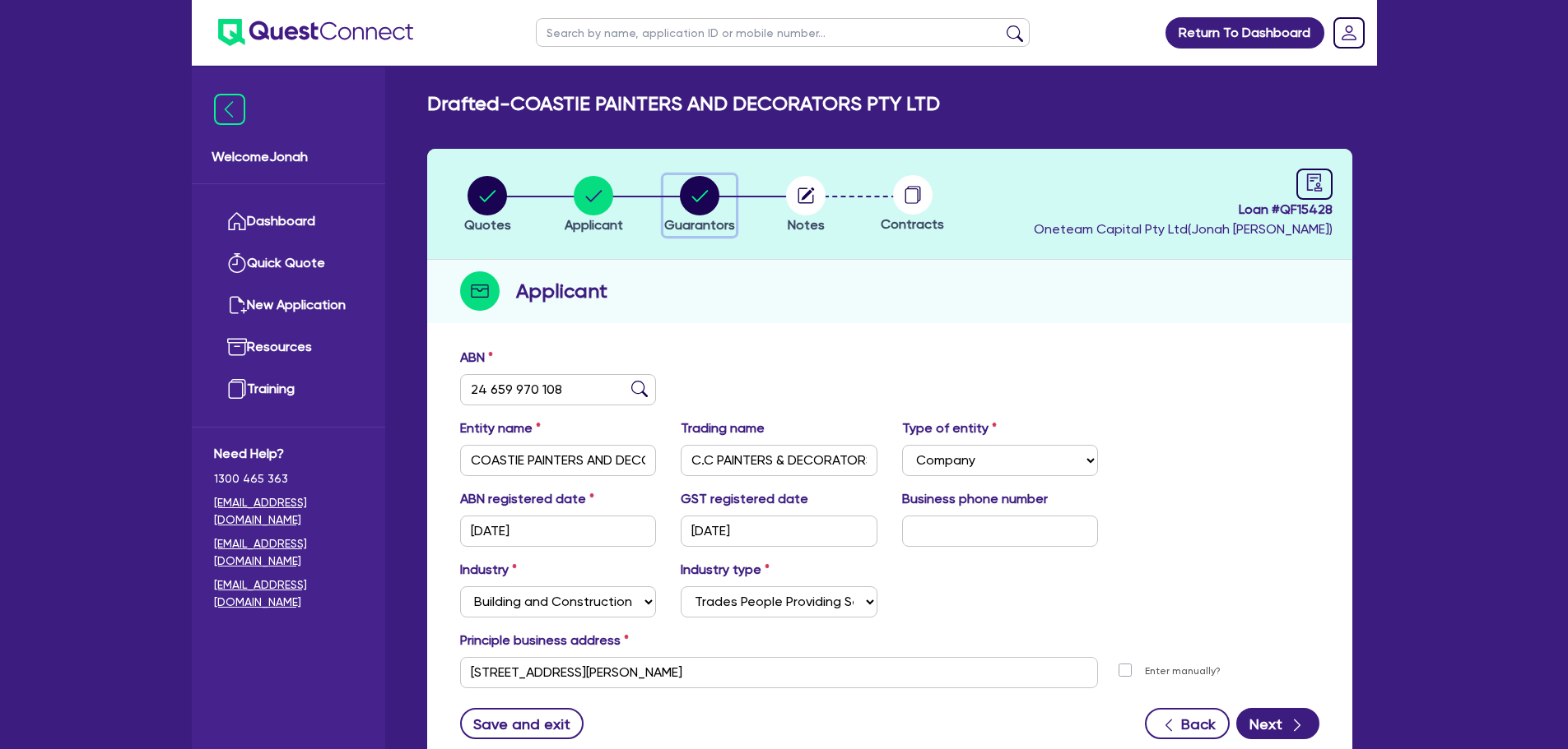
select select "PROPERTY"
select select "VEHICLE"
select select "VEHICLE_LOAN"
select select "MORTGAGE"
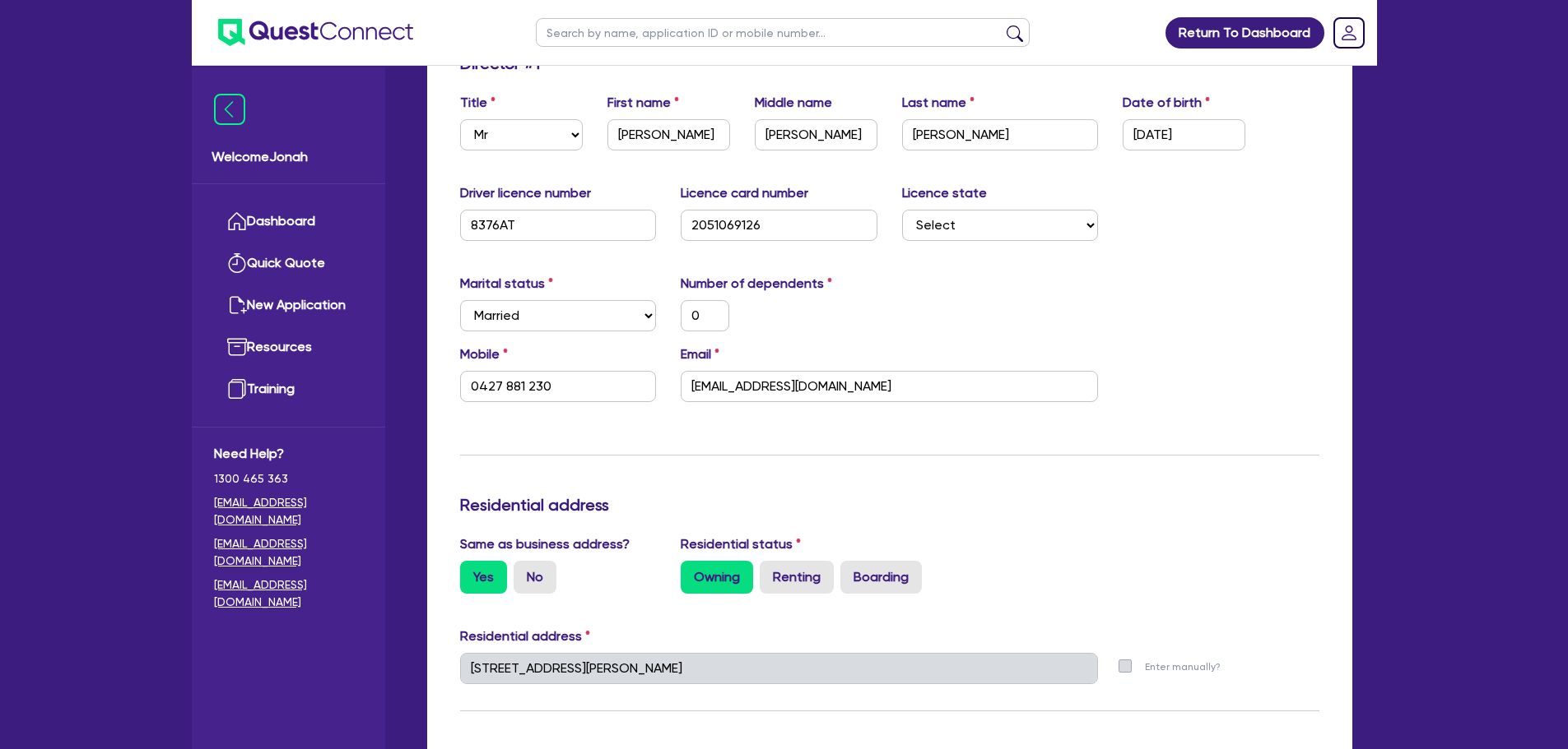
scroll to position [329, 0]
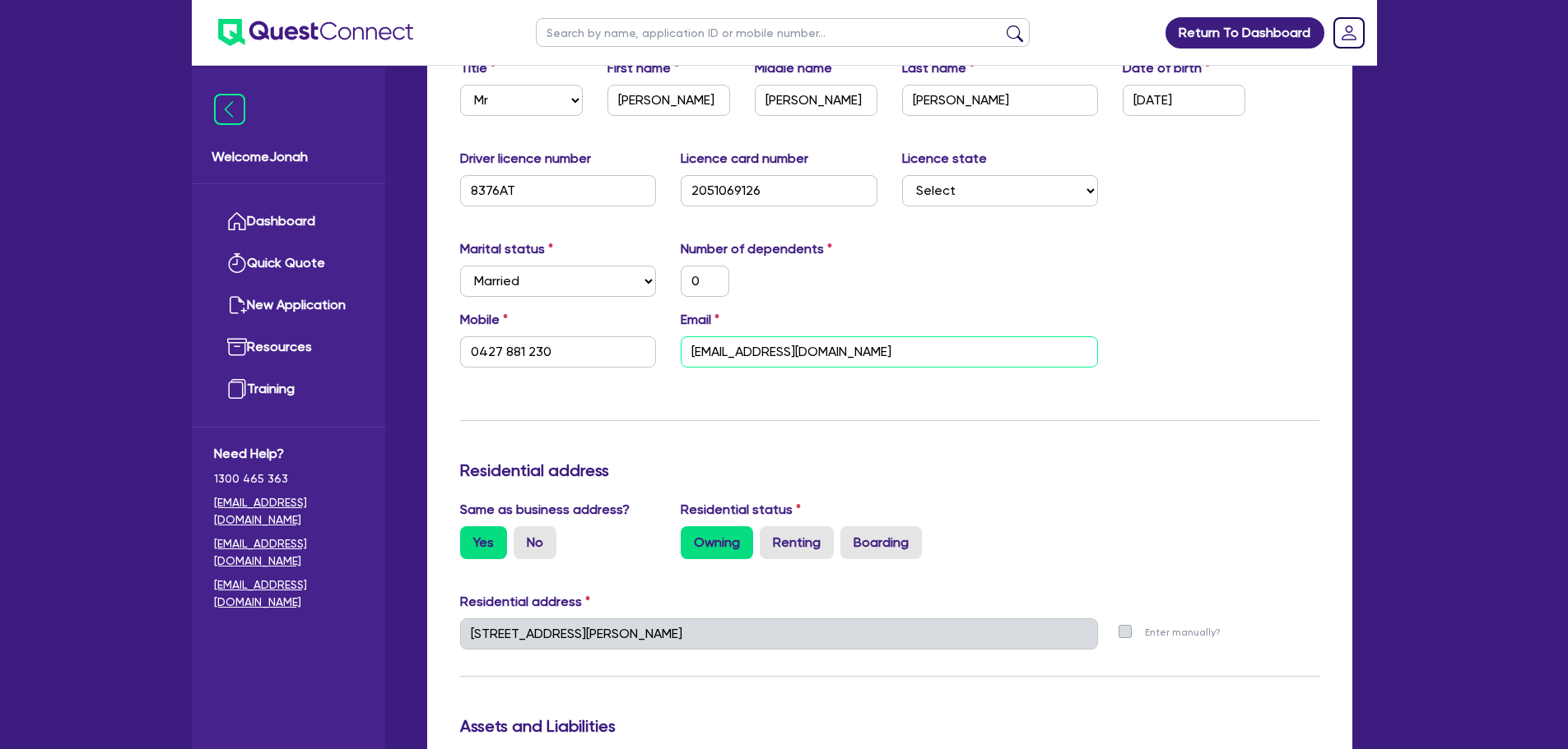
click at [747, 353] on input "[EMAIL_ADDRESS][DOMAIN_NAME]" at bounding box center [889, 352] width 417 height 31
click at [1146, 311] on div "Mobile [PHONE_NUMBER] Email [EMAIL_ADDRESS][DOMAIN_NAME]" at bounding box center [889, 345] width 884 height 70
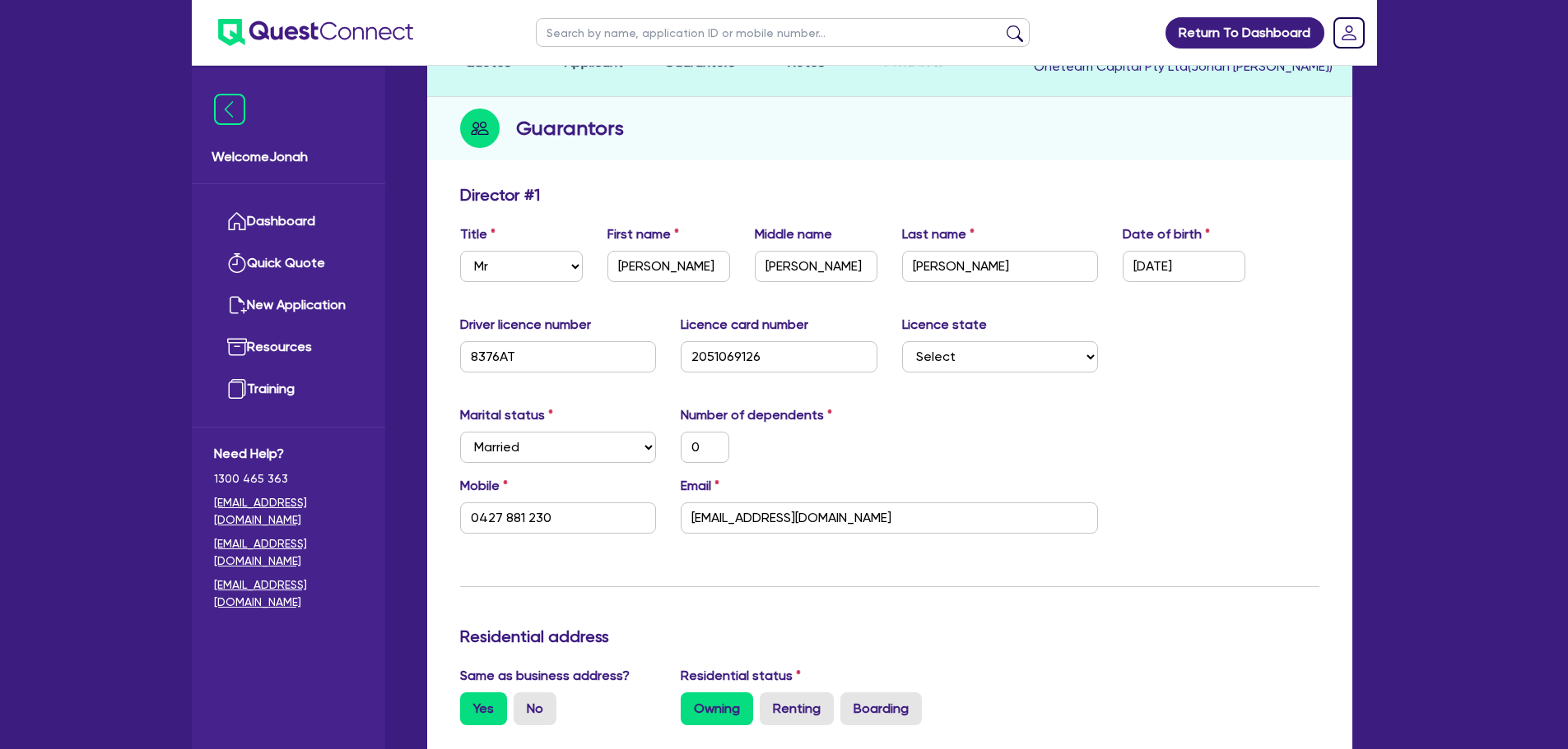
scroll to position [0, 0]
